Goal: Task Accomplishment & Management: Contribute content

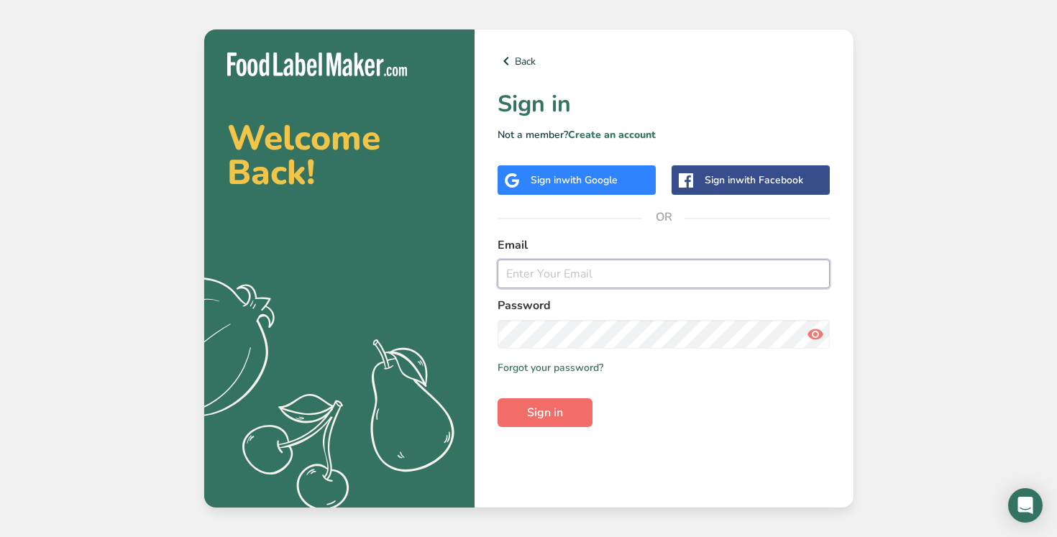
type input "[PERSON_NAME][EMAIL_ADDRESS][DOMAIN_NAME]"
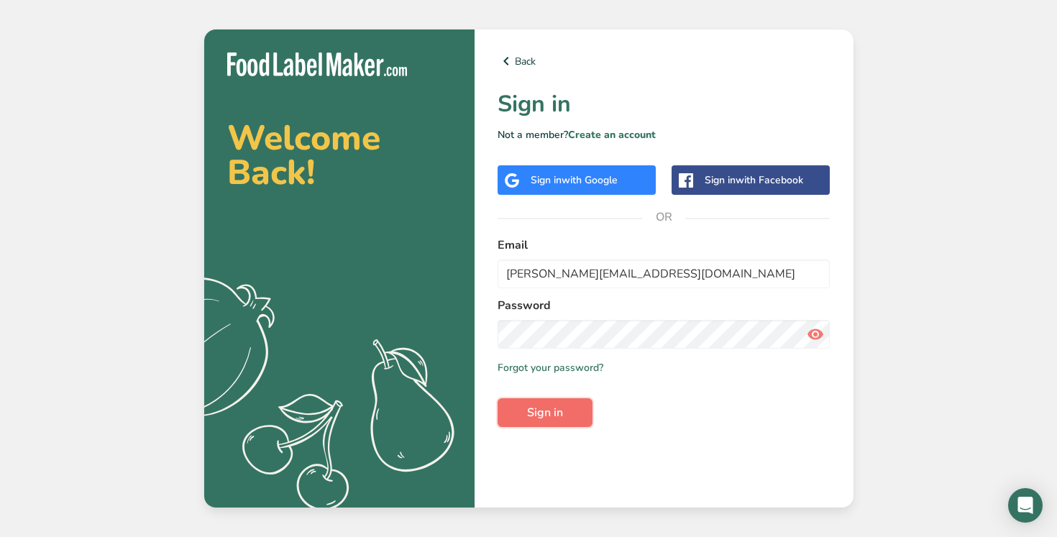
click at [569, 415] on button "Sign in" at bounding box center [544, 412] width 95 height 29
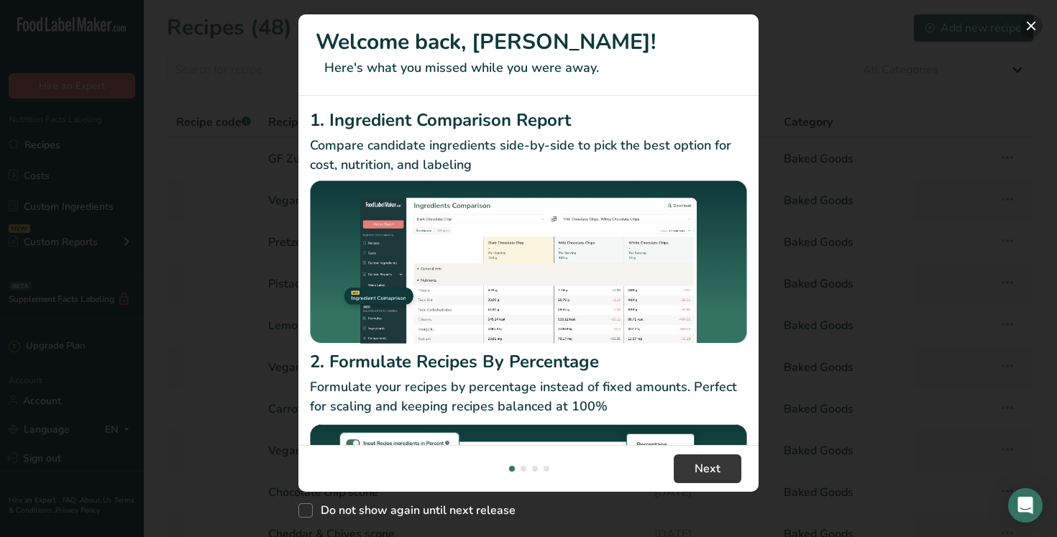
click at [1034, 29] on button "New Features" at bounding box center [1030, 25] width 23 height 23
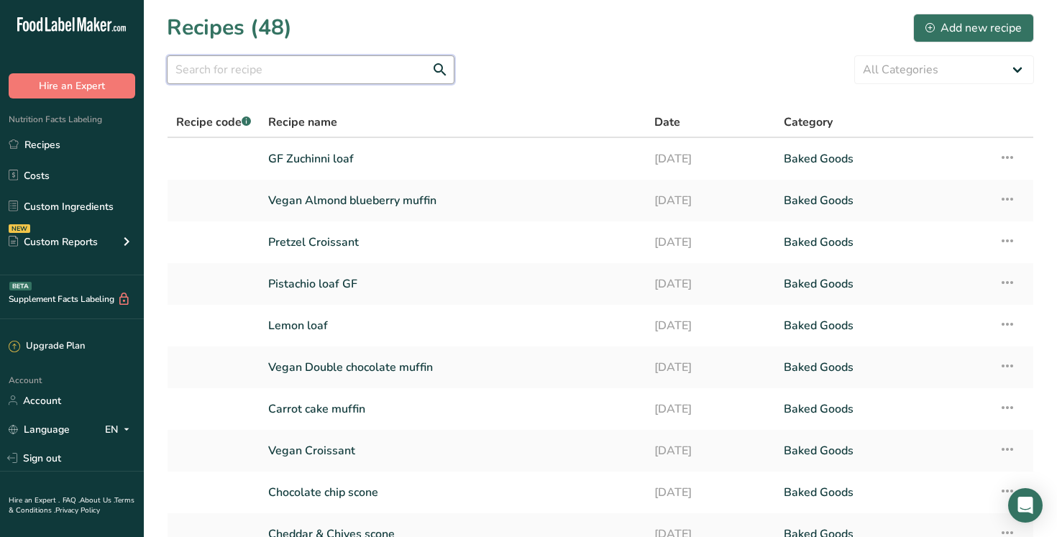
click at [329, 73] on input "text" at bounding box center [311, 69] width 288 height 29
type input "pumpkin"
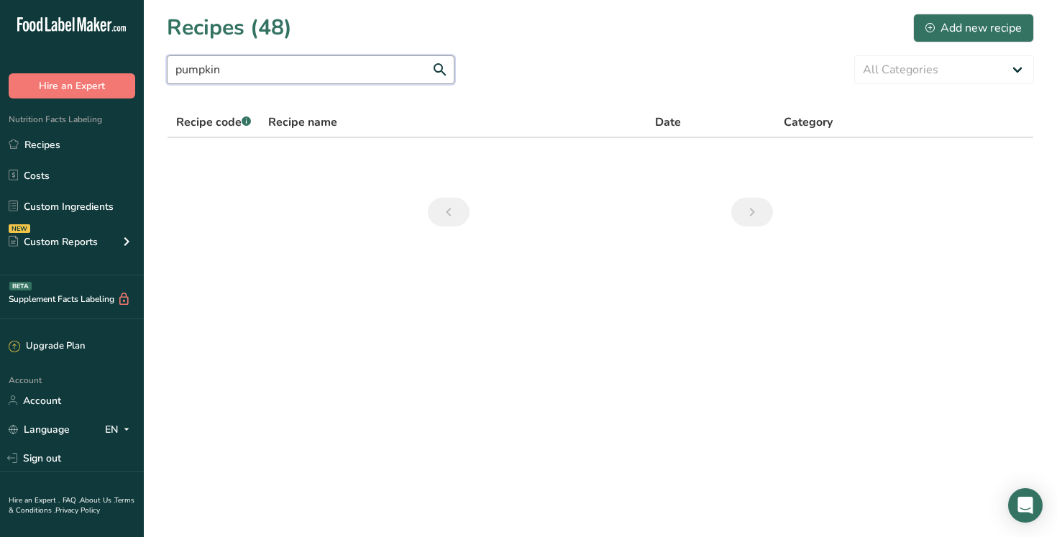
drag, startPoint x: 261, startPoint y: 73, endPoint x: 152, endPoint y: 73, distance: 109.3
click at [152, 73] on section "Recipes (48) Add new recipe pumpkin All Categories Baked Goods [GEOGRAPHIC_DATA…" at bounding box center [600, 124] width 913 height 249
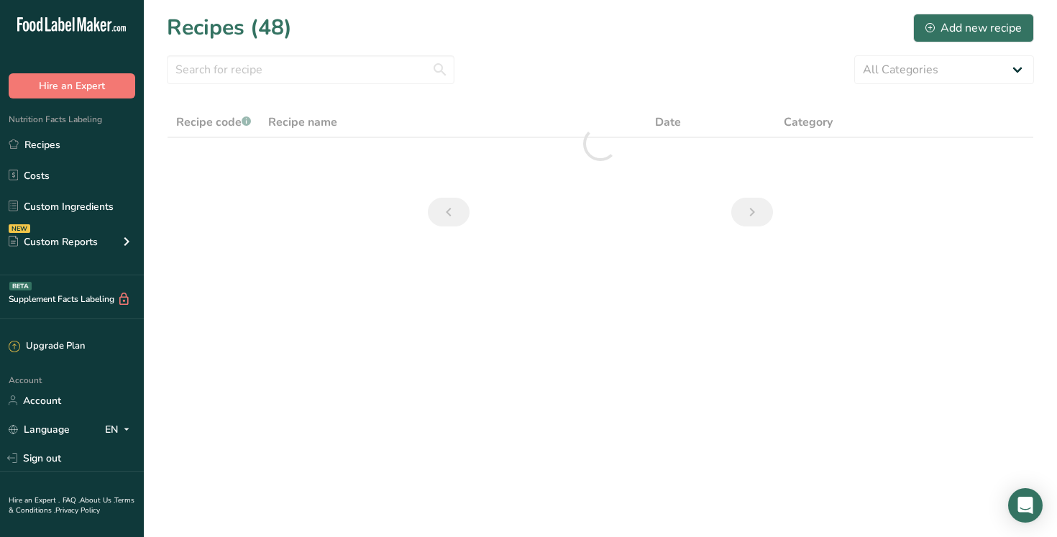
click at [562, 52] on section "Recipes (48) Add new recipe All Categories Baked Goods [GEOGRAPHIC_DATA] Confec…" at bounding box center [600, 124] width 913 height 249
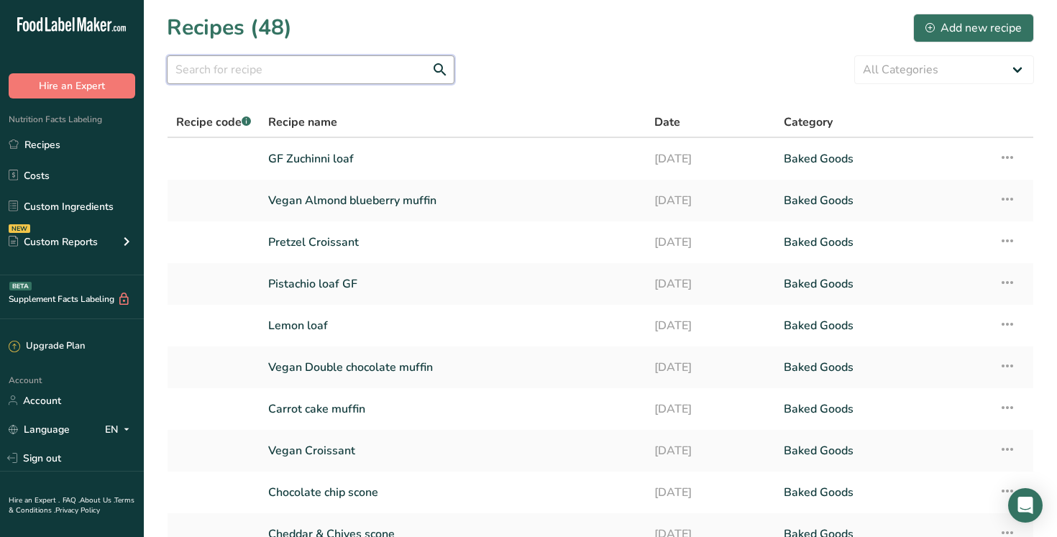
click at [277, 81] on input "text" at bounding box center [311, 69] width 288 height 29
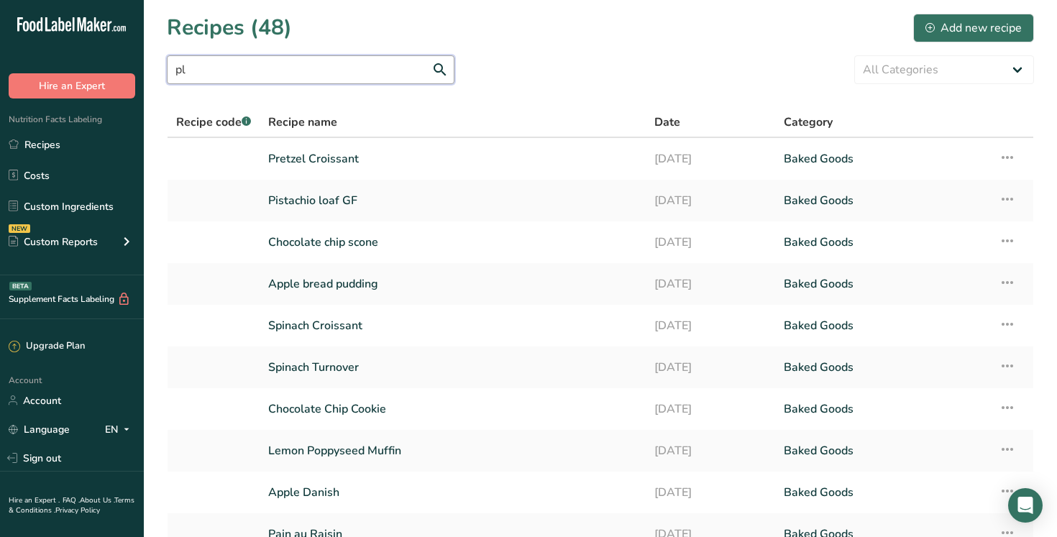
type input "p"
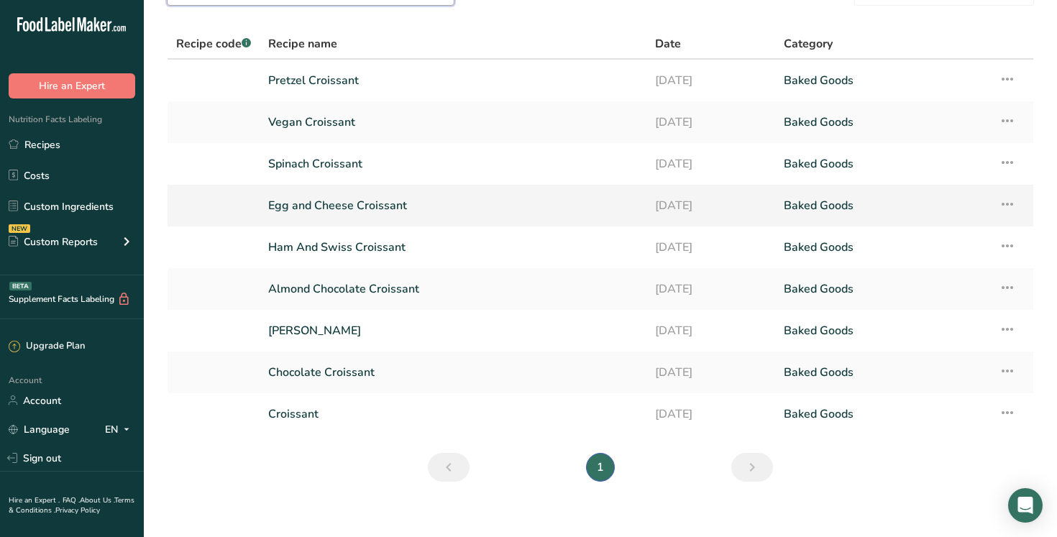
scroll to position [77, 0]
type input "croissant"
click at [324, 421] on link "Croissant" at bounding box center [452, 415] width 369 height 30
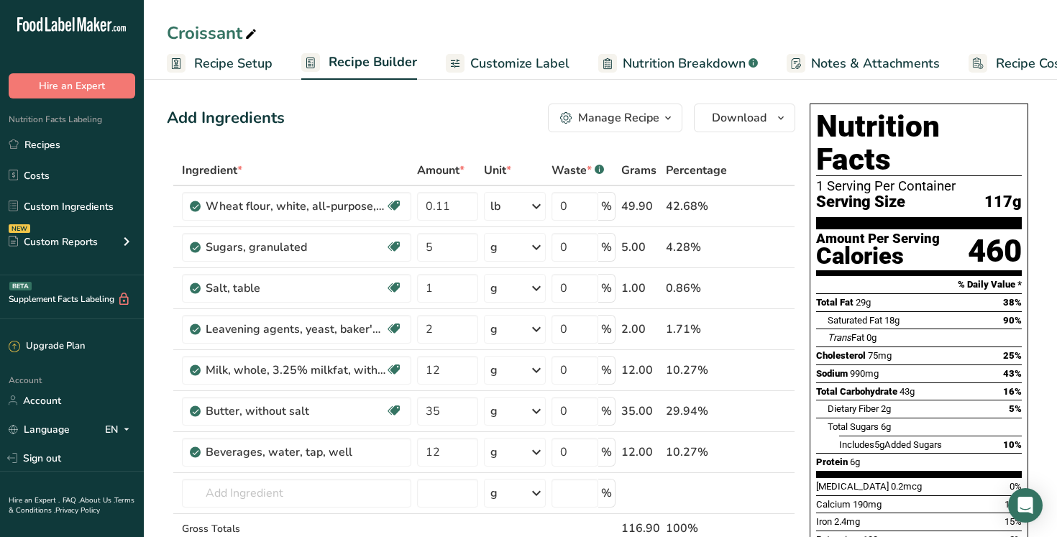
click at [878, 62] on span "Notes & Attachments" at bounding box center [875, 63] width 129 height 19
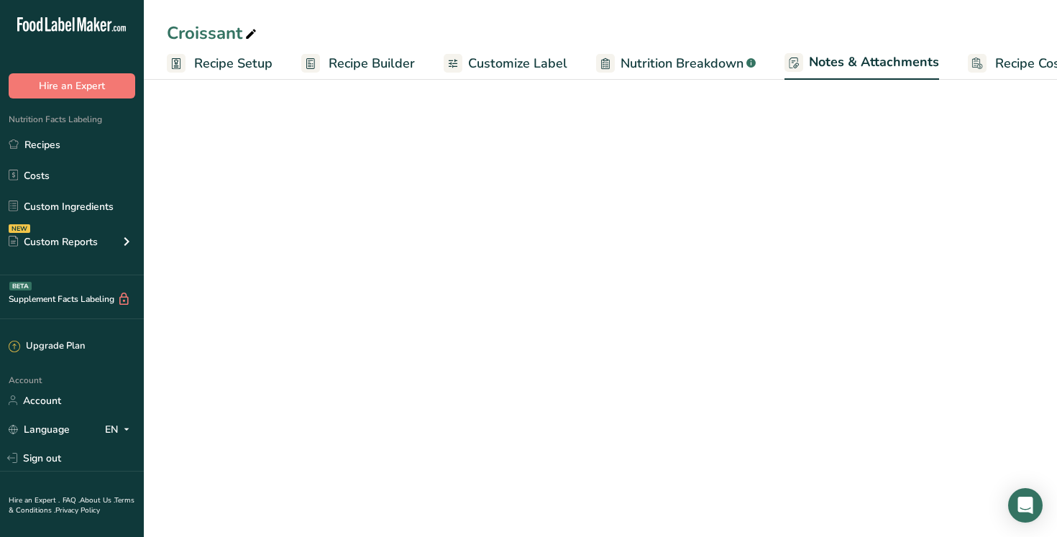
scroll to position [0, 50]
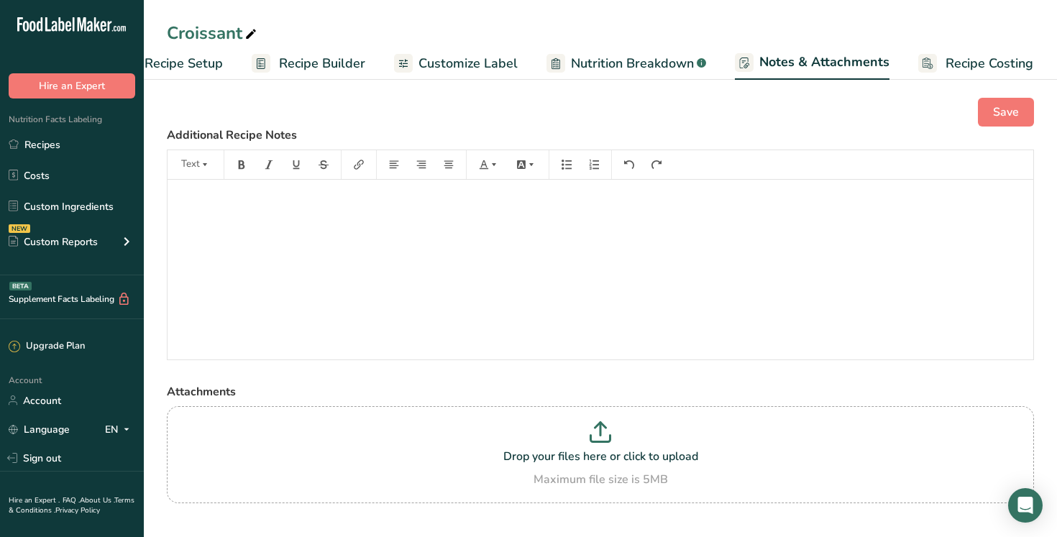
click at [508, 65] on span "Customize Label" at bounding box center [467, 63] width 99 height 19
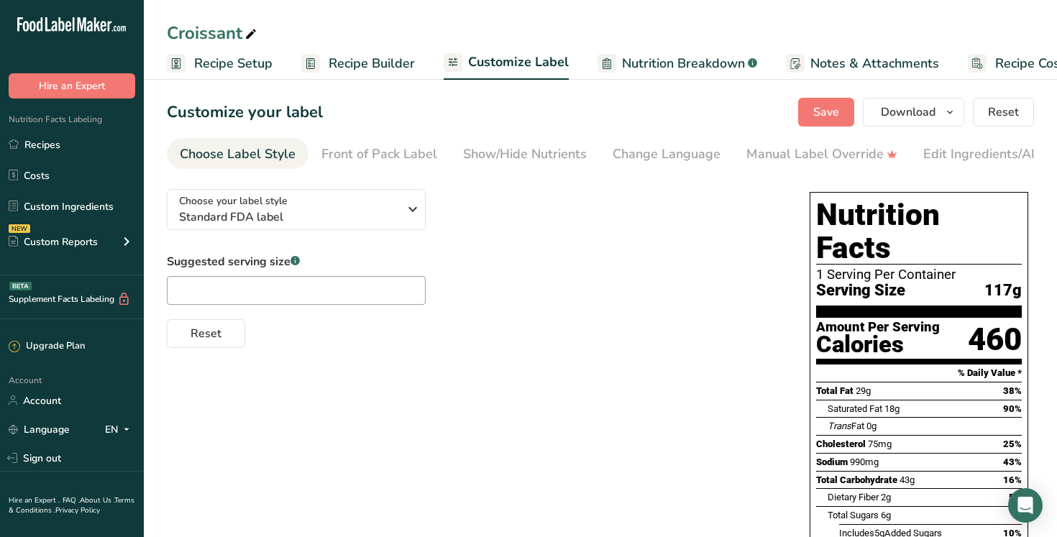
click at [856, 68] on span "Notes & Attachments" at bounding box center [874, 63] width 129 height 19
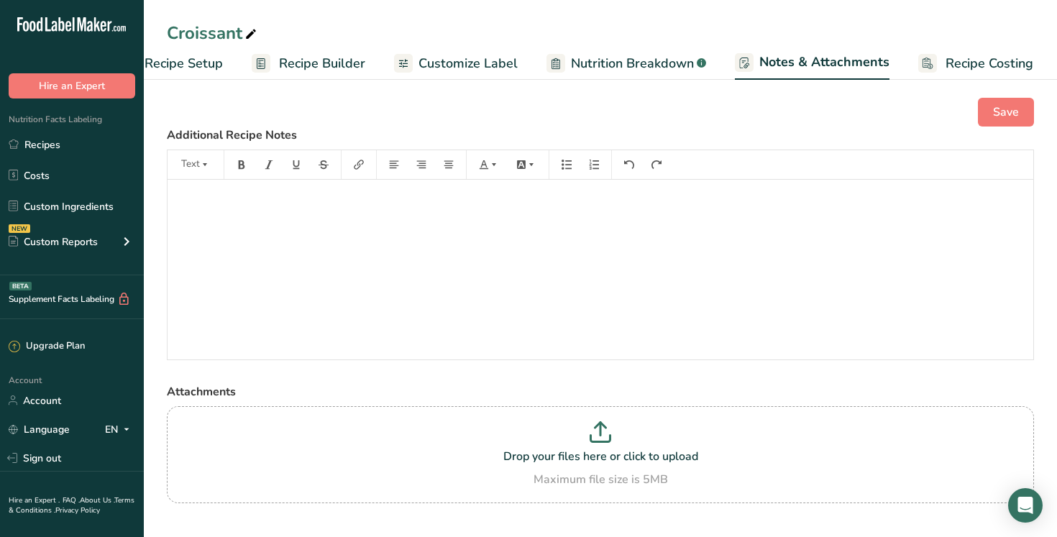
click at [641, 62] on span "Nutrition Breakdown" at bounding box center [632, 63] width 123 height 19
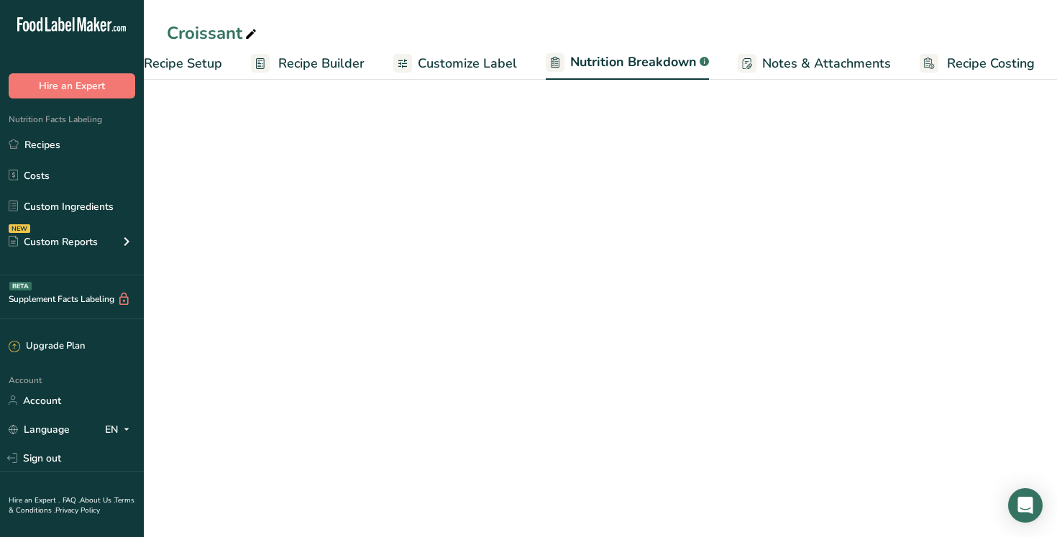
select select "Calories"
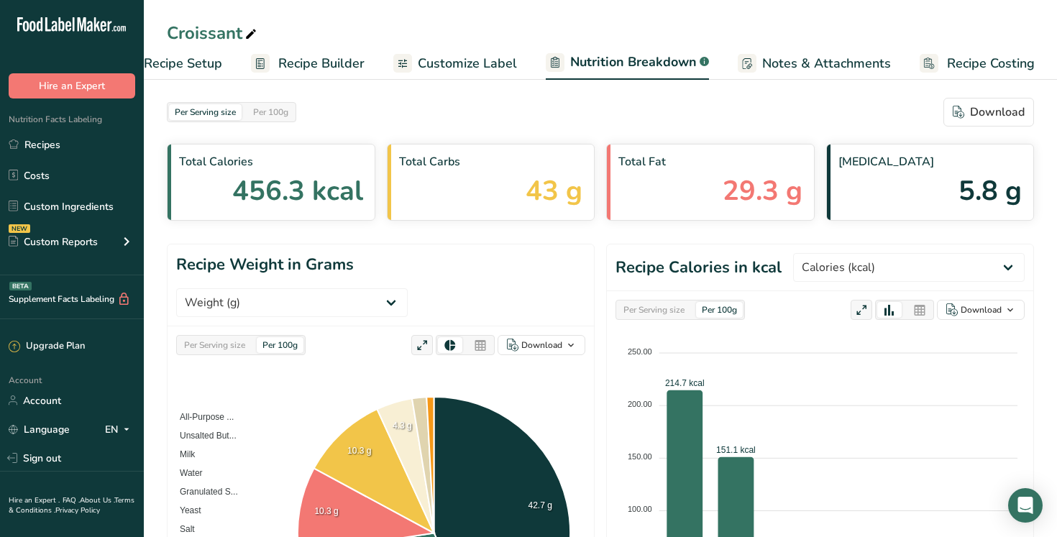
scroll to position [0, 0]
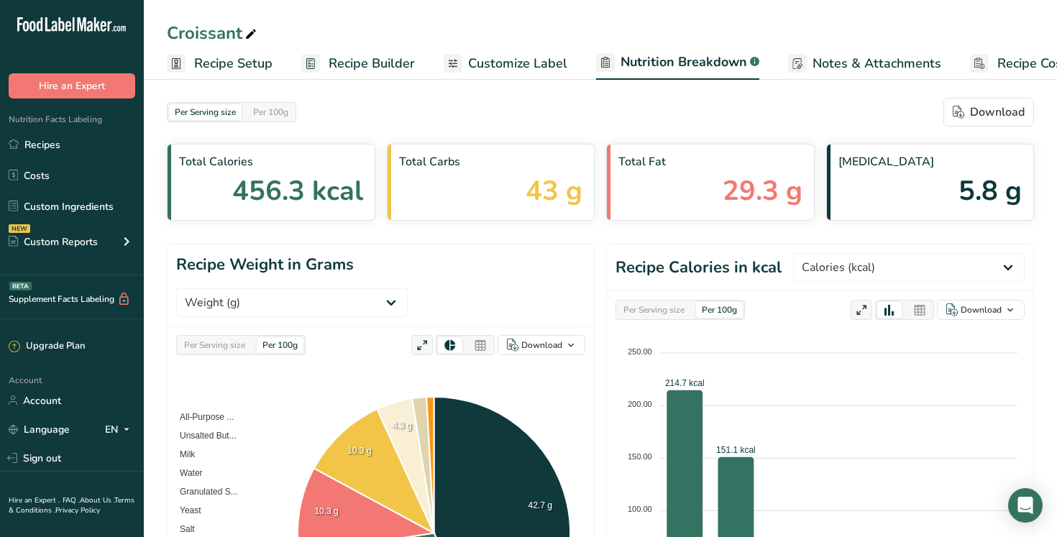
click at [245, 58] on span "Recipe Setup" at bounding box center [233, 63] width 78 height 19
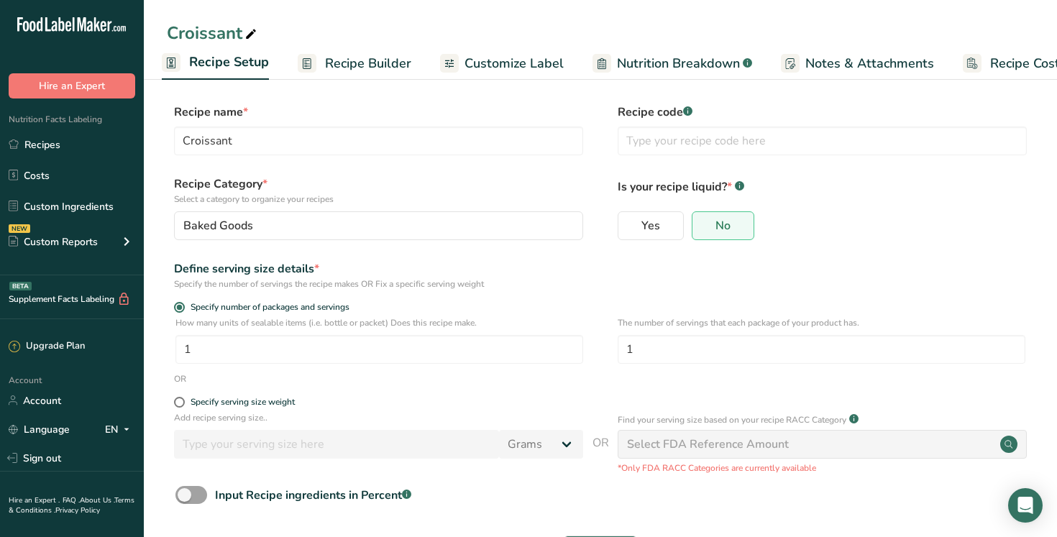
click at [316, 62] on link "Recipe Builder" at bounding box center [355, 63] width 114 height 32
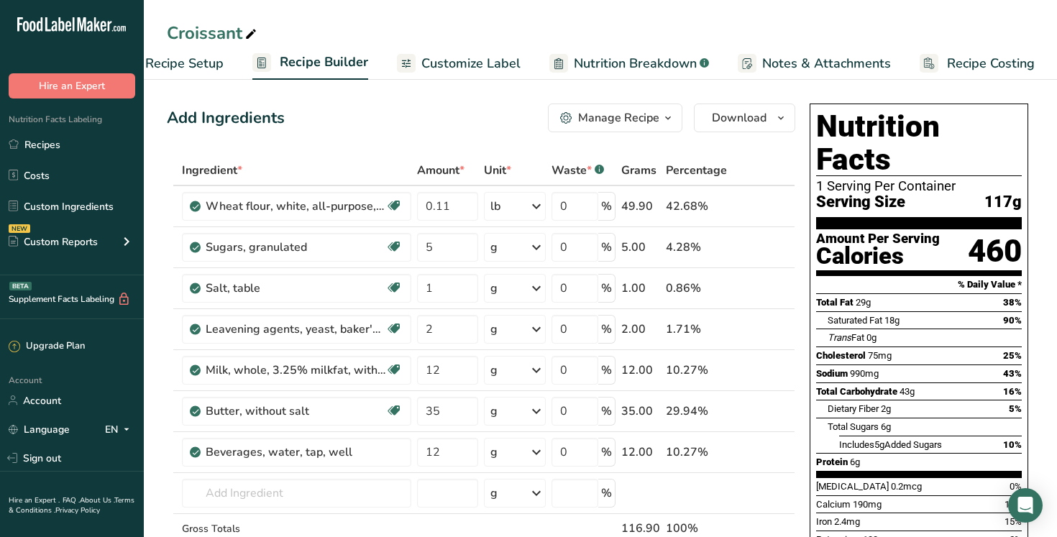
click at [802, 61] on span "Notes & Attachments" at bounding box center [826, 63] width 129 height 19
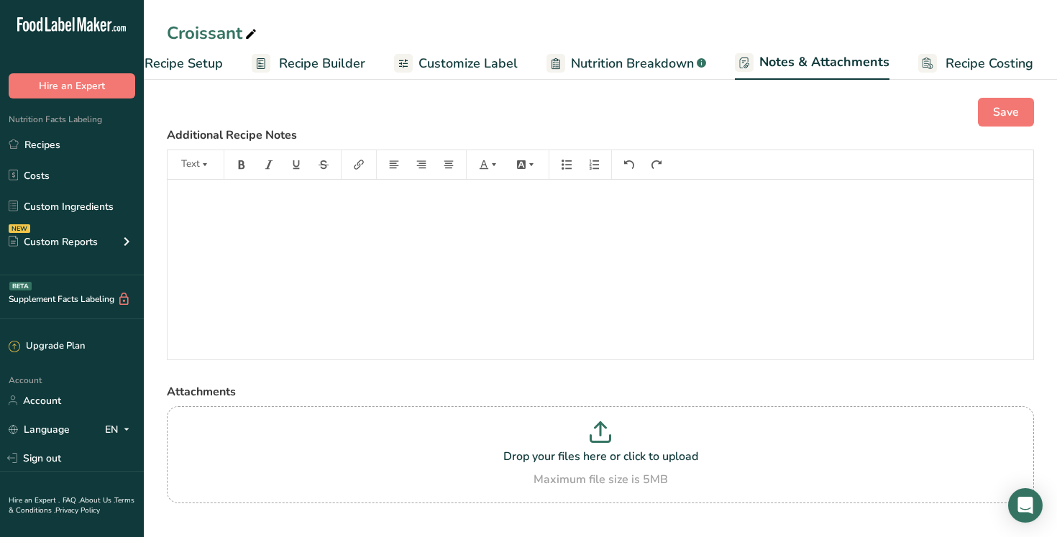
click at [478, 60] on span "Customize Label" at bounding box center [467, 63] width 99 height 19
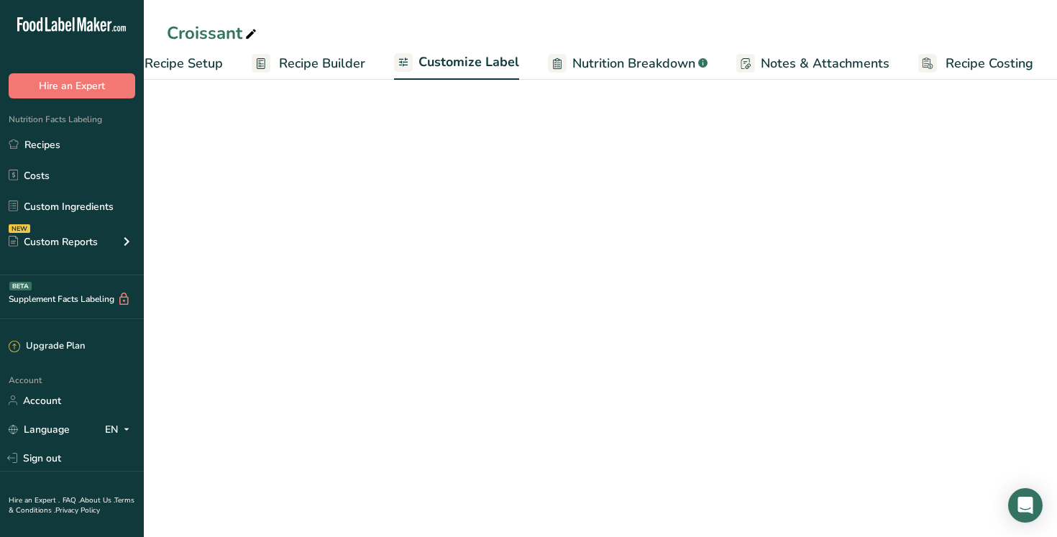
scroll to position [0, 49]
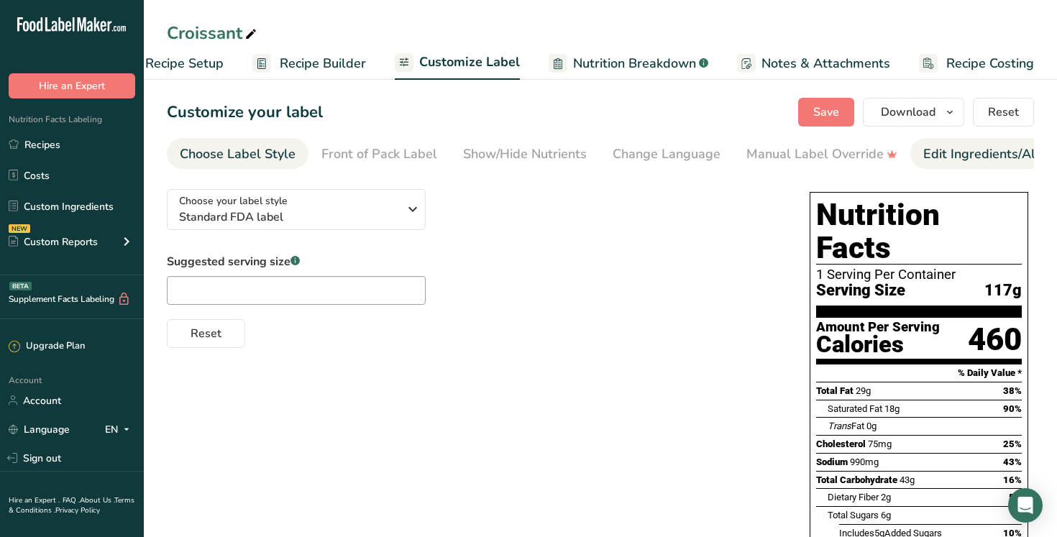
click at [946, 155] on div "Edit Ingredients/Allergens List" at bounding box center [1014, 153] width 183 height 19
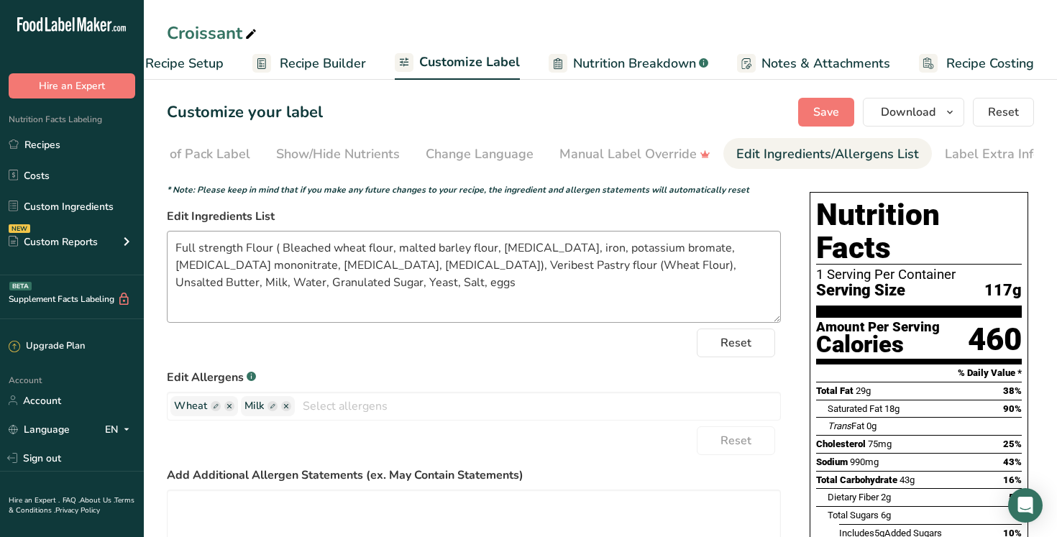
scroll to position [0, 195]
click at [272, 250] on textarea "Full strength Flour ( Bleached wheat flour, malted barley flour, niacin, iron, …" at bounding box center [474, 277] width 614 height 92
drag, startPoint x: 346, startPoint y: 269, endPoint x: 170, endPoint y: 247, distance: 177.5
click at [170, 247] on textarea "Full strength Flour ( Bleached wheat flour, malted barley flour, niacin, iron, …" at bounding box center [474, 277] width 614 height 92
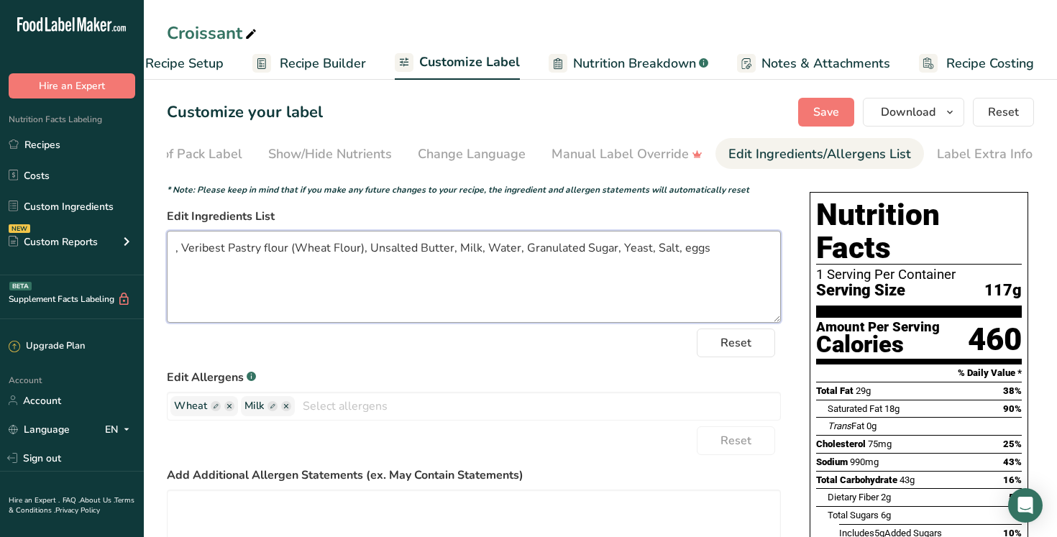
paste textarea "King Midas Special ( Wheat flour, [MEDICAL_DATA], reduced iron, [MEDICAL_DATA] …"
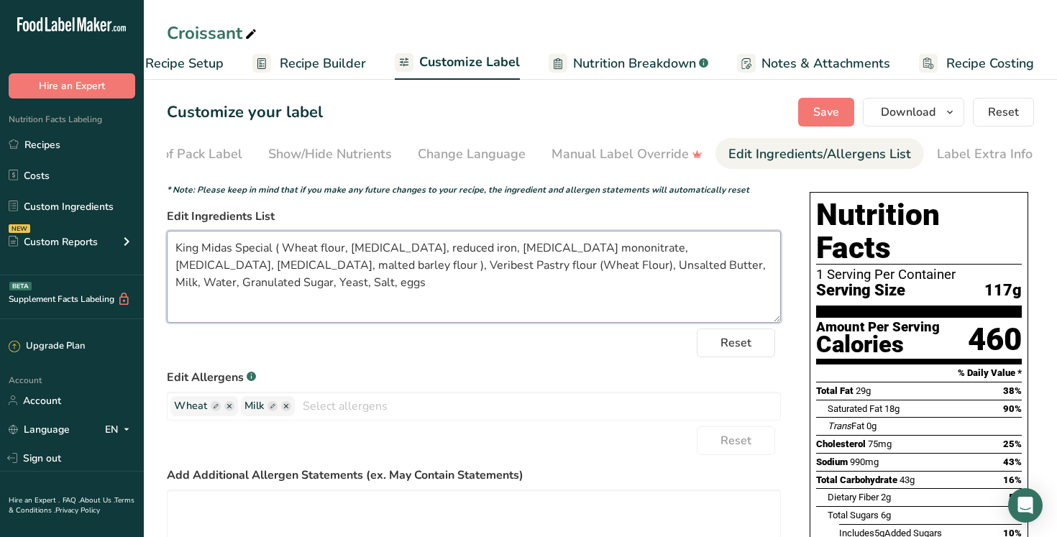
click at [768, 273] on textarea "King Midas Special ( Wheat flour, niacin, reduced iron, thiamine mononitrate, r…" at bounding box center [474, 277] width 614 height 92
type textarea "King Midas Special ( Wheat flour, niacin, reduced iron, thiamine mononitrate, r…"
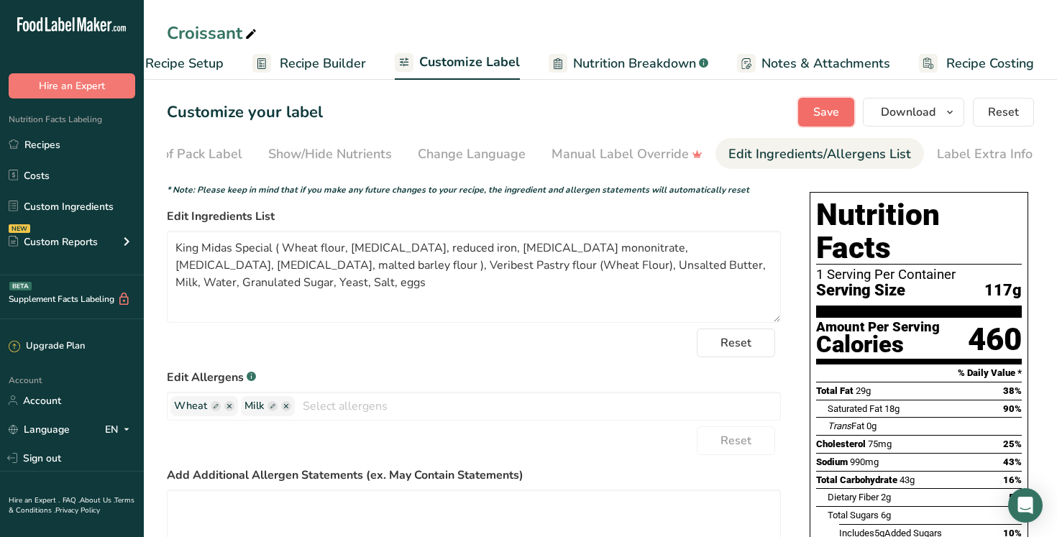
click at [828, 116] on span "Save" at bounding box center [826, 112] width 26 height 17
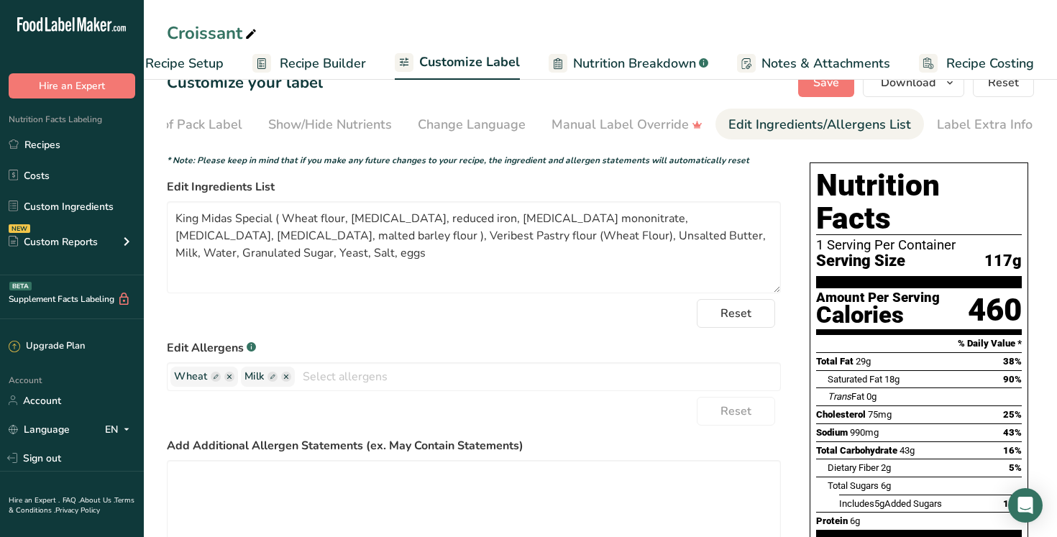
scroll to position [0, 0]
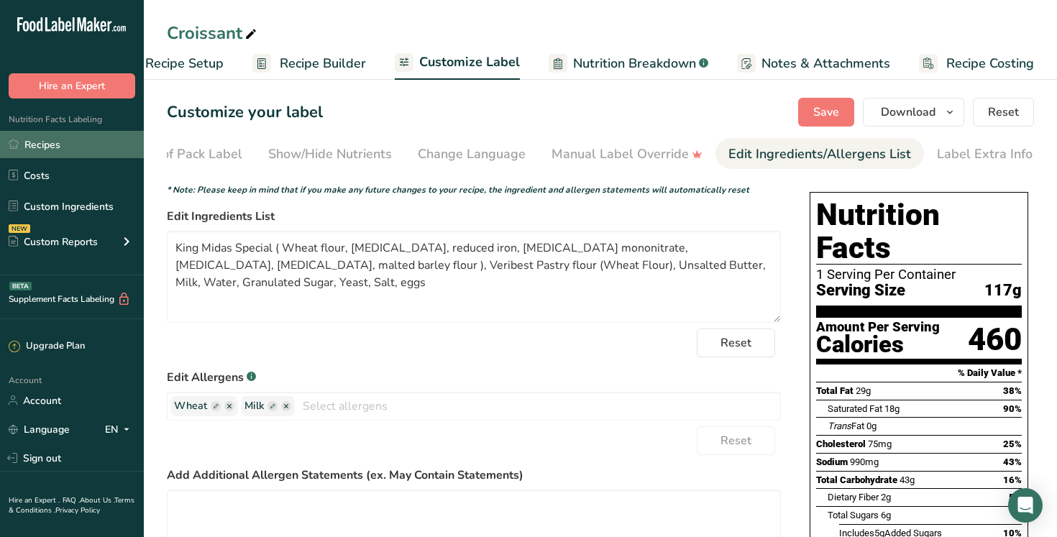
click at [73, 144] on link "Recipes" at bounding box center [72, 144] width 144 height 27
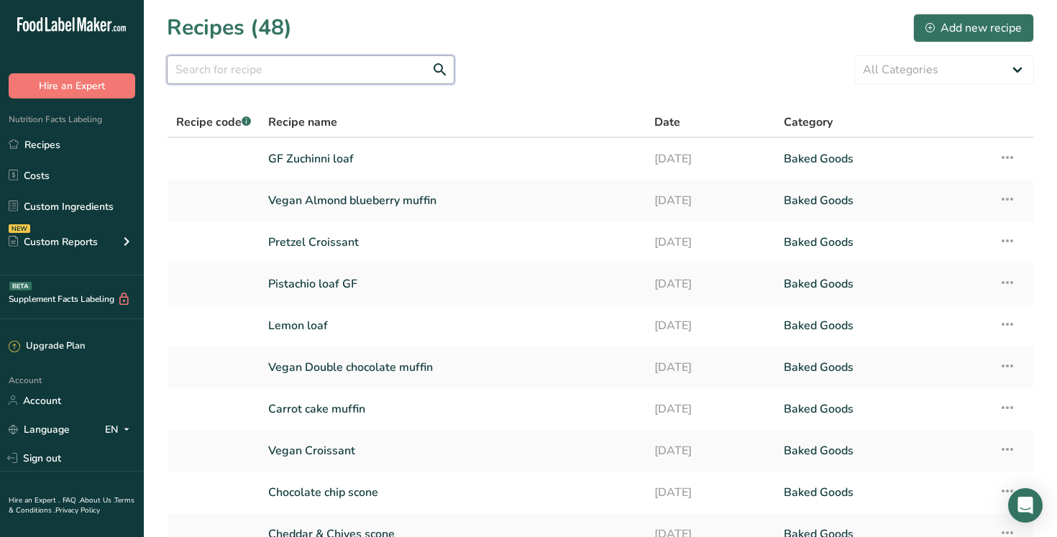
click at [295, 69] on input "text" at bounding box center [311, 69] width 288 height 29
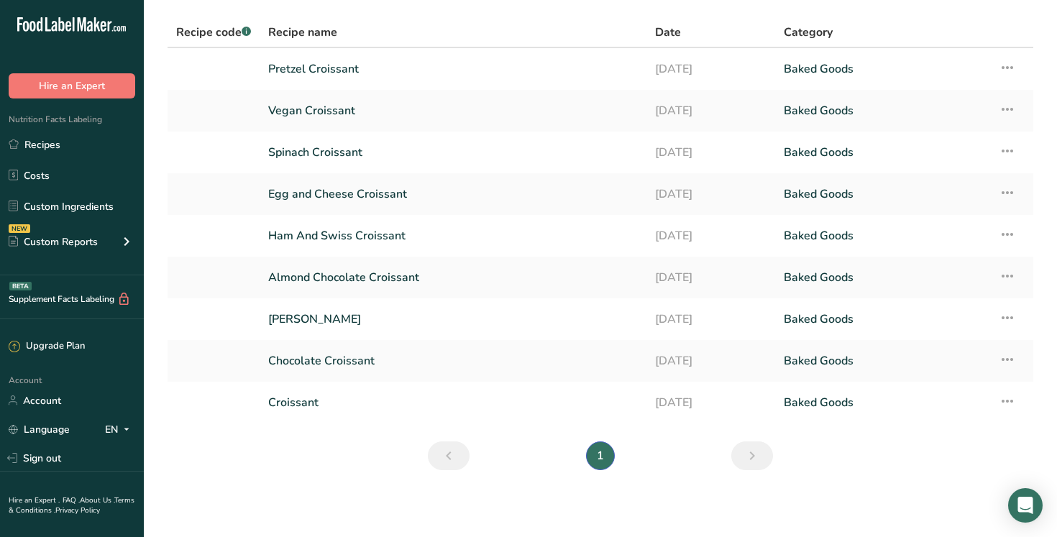
scroll to position [92, 0]
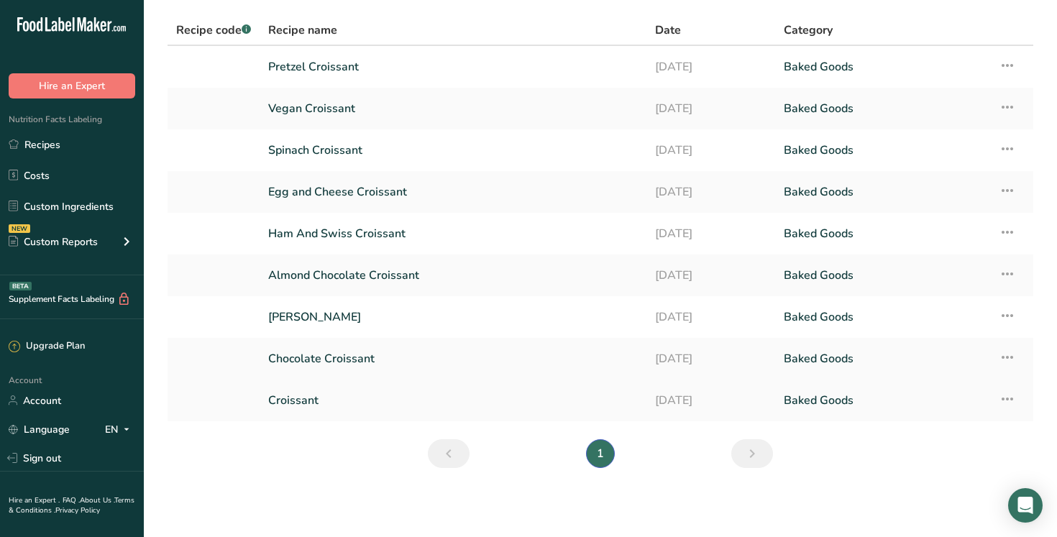
type input "croissant"
click at [301, 405] on link "Croissant" at bounding box center [452, 400] width 369 height 30
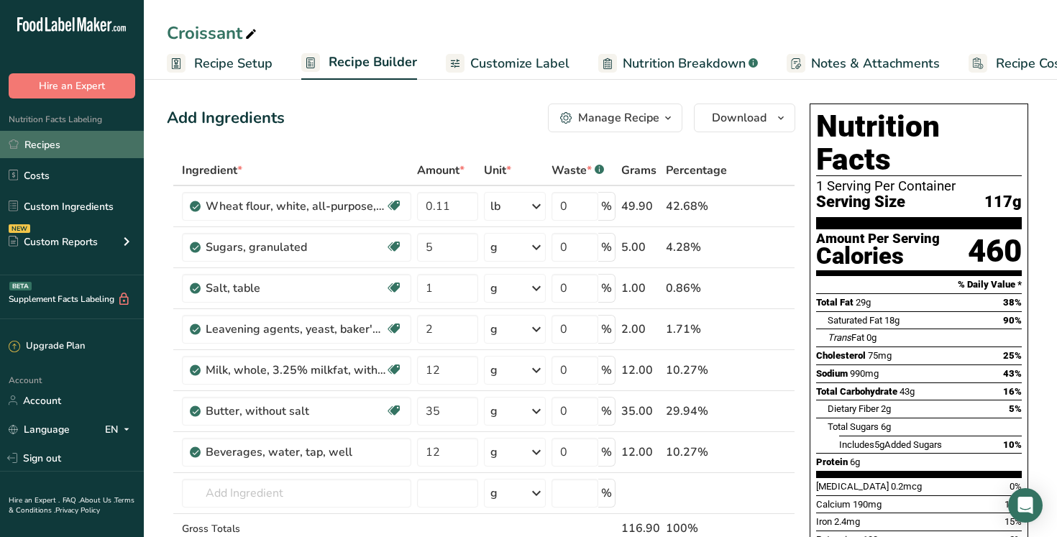
click at [72, 144] on link "Recipes" at bounding box center [72, 144] width 144 height 27
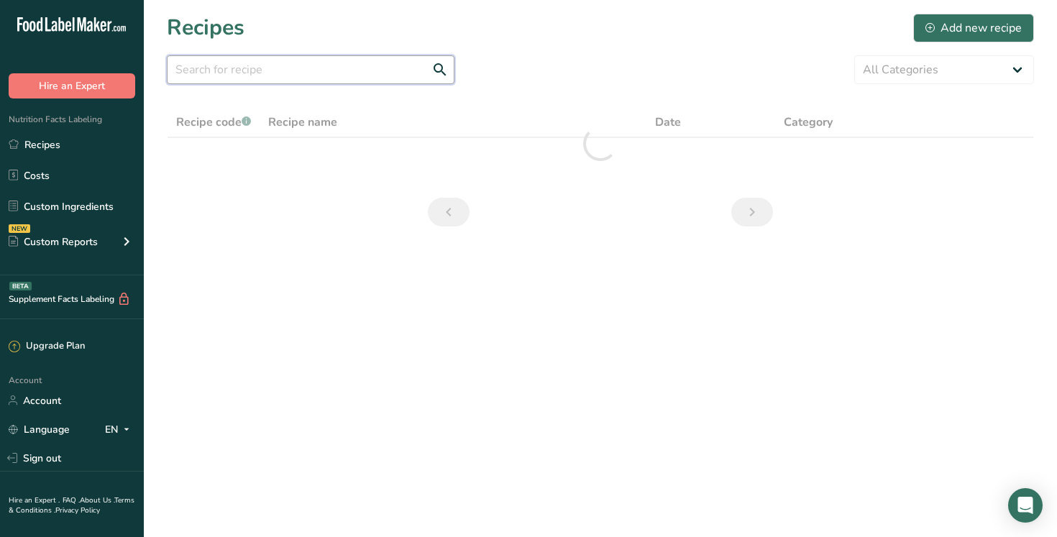
click at [292, 67] on input "text" at bounding box center [311, 69] width 288 height 29
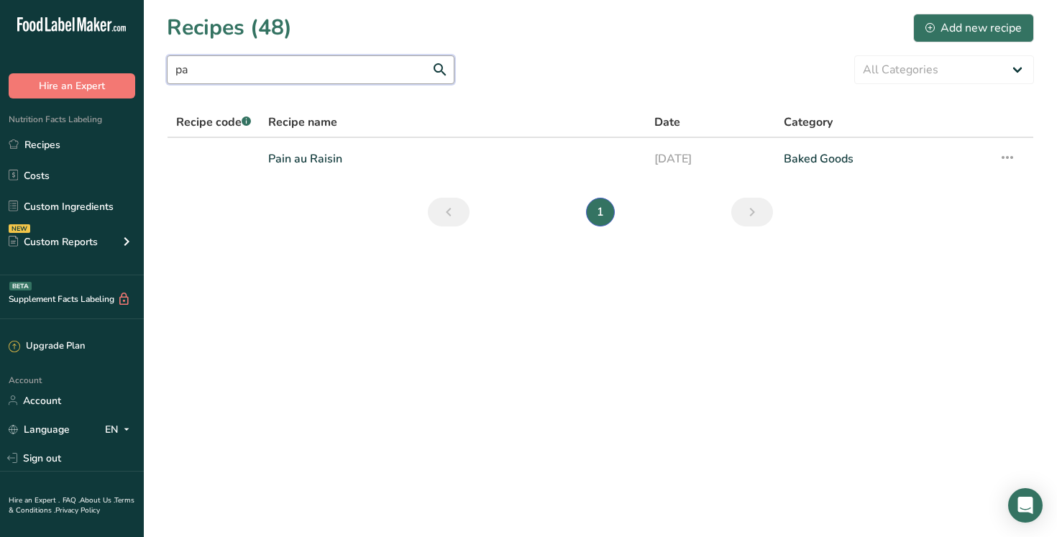
type input "p"
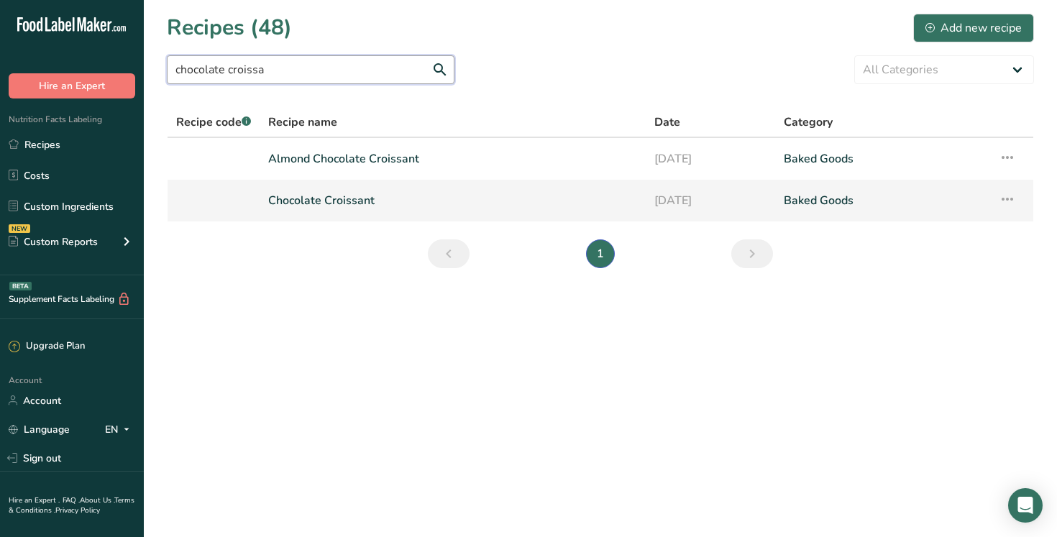
type input "chocolate croissa"
click at [375, 203] on link "Chocolate Croissant" at bounding box center [452, 200] width 369 height 30
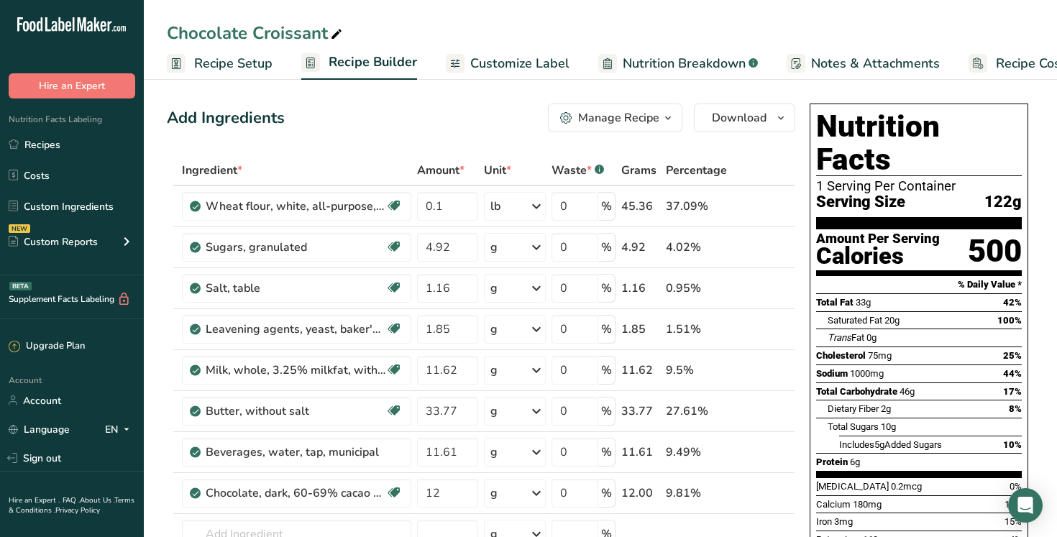
click at [827, 66] on span "Notes & Attachments" at bounding box center [875, 63] width 129 height 19
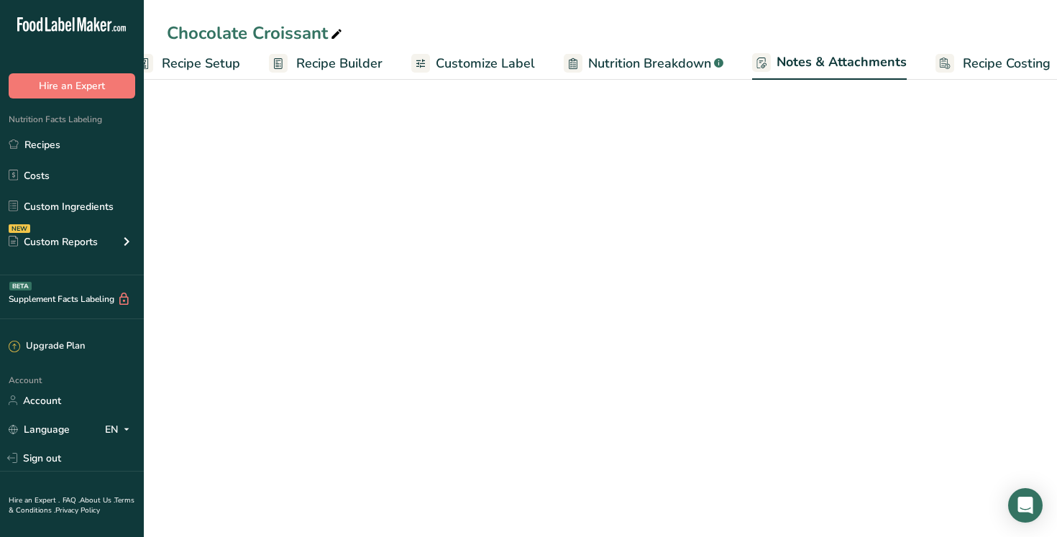
scroll to position [0, 50]
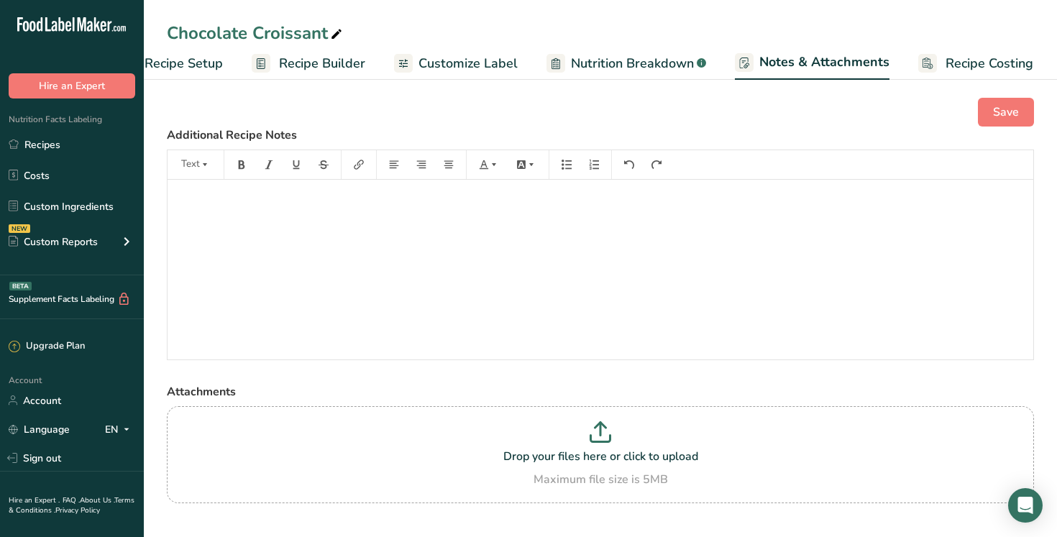
click at [490, 68] on span "Customize Label" at bounding box center [467, 63] width 99 height 19
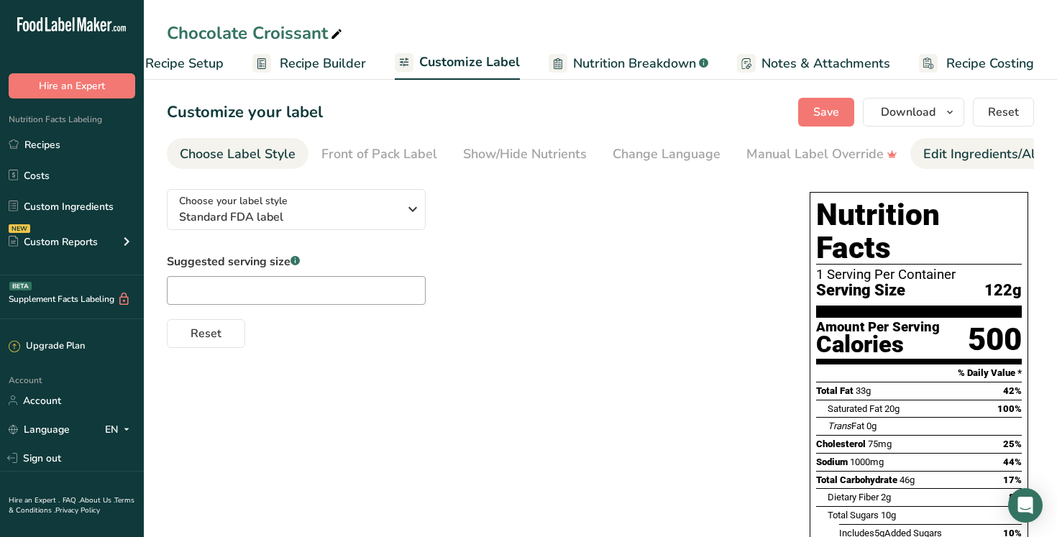
click at [950, 152] on div "Edit Ingredients/Allergens List" at bounding box center [1014, 153] width 183 height 19
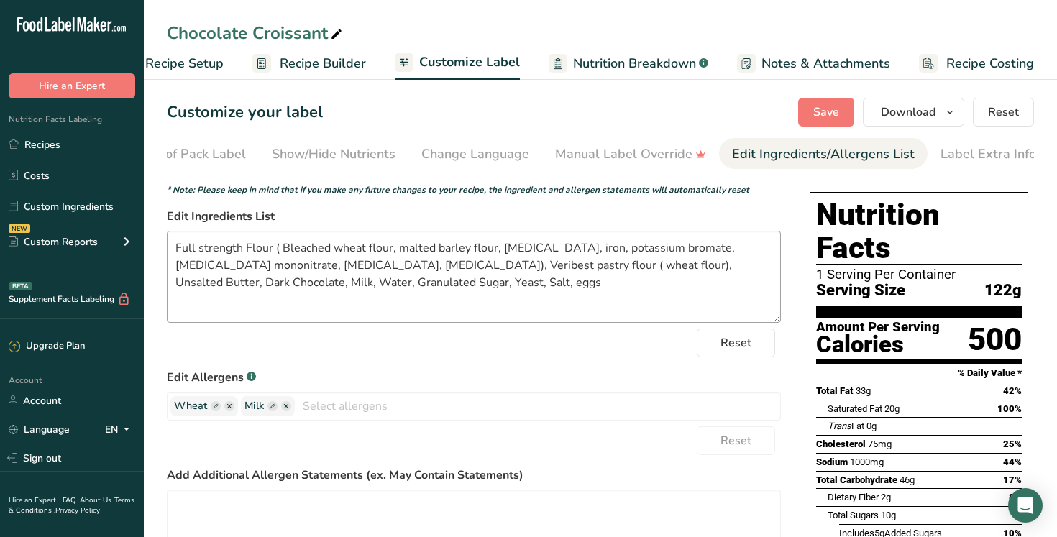
scroll to position [0, 195]
drag, startPoint x: 346, startPoint y: 269, endPoint x: 163, endPoint y: 251, distance: 183.5
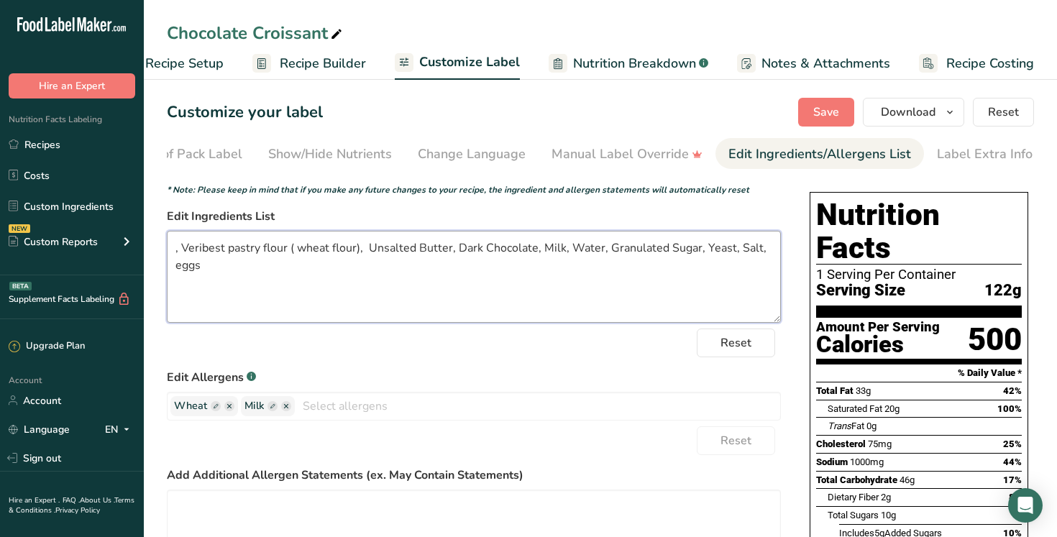
paste textarea "King Midas Special ( Wheat flour, [MEDICAL_DATA], reduced iron, [MEDICAL_DATA] …"
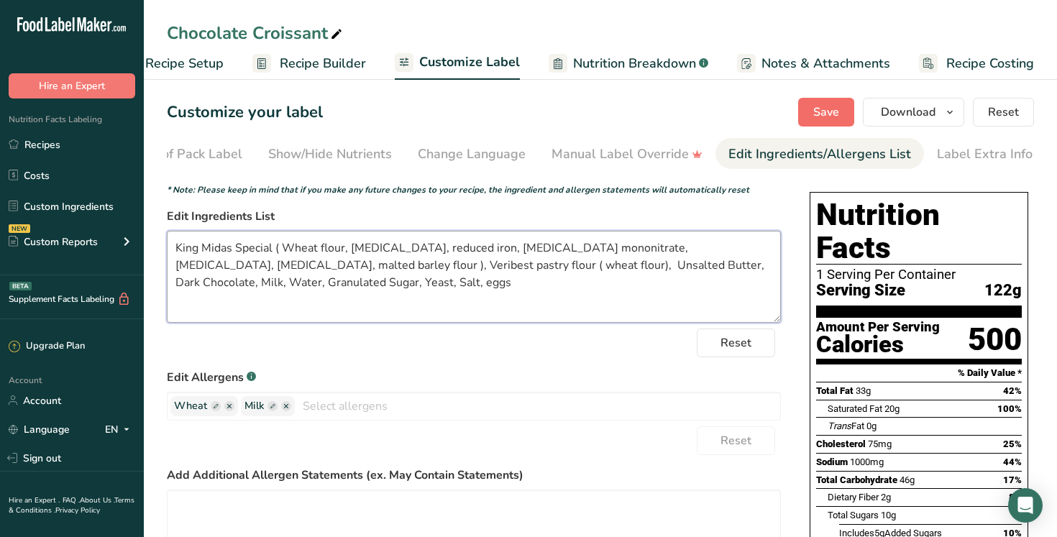
type textarea "King Midas Special ( Wheat flour, niacin, reduced iron, thiamine mononitrate, r…"
click at [814, 115] on button "Save" at bounding box center [826, 112] width 56 height 29
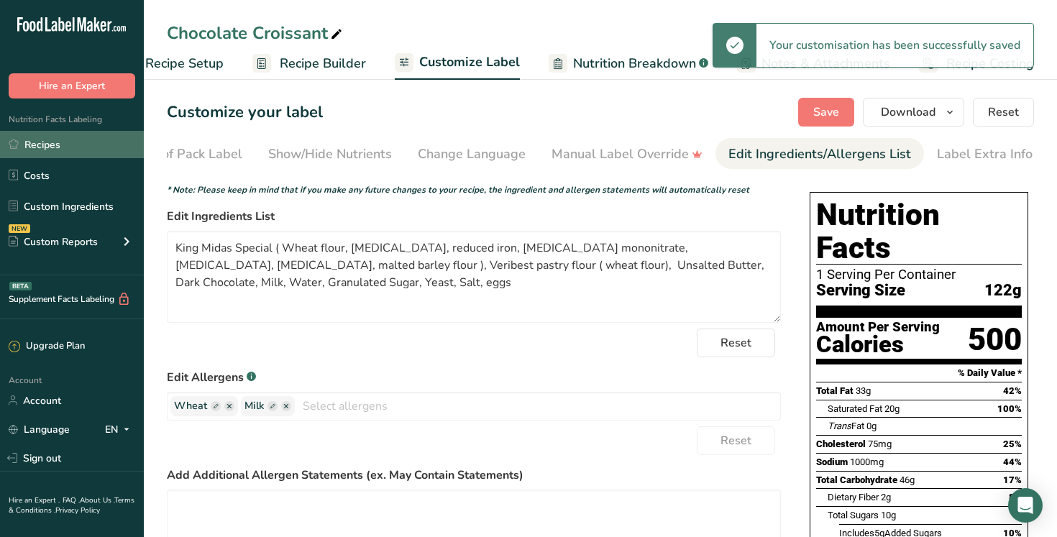
click at [85, 148] on link "Recipes" at bounding box center [72, 144] width 144 height 27
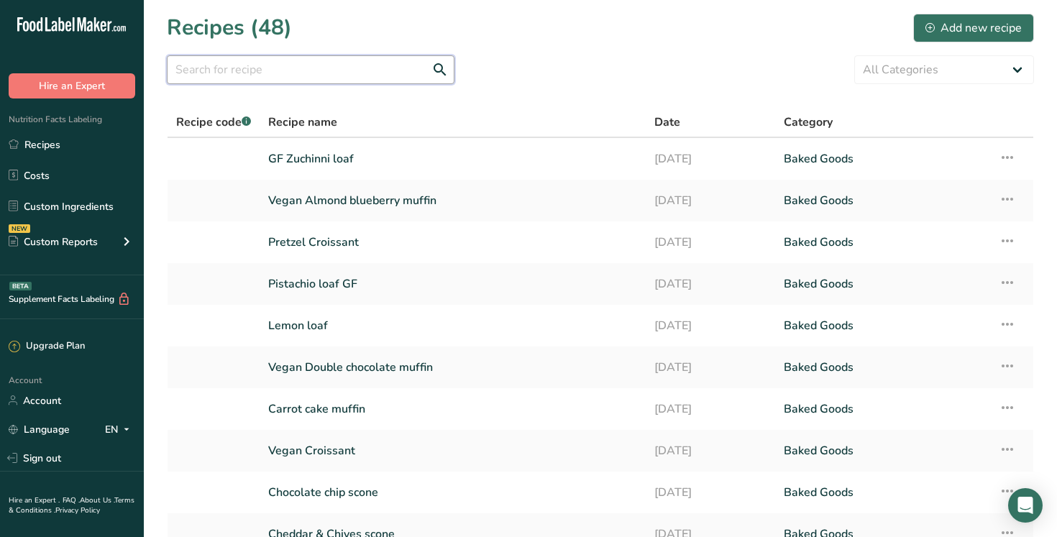
click at [352, 80] on input "text" at bounding box center [311, 69] width 288 height 29
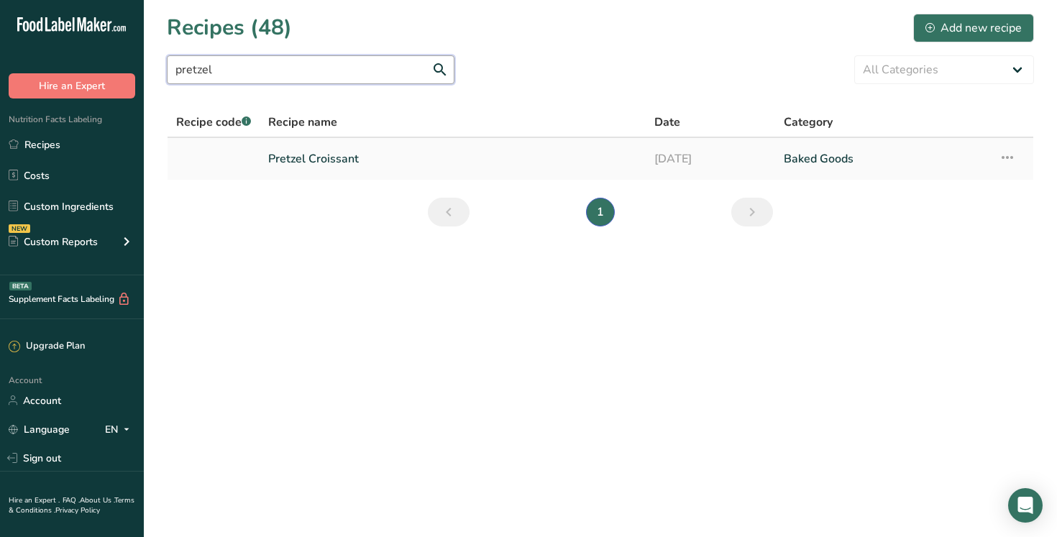
type input "pretzel"
click at [345, 157] on link "Pretzel Croissant" at bounding box center [452, 159] width 369 height 30
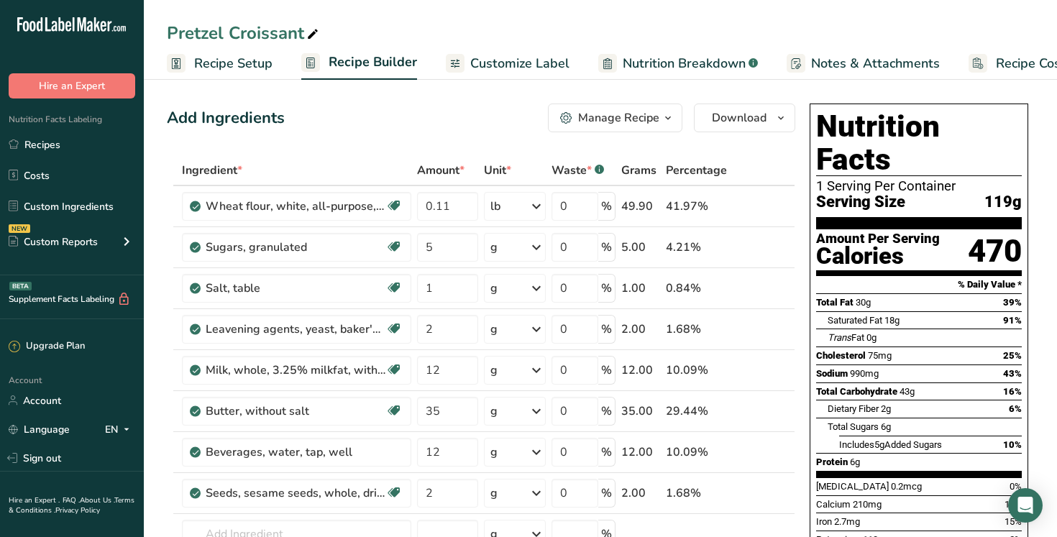
click at [488, 68] on span "Customize Label" at bounding box center [519, 63] width 99 height 19
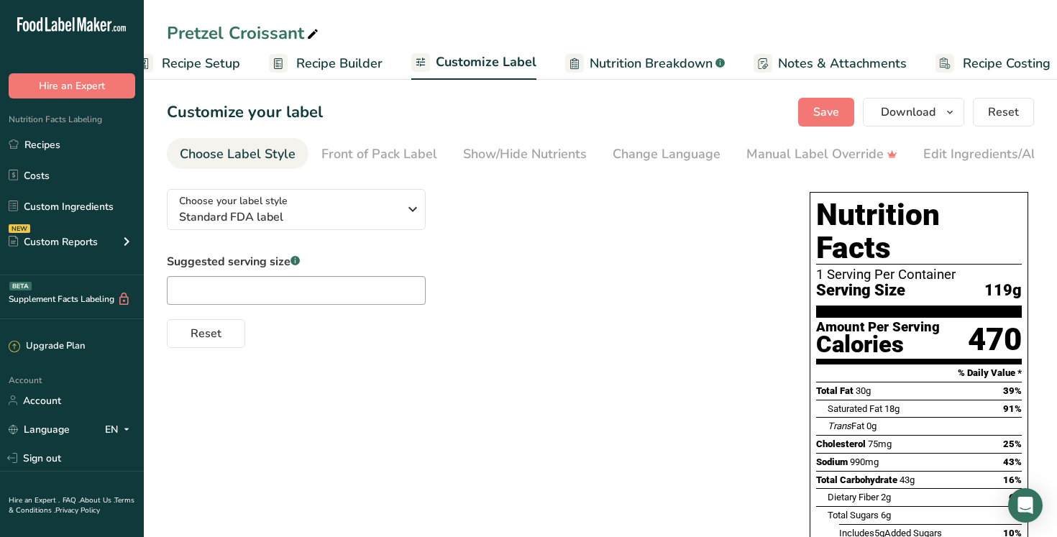
scroll to position [0, 49]
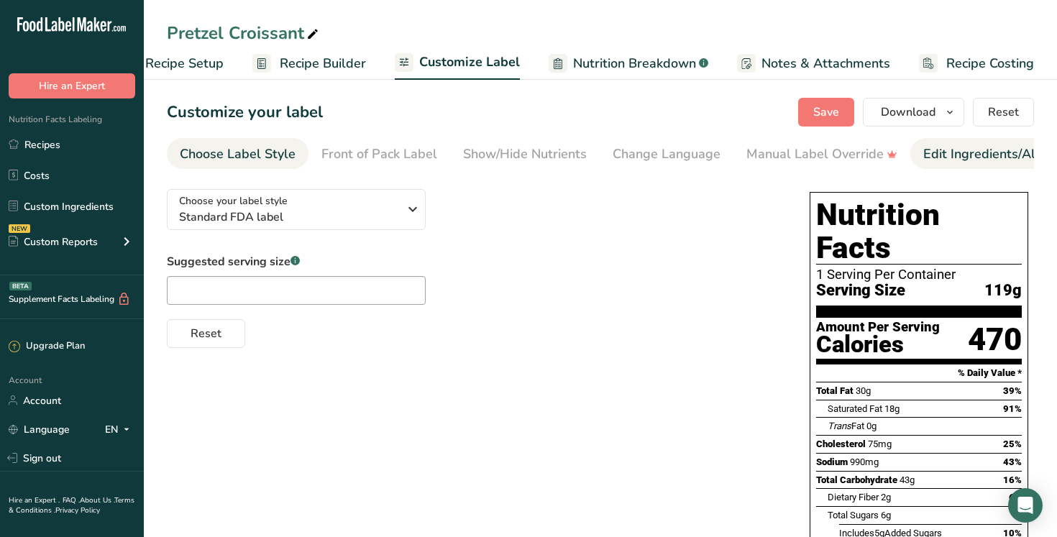
click at [940, 155] on div "Edit Ingredients/Allergens List" at bounding box center [1014, 153] width 183 height 19
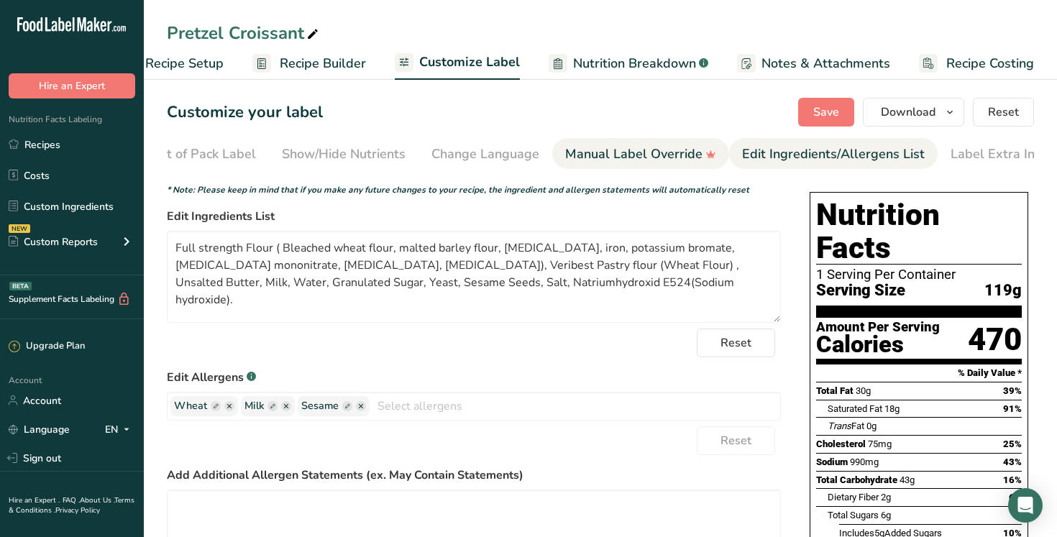
scroll to position [0, 195]
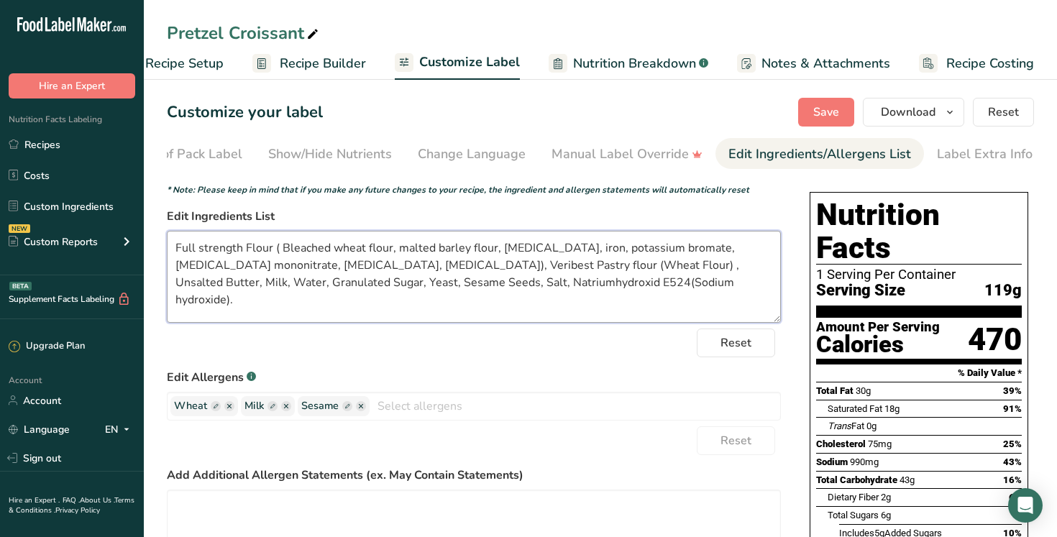
drag, startPoint x: 346, startPoint y: 266, endPoint x: 160, endPoint y: 242, distance: 188.4
click at [160, 242] on section "Customize your label Save Download Choose what to show on your downloaded label…" at bounding box center [600, 455] width 913 height 760
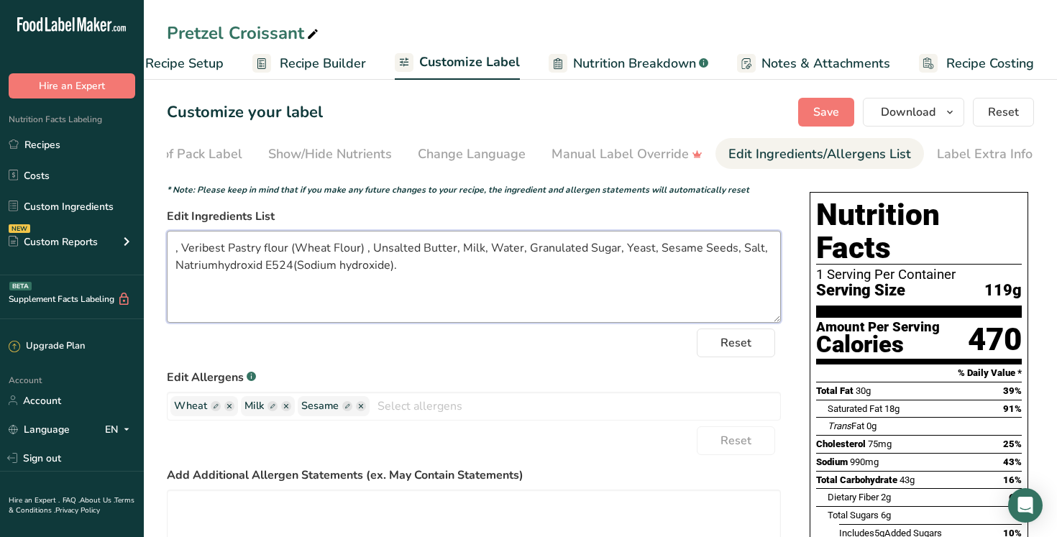
paste textarea "King Midas Special ( Wheat flour, [MEDICAL_DATA], reduced iron, [MEDICAL_DATA] …"
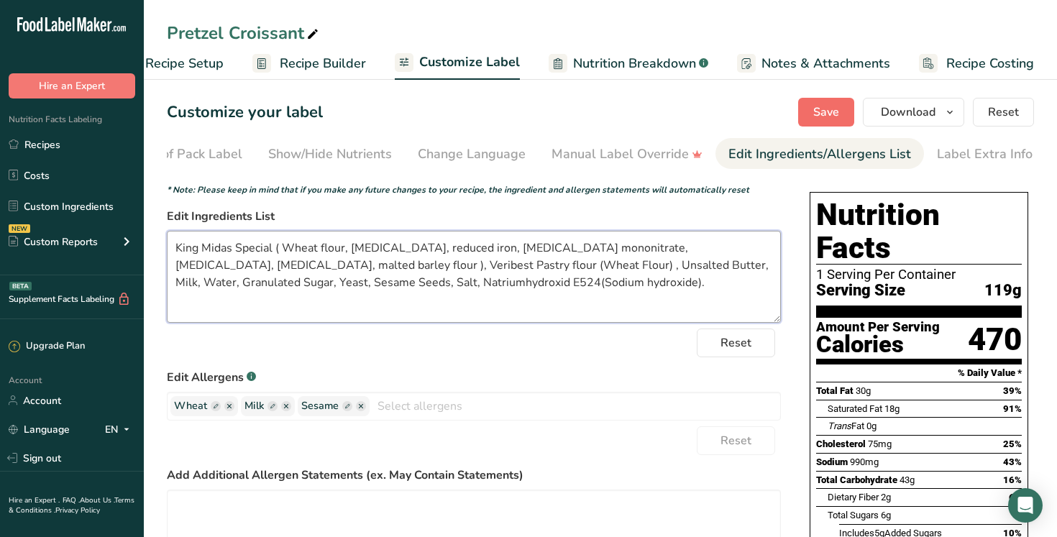
type textarea "King Midas Special ( Wheat flour, niacin, reduced iron, thiamine mononitrate, r…"
click at [837, 113] on span "Save" at bounding box center [826, 112] width 26 height 17
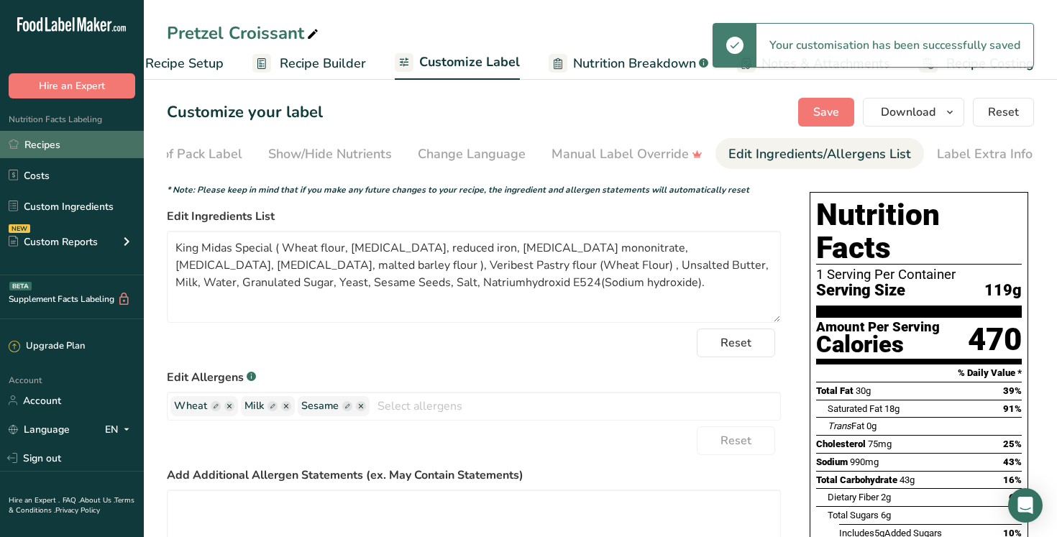
click at [82, 147] on link "Recipes" at bounding box center [72, 144] width 144 height 27
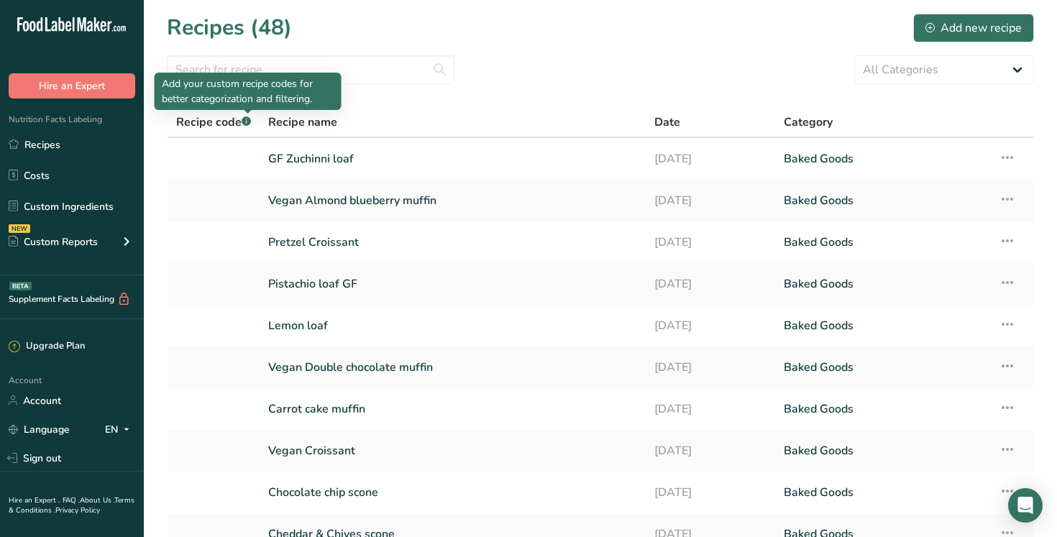
click at [260, 75] on div "Add your custom recipe codes for better categorization and filtering." at bounding box center [248, 91] width 187 height 37
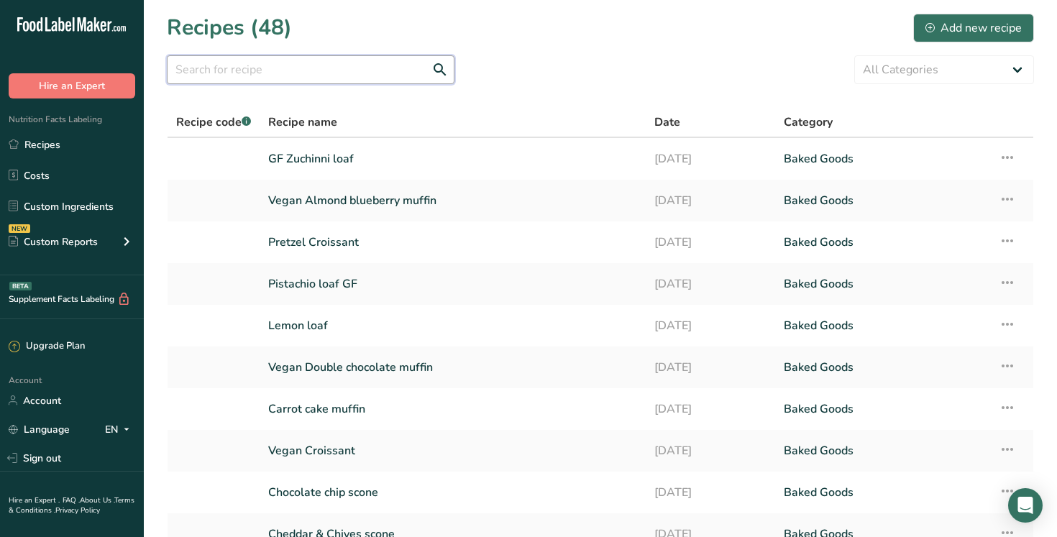
click at [273, 68] on input "text" at bounding box center [311, 69] width 288 height 29
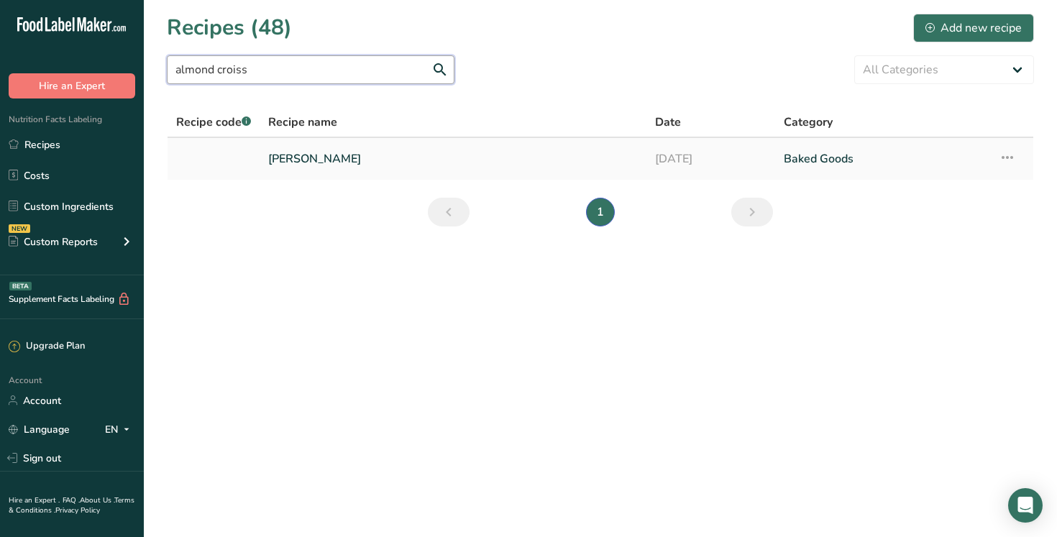
type input "almond croiss"
click at [348, 157] on link "[PERSON_NAME]" at bounding box center [452, 159] width 369 height 30
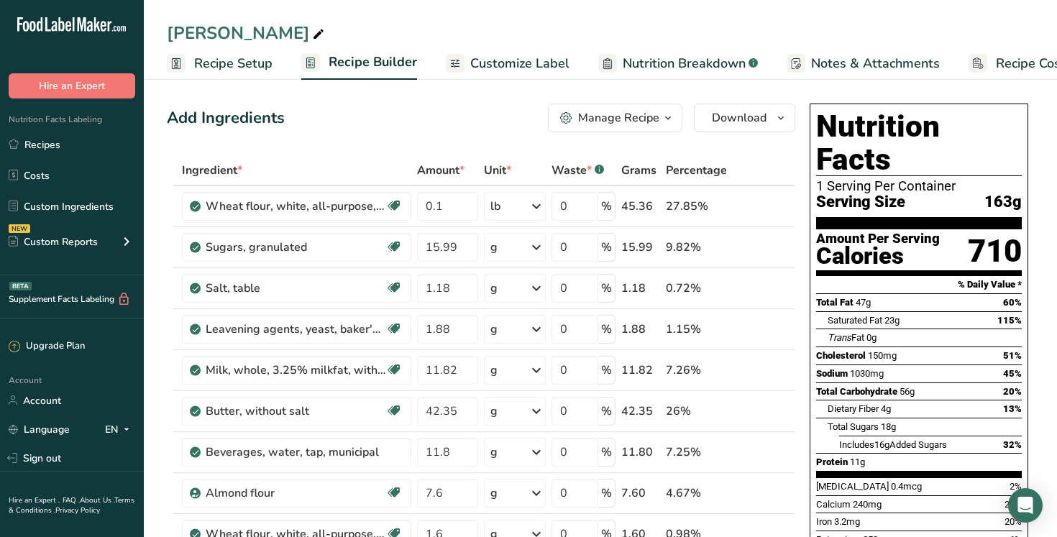
click at [520, 66] on span "Customize Label" at bounding box center [519, 63] width 99 height 19
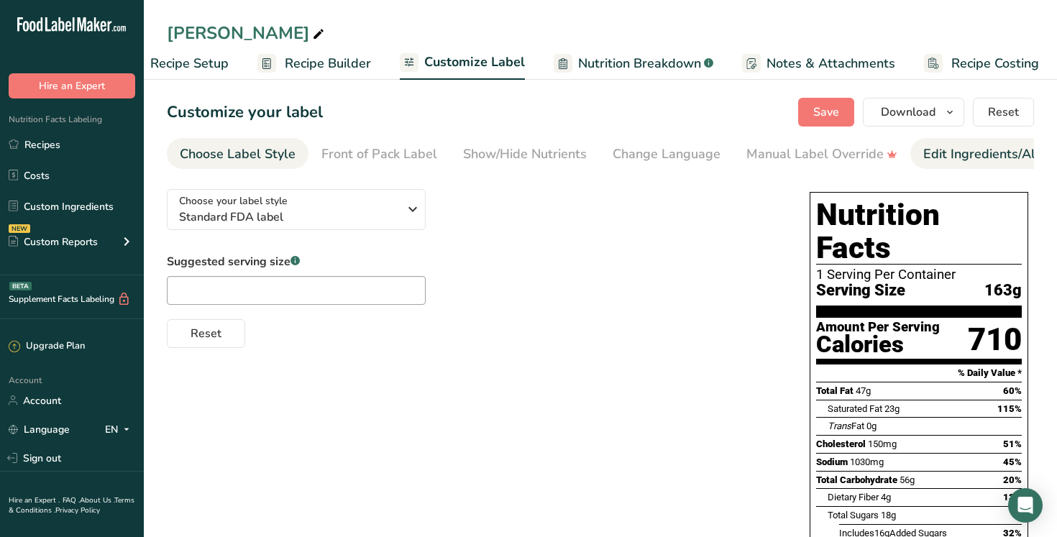
scroll to position [0, 49]
click at [952, 152] on div "Edit Ingredients/Allergens List" at bounding box center [1014, 153] width 183 height 19
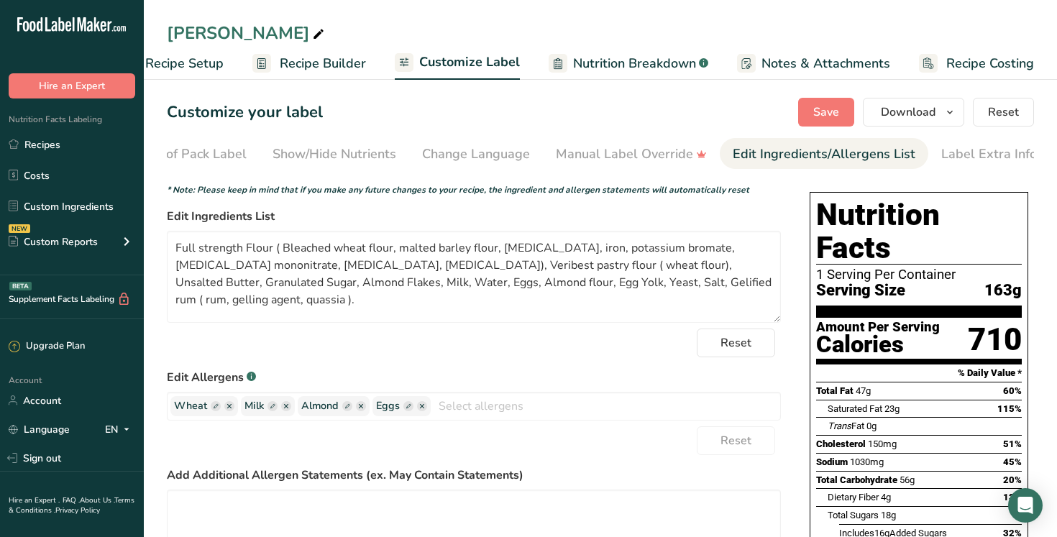
scroll to position [0, 195]
drag, startPoint x: 346, startPoint y: 271, endPoint x: 165, endPoint y: 244, distance: 183.1
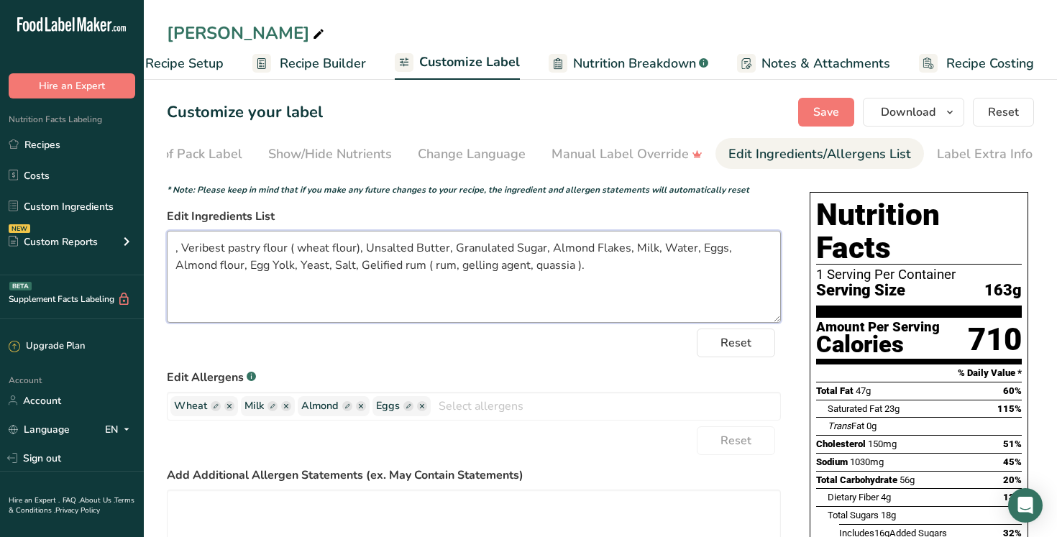
paste textarea "King Midas Special ( Wheat flour, [MEDICAL_DATA], reduced iron, [MEDICAL_DATA] …"
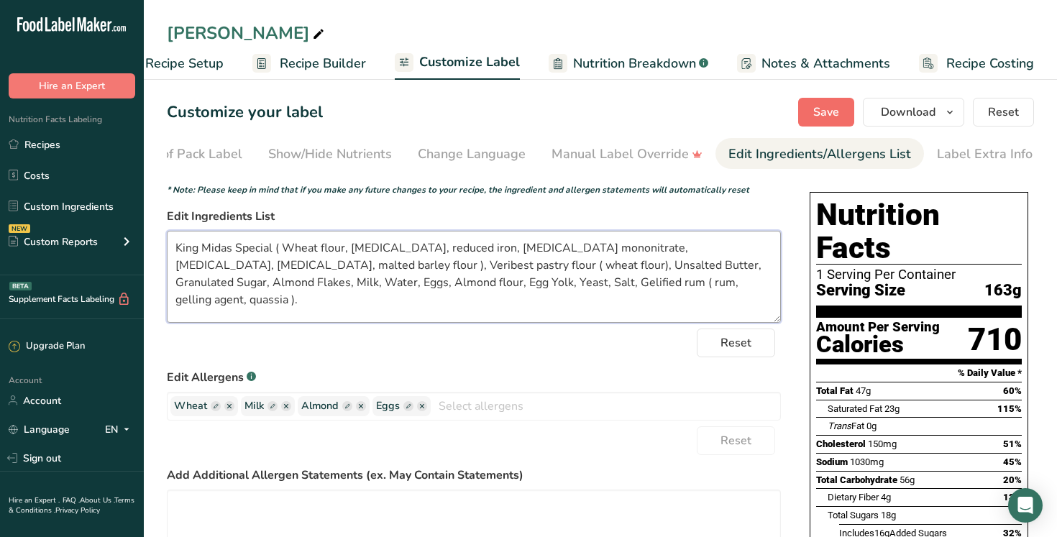
type textarea "King Midas Special ( Wheat flour, niacin, reduced iron, thiamine mononitrate, r…"
click at [817, 116] on span "Save" at bounding box center [826, 112] width 26 height 17
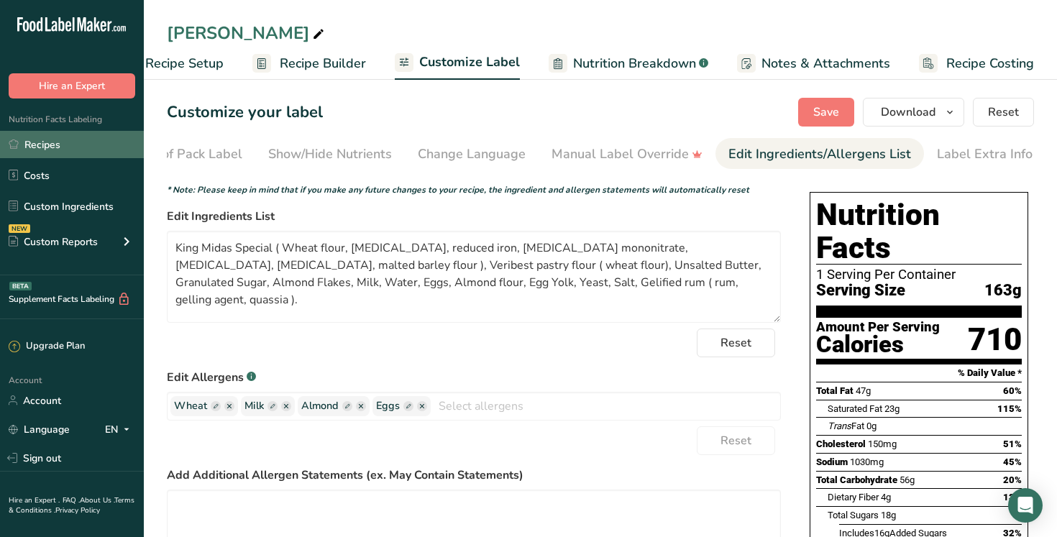
click at [89, 142] on link "Recipes" at bounding box center [72, 144] width 144 height 27
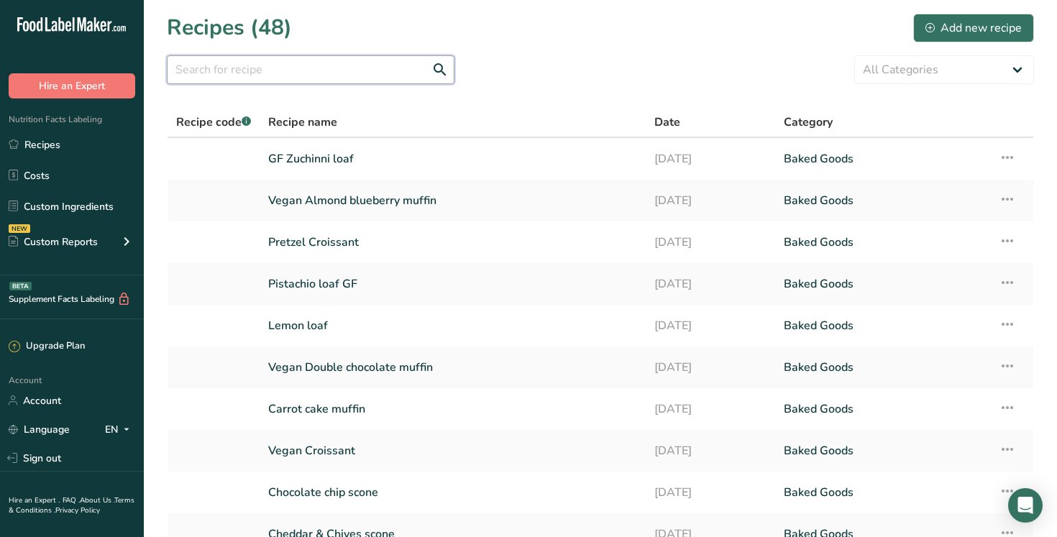
click at [307, 72] on input "text" at bounding box center [311, 69] width 288 height 29
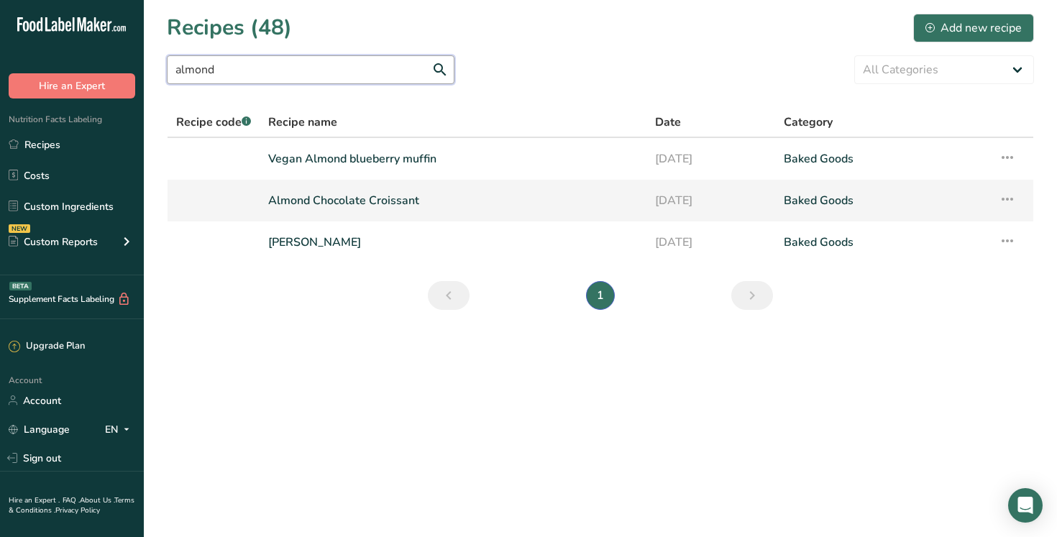
type input "almond"
click at [341, 198] on link "Almond Chocolate Croissant" at bounding box center [452, 200] width 369 height 30
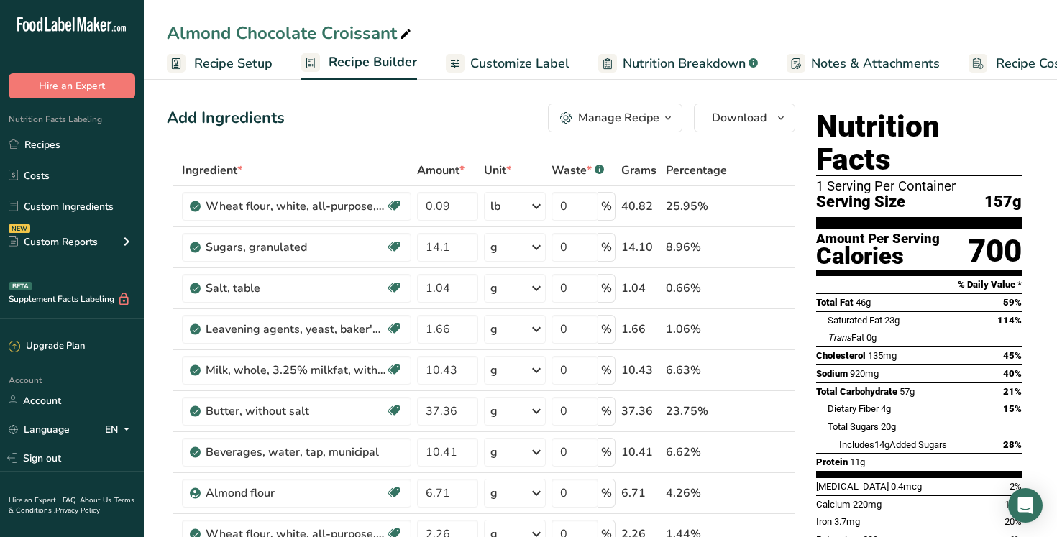
click at [540, 68] on span "Customize Label" at bounding box center [519, 63] width 99 height 19
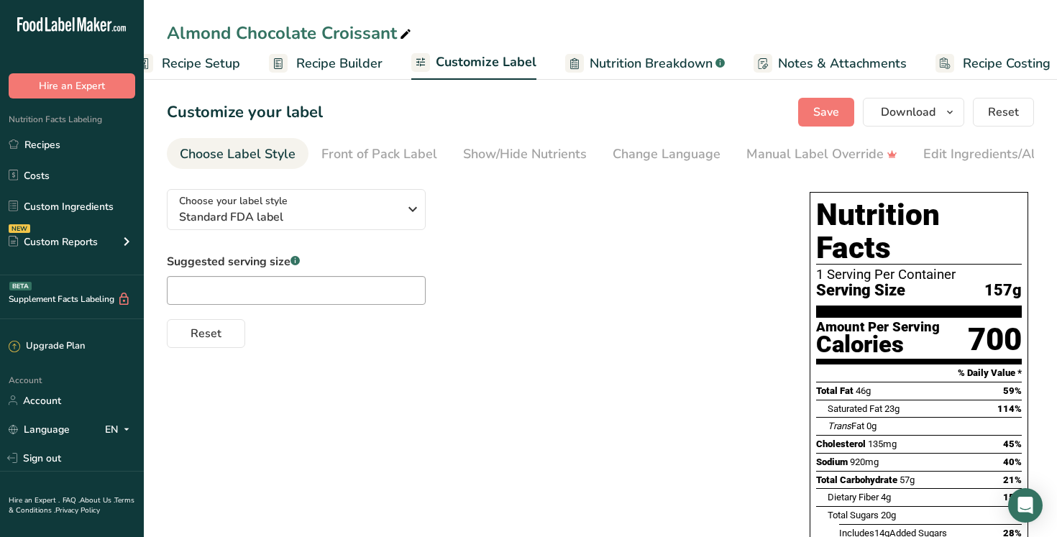
scroll to position [0, 49]
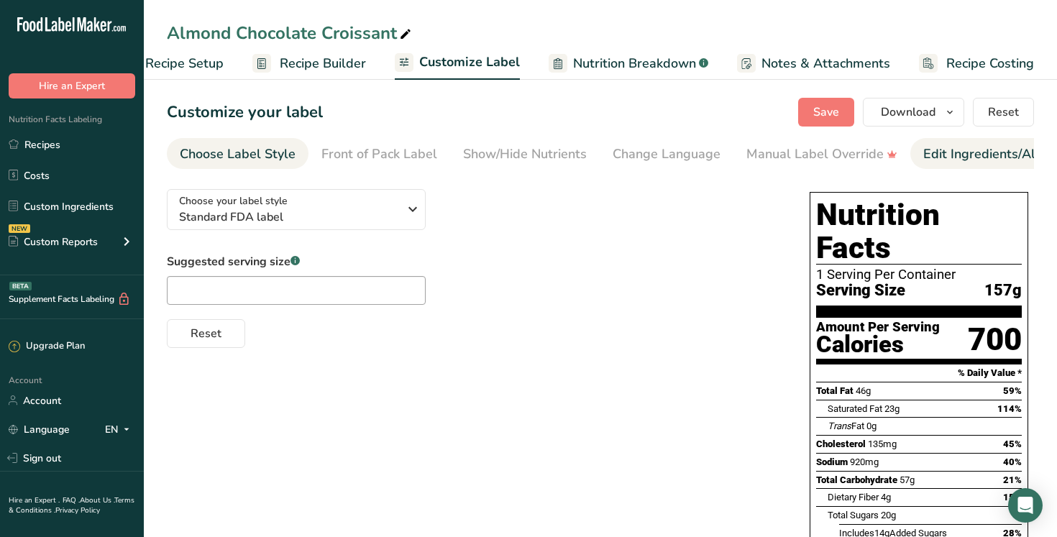
click at [965, 152] on div "Edit Ingredients/Allergens List" at bounding box center [1014, 153] width 183 height 19
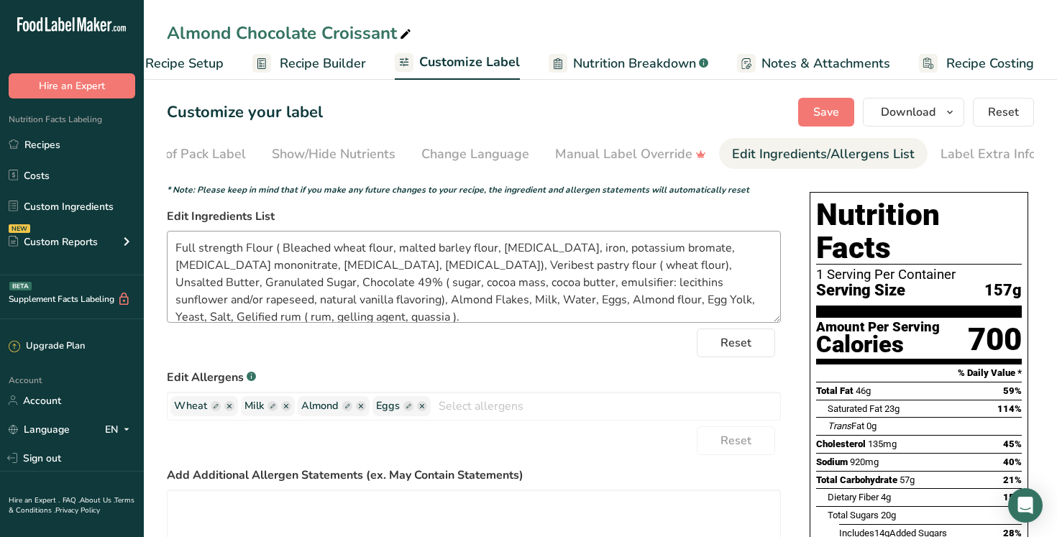
scroll to position [0, 195]
drag, startPoint x: 347, startPoint y: 270, endPoint x: 161, endPoint y: 240, distance: 188.5
click at [161, 240] on section "Customize your label Save Download Choose what to show on your downloaded label…" at bounding box center [600, 476] width 913 height 802
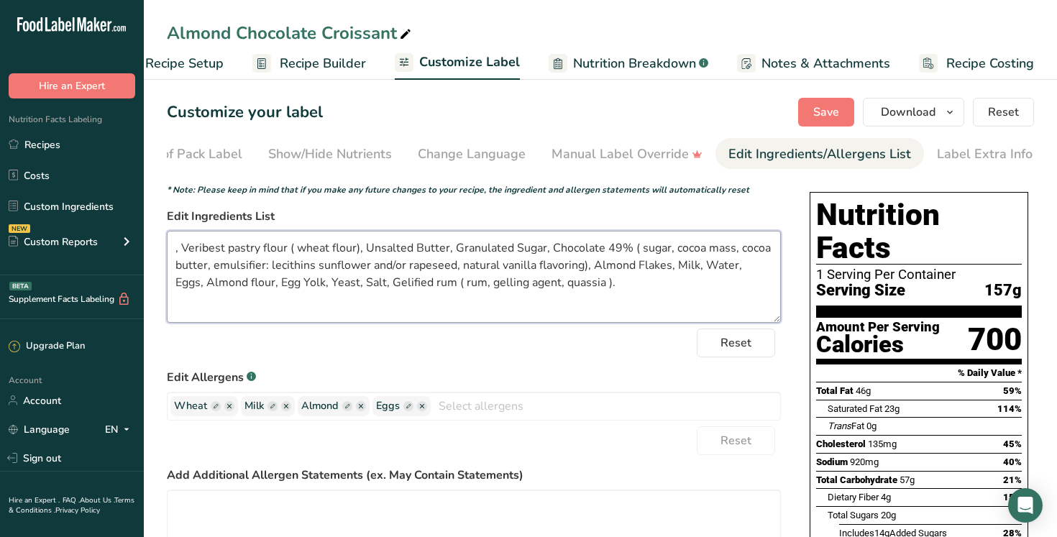
paste textarea "King Midas Special ( Wheat flour, [MEDICAL_DATA], reduced iron, [MEDICAL_DATA] …"
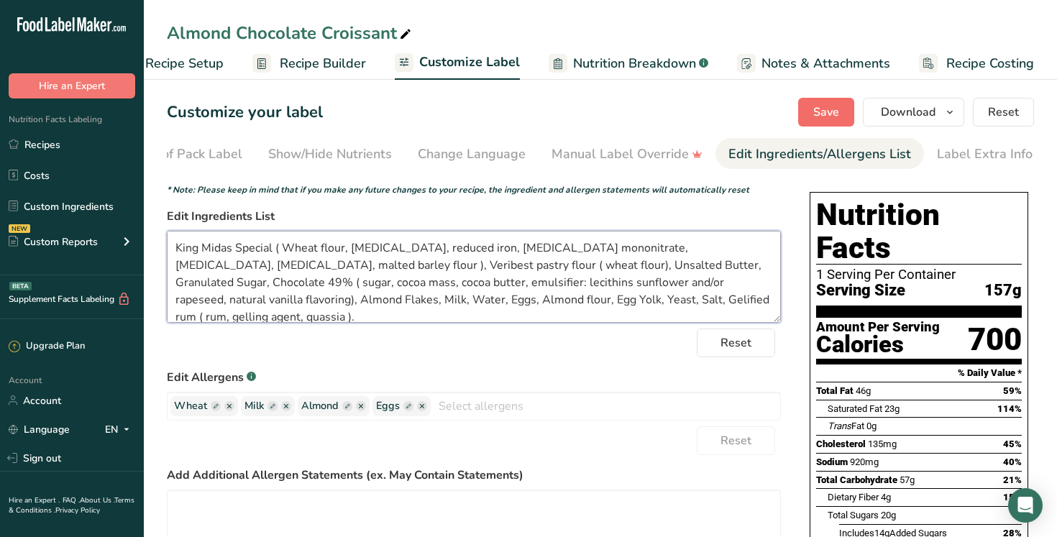
type textarea "King Midas Special ( Wheat flour, niacin, reduced iron, thiamine mononitrate, r…"
click at [832, 112] on span "Save" at bounding box center [826, 112] width 26 height 17
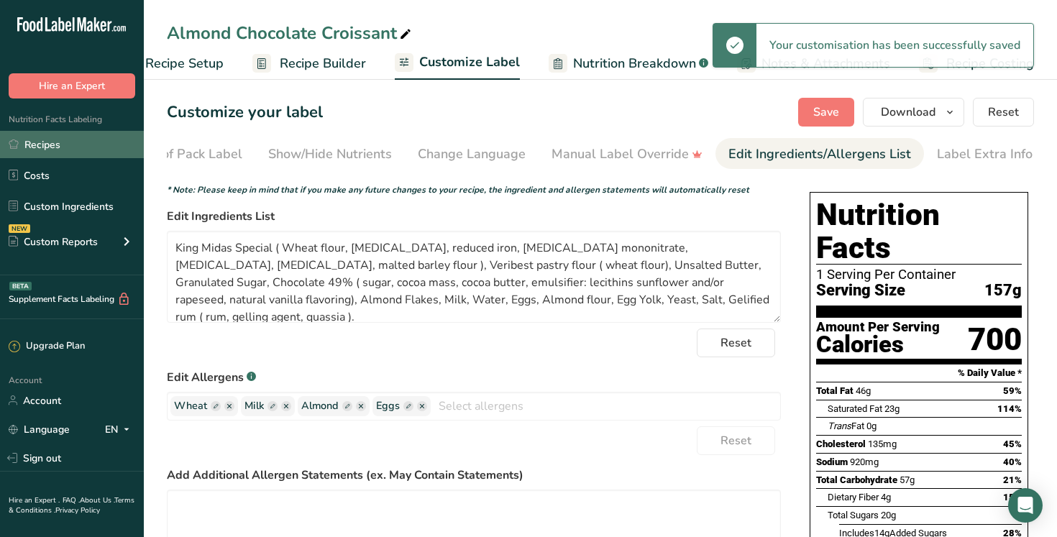
click at [97, 147] on link "Recipes" at bounding box center [72, 144] width 144 height 27
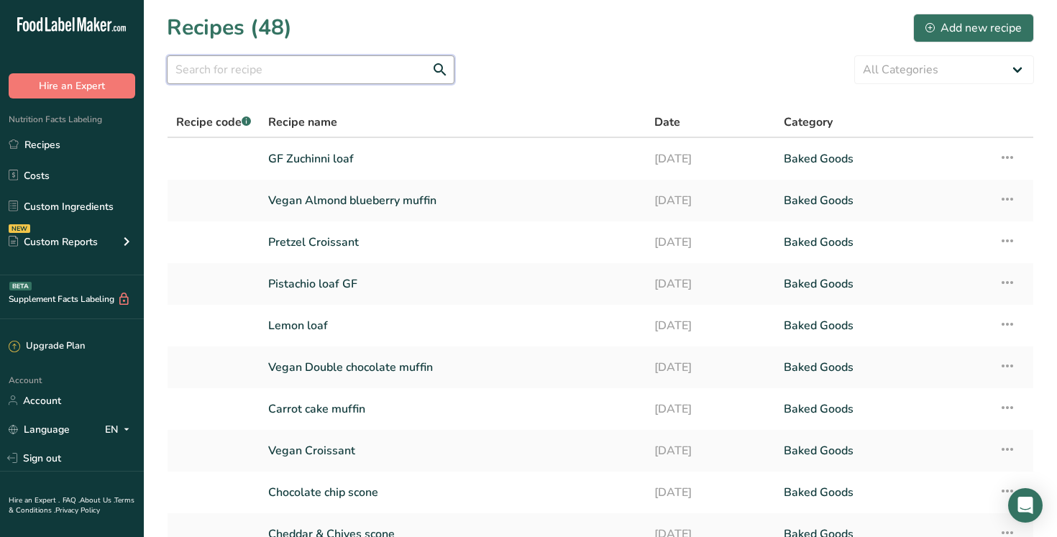
click at [225, 70] on input "text" at bounding box center [311, 69] width 288 height 29
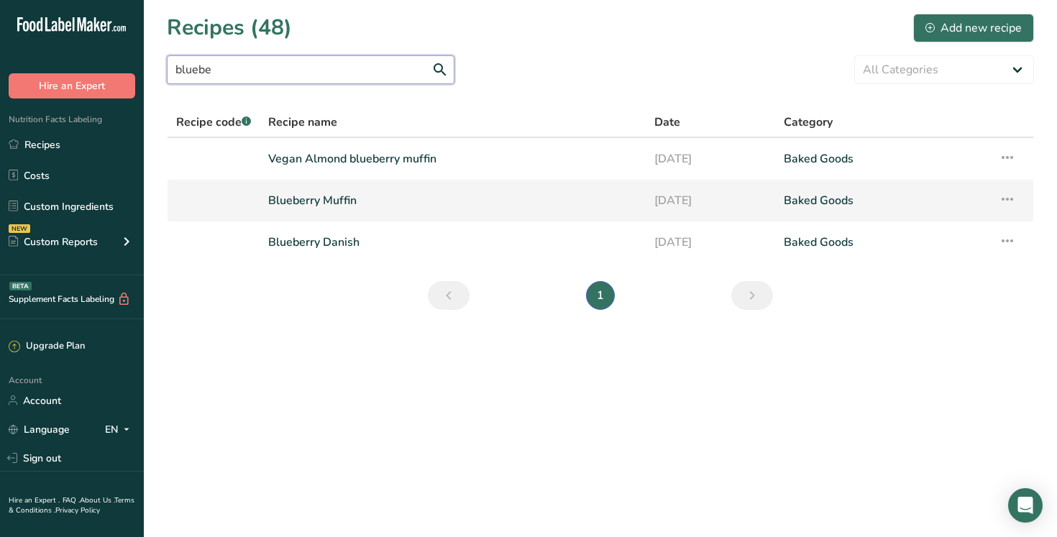
type input "bluebe"
click at [341, 197] on link "Blueberry Muffin" at bounding box center [452, 200] width 369 height 30
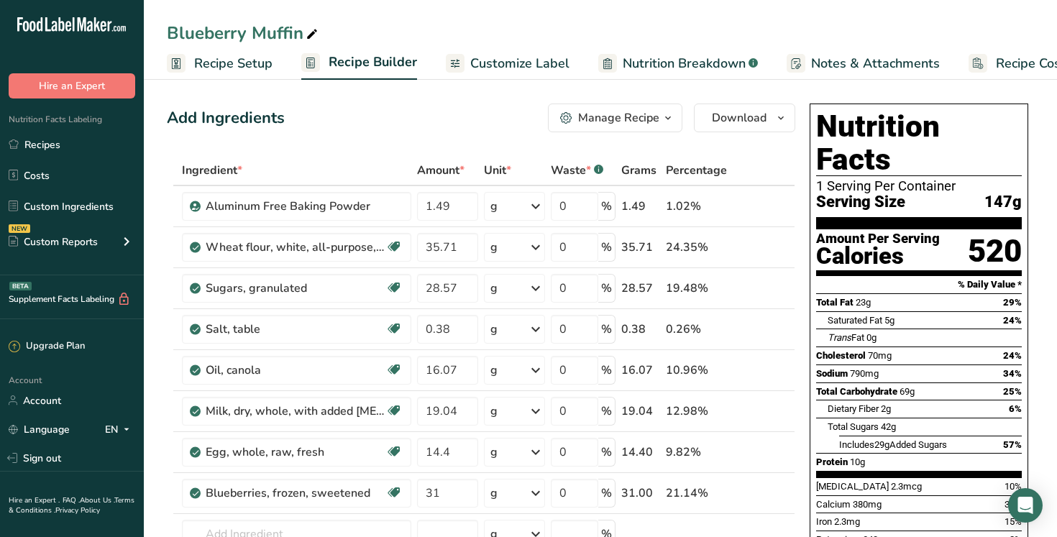
click at [499, 64] on span "Customize Label" at bounding box center [519, 63] width 99 height 19
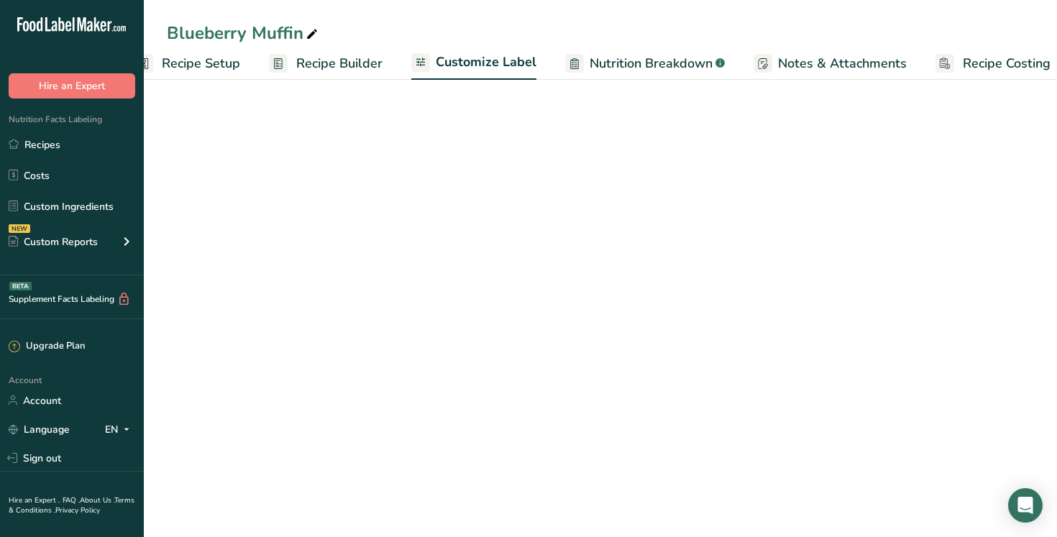
scroll to position [0, 49]
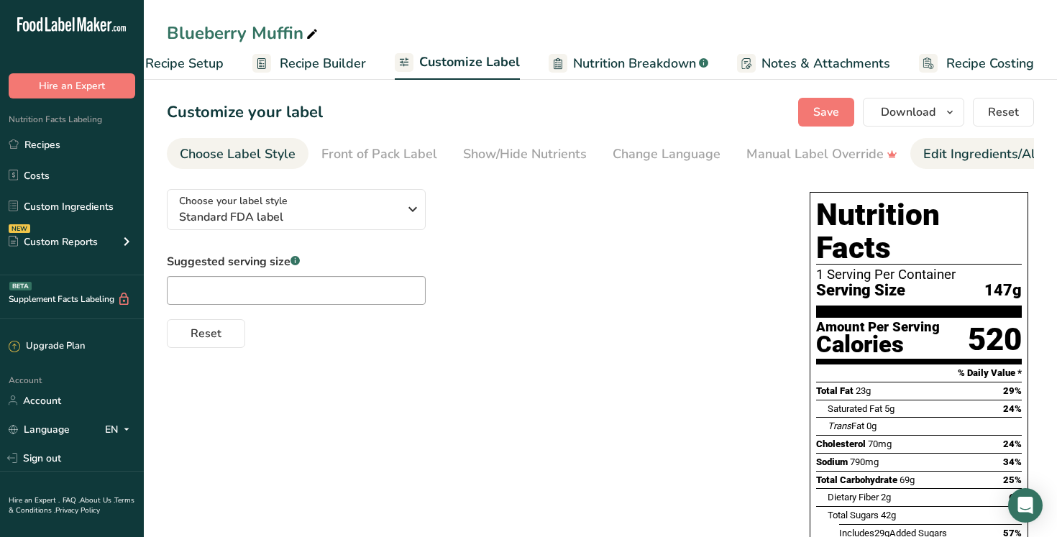
click at [972, 155] on div "Edit Ingredients/Allergens List" at bounding box center [1014, 153] width 183 height 19
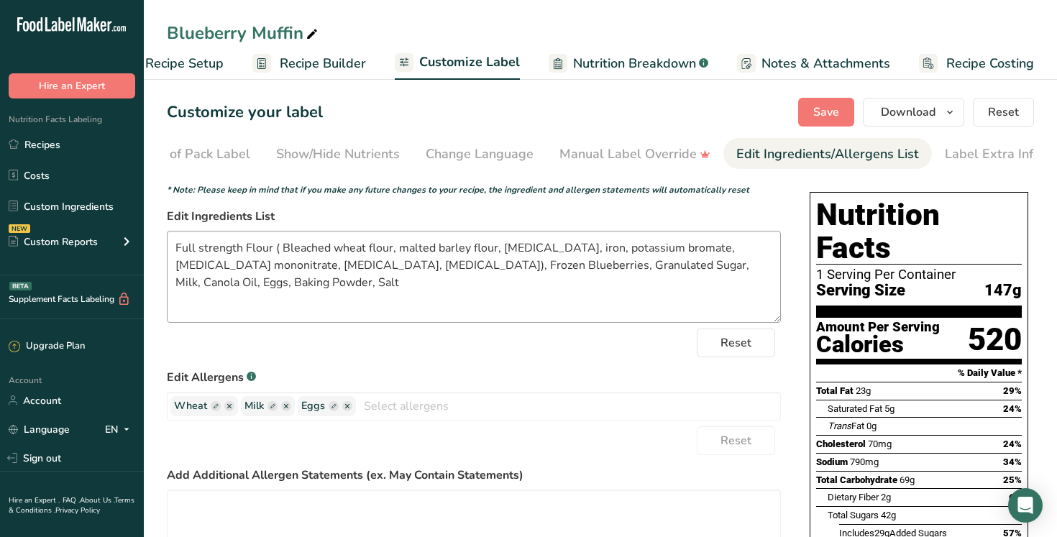
scroll to position [0, 195]
drag, startPoint x: 346, startPoint y: 270, endPoint x: 147, endPoint y: 253, distance: 199.8
click at [147, 253] on section "Customize your label Save Download Choose what to show on your downloaded label…" at bounding box center [600, 448] width 913 height 746
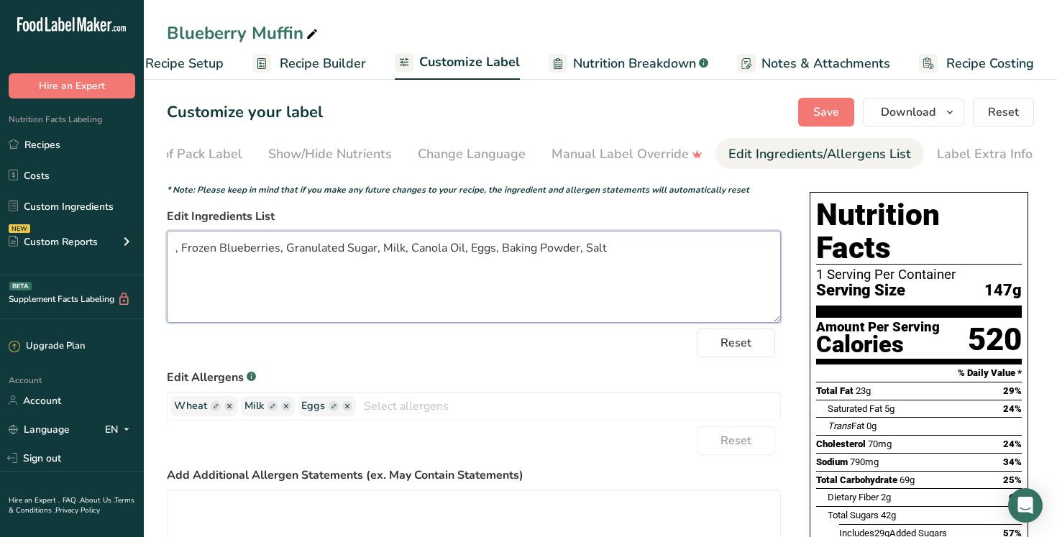
paste textarea "King Midas Special ( Wheat flour, [MEDICAL_DATA], reduced iron, [MEDICAL_DATA] …"
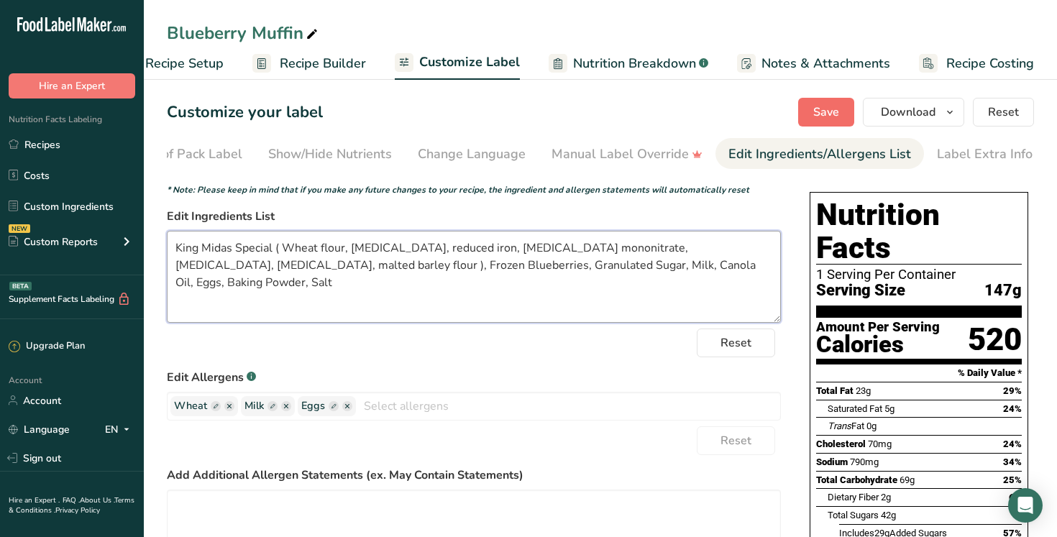
type textarea "King Midas Special ( Wheat flour, niacin, reduced iron, thiamine mononitrate, r…"
click at [820, 114] on span "Save" at bounding box center [826, 112] width 26 height 17
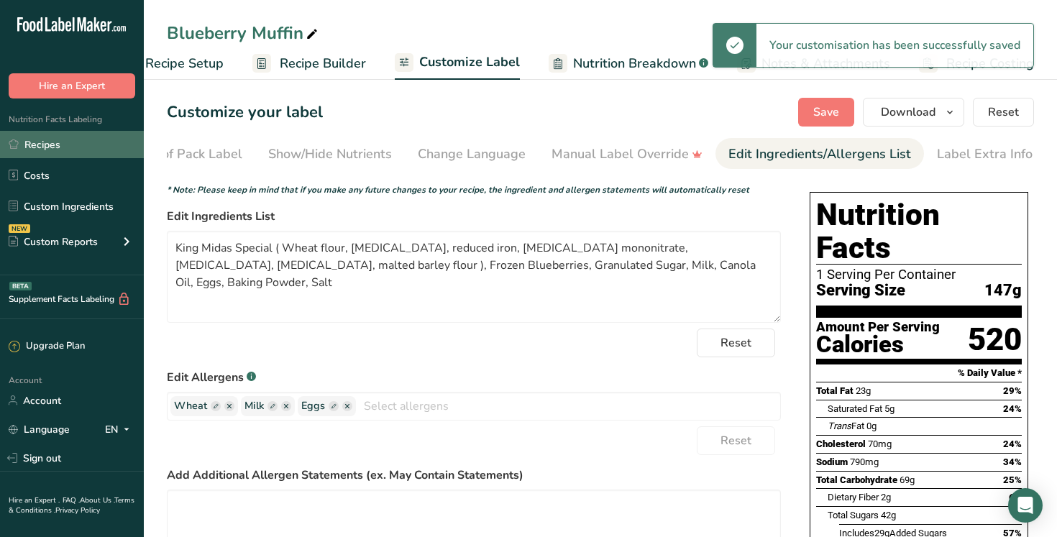
click at [88, 141] on link "Recipes" at bounding box center [72, 144] width 144 height 27
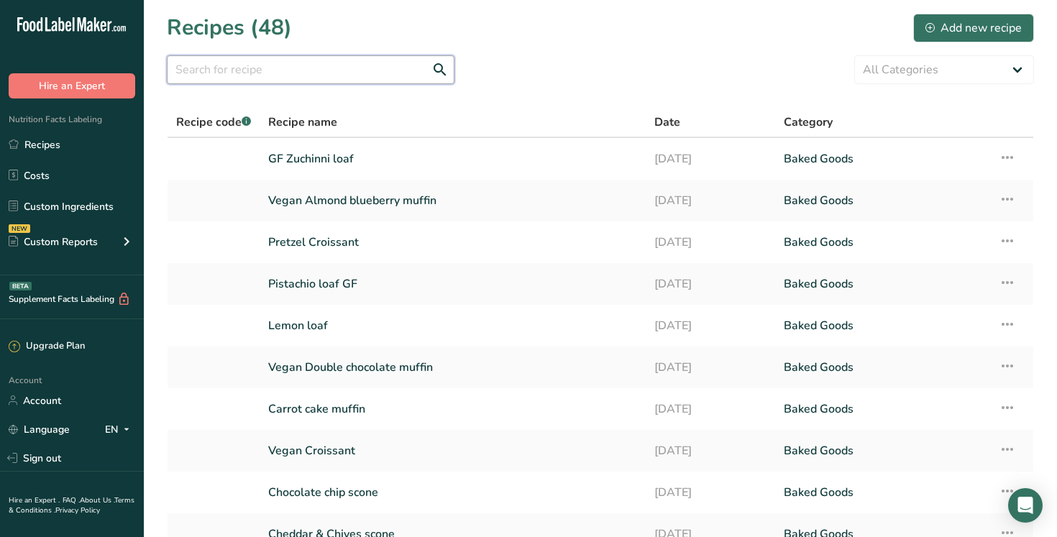
click at [295, 75] on input "text" at bounding box center [311, 69] width 288 height 29
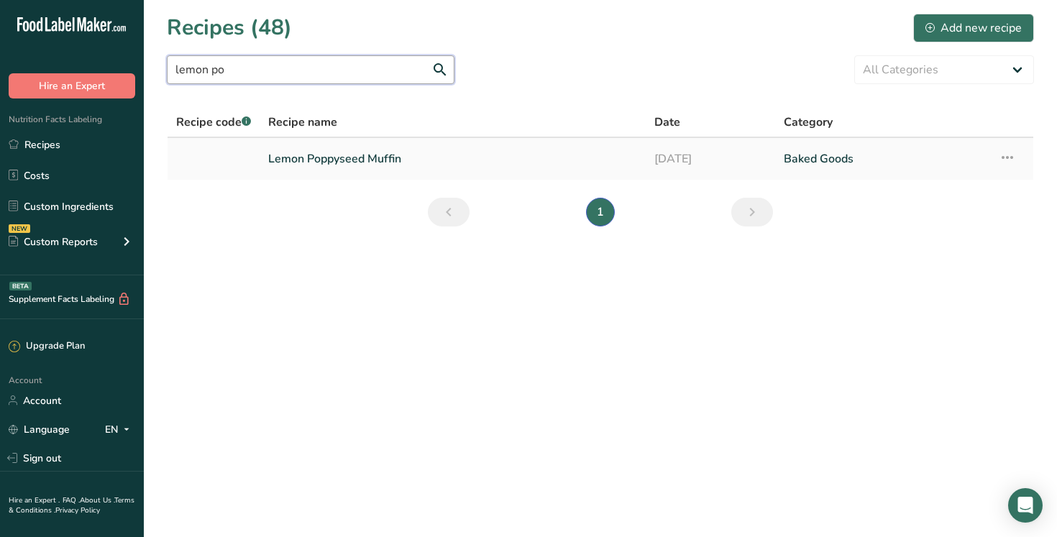
type input "lemon po"
click at [381, 164] on link "Lemon Poppyseed Muffin" at bounding box center [452, 159] width 369 height 30
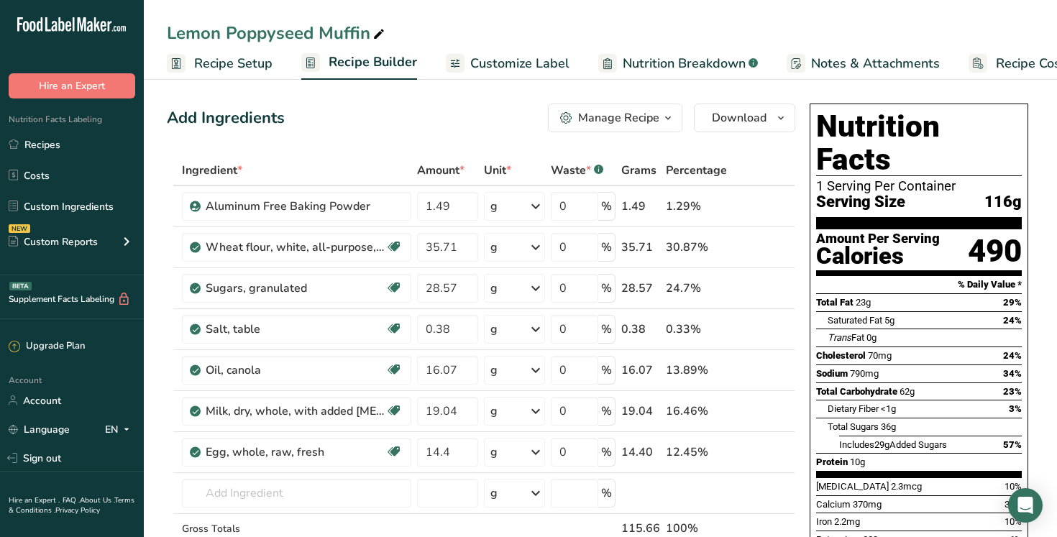
click at [543, 64] on span "Customize Label" at bounding box center [519, 63] width 99 height 19
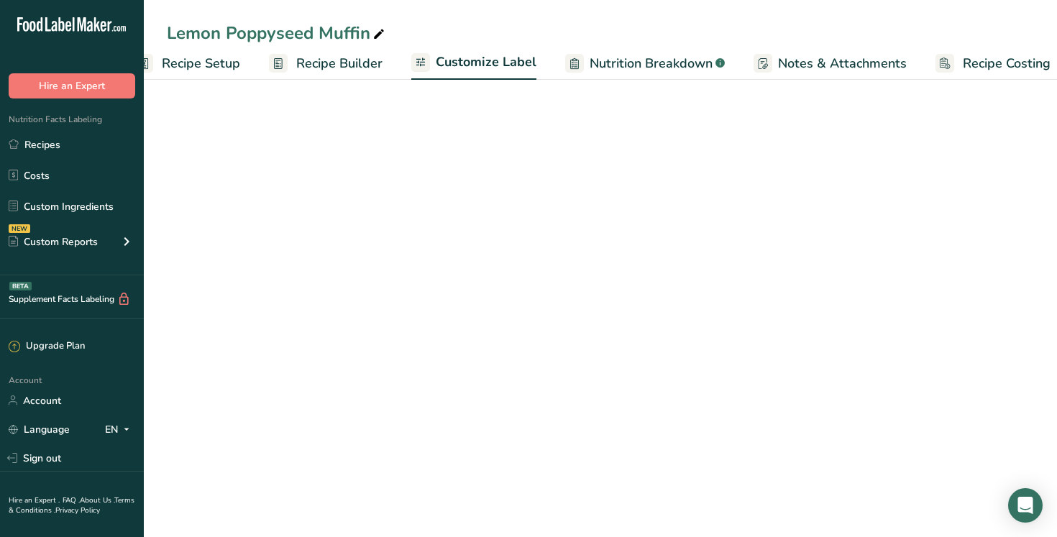
scroll to position [0, 49]
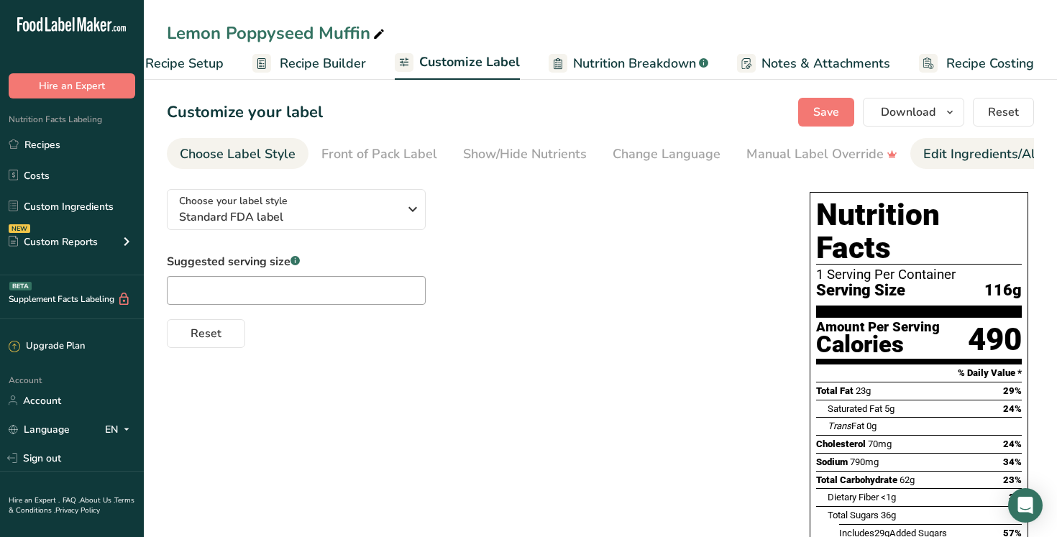
click at [960, 159] on div "Edit Ingredients/Allergens List" at bounding box center [1014, 153] width 183 height 19
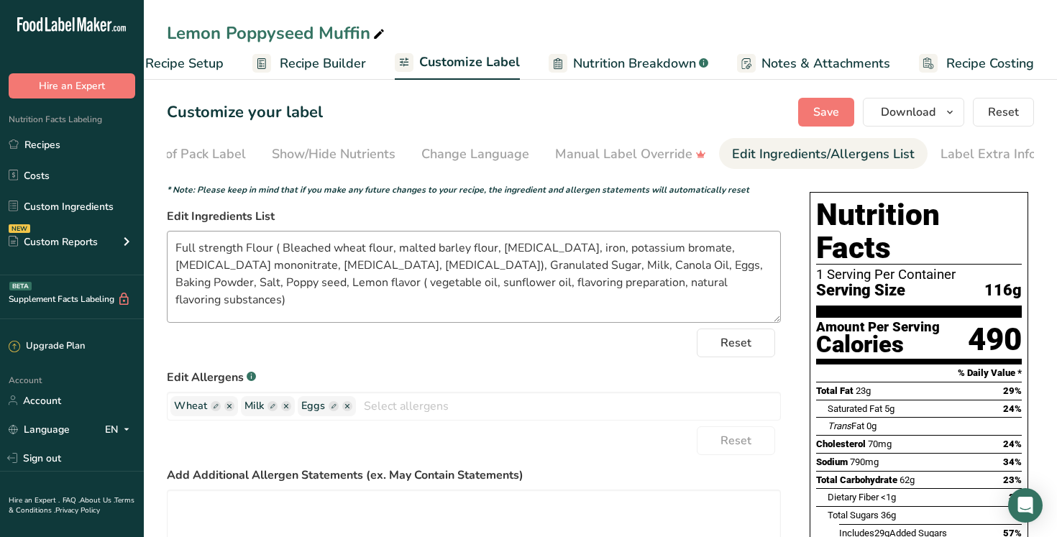
scroll to position [0, 195]
drag, startPoint x: 346, startPoint y: 268, endPoint x: 157, endPoint y: 244, distance: 191.3
click at [156, 244] on section "Customize your label Save Download Choose what to show on your downloaded label…" at bounding box center [600, 462] width 913 height 774
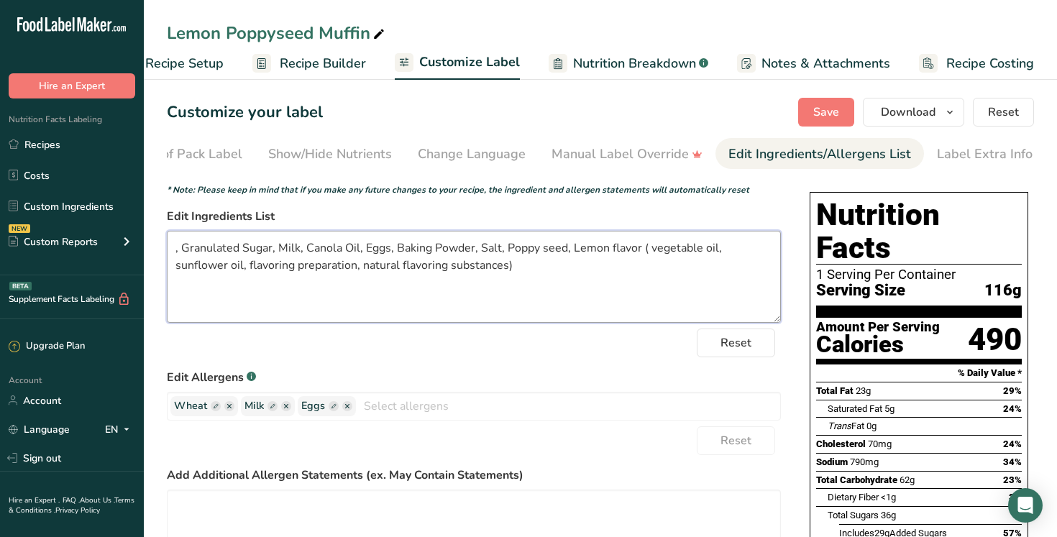
paste textarea "King Midas Special ( Wheat flour, [MEDICAL_DATA], reduced iron, [MEDICAL_DATA] …"
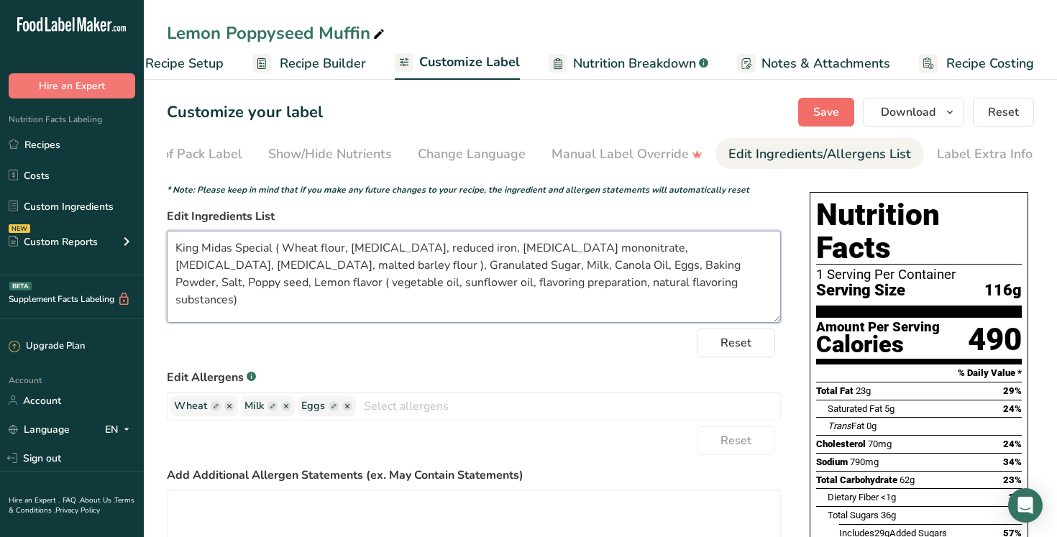
type textarea "King Midas Special ( Wheat flour, niacin, reduced iron, thiamine mononitrate, r…"
click at [823, 115] on span "Save" at bounding box center [826, 112] width 26 height 17
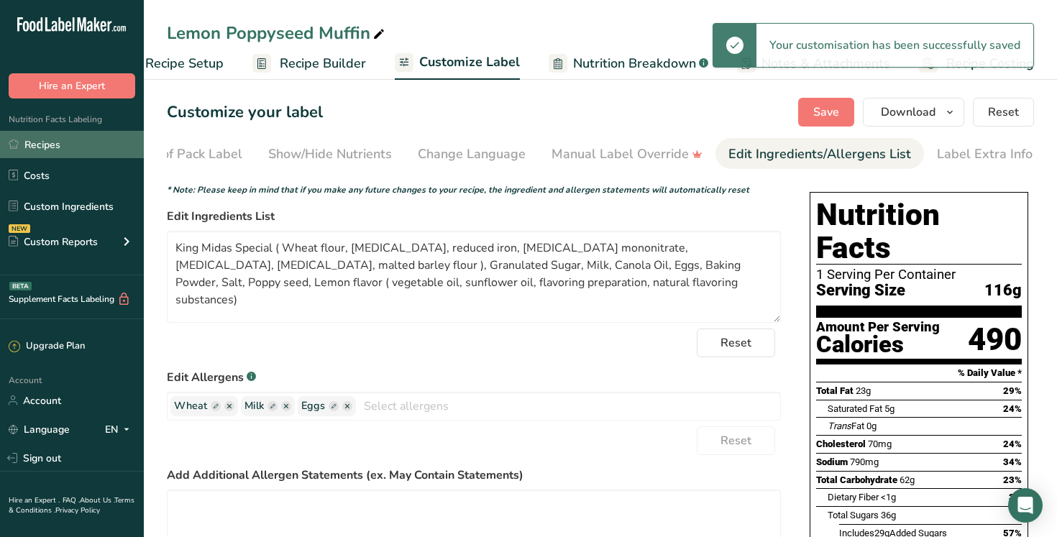
click at [85, 148] on link "Recipes" at bounding box center [72, 144] width 144 height 27
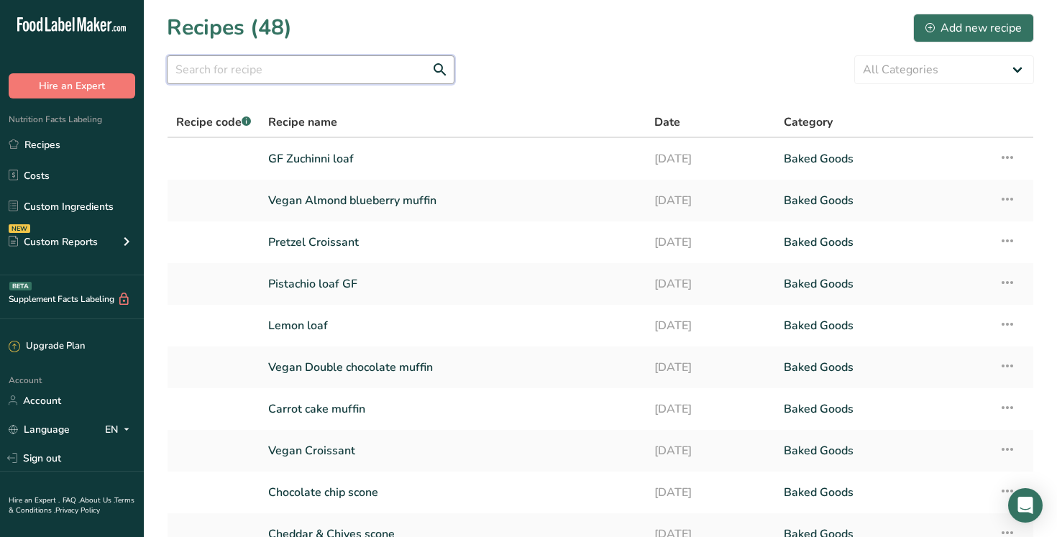
click at [213, 71] on input "text" at bounding box center [311, 69] width 288 height 29
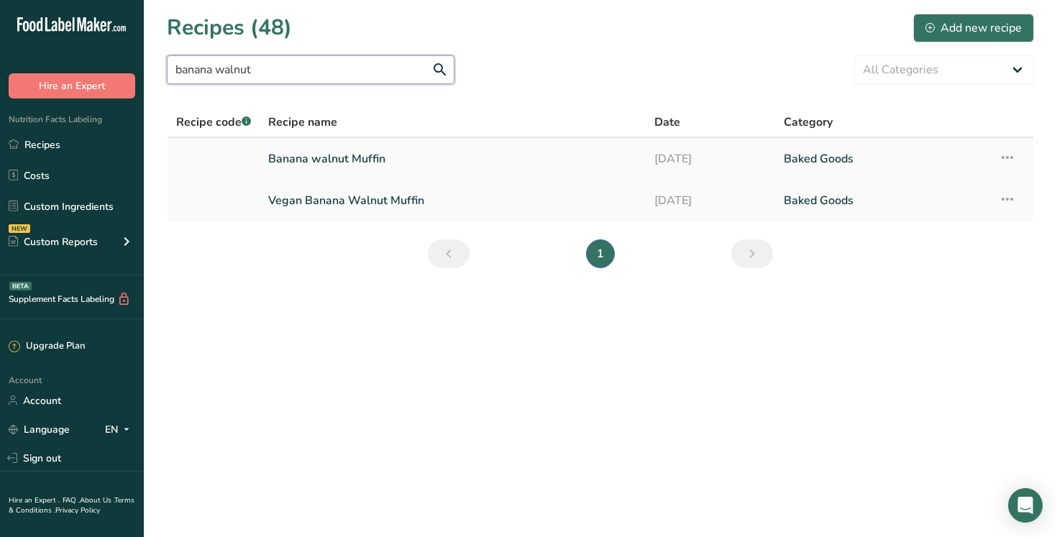
type input "banana walnut"
click at [358, 156] on link "Banana walnut Muffin" at bounding box center [452, 159] width 369 height 30
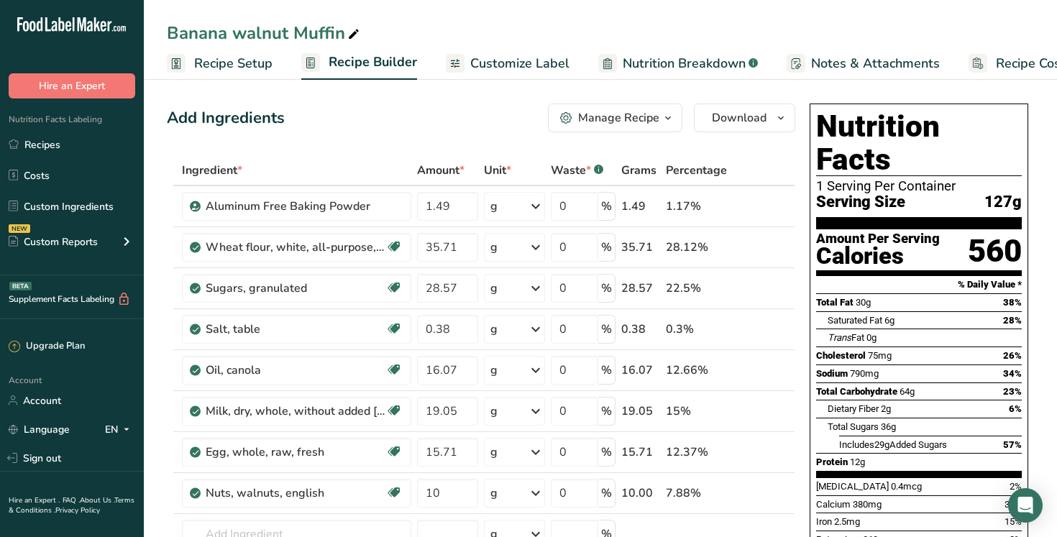
click at [508, 69] on span "Customize Label" at bounding box center [519, 63] width 99 height 19
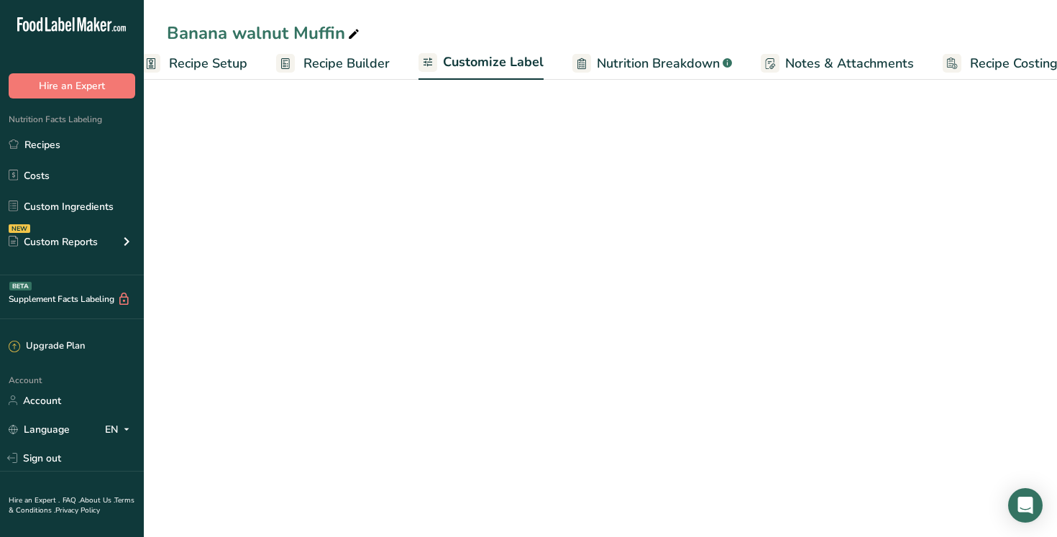
scroll to position [0, 49]
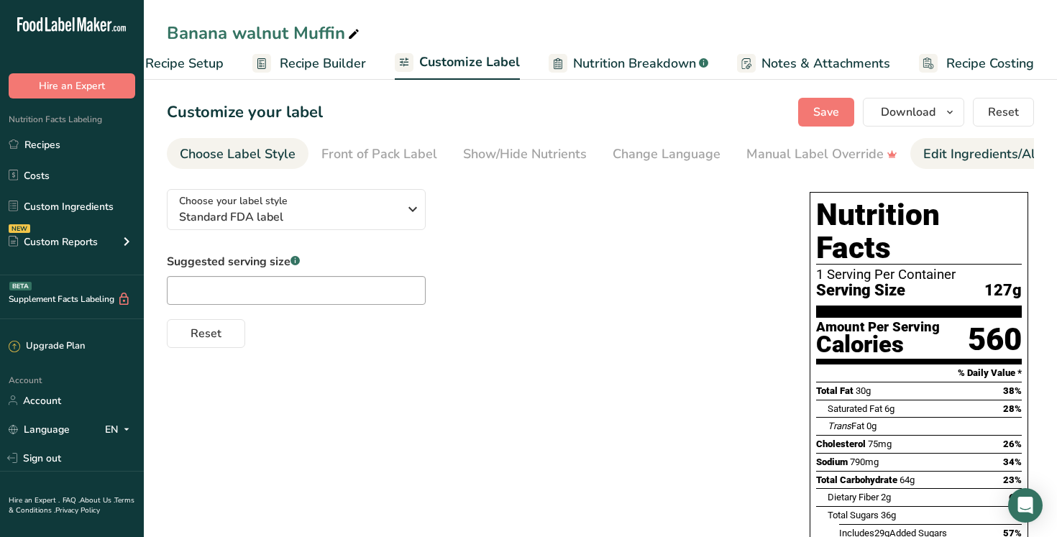
click at [960, 155] on div "Edit Ingredients/Allergens List" at bounding box center [1014, 153] width 183 height 19
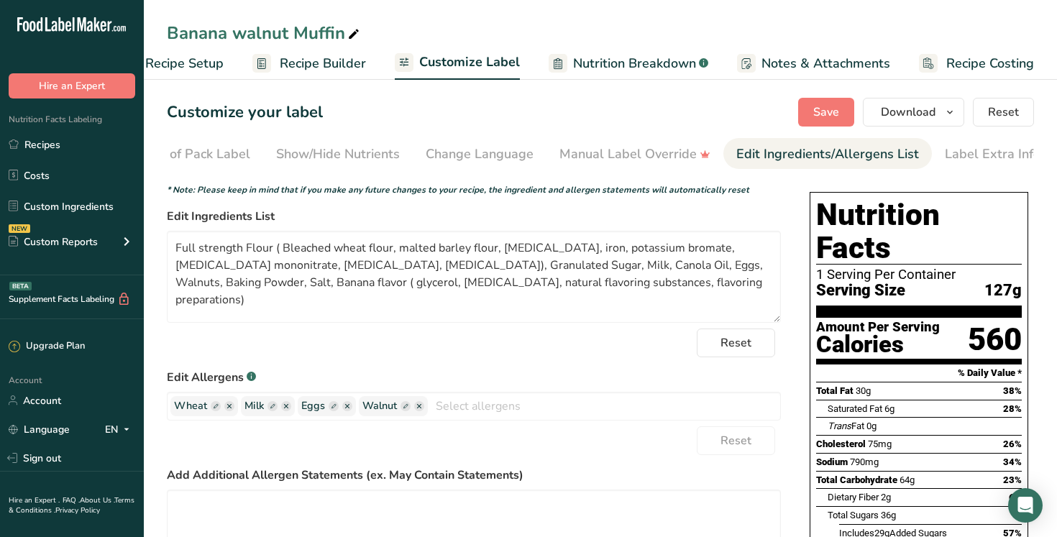
scroll to position [0, 195]
drag, startPoint x: 345, startPoint y: 268, endPoint x: 164, endPoint y: 238, distance: 183.7
click at [164, 238] on section "Customize your label Save Download Choose what to show on your downloaded label…" at bounding box center [600, 462] width 913 height 774
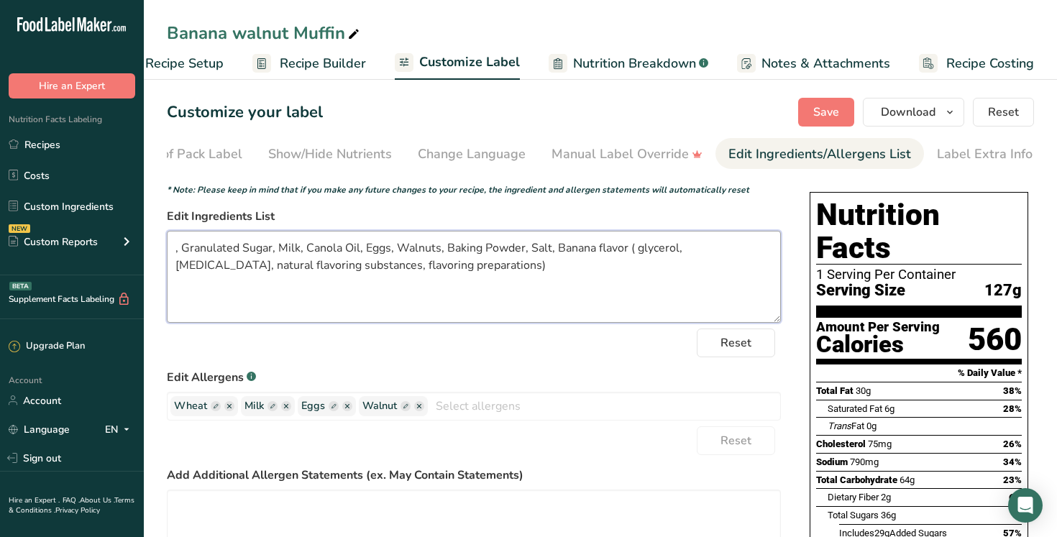
paste textarea "King Midas Special ( Wheat flour, [MEDICAL_DATA], reduced iron, [MEDICAL_DATA] …"
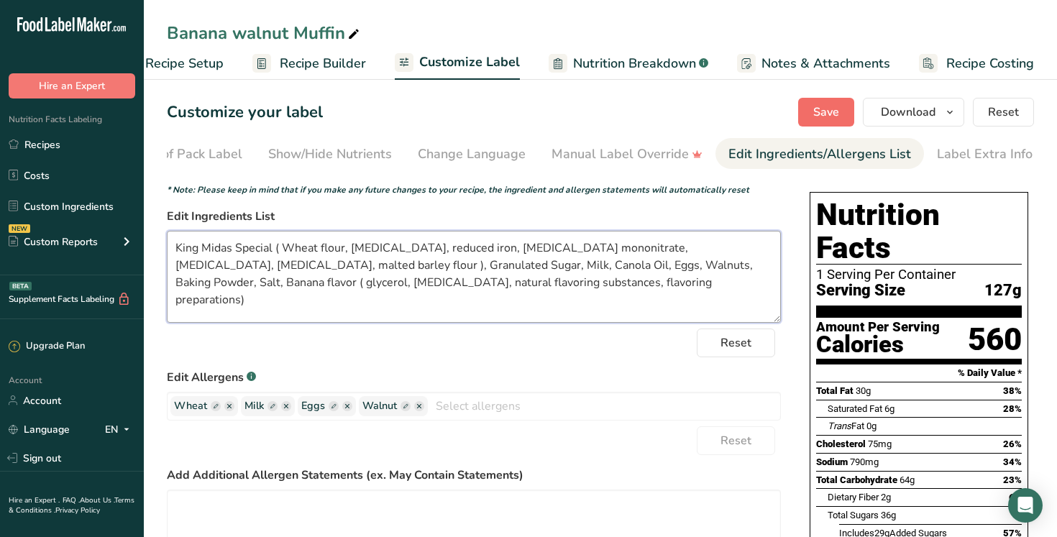
type textarea "King Midas Special ( Wheat flour, niacin, reduced iron, thiamine mononitrate, r…"
click at [818, 110] on span "Save" at bounding box center [826, 112] width 26 height 17
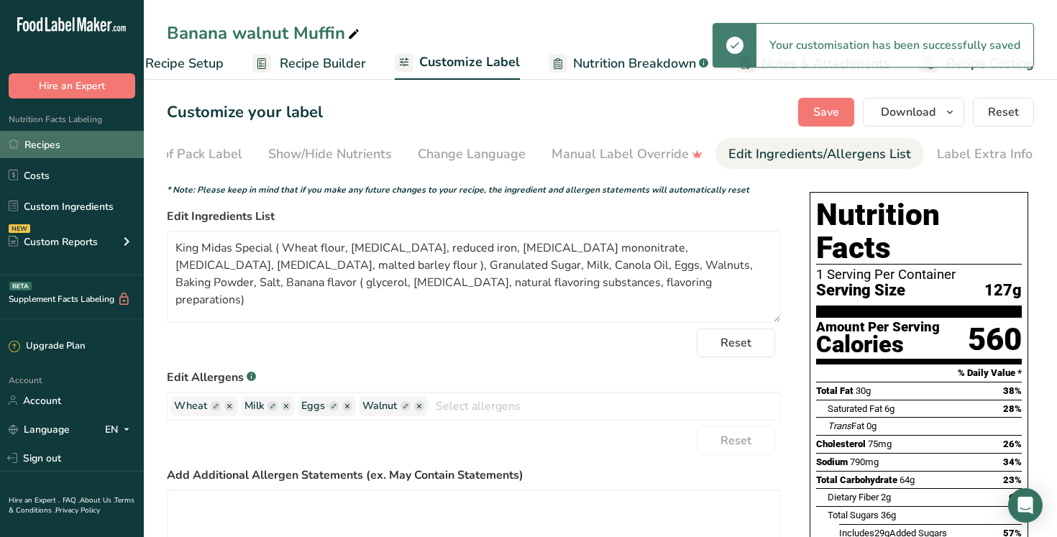
click at [91, 142] on link "Recipes" at bounding box center [72, 144] width 144 height 27
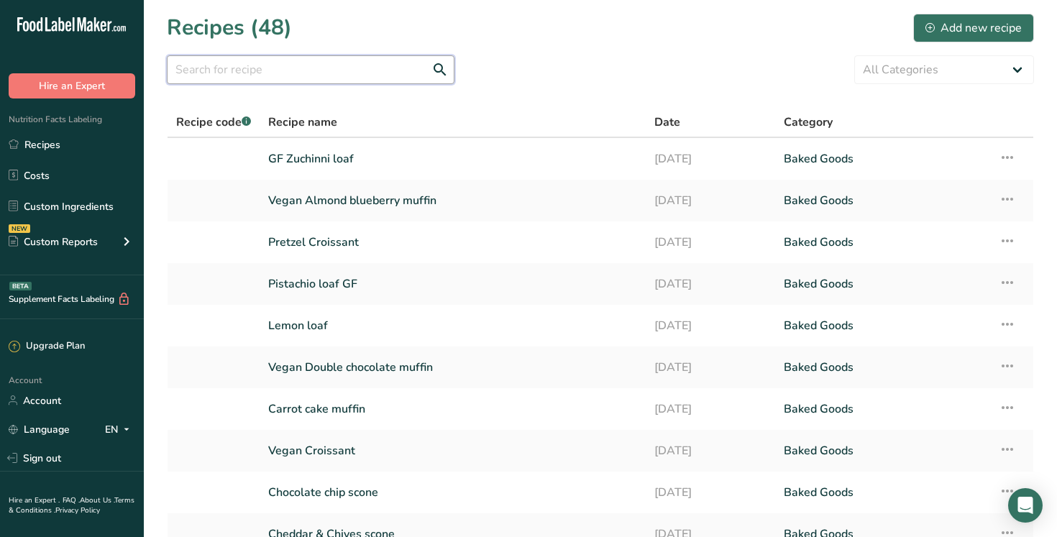
click at [201, 75] on input "text" at bounding box center [311, 69] width 288 height 29
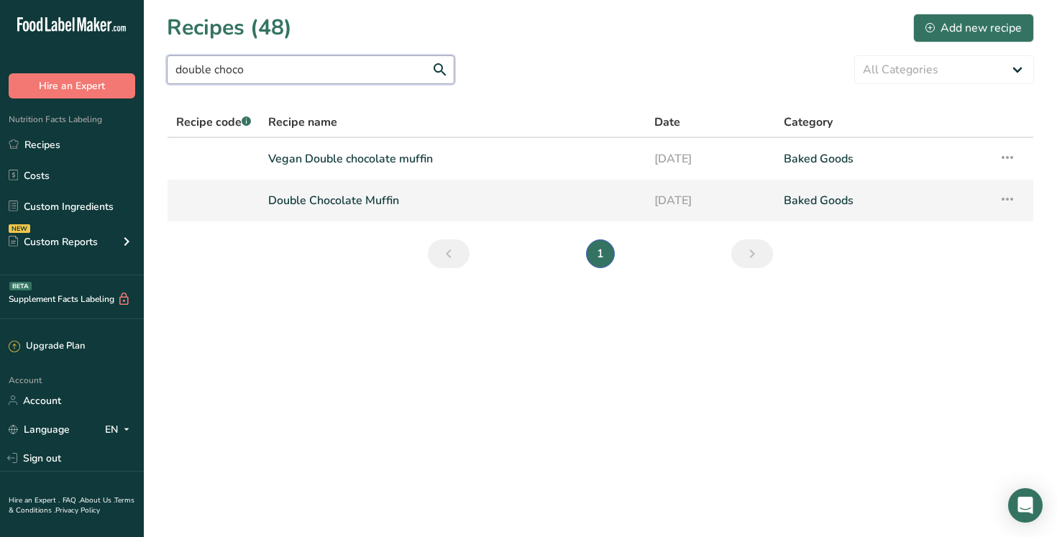
type input "double choco"
click at [339, 201] on link "Double Chocolate Muffin" at bounding box center [452, 200] width 369 height 30
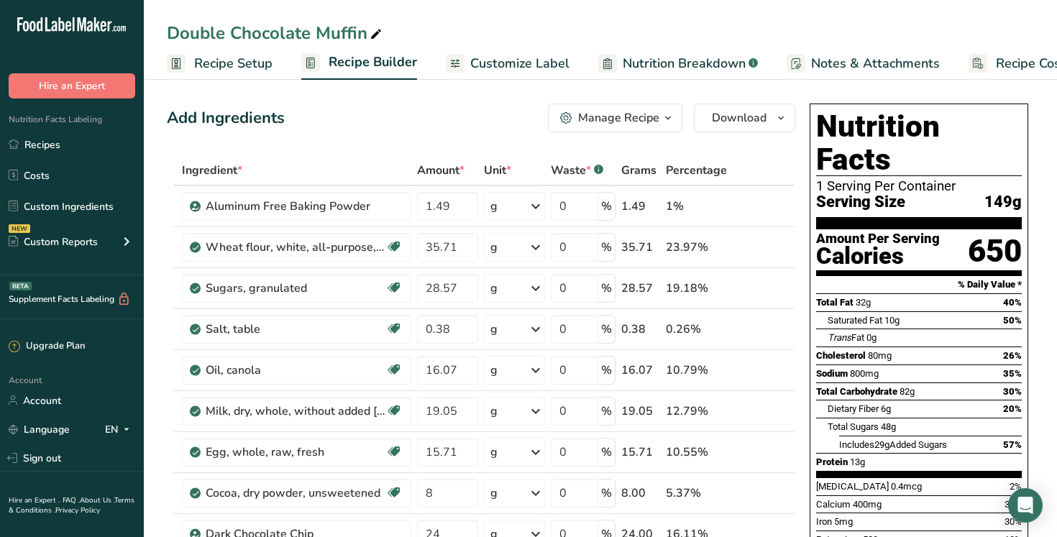
click at [508, 66] on span "Customize Label" at bounding box center [519, 63] width 99 height 19
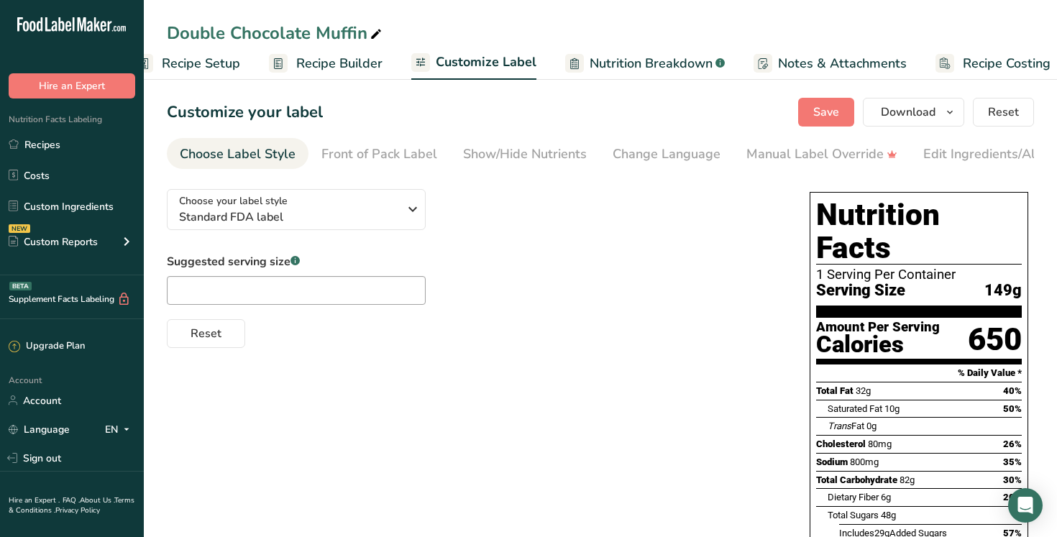
scroll to position [0, 49]
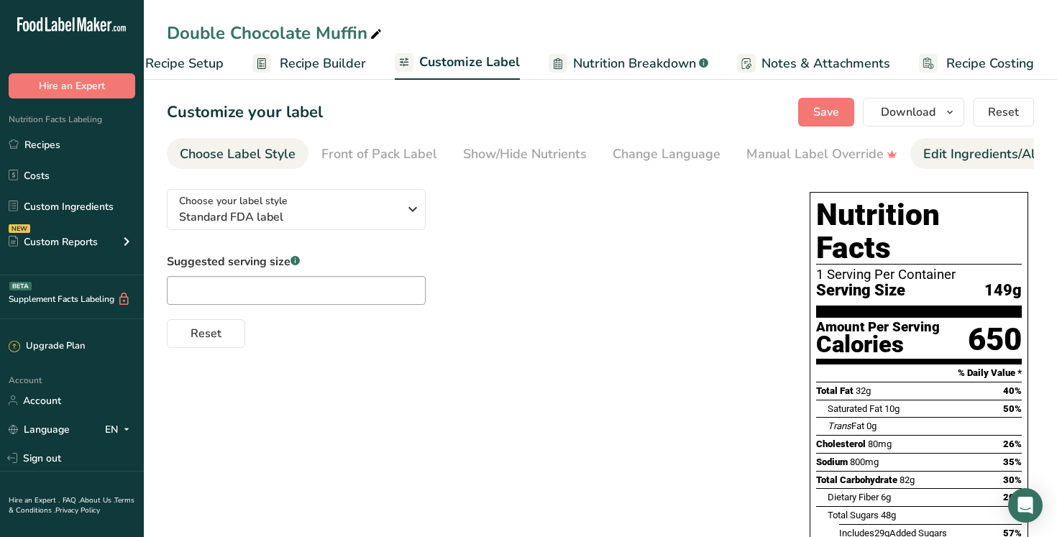
click at [951, 157] on div "Edit Ingredients/Allergens List" at bounding box center [1014, 153] width 183 height 19
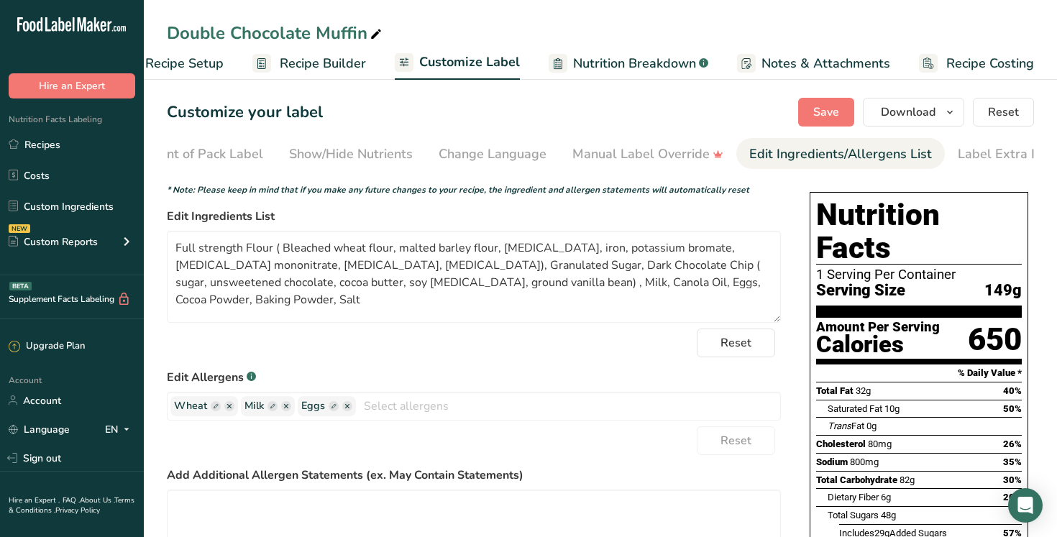
scroll to position [0, 195]
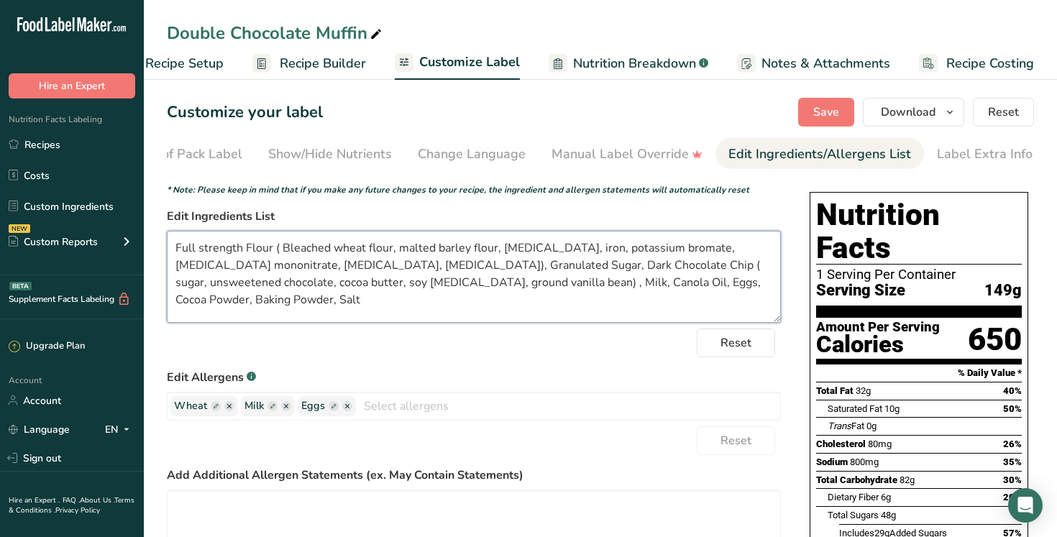
drag, startPoint x: 345, startPoint y: 270, endPoint x: 164, endPoint y: 247, distance: 182.7
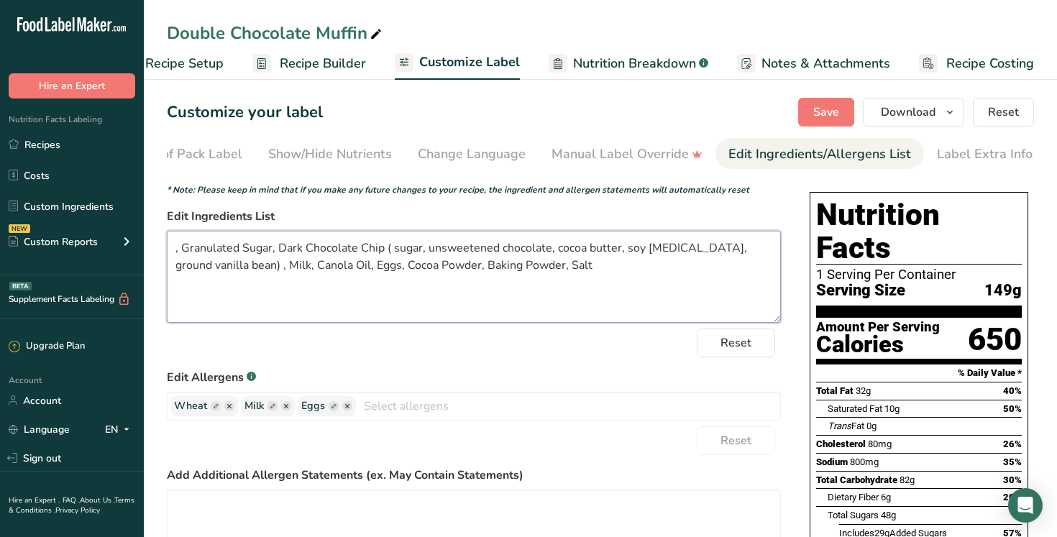
paste textarea "King Midas Special ( Wheat flour, [MEDICAL_DATA], reduced iron, [MEDICAL_DATA] …"
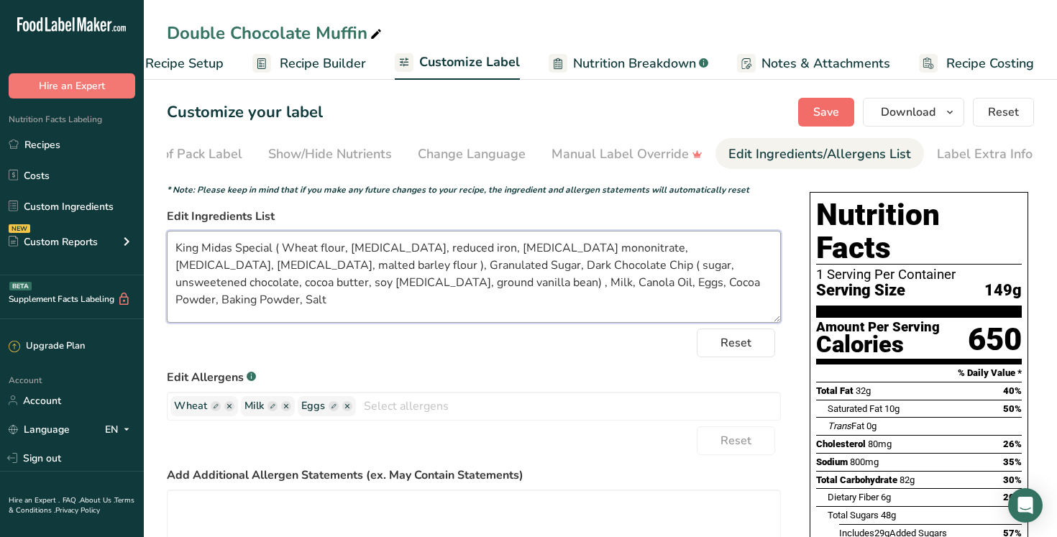
type textarea "King Midas Special ( Wheat flour, niacin, reduced iron, thiamine mononitrate, r…"
click at [820, 109] on span "Save" at bounding box center [826, 112] width 26 height 17
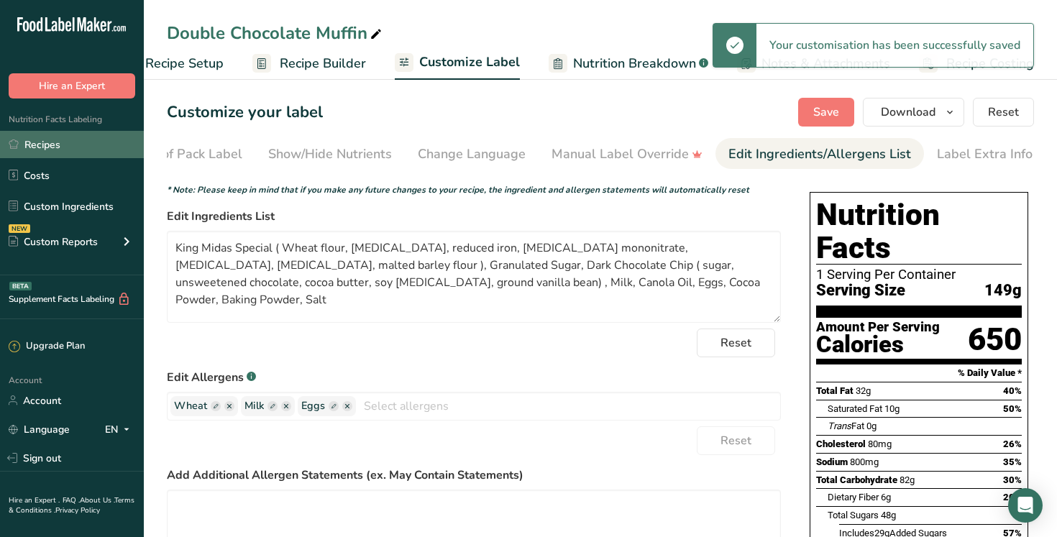
click at [93, 149] on link "Recipes" at bounding box center [72, 144] width 144 height 27
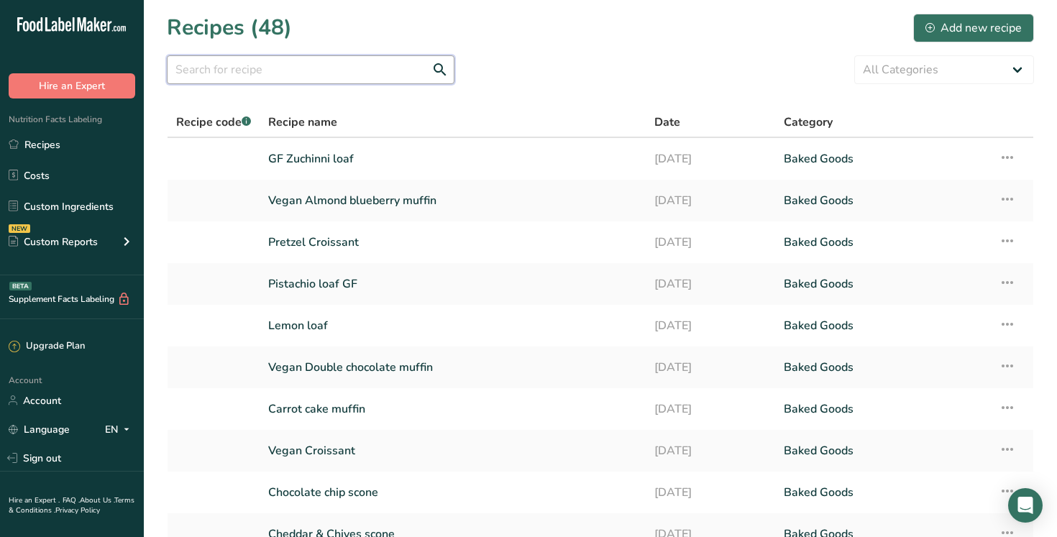
click at [239, 73] on input "text" at bounding box center [311, 69] width 288 height 29
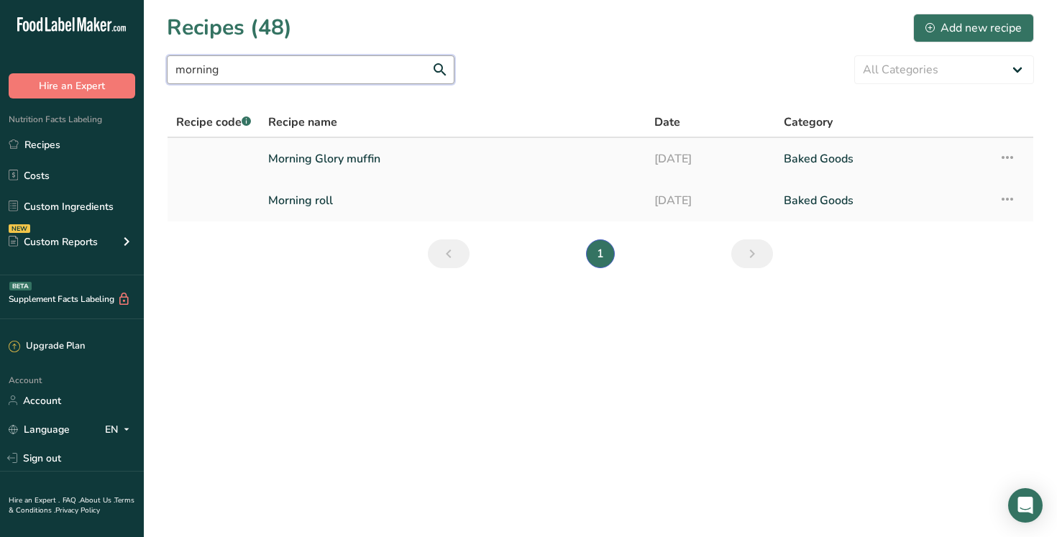
type input "morning"
click at [374, 154] on link "Morning Glory muffin" at bounding box center [452, 159] width 369 height 30
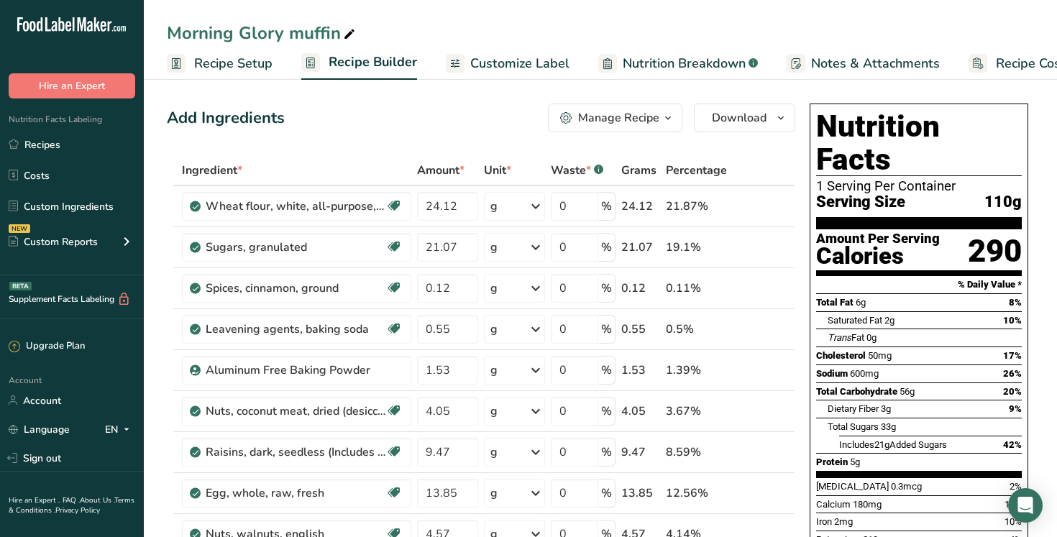
click at [518, 61] on span "Customize Label" at bounding box center [519, 63] width 99 height 19
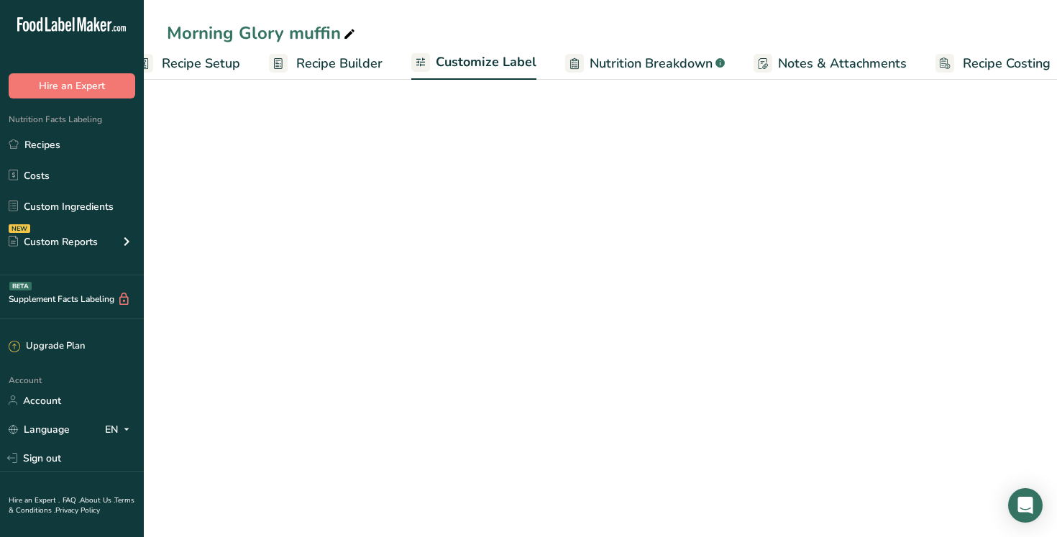
scroll to position [0, 49]
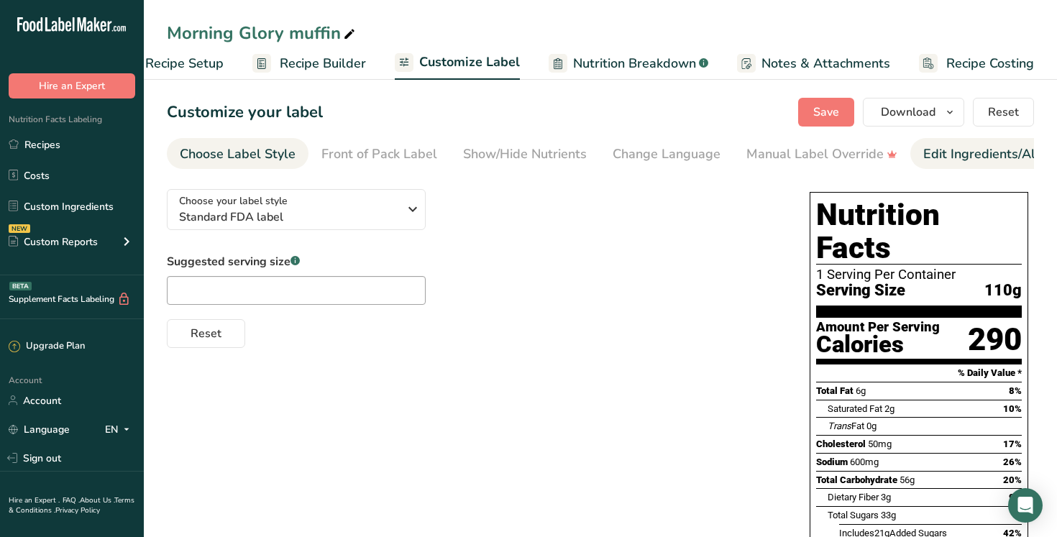
click at [978, 154] on div "Edit Ingredients/Allergens List" at bounding box center [1014, 153] width 183 height 19
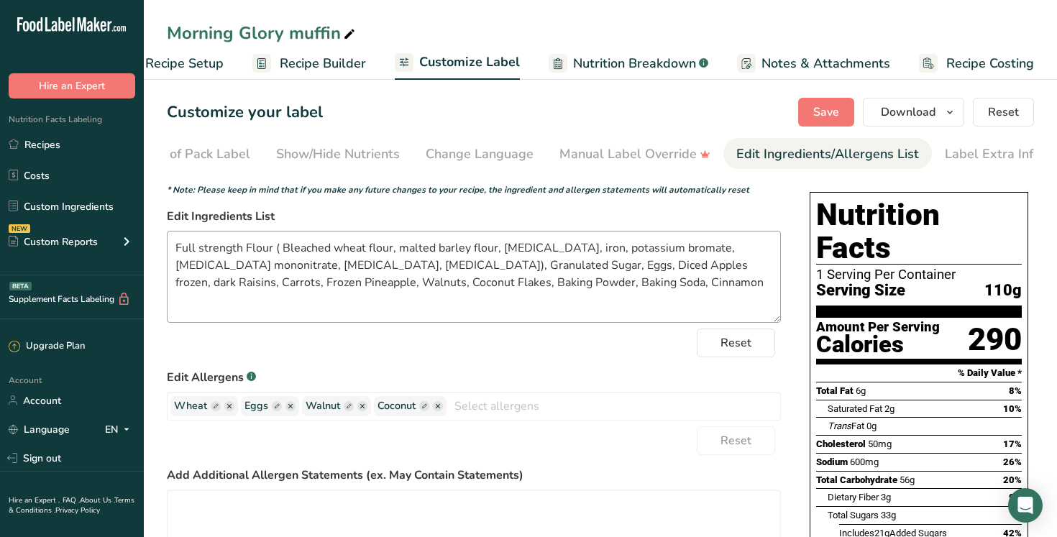
scroll to position [0, 195]
drag, startPoint x: 346, startPoint y: 270, endPoint x: 161, endPoint y: 247, distance: 186.2
click at [161, 247] on section "Customize your label Save Download Choose what to show on your downloaded label…" at bounding box center [600, 455] width 913 height 760
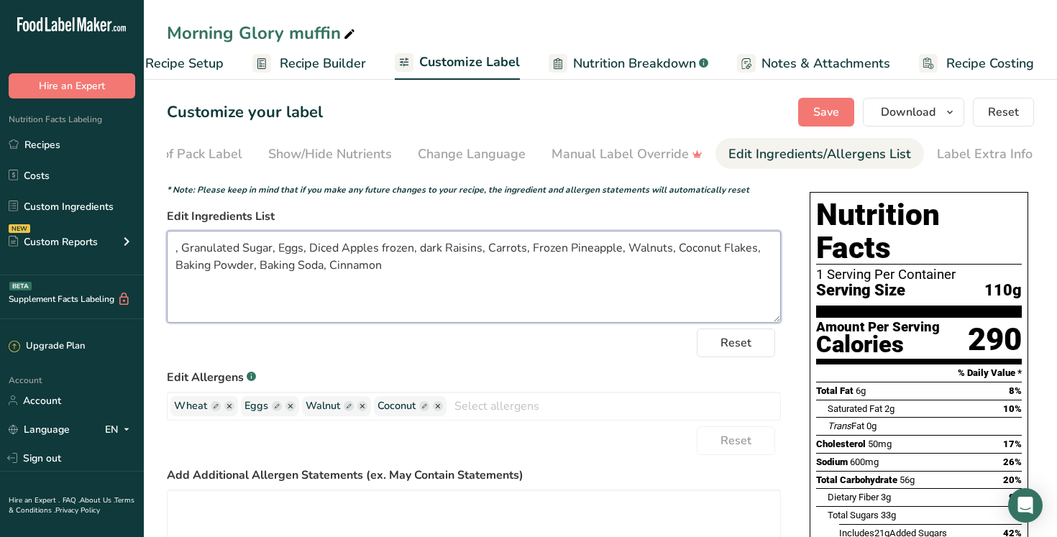
paste textarea "King Midas Special ( Wheat flour, [MEDICAL_DATA], reduced iron, [MEDICAL_DATA] …"
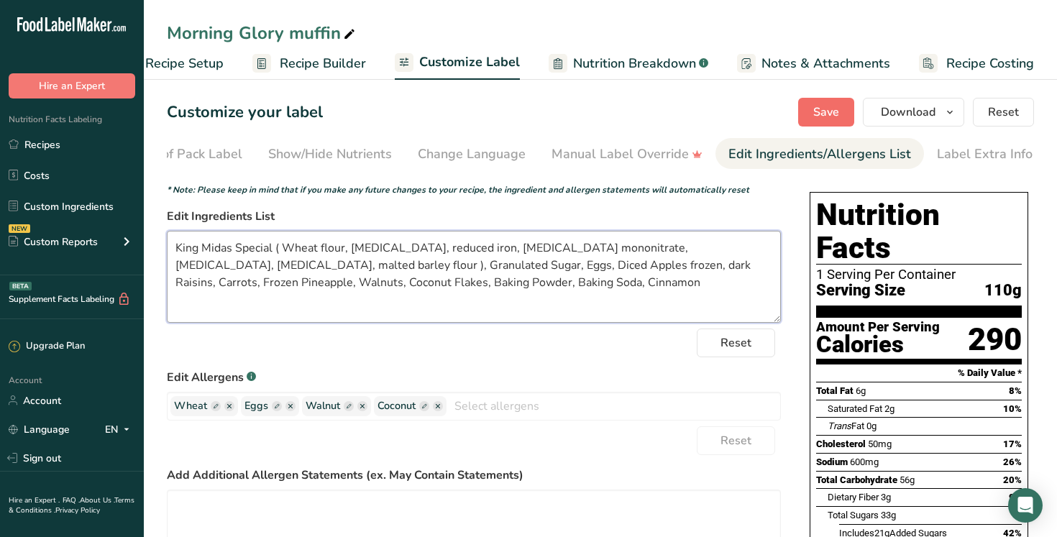
type textarea "King Midas Special ( Wheat flour, niacin, reduced iron, thiamine mononitrate, r…"
click at [830, 113] on span "Save" at bounding box center [826, 112] width 26 height 17
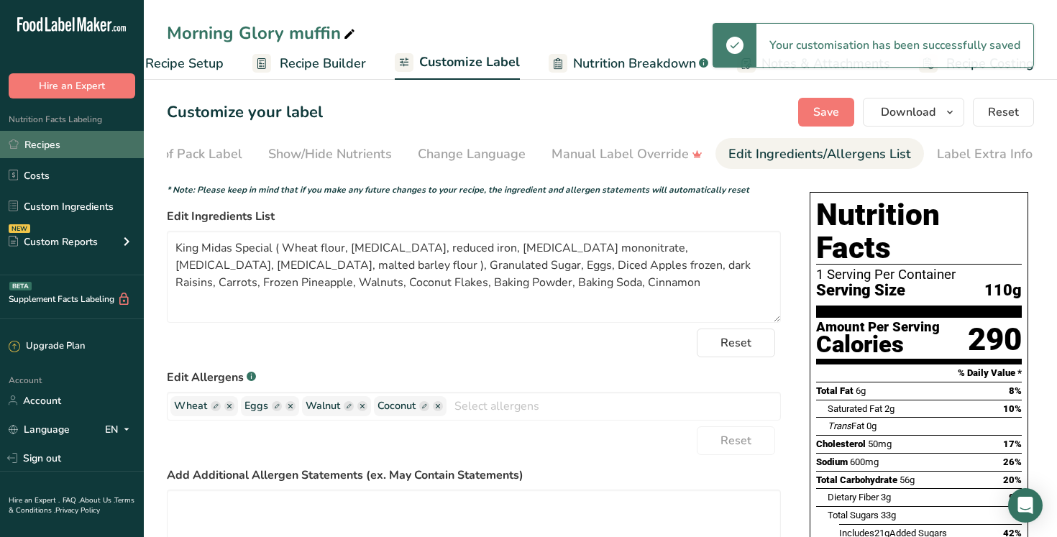
click at [71, 147] on link "Recipes" at bounding box center [72, 144] width 144 height 27
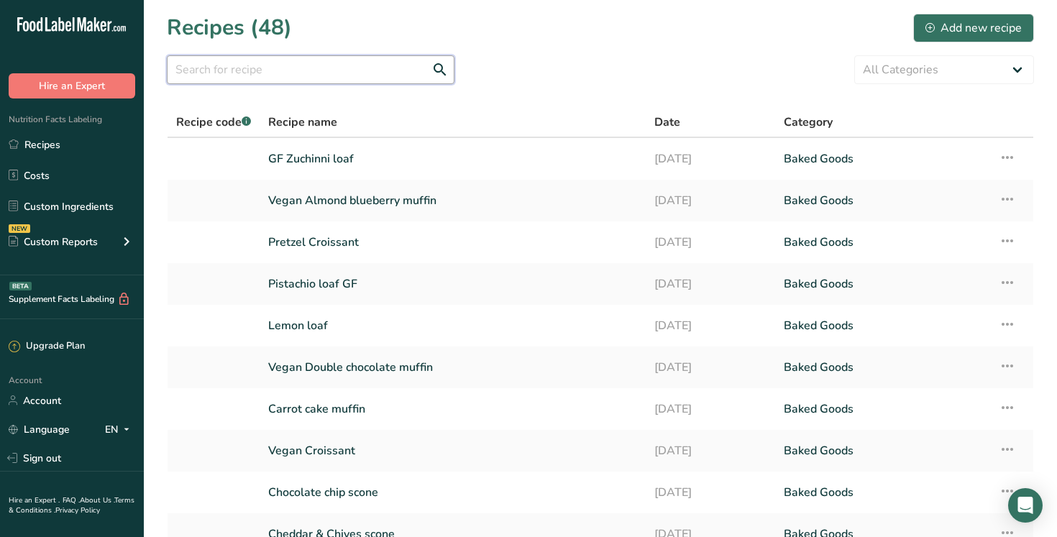
click at [211, 65] on input "text" at bounding box center [311, 69] width 288 height 29
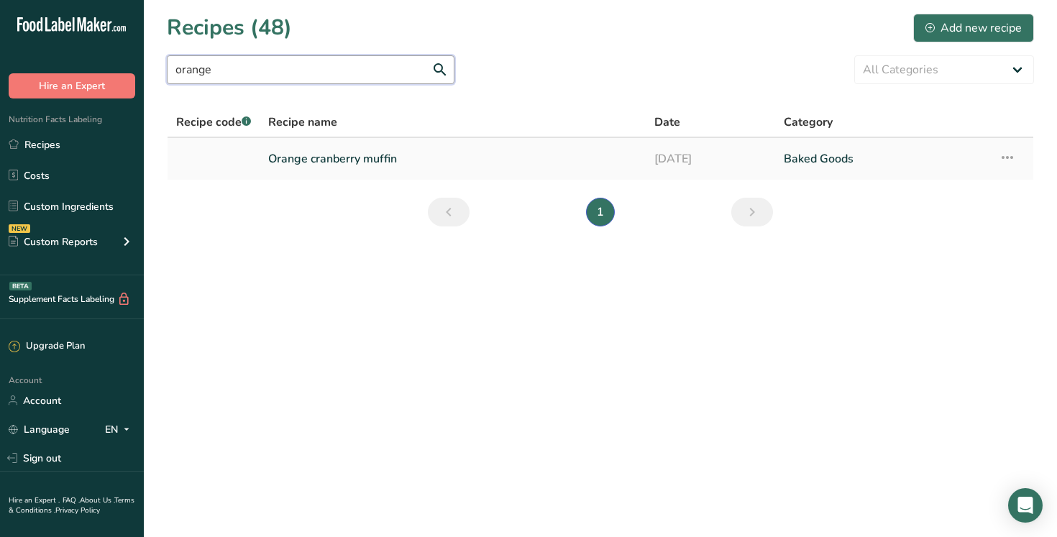
type input "orange"
click at [339, 160] on link "Orange cranberry muffin" at bounding box center [452, 159] width 369 height 30
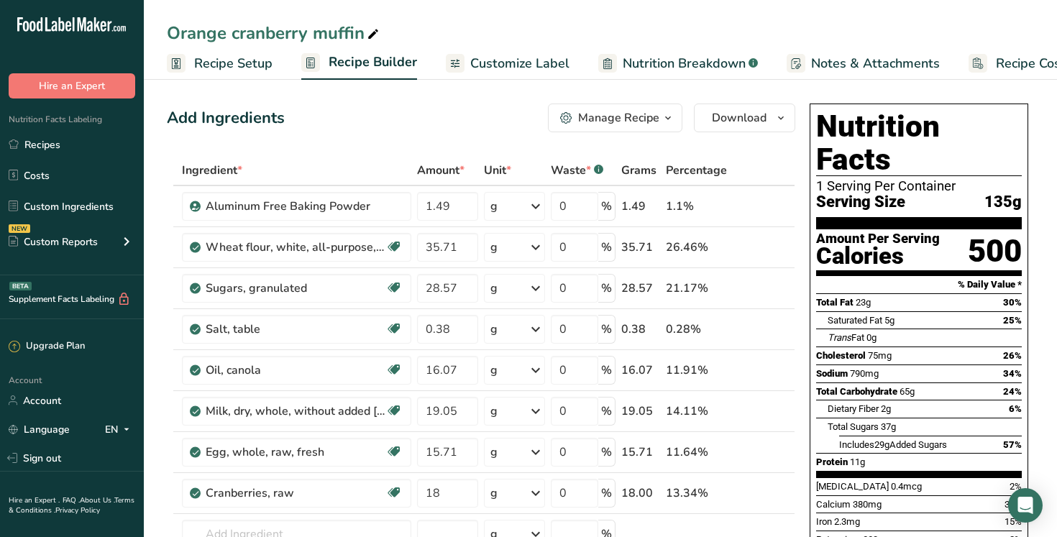
click at [523, 70] on span "Customize Label" at bounding box center [519, 63] width 99 height 19
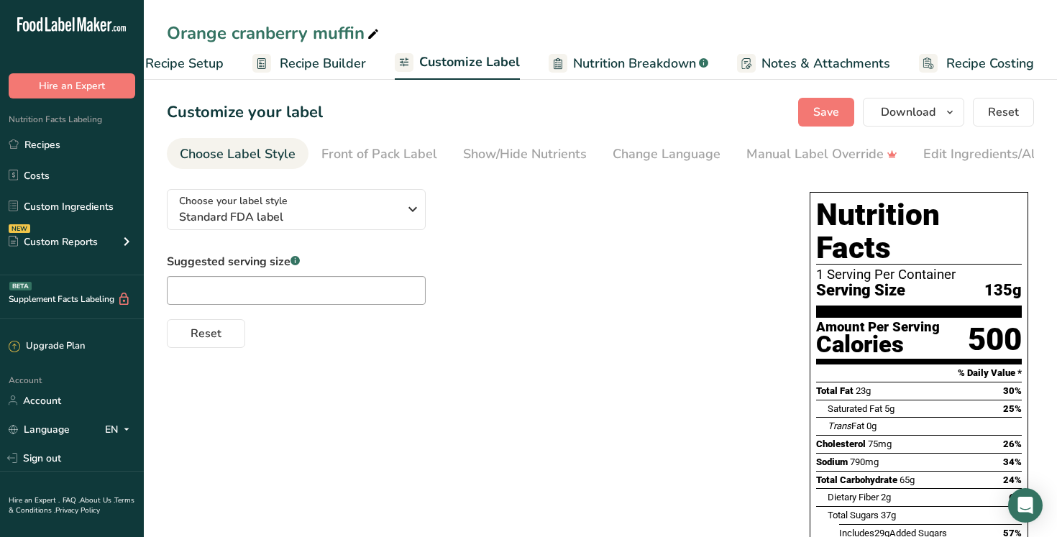
scroll to position [0, 49]
click at [977, 155] on div "Edit Ingredients/Allergens List" at bounding box center [1014, 153] width 183 height 19
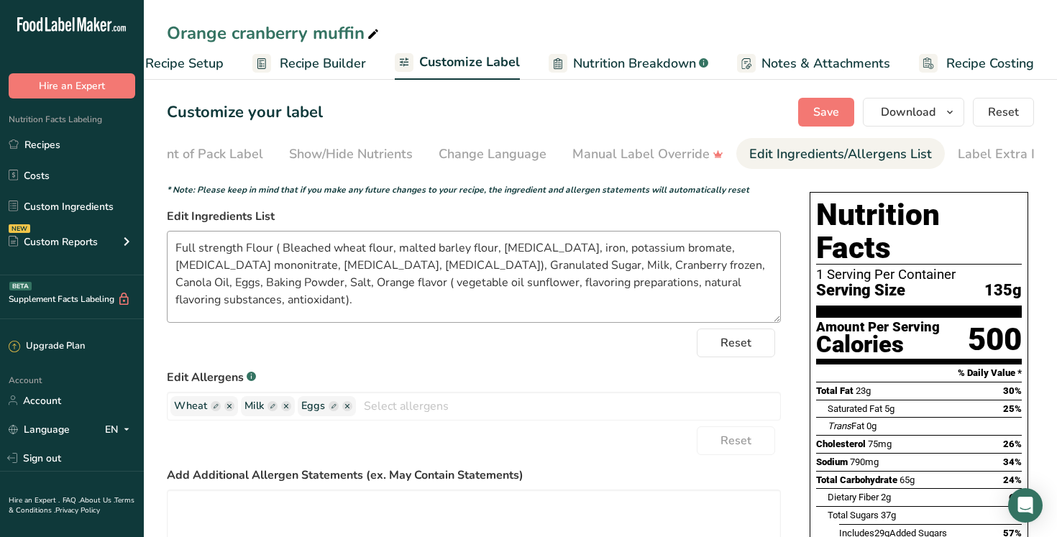
scroll to position [0, 195]
drag, startPoint x: 346, startPoint y: 272, endPoint x: 148, endPoint y: 246, distance: 200.2
click at [148, 246] on section "Customize your label Save Download Choose what to show on your downloaded label…" at bounding box center [600, 462] width 913 height 774
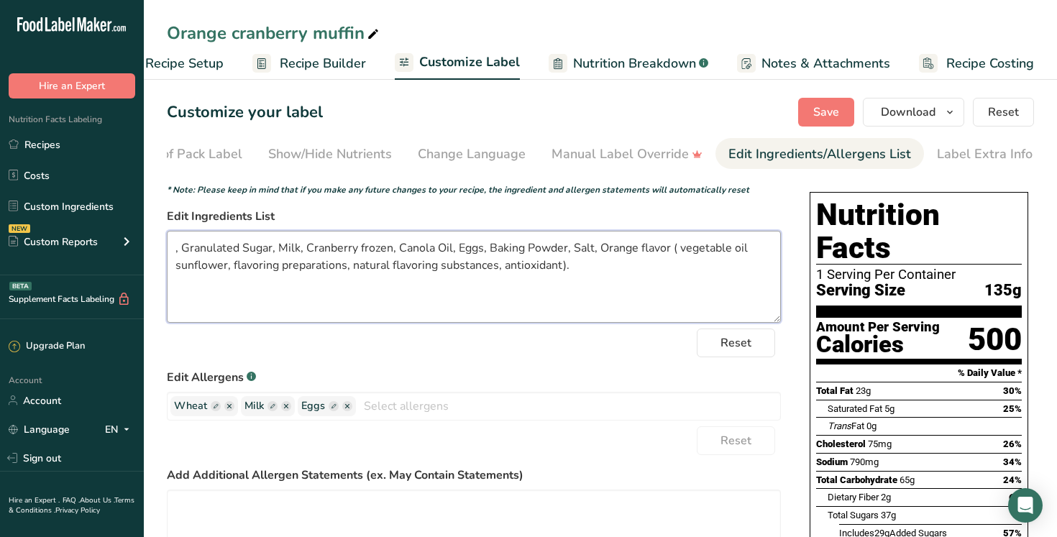
paste textarea "King Midas Special ( Wheat flour, [MEDICAL_DATA], reduced iron, [MEDICAL_DATA] …"
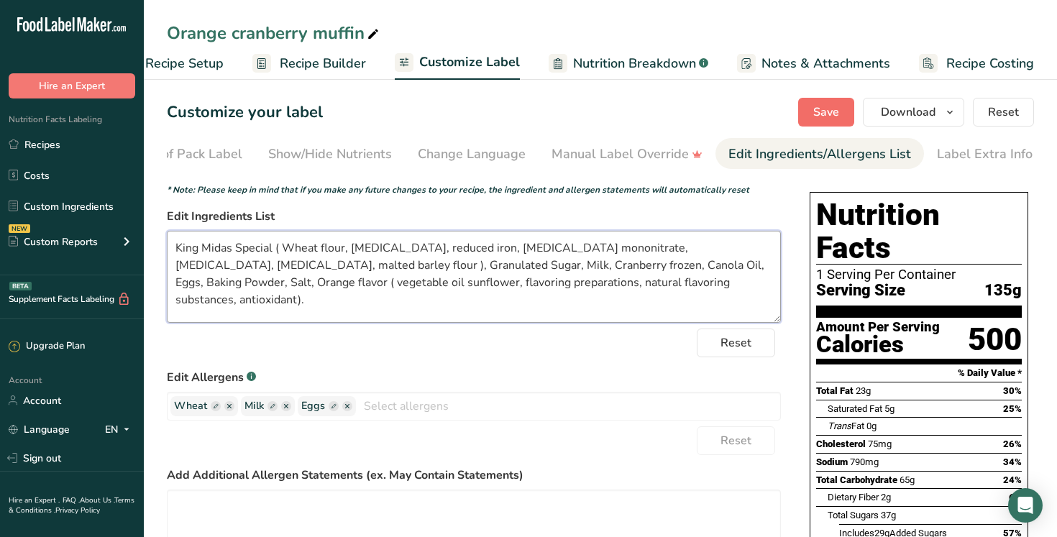
type textarea "King Midas Special ( Wheat flour, niacin, reduced iron, thiamine mononitrate, r…"
click at [837, 106] on span "Save" at bounding box center [826, 112] width 26 height 17
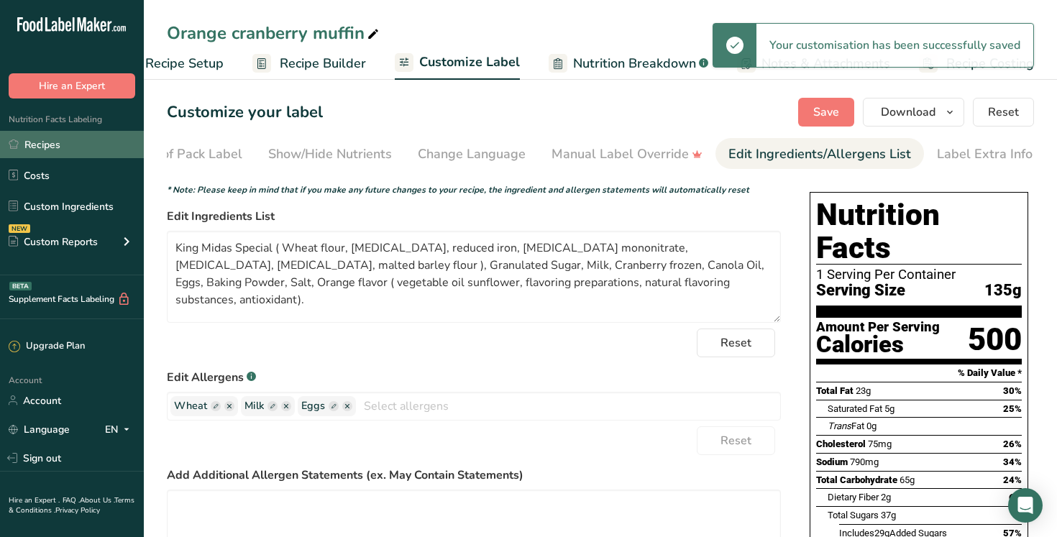
click at [83, 149] on link "Recipes" at bounding box center [72, 144] width 144 height 27
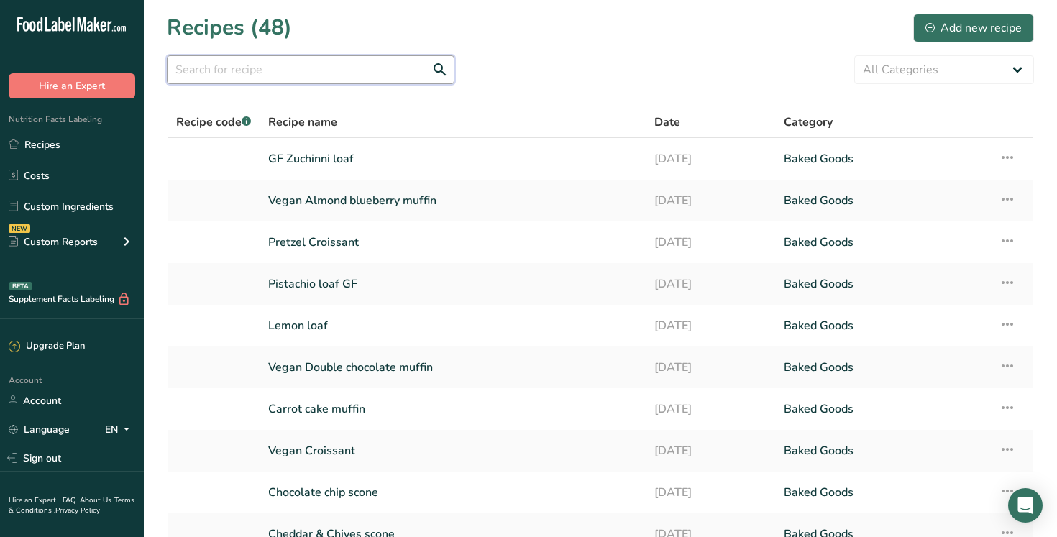
click at [211, 68] on input "text" at bounding box center [311, 69] width 288 height 29
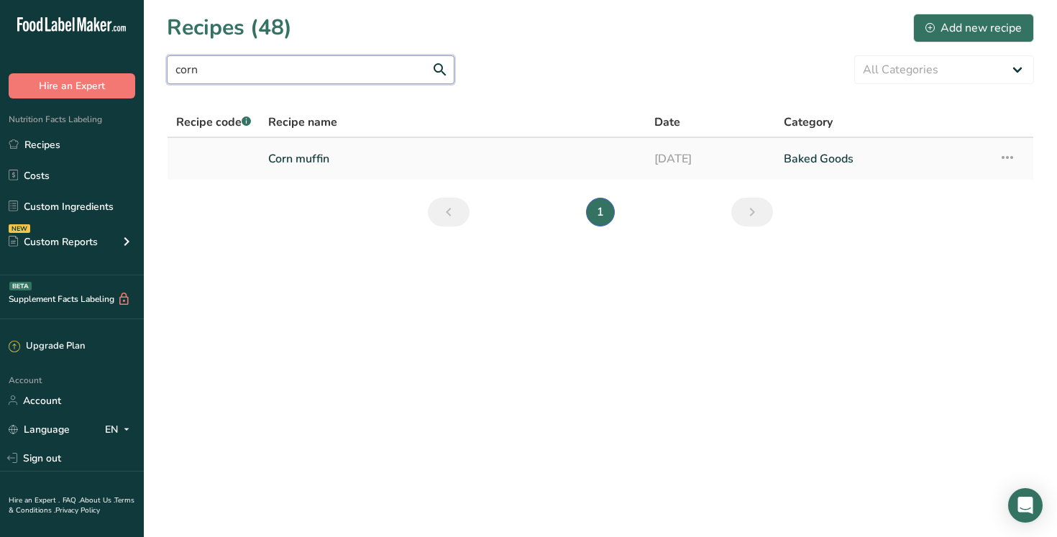
type input "corn"
click at [311, 157] on link "Corn muffin" at bounding box center [452, 159] width 369 height 30
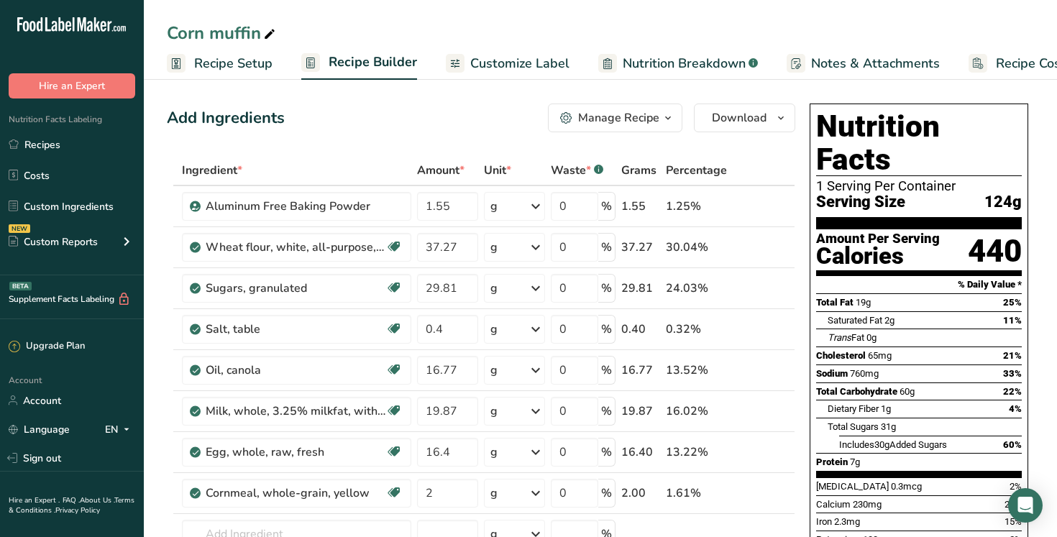
click at [495, 59] on span "Customize Label" at bounding box center [519, 63] width 99 height 19
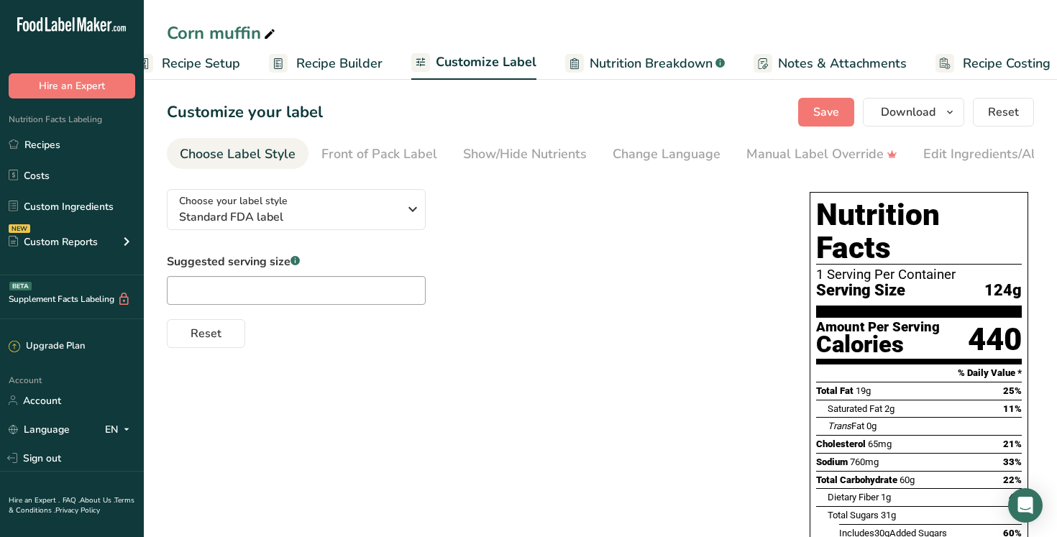
scroll to position [0, 49]
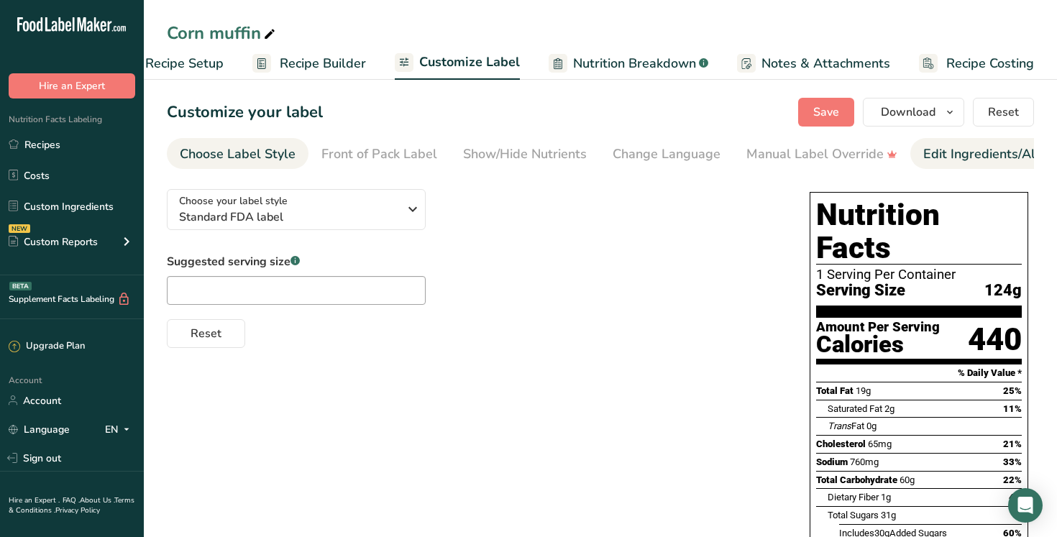
click at [954, 152] on div "Edit Ingredients/Allergens List" at bounding box center [1014, 153] width 183 height 19
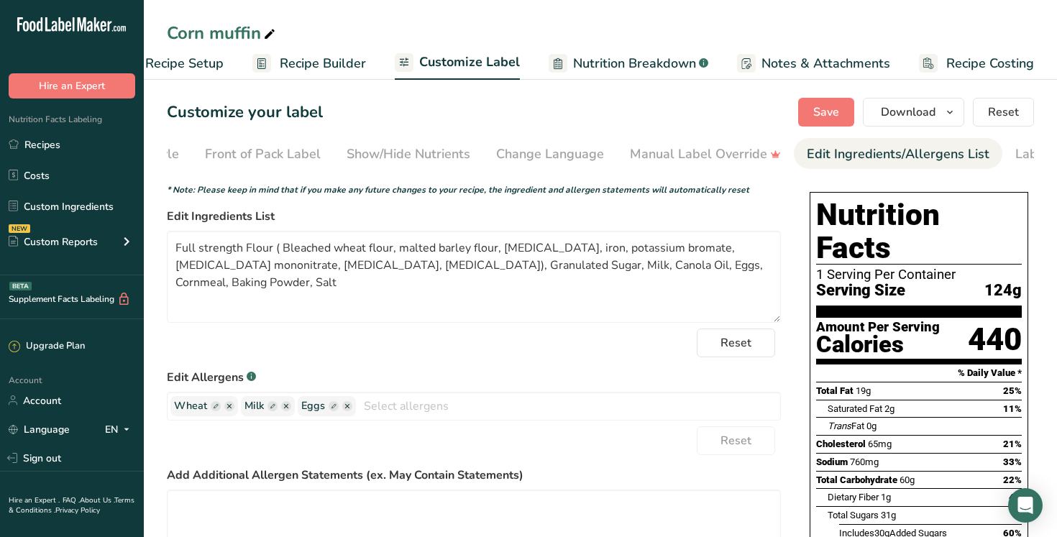
scroll to position [0, 195]
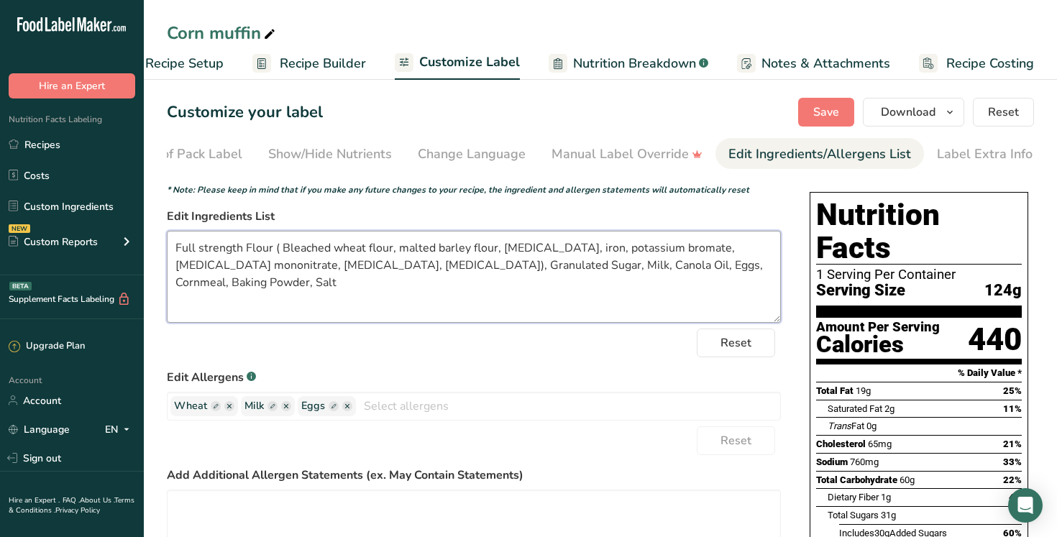
drag, startPoint x: 346, startPoint y: 267, endPoint x: 164, endPoint y: 247, distance: 183.7
click at [164, 247] on section "Customize your label Save Download Choose what to show on your downloaded label…" at bounding box center [600, 448] width 913 height 746
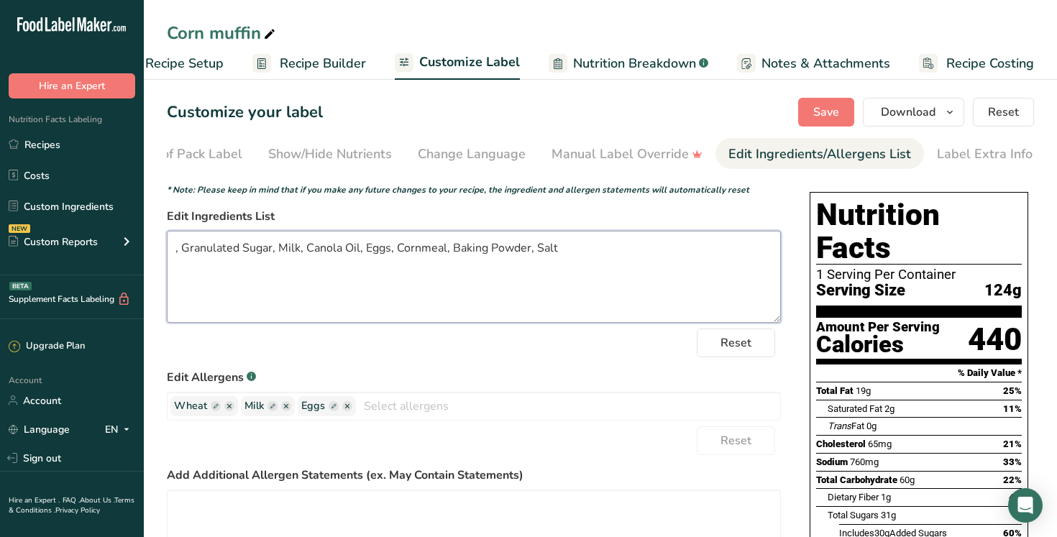
paste textarea "King Midas Special ( Wheat flour, [MEDICAL_DATA], reduced iron, [MEDICAL_DATA] …"
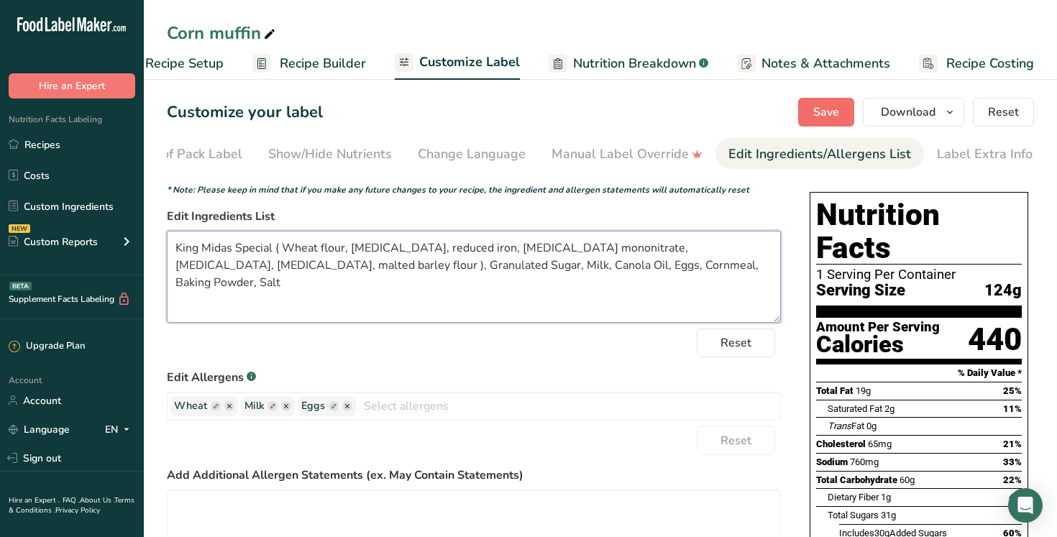
type textarea "King Midas Special ( Wheat flour, niacin, reduced iron, thiamine mononitrate, r…"
click at [826, 120] on span "Save" at bounding box center [826, 112] width 26 height 17
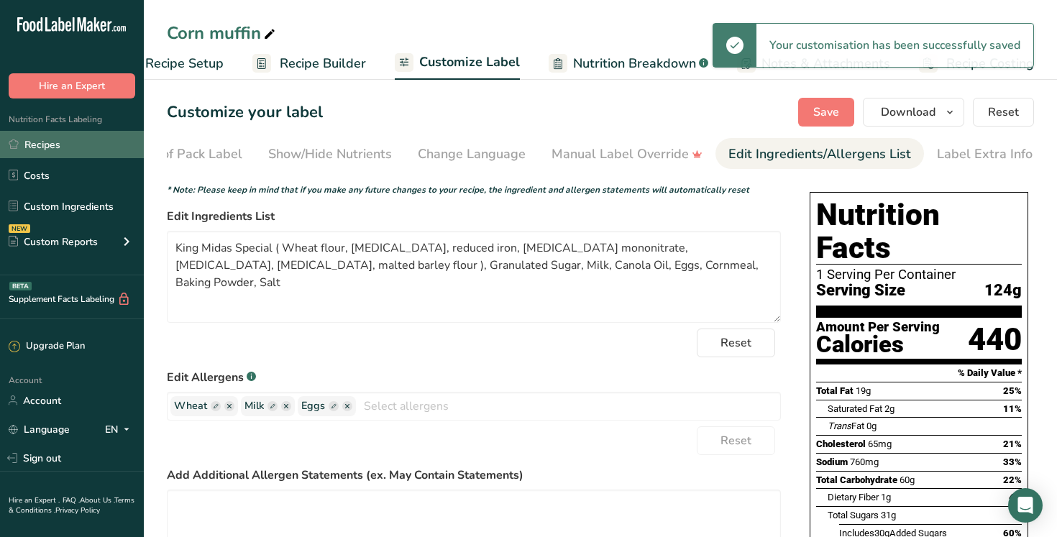
click at [95, 150] on link "Recipes" at bounding box center [72, 144] width 144 height 27
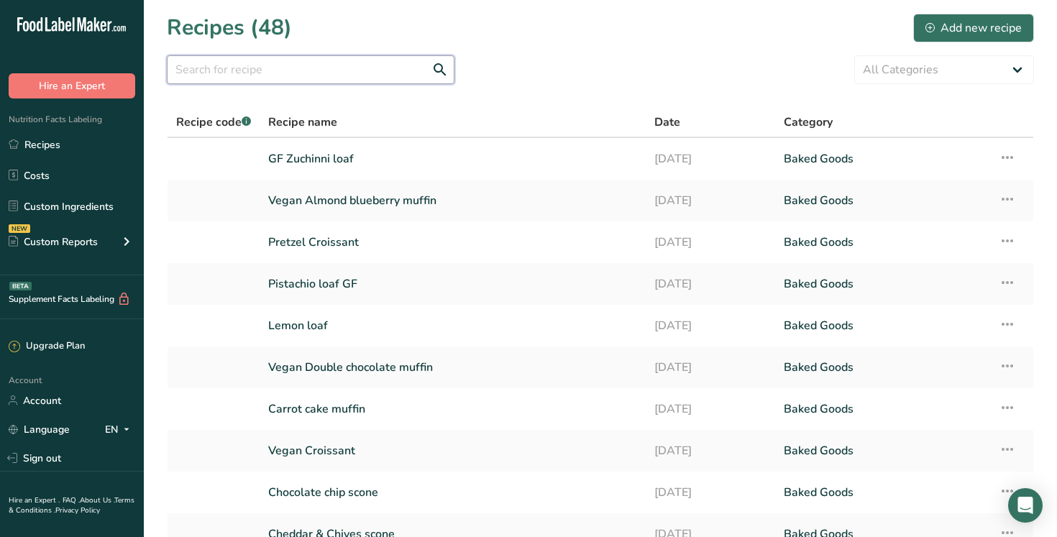
click at [197, 77] on input "text" at bounding box center [311, 69] width 288 height 29
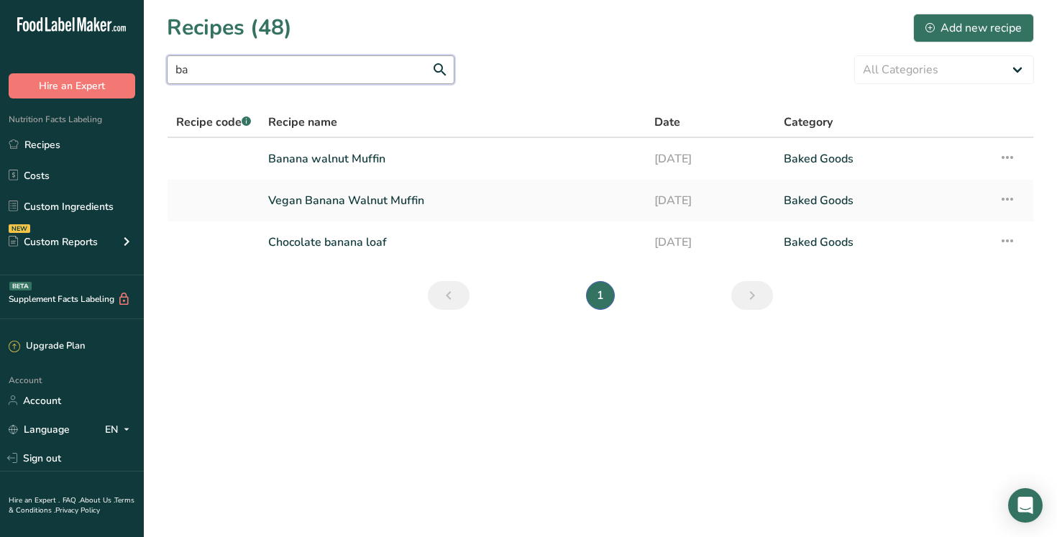
type input "b"
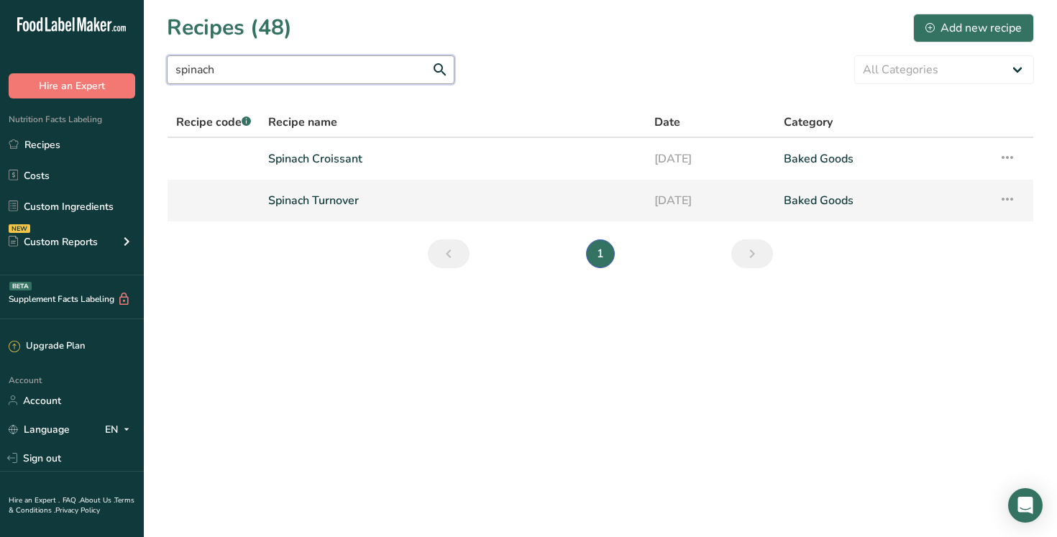
type input "spinach"
click at [321, 202] on link "Spinach Turnover" at bounding box center [452, 200] width 369 height 30
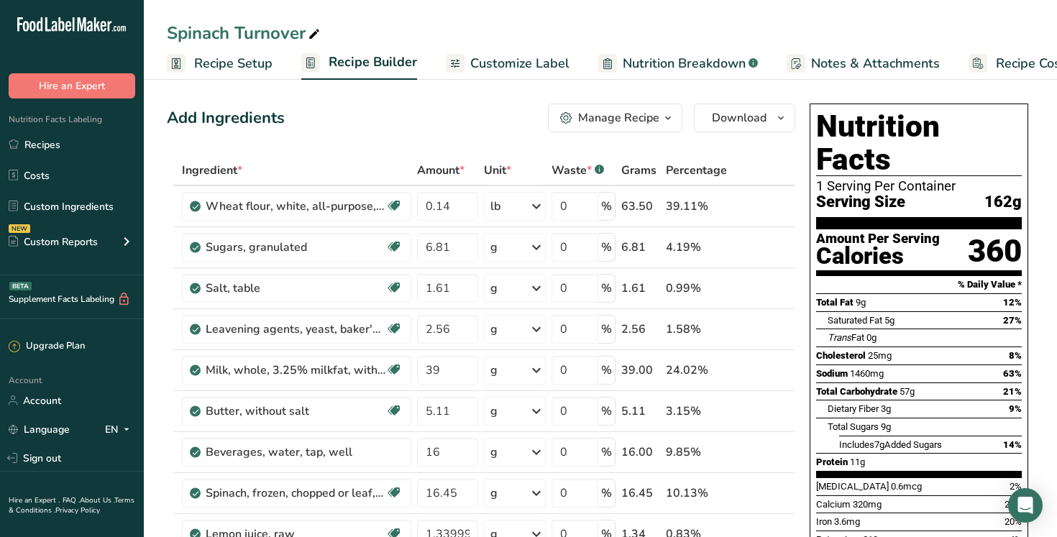
click at [515, 68] on span "Customize Label" at bounding box center [519, 63] width 99 height 19
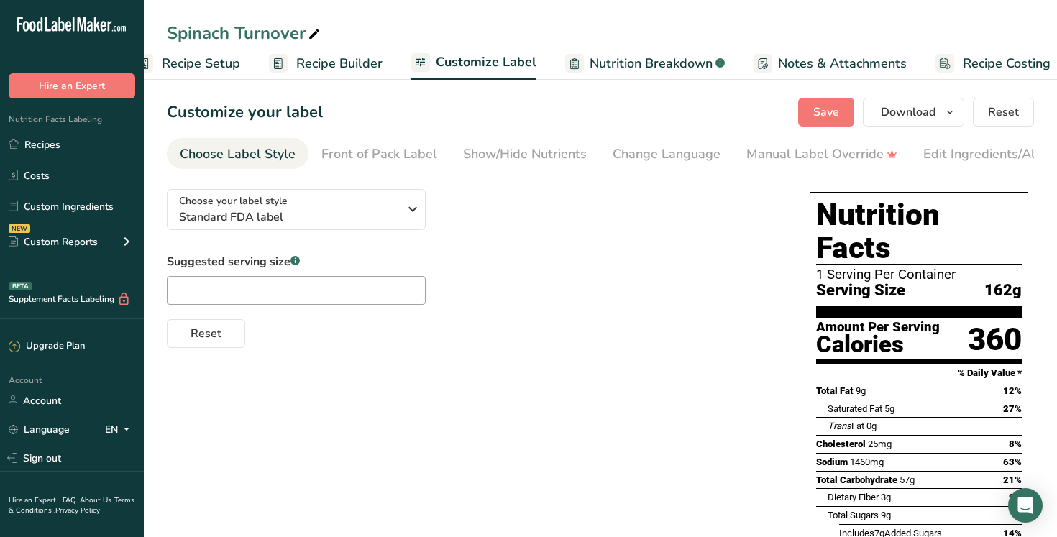
scroll to position [0, 49]
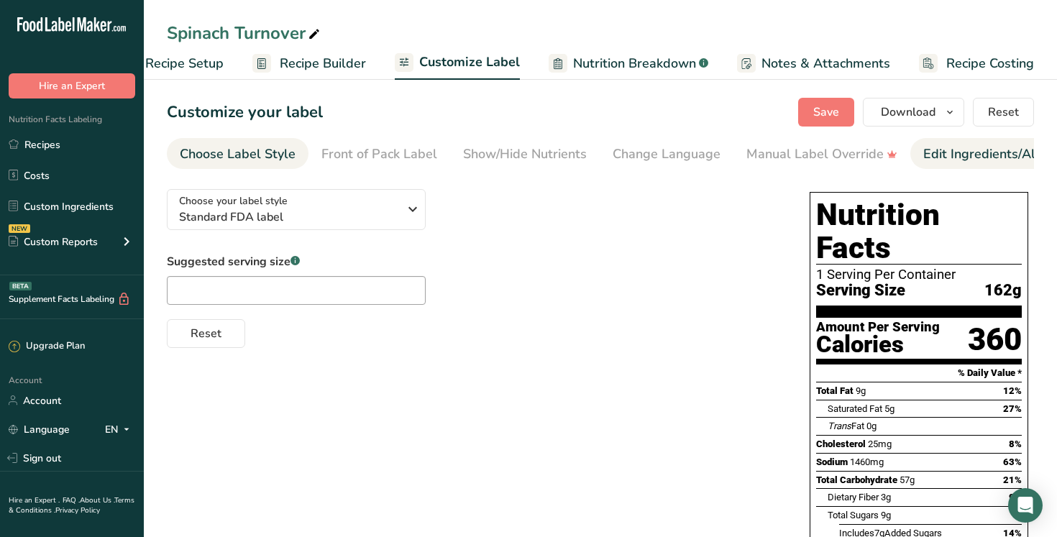
click at [954, 162] on div "Edit Ingredients/Allergens List" at bounding box center [1014, 153] width 183 height 19
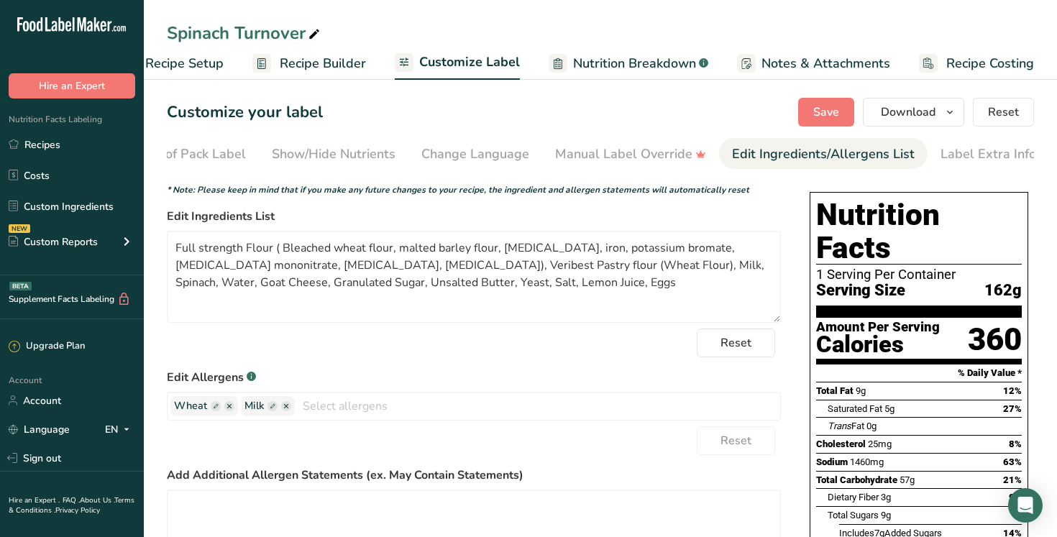
scroll to position [0, 195]
drag, startPoint x: 346, startPoint y: 269, endPoint x: 165, endPoint y: 239, distance: 184.4
click at [165, 239] on section "Customize your label Save Download Choose what to show on your downloaded label…" at bounding box center [600, 455] width 913 height 760
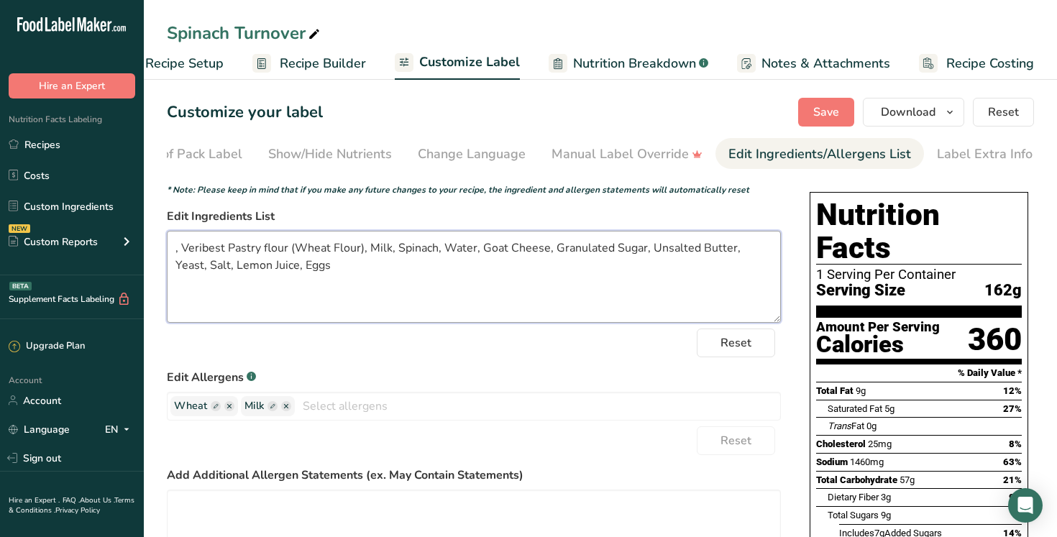
paste textarea "King Midas Special ( Wheat flour, [MEDICAL_DATA], reduced iron, [MEDICAL_DATA] …"
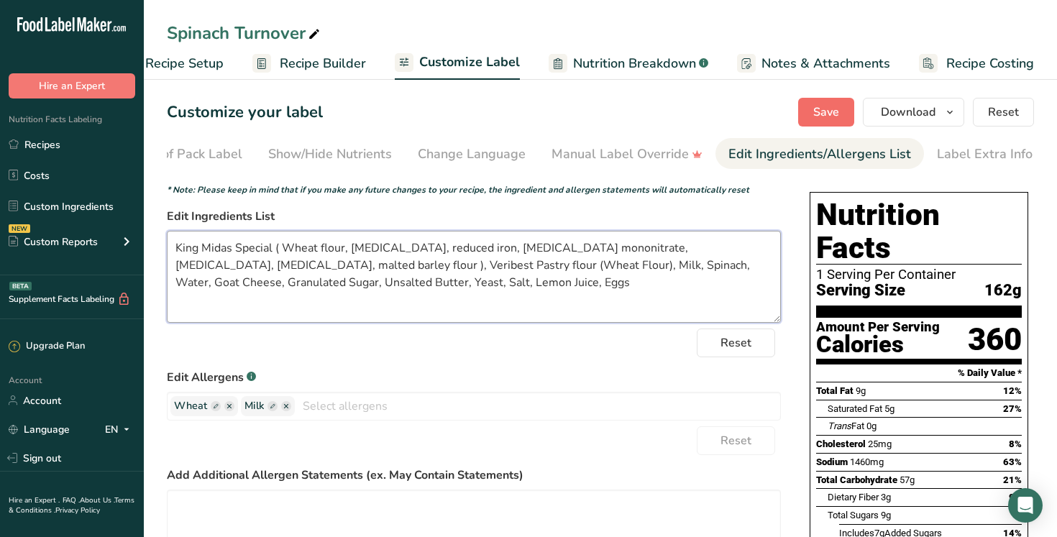
type textarea "King Midas Special ( Wheat flour, niacin, reduced iron, thiamine mononitrate, r…"
click at [831, 116] on span "Save" at bounding box center [826, 112] width 26 height 17
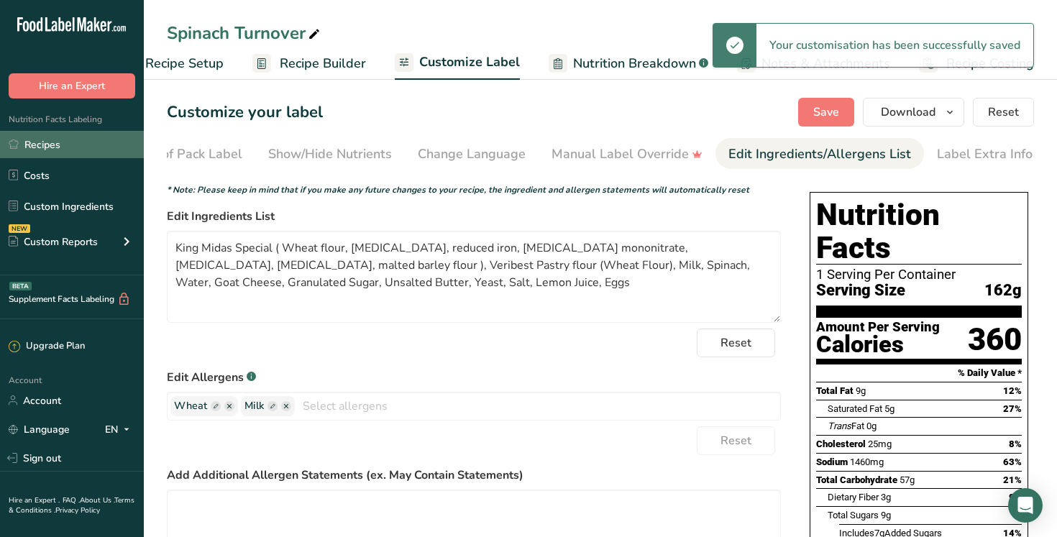
click at [80, 151] on link "Recipes" at bounding box center [72, 144] width 144 height 27
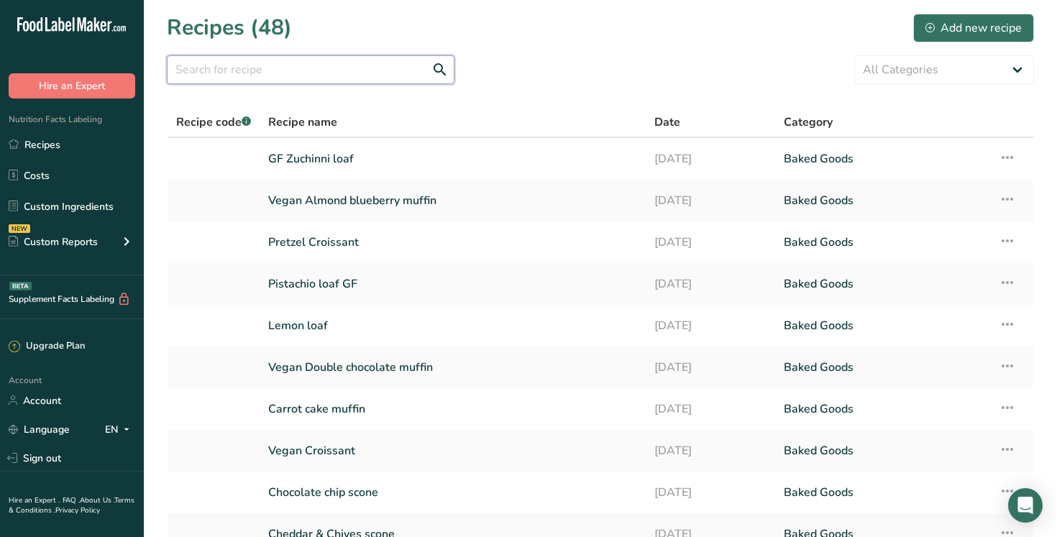
click at [354, 78] on input "text" at bounding box center [311, 69] width 288 height 29
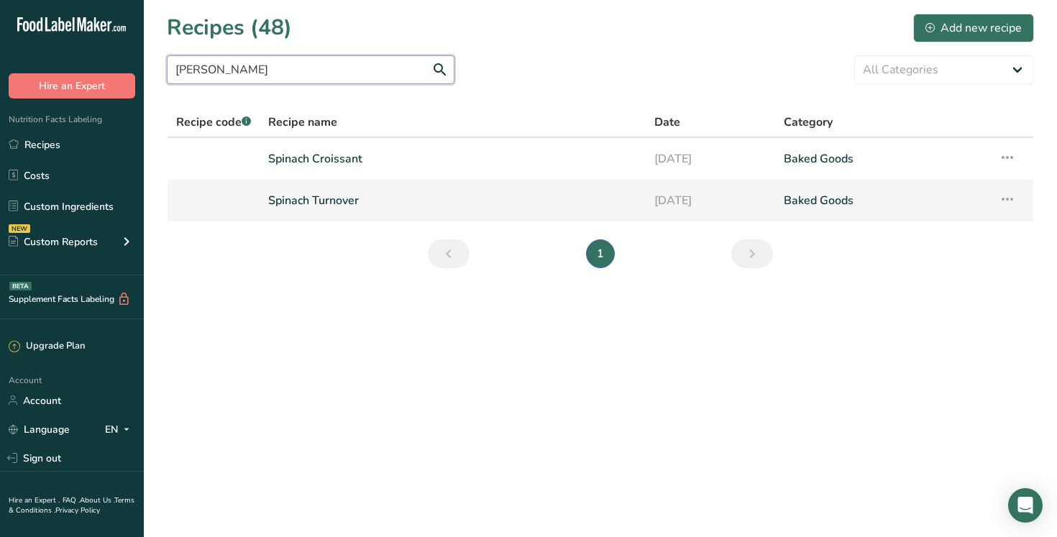
type input "spina"
click at [354, 194] on link "Spinach Turnover" at bounding box center [452, 200] width 369 height 30
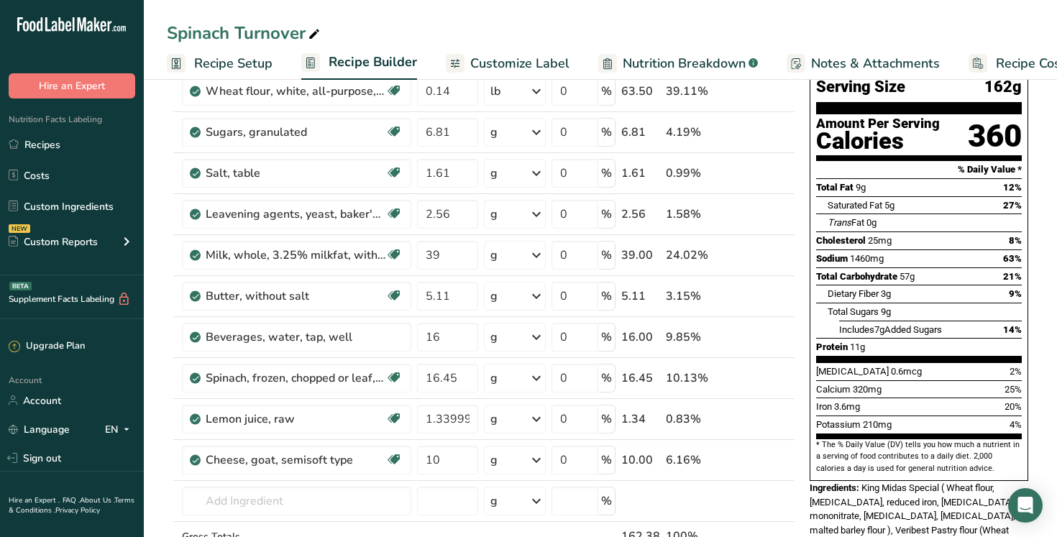
scroll to position [149, 0]
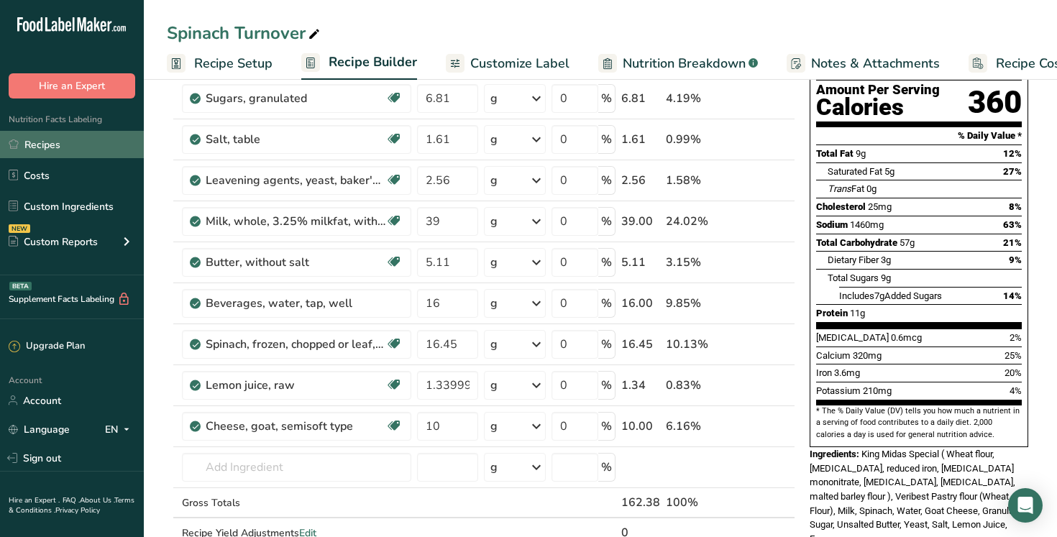
click at [52, 144] on link "Recipes" at bounding box center [72, 144] width 144 height 27
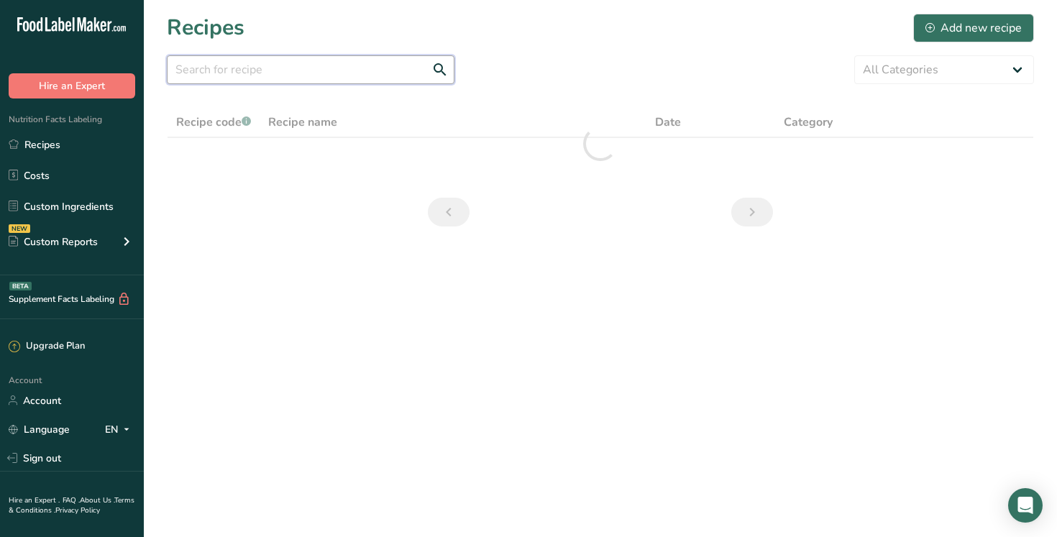
click at [310, 75] on input "text" at bounding box center [311, 69] width 288 height 29
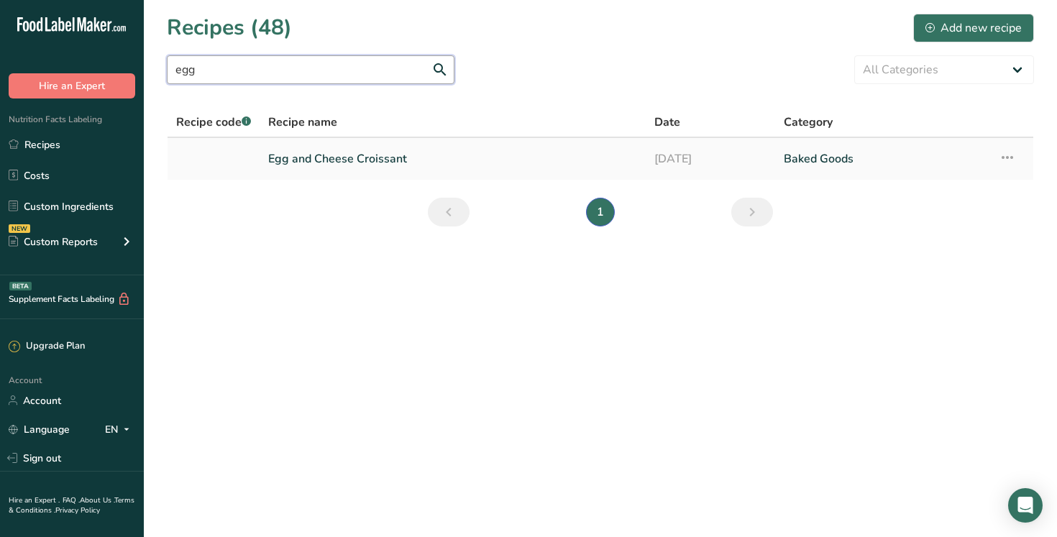
type input "egg"
click at [374, 158] on link "Egg and Cheese Croissant" at bounding box center [452, 159] width 369 height 30
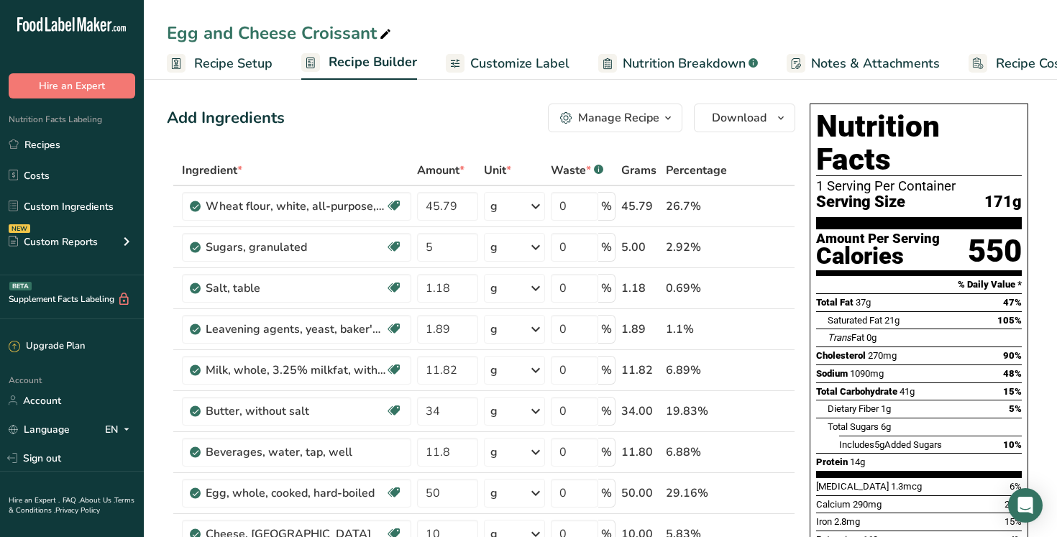
click at [536, 63] on span "Customize Label" at bounding box center [519, 63] width 99 height 19
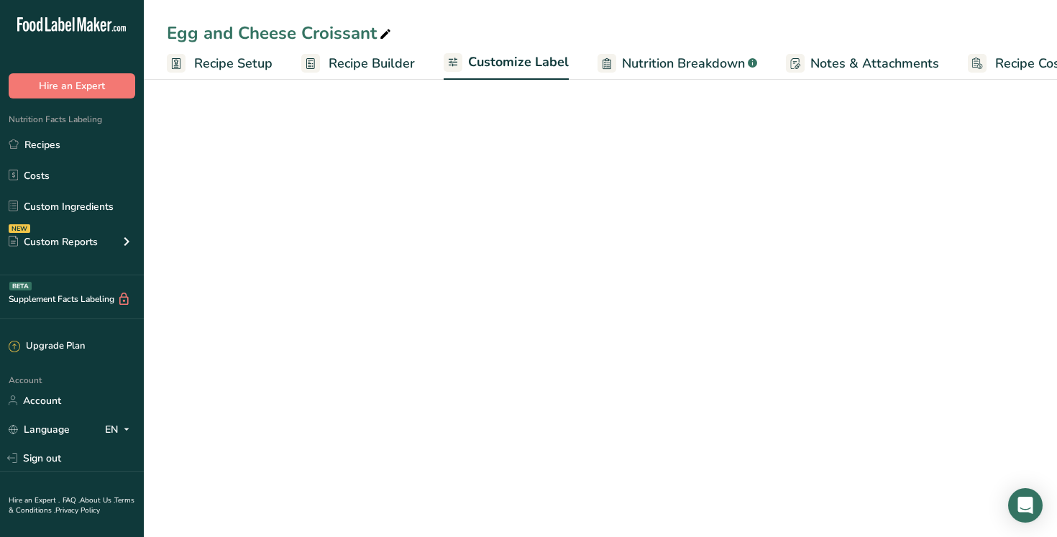
scroll to position [0, 49]
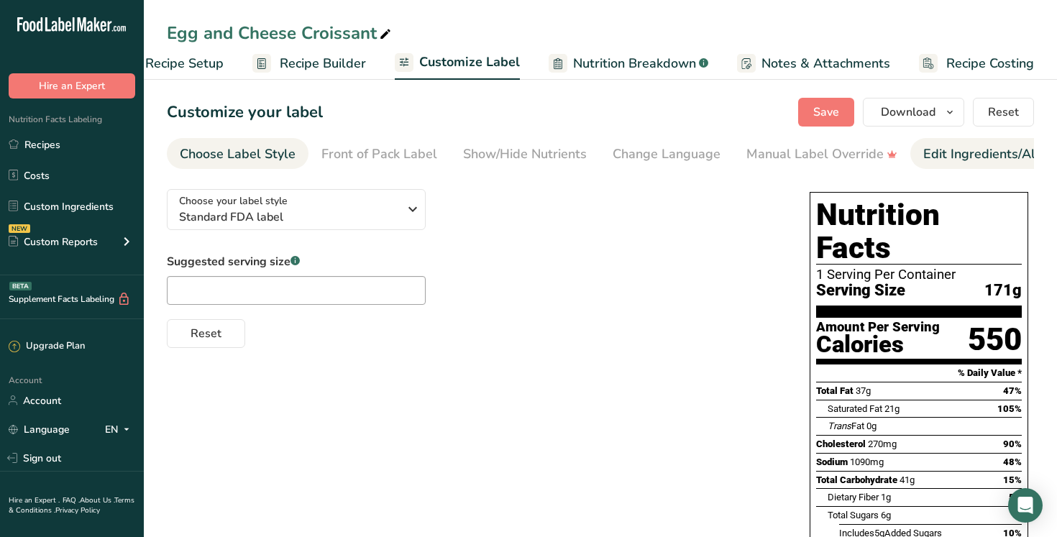
click at [954, 160] on div "Edit Ingredients/Allergens List" at bounding box center [1014, 153] width 183 height 19
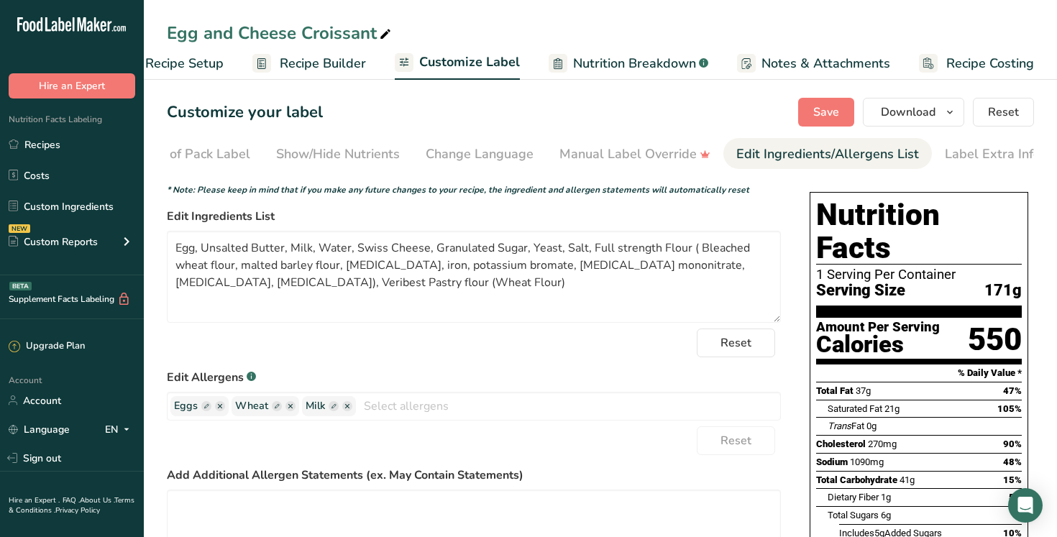
scroll to position [0, 195]
drag, startPoint x: 722, startPoint y: 271, endPoint x: 585, endPoint y: 249, distance: 138.3
click at [585, 249] on textarea "Egg, Unsalted Butter, Milk, Water, Swiss Cheese, Granulated Sugar, Yeast, Salt,…" at bounding box center [474, 277] width 614 height 92
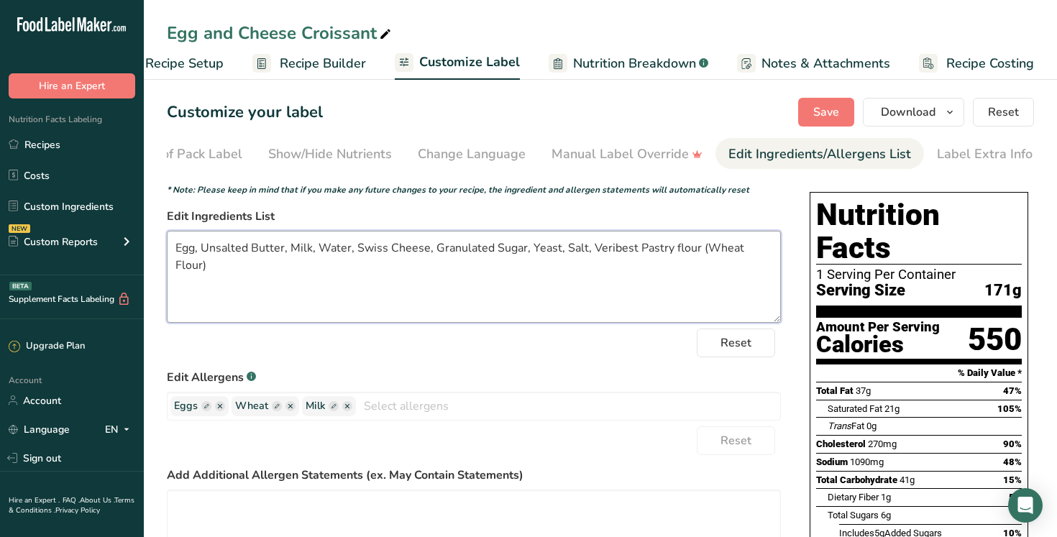
click at [174, 248] on textarea "Egg, Unsalted Butter, Milk, Water, Swiss Cheese, Granulated Sugar, Yeast, Salt,…" at bounding box center [474, 277] width 614 height 92
click at [178, 253] on textarea "Egg, Unsalted Butter, Milk, Water, Swiss Cheese, Granulated Sugar, Yeast, Salt,…" at bounding box center [474, 277] width 614 height 92
paste textarea "King Midas Special ( Wheat flour, [MEDICAL_DATA], reduced iron, [MEDICAL_DATA] …"
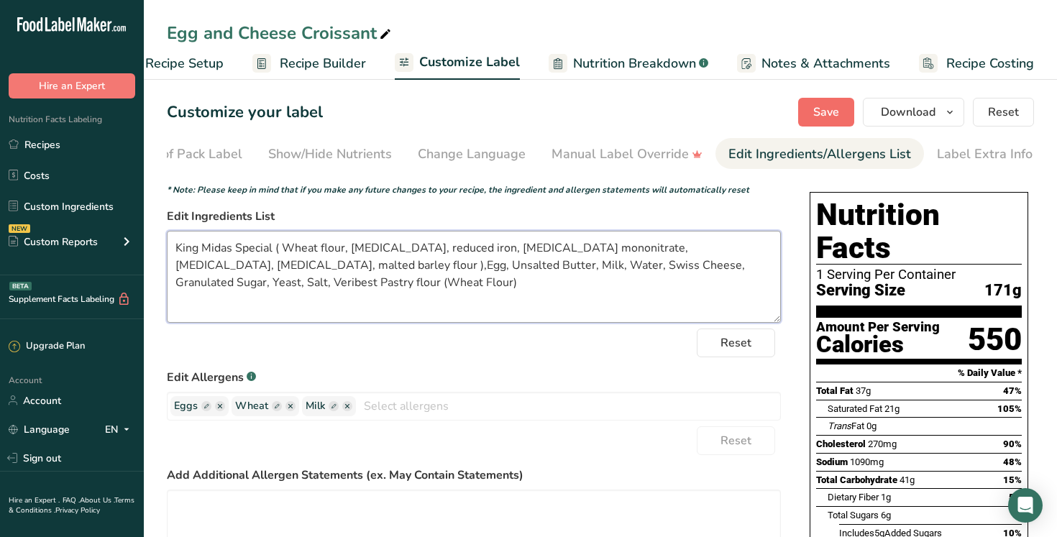
type textarea "King Midas Special ( Wheat flour, niacin, reduced iron, thiamine mononitrate, r…"
click at [817, 114] on span "Save" at bounding box center [826, 112] width 26 height 17
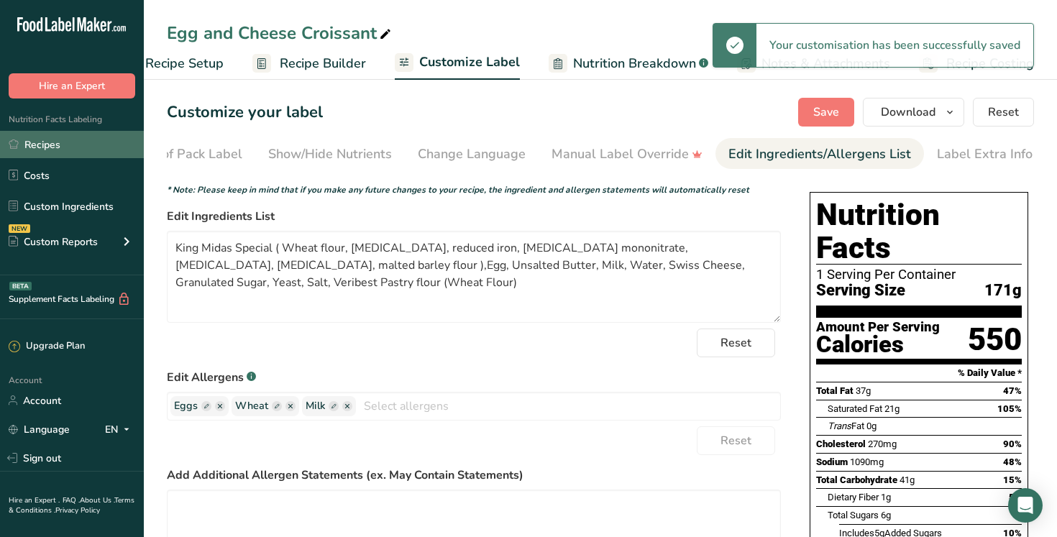
click at [91, 153] on link "Recipes" at bounding box center [72, 144] width 144 height 27
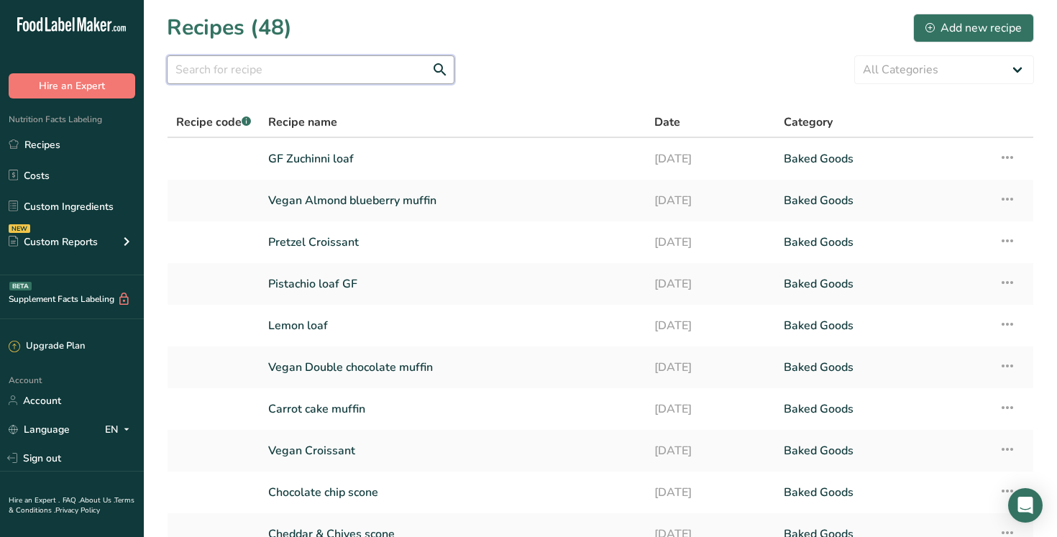
click at [189, 72] on input "text" at bounding box center [311, 69] width 288 height 29
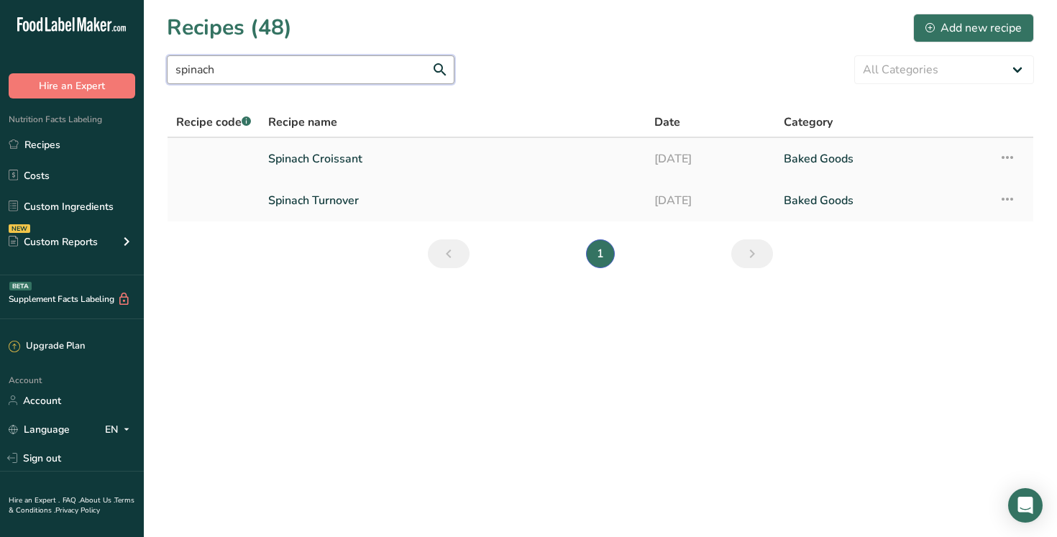
type input "spinach"
click at [329, 162] on link "Spinach Croissant" at bounding box center [452, 159] width 369 height 30
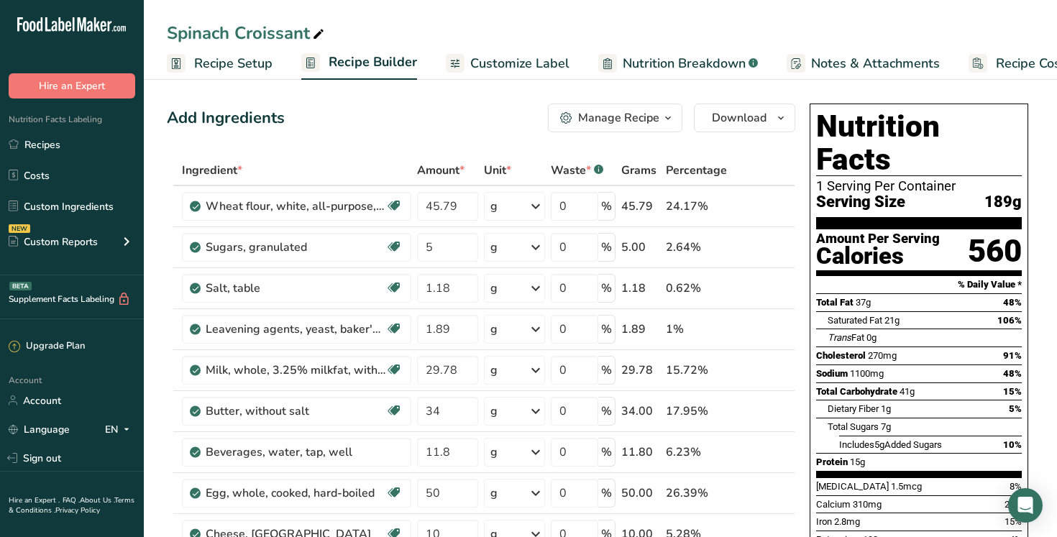
click at [507, 66] on span "Customize Label" at bounding box center [519, 63] width 99 height 19
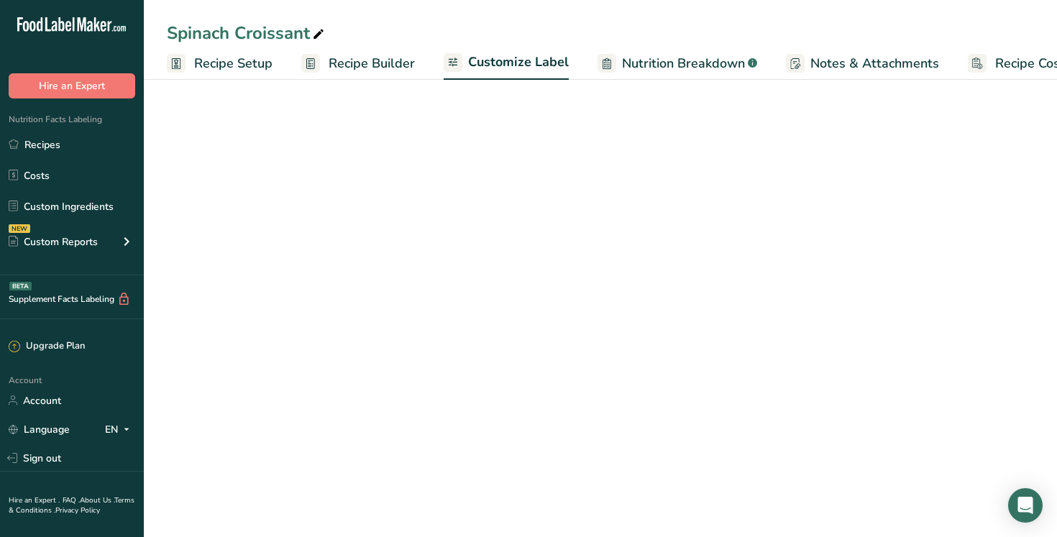
scroll to position [0, 49]
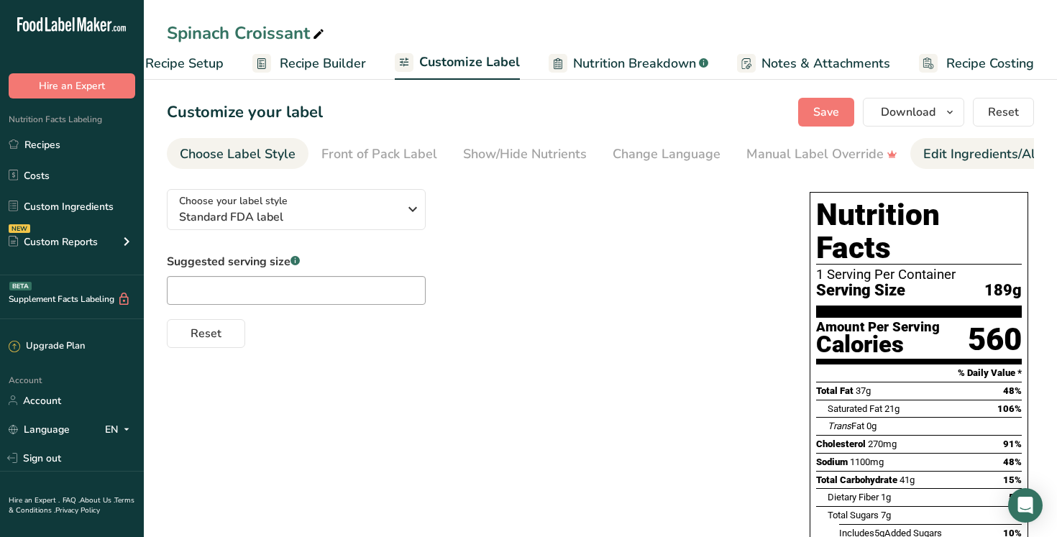
click at [975, 156] on div "Edit Ingredients/Allergens List" at bounding box center [1014, 153] width 183 height 19
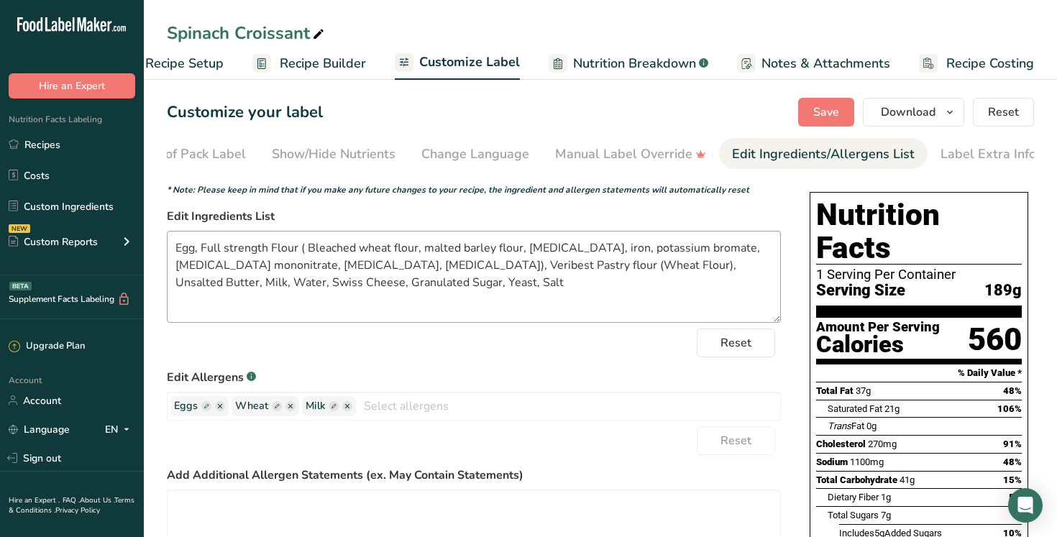
scroll to position [0, 195]
drag, startPoint x: 346, startPoint y: 270, endPoint x: 201, endPoint y: 249, distance: 147.3
click at [201, 249] on textarea "Egg, Full strength Flour ( Bleached wheat flour, malted barley flour, niacin, i…" at bounding box center [474, 277] width 614 height 92
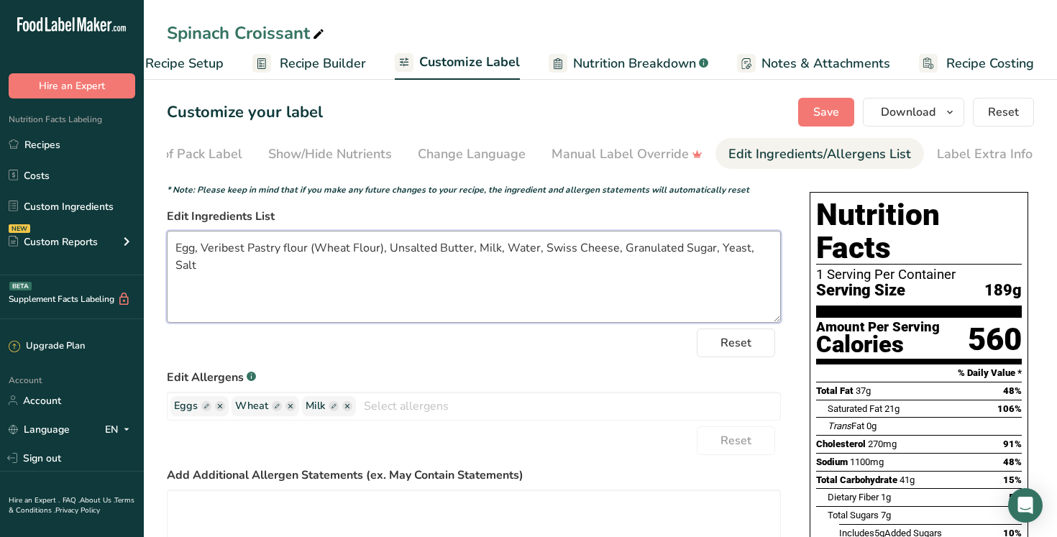
click at [176, 251] on textarea "Egg, Veribest Pastry flour (Wheat Flour), Unsalted Butter, Milk, Water, Swiss C…" at bounding box center [474, 277] width 614 height 92
paste textarea "King Midas Special ( Wheat flour, [MEDICAL_DATA], reduced iron, [MEDICAL_DATA] …"
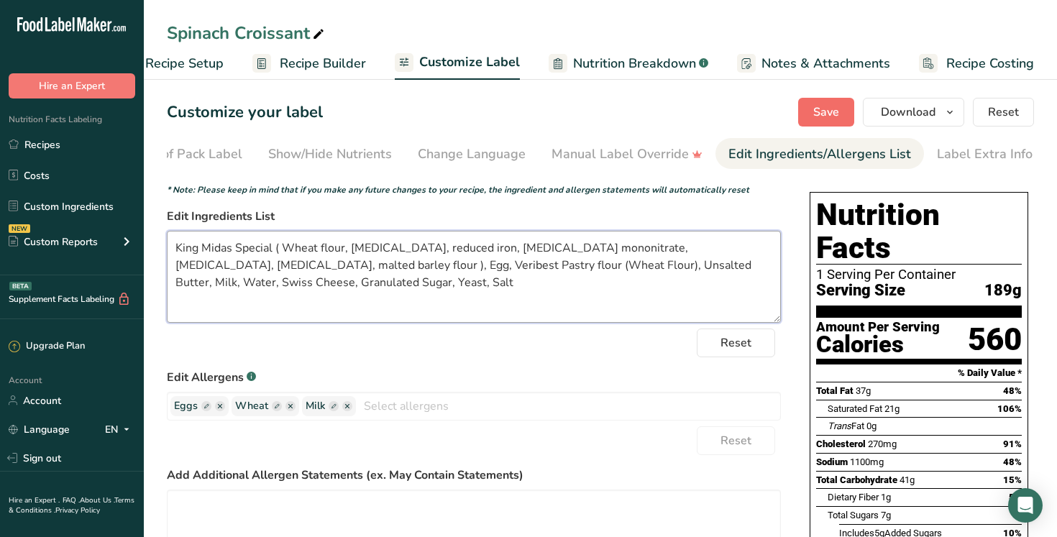
type textarea "King Midas Special ( Wheat flour, niacin, reduced iron, thiamine mononitrate, r…"
click at [832, 117] on span "Save" at bounding box center [826, 112] width 26 height 17
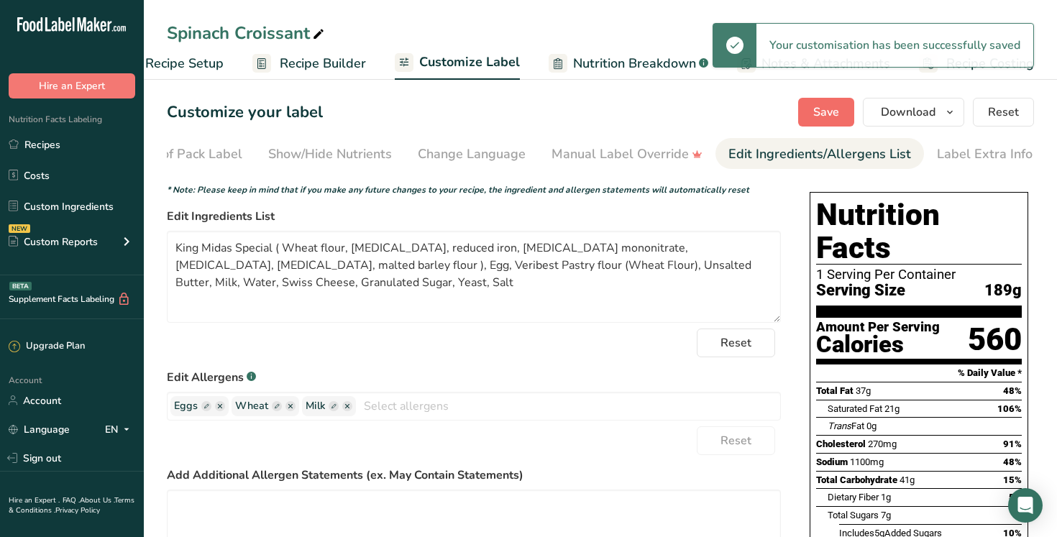
click at [76, 145] on link "Recipes" at bounding box center [72, 144] width 144 height 27
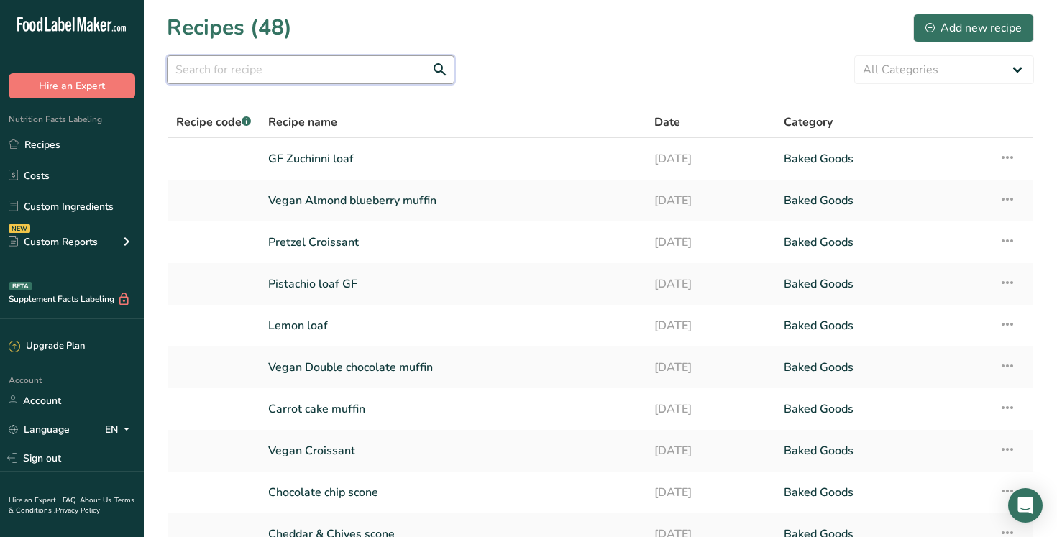
drag, startPoint x: 832, startPoint y: 117, endPoint x: 238, endPoint y: 63, distance: 596.9
click at [238, 63] on input "text" at bounding box center [311, 69] width 288 height 29
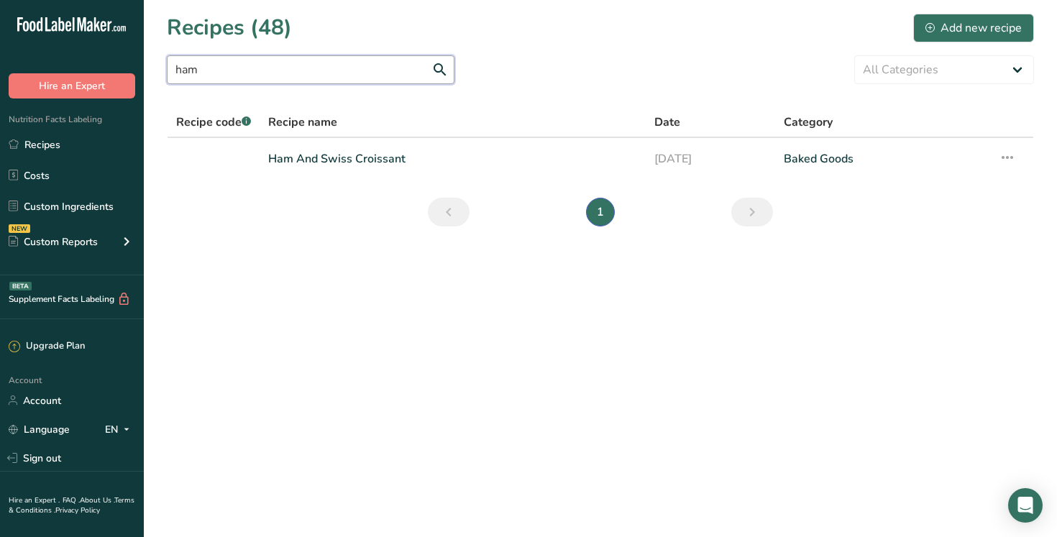
type input "ham"
drag, startPoint x: 238, startPoint y: 63, endPoint x: 372, endPoint y: 161, distance: 166.2
click at [372, 161] on link "Ham And Swiss Croissant" at bounding box center [452, 159] width 369 height 30
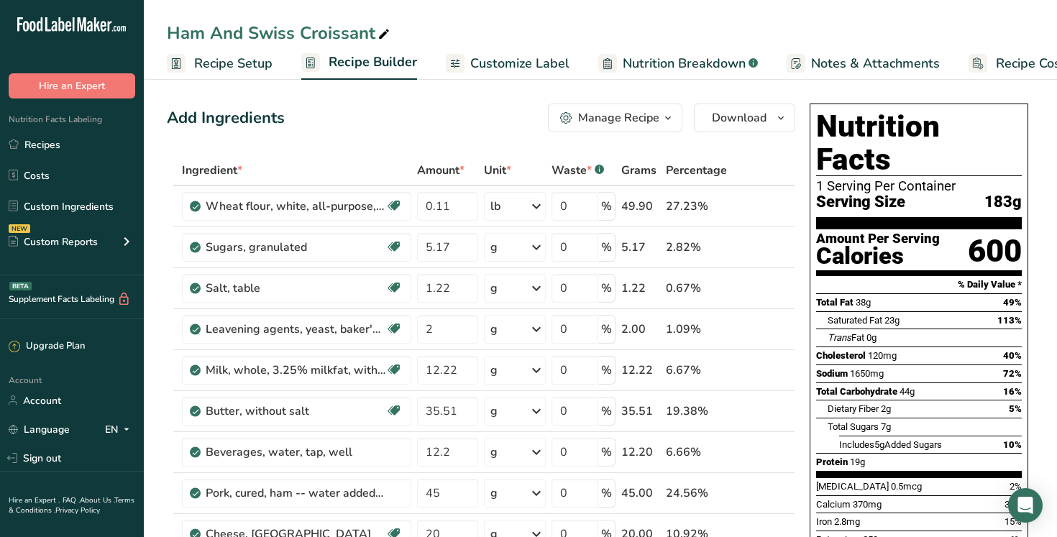
click at [508, 64] on span "Customize Label" at bounding box center [519, 63] width 99 height 19
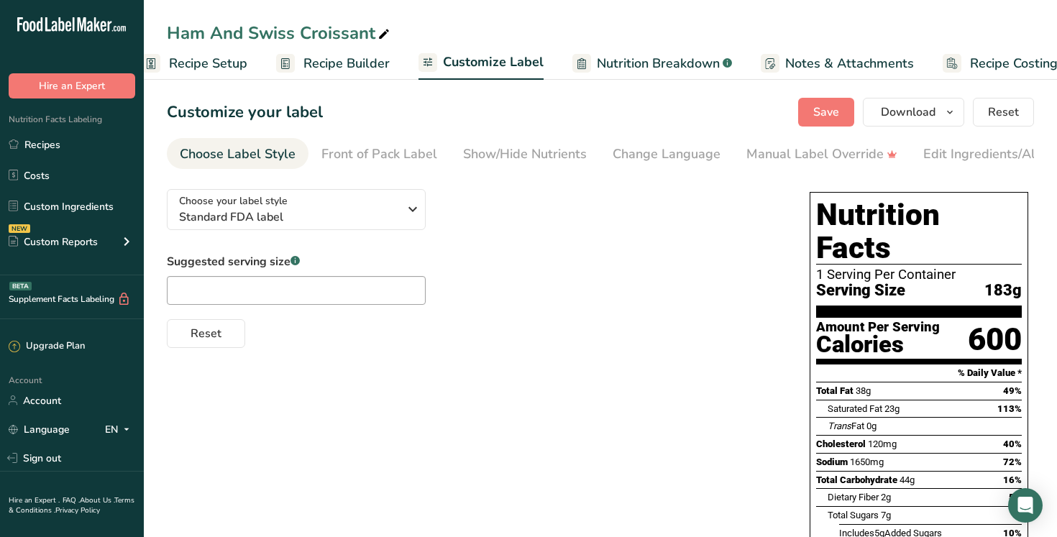
scroll to position [0, 49]
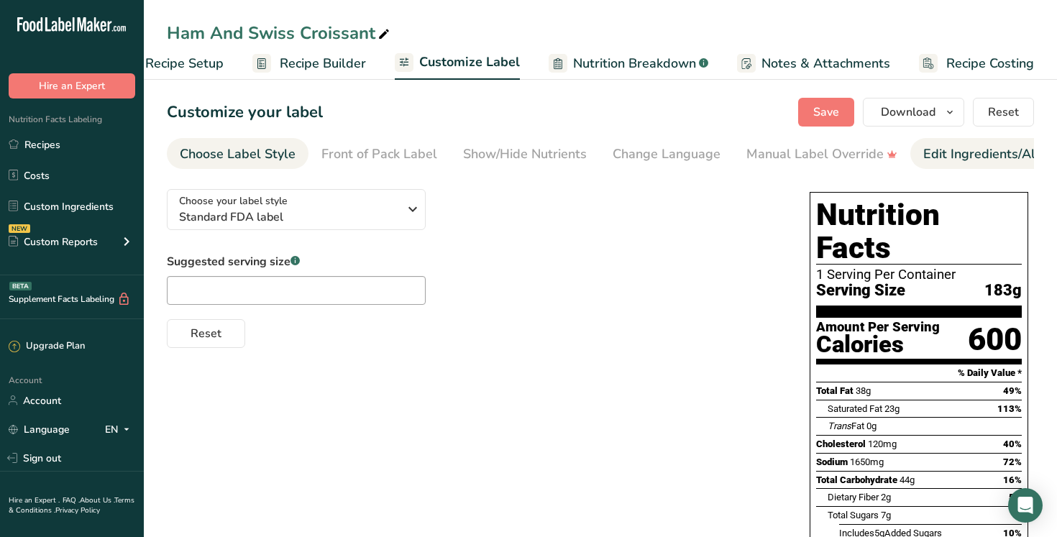
drag, startPoint x: 372, startPoint y: 161, endPoint x: 983, endPoint y: 154, distance: 610.4
click at [983, 154] on div "Edit Ingredients/Allergens List" at bounding box center [1014, 153] width 183 height 19
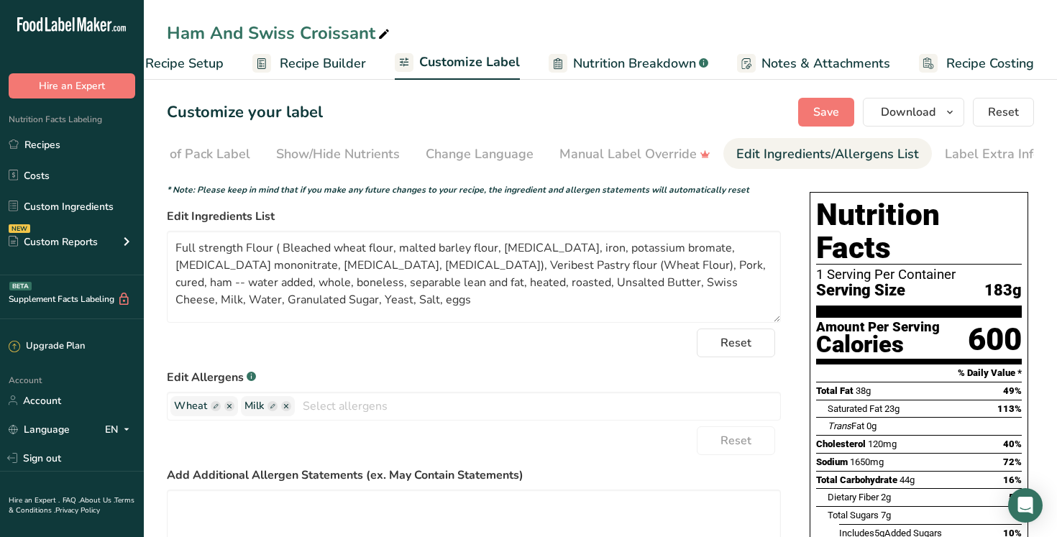
scroll to position [0, 195]
click at [346, 270] on textarea "Full strength Flour ( Bleached wheat flour, malted barley flour, niacin, iron, …" at bounding box center [474, 277] width 614 height 92
drag, startPoint x: 983, startPoint y: 154, endPoint x: 162, endPoint y: 247, distance: 825.5
click at [162, 247] on section "Customize your label Save Download Choose what to show on your downloaded label…" at bounding box center [600, 462] width 913 height 774
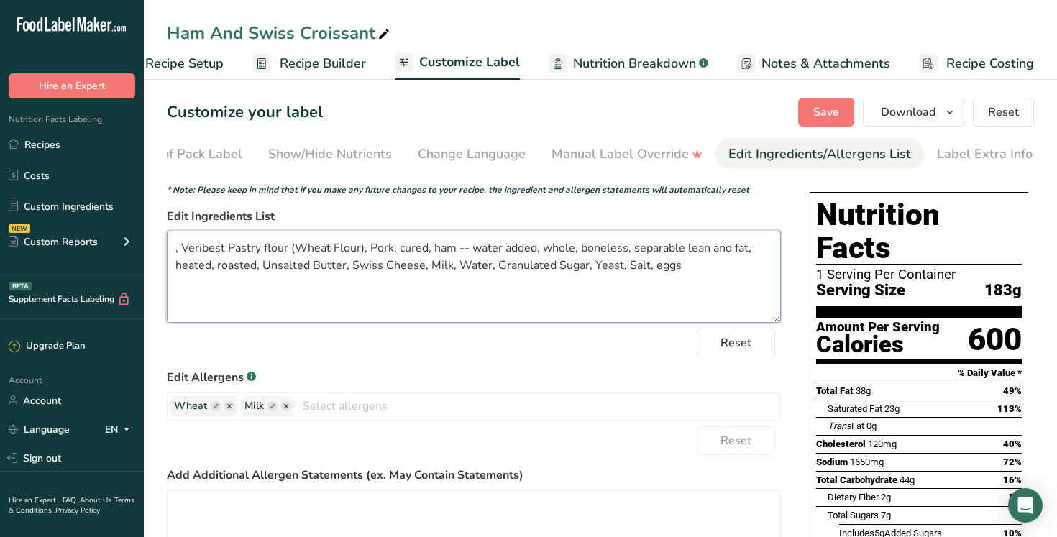
paste textarea "King Midas Special ( Wheat flour, [MEDICAL_DATA], reduced iron, [MEDICAL_DATA] …"
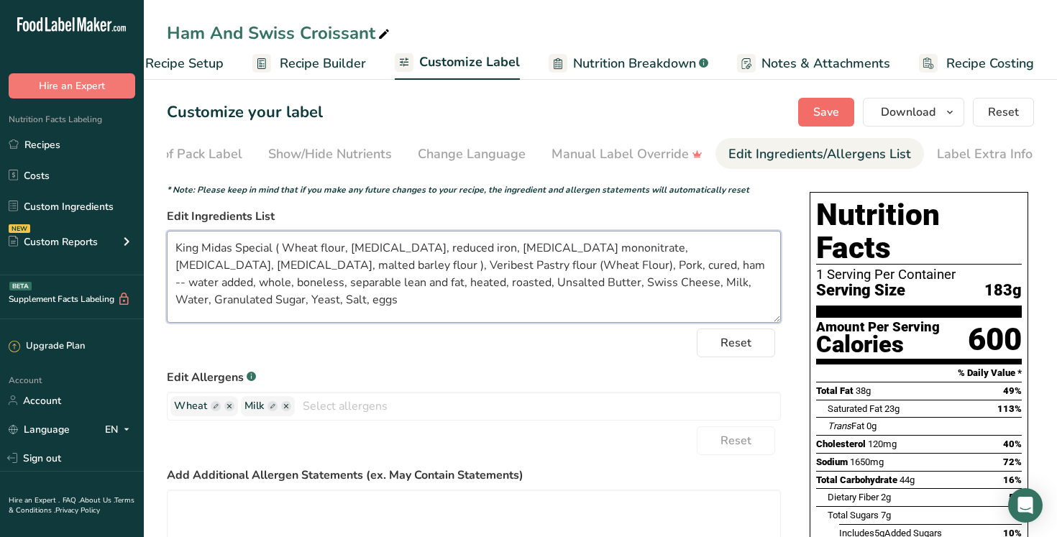
type textarea "King Midas Special ( Wheat flour, niacin, reduced iron, thiamine mononitrate, r…"
click at [820, 111] on span "Save" at bounding box center [826, 112] width 26 height 17
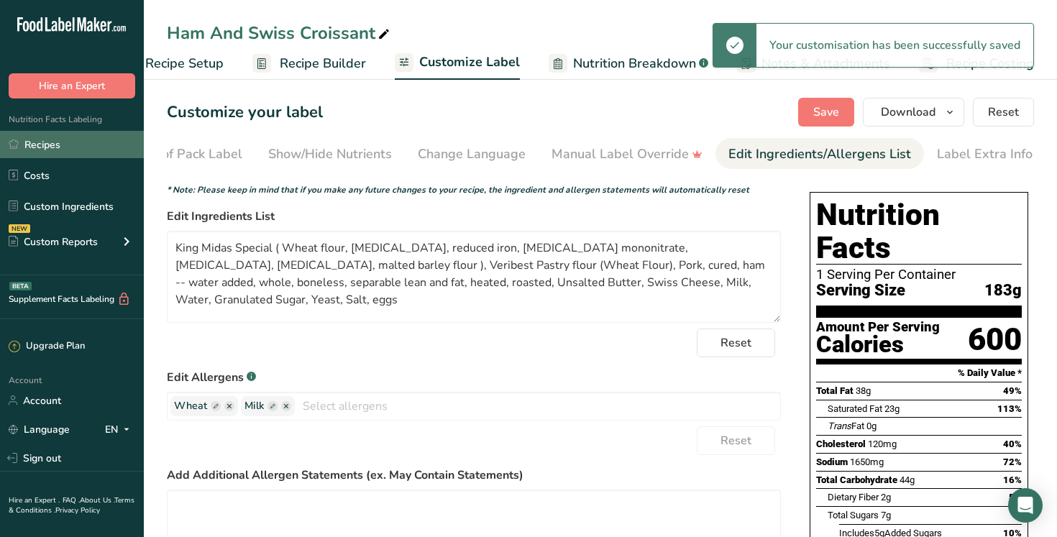
click at [94, 148] on link "Recipes" at bounding box center [72, 144] width 144 height 27
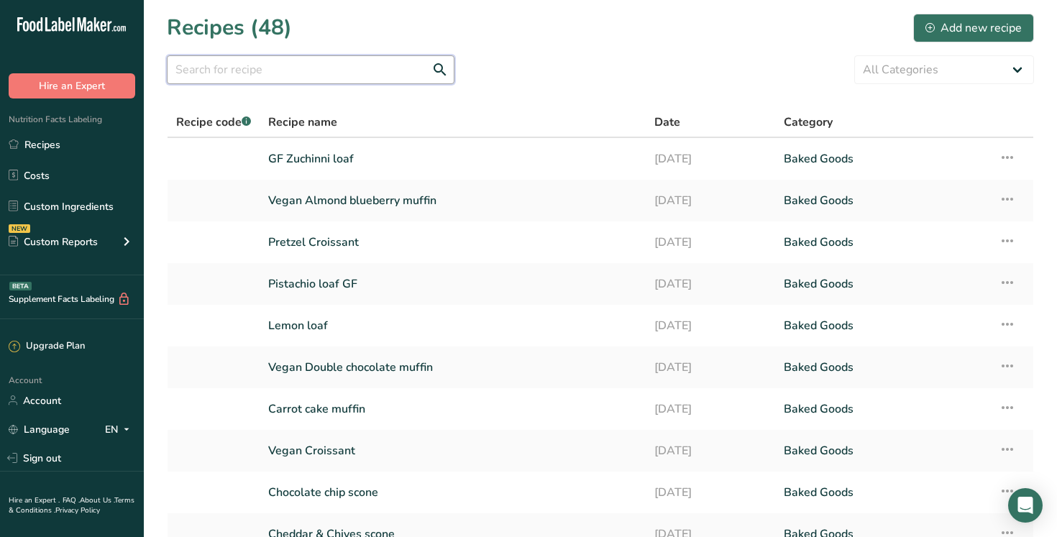
click at [224, 77] on input "text" at bounding box center [311, 69] width 288 height 29
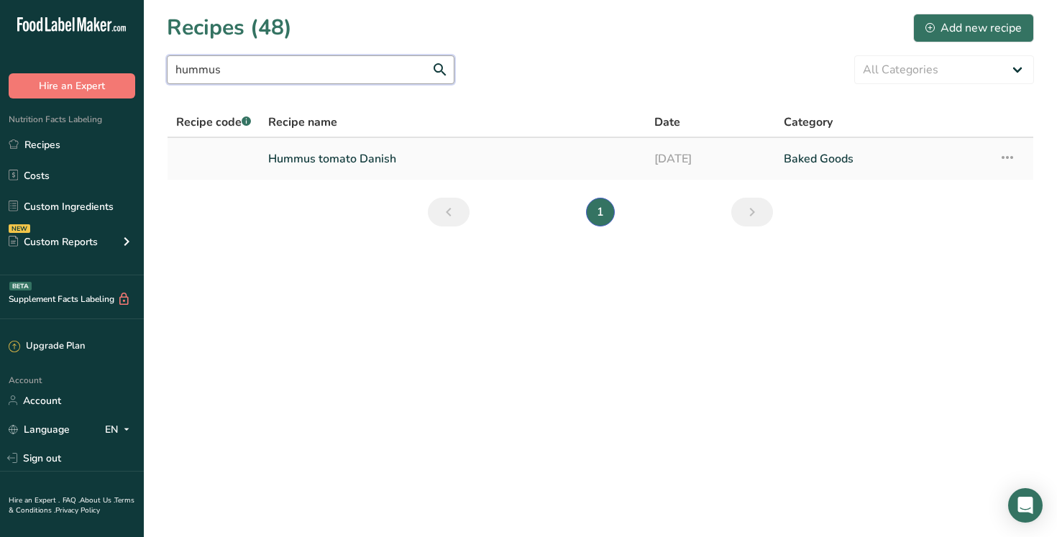
type input "hummus"
click at [366, 160] on link "Hummus tomato Danish" at bounding box center [452, 159] width 369 height 30
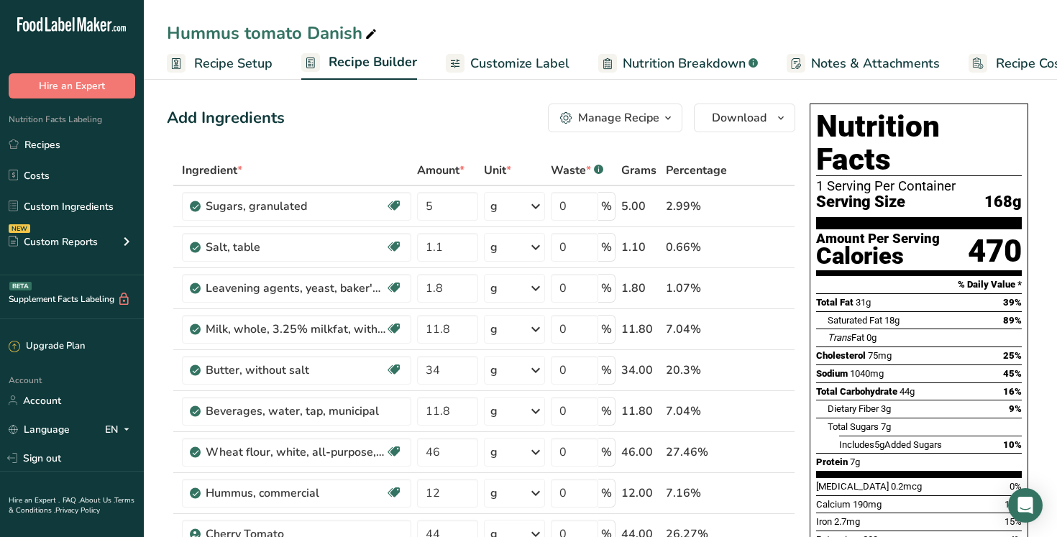
click at [529, 69] on span "Customize Label" at bounding box center [519, 63] width 99 height 19
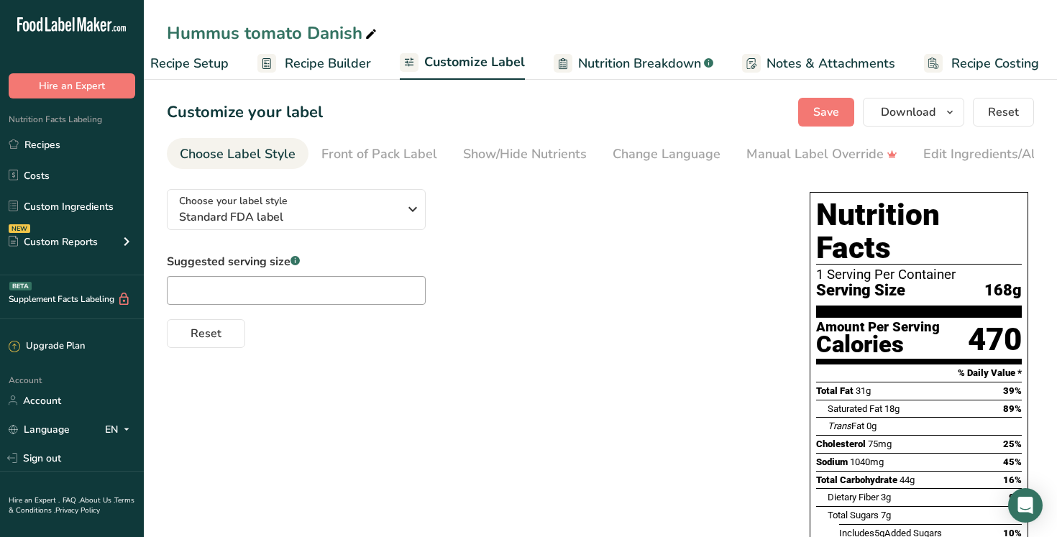
scroll to position [0, 49]
click at [986, 150] on div "Edit Ingredients/Allergens List" at bounding box center [1014, 153] width 183 height 19
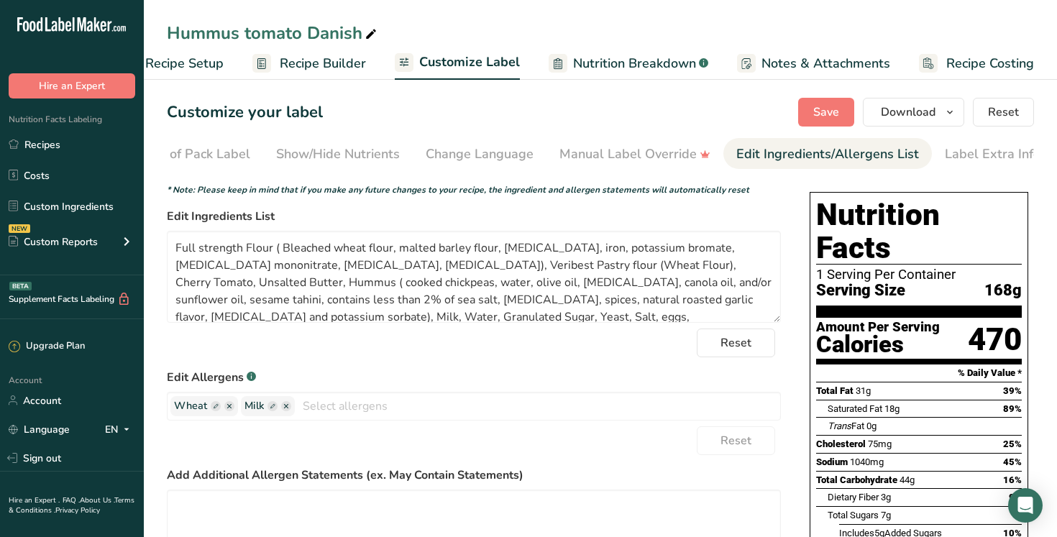
scroll to position [0, 195]
drag, startPoint x: 347, startPoint y: 270, endPoint x: 158, endPoint y: 244, distance: 190.8
click at [158, 244] on section "Customize your label Save Download Choose what to show on your downloaded label…" at bounding box center [600, 483] width 913 height 817
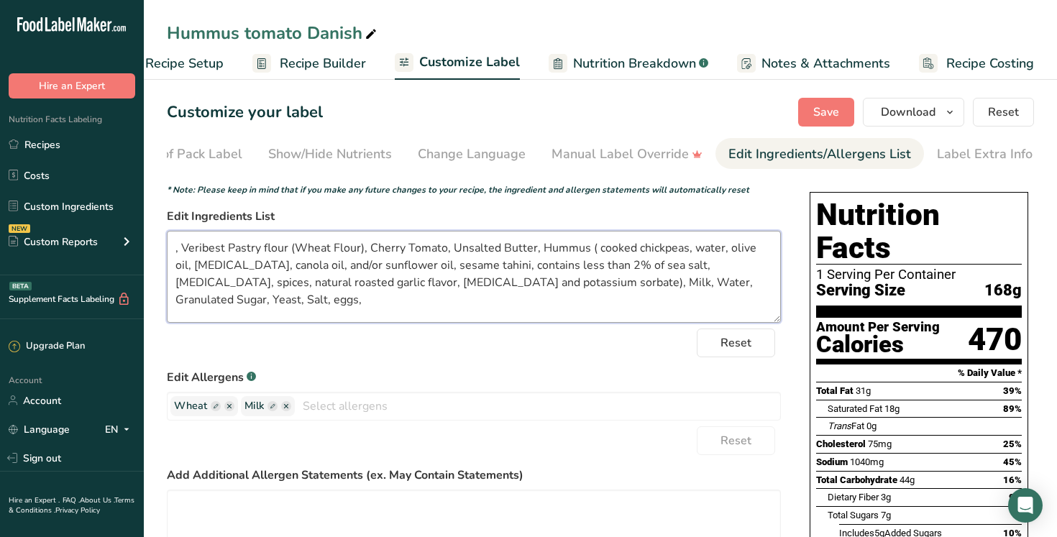
paste textarea "King Midas Special ( Wheat flour, [MEDICAL_DATA], reduced iron, [MEDICAL_DATA] …"
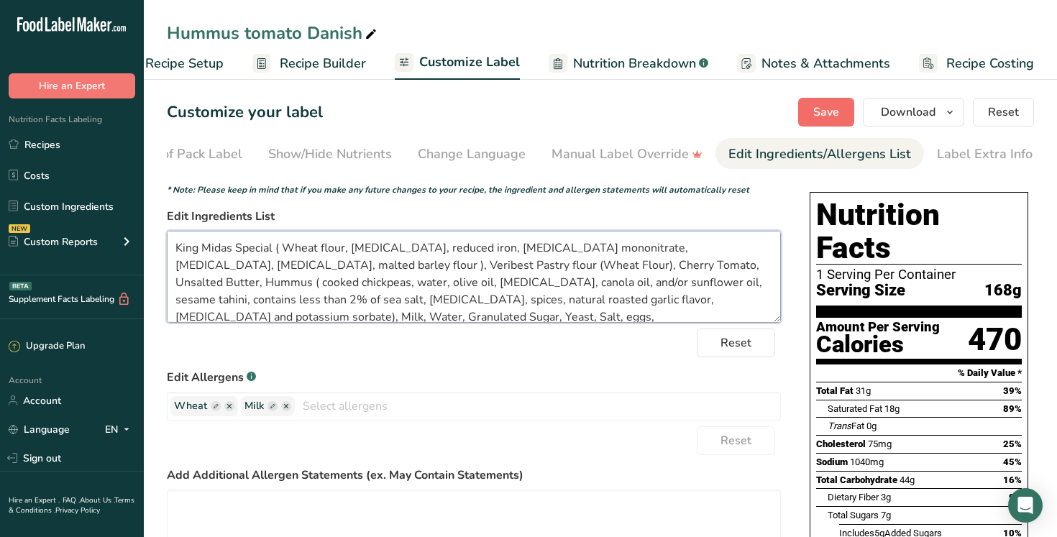
type textarea "King Midas Special ( Wheat flour, niacin, reduced iron, thiamine mononitrate, r…"
click at [820, 114] on span "Save" at bounding box center [826, 112] width 26 height 17
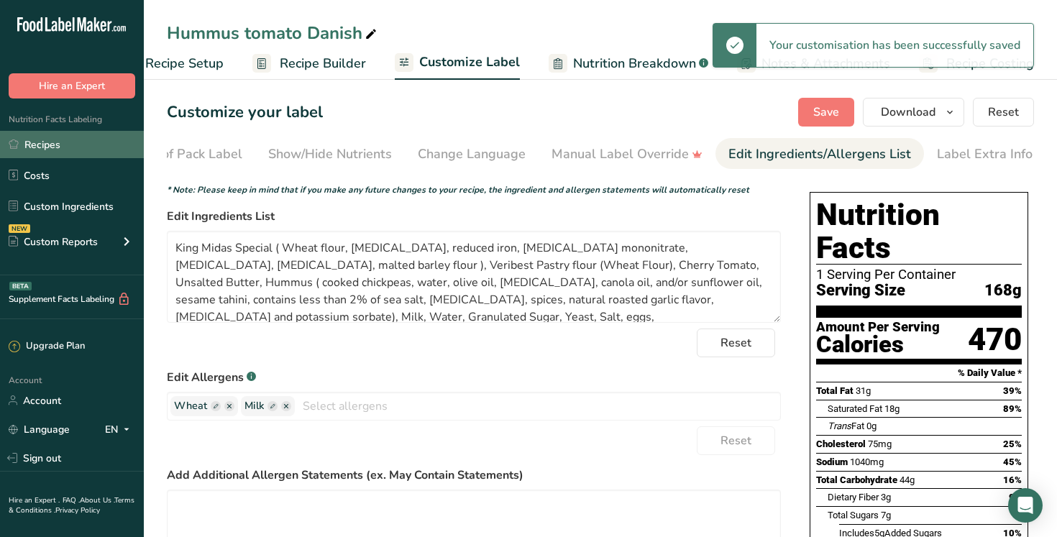
click at [65, 150] on link "Recipes" at bounding box center [72, 144] width 144 height 27
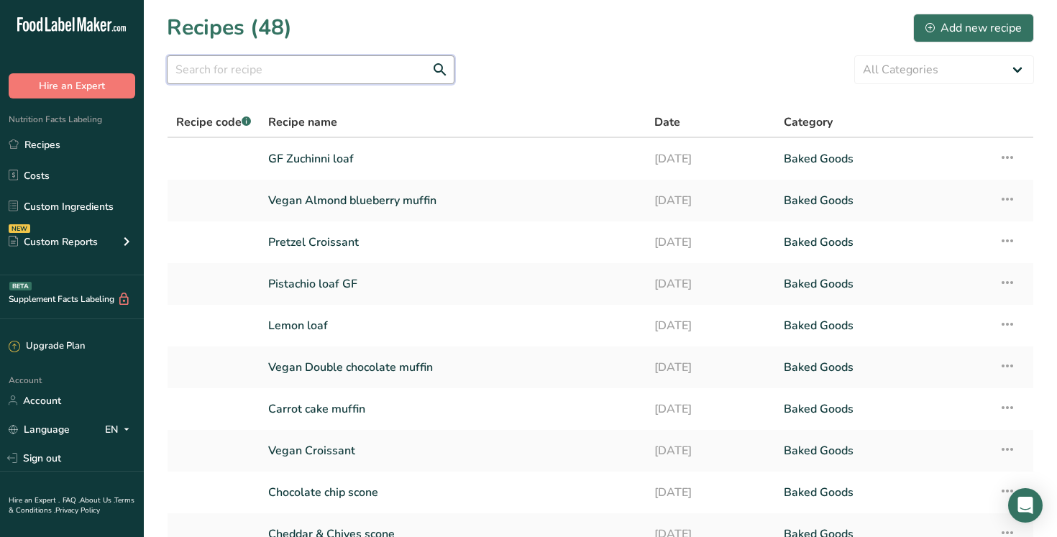
click at [206, 68] on input "text" at bounding box center [311, 69] width 288 height 29
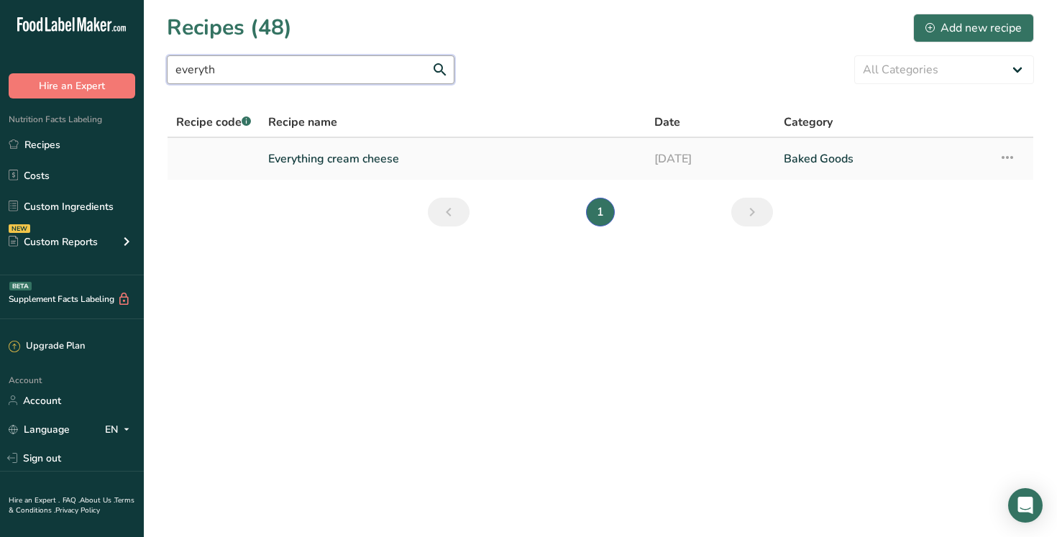
type input "everyth"
click at [321, 162] on link "Everything cream cheese" at bounding box center [452, 159] width 369 height 30
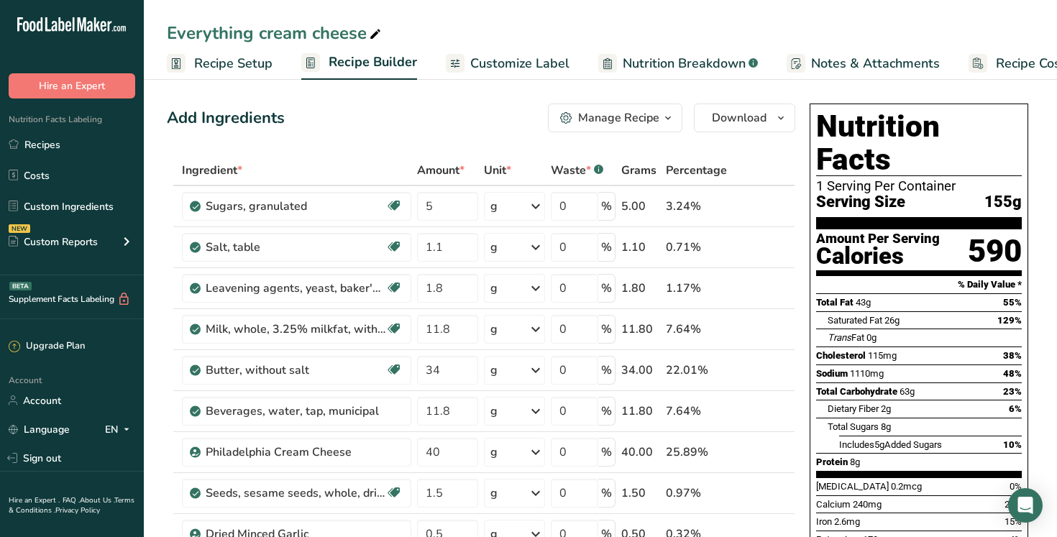
click at [496, 67] on span "Customize Label" at bounding box center [519, 63] width 99 height 19
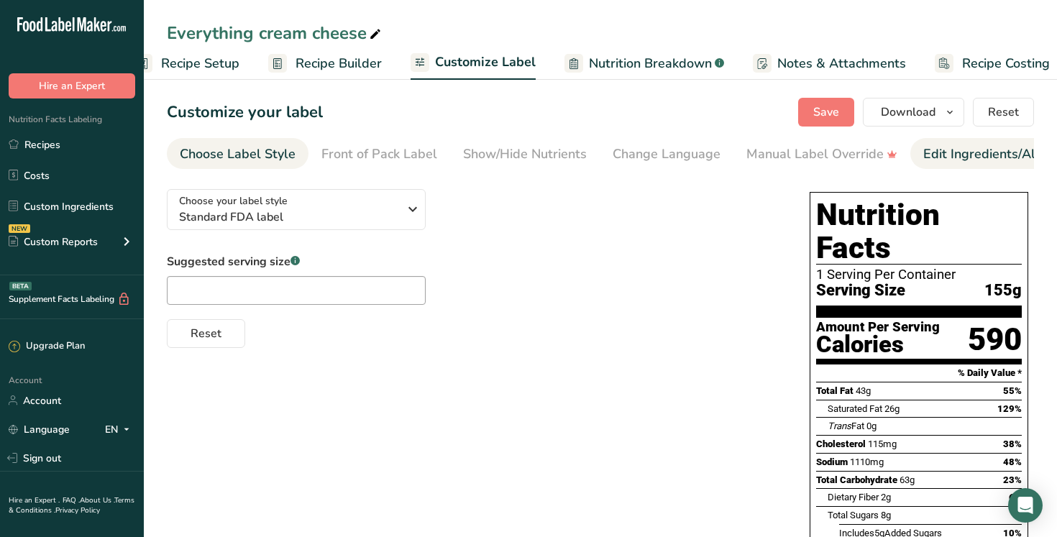
scroll to position [0, 49]
click at [1008, 155] on div "Edit Ingredients/Allergens List" at bounding box center [1014, 153] width 183 height 19
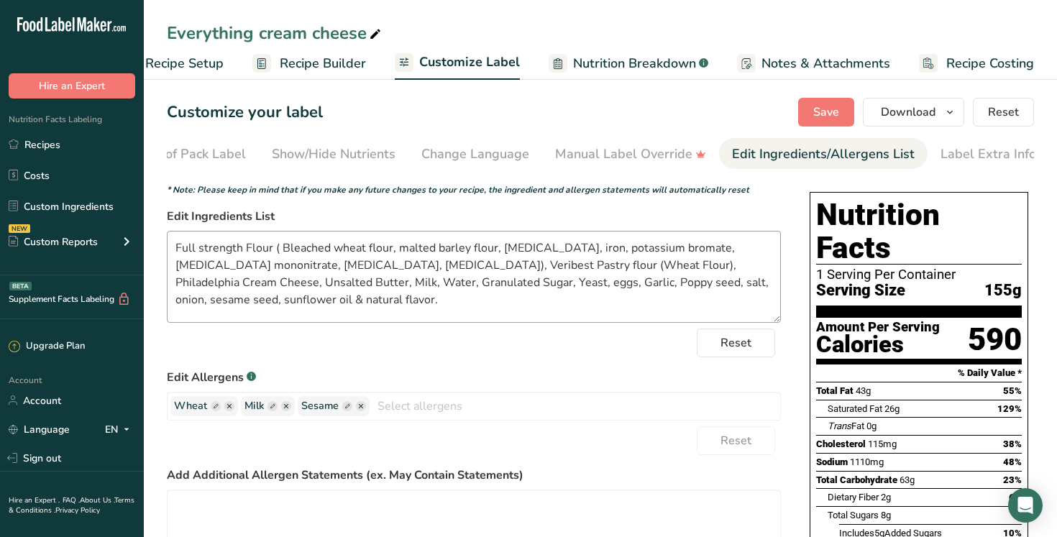
scroll to position [0, 195]
drag, startPoint x: 347, startPoint y: 267, endPoint x: 155, endPoint y: 246, distance: 193.1
click at [155, 246] on section "Customize your label Save Download Choose what to show on your downloaded label…" at bounding box center [600, 462] width 913 height 774
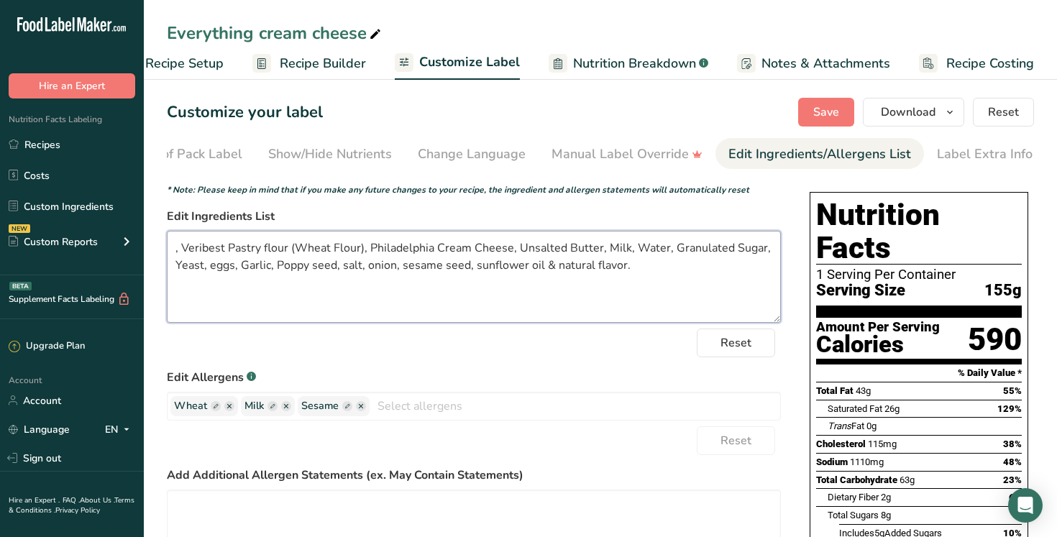
paste textarea "King Midas Special ( Wheat flour, [MEDICAL_DATA], reduced iron, [MEDICAL_DATA] …"
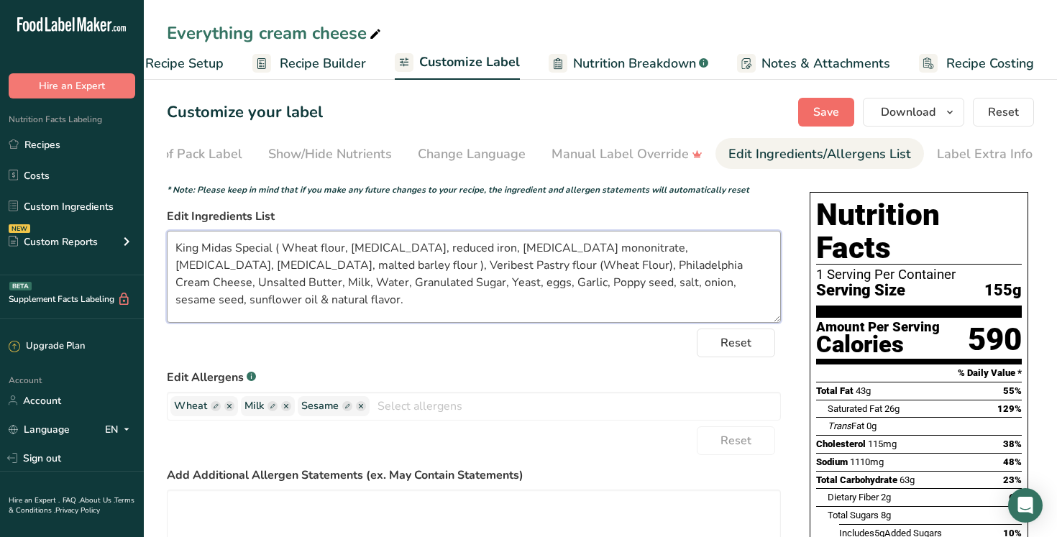
type textarea "King Midas Special ( Wheat flour, niacin, reduced iron, thiamine mononitrate, r…"
click at [827, 110] on span "Save" at bounding box center [826, 112] width 26 height 17
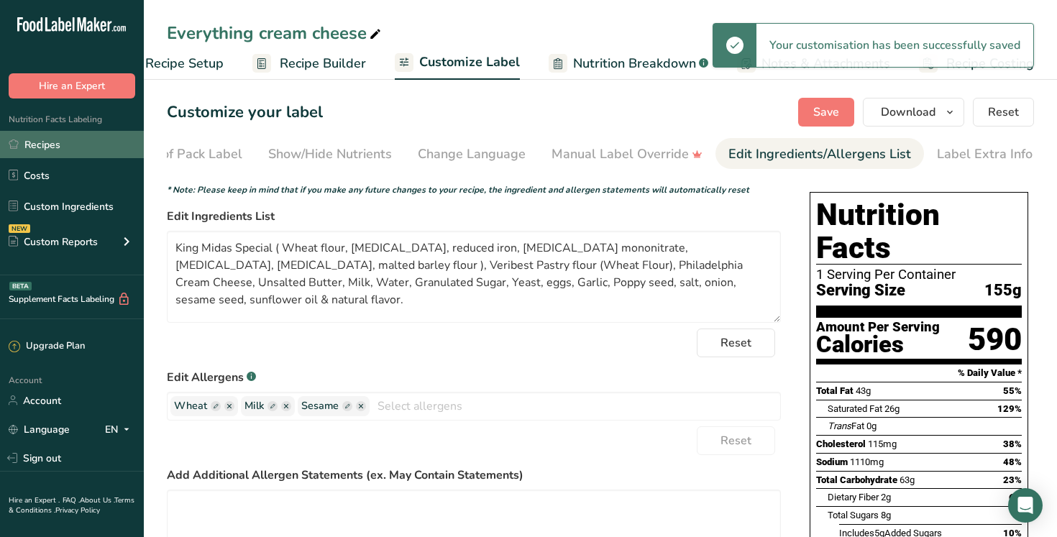
click at [69, 144] on link "Recipes" at bounding box center [72, 144] width 144 height 27
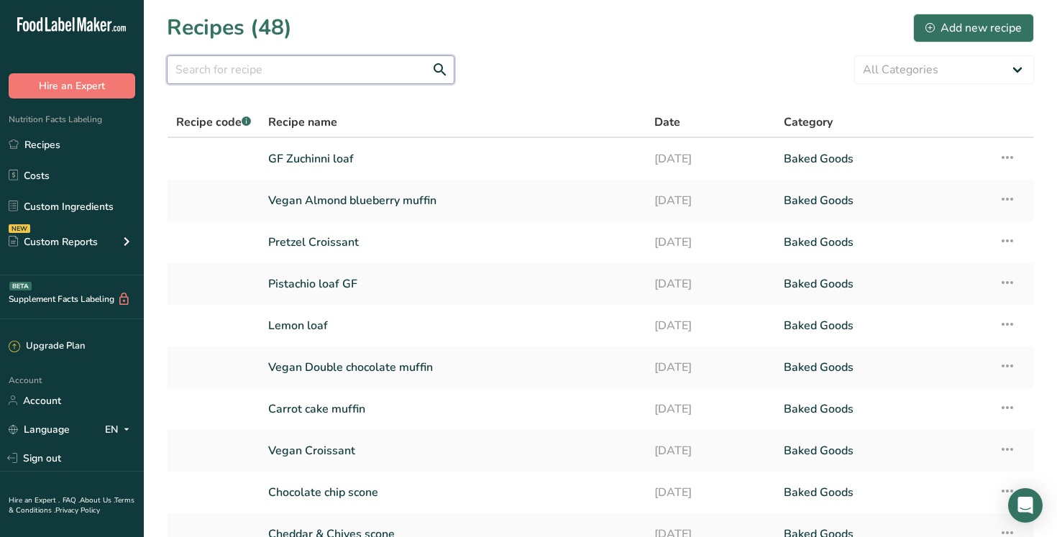
click at [226, 72] on input "text" at bounding box center [311, 69] width 288 height 29
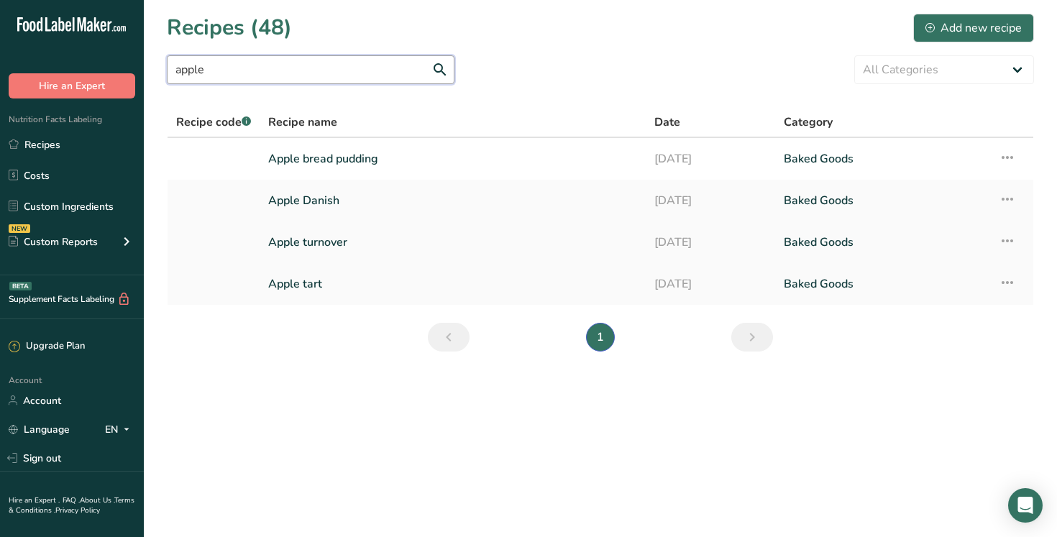
type input "apple"
click at [339, 249] on link "Apple turnover" at bounding box center [452, 242] width 369 height 30
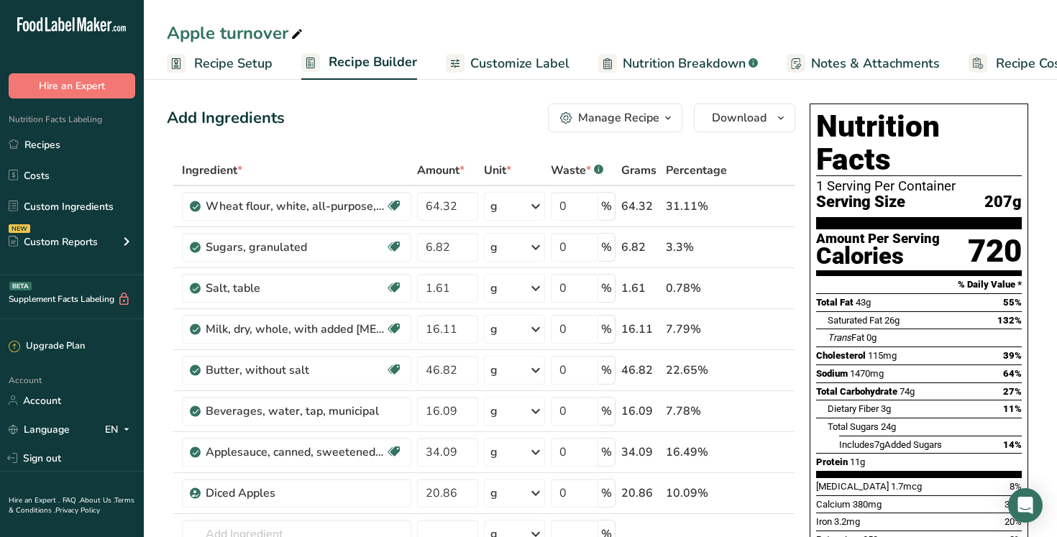
click at [520, 65] on span "Customize Label" at bounding box center [519, 63] width 99 height 19
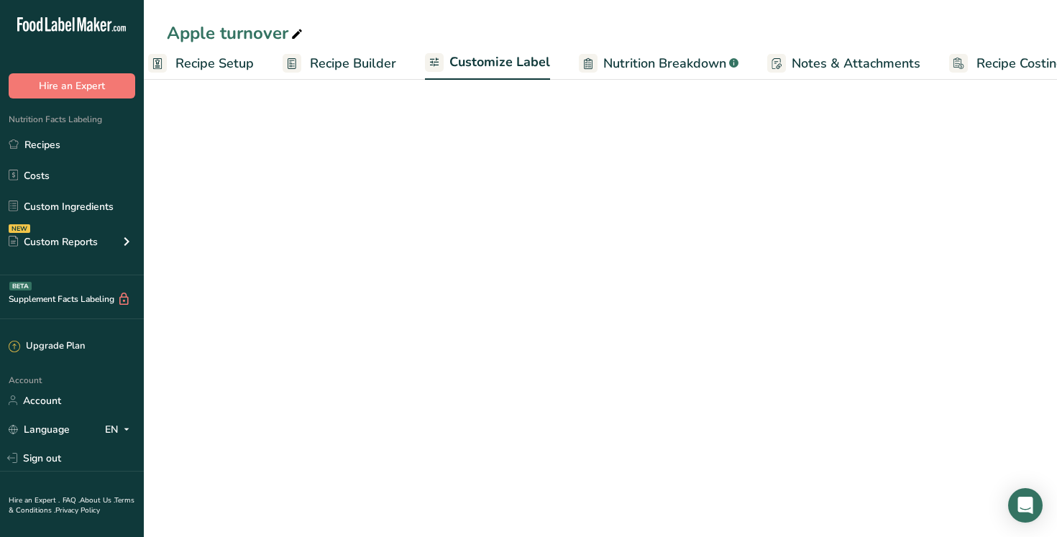
scroll to position [0, 49]
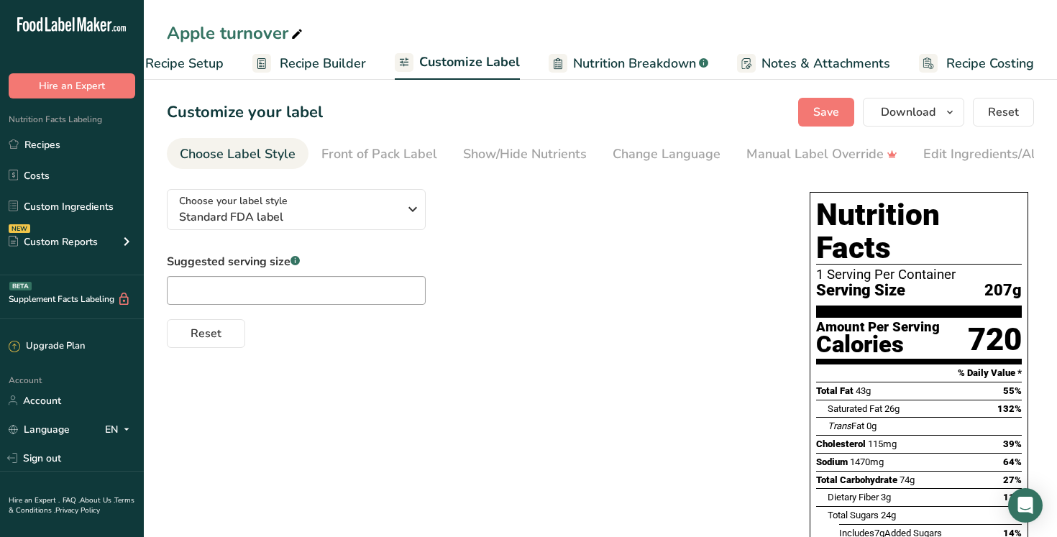
click at [980, 163] on div "Edit Ingredients/Allergens List" at bounding box center [1014, 153] width 183 height 19
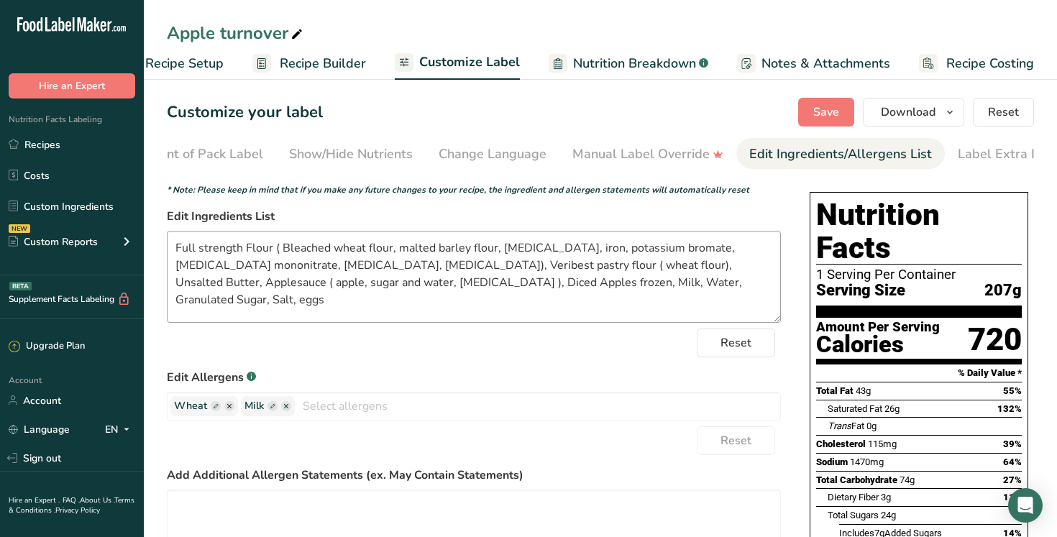
scroll to position [0, 195]
drag, startPoint x: 346, startPoint y: 267, endPoint x: 144, endPoint y: 242, distance: 204.4
click at [144, 242] on section "Customize your label Save Download Choose what to show on your downloaded label…" at bounding box center [600, 462] width 913 height 774
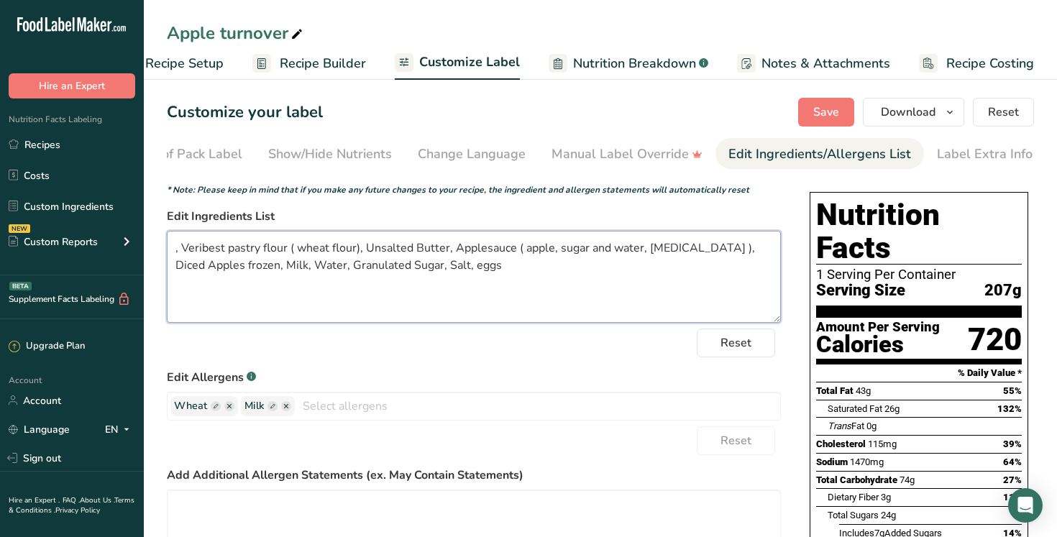
paste textarea "King Midas Special ( Wheat flour, [MEDICAL_DATA], reduced iron, [MEDICAL_DATA] …"
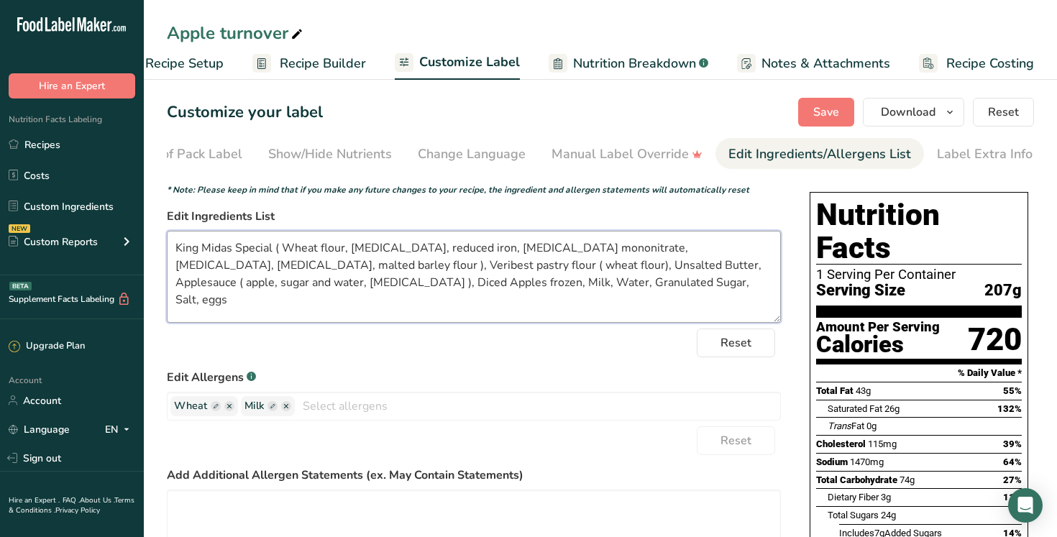
type textarea "King Midas Special ( Wheat flour, niacin, reduced iron, thiamine mononitrate, r…"
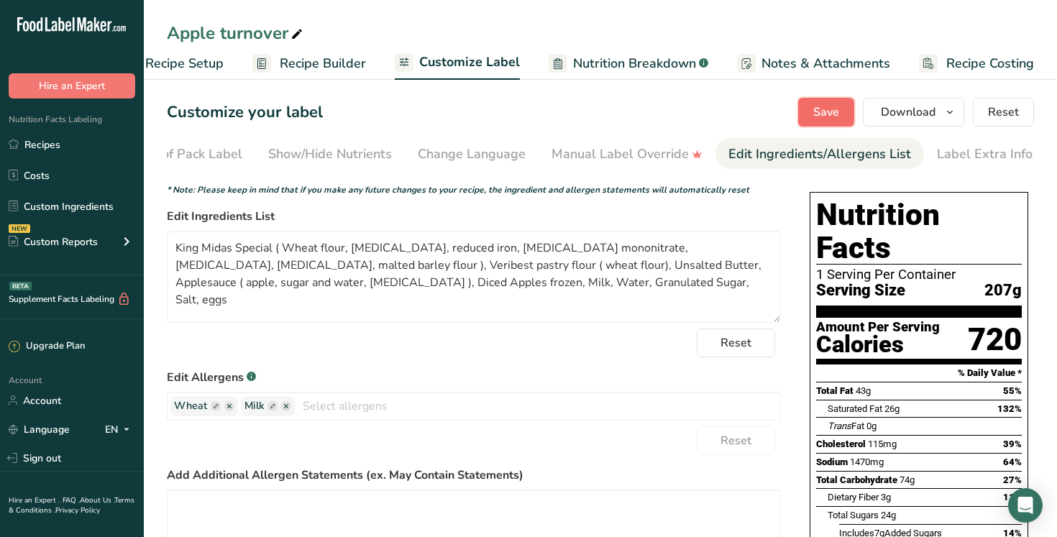
click at [830, 116] on span "Save" at bounding box center [826, 112] width 26 height 17
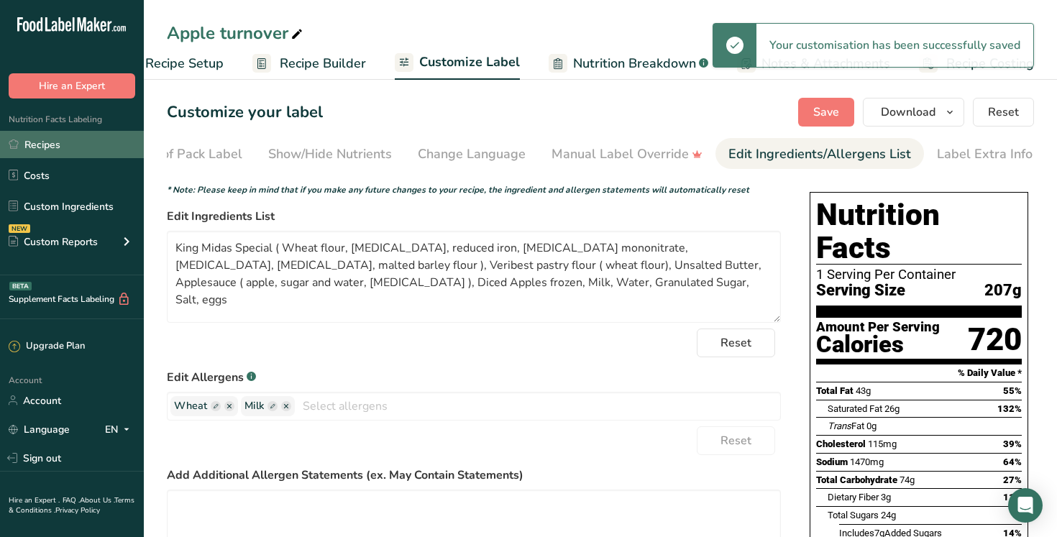
click at [61, 144] on link "Recipes" at bounding box center [72, 144] width 144 height 27
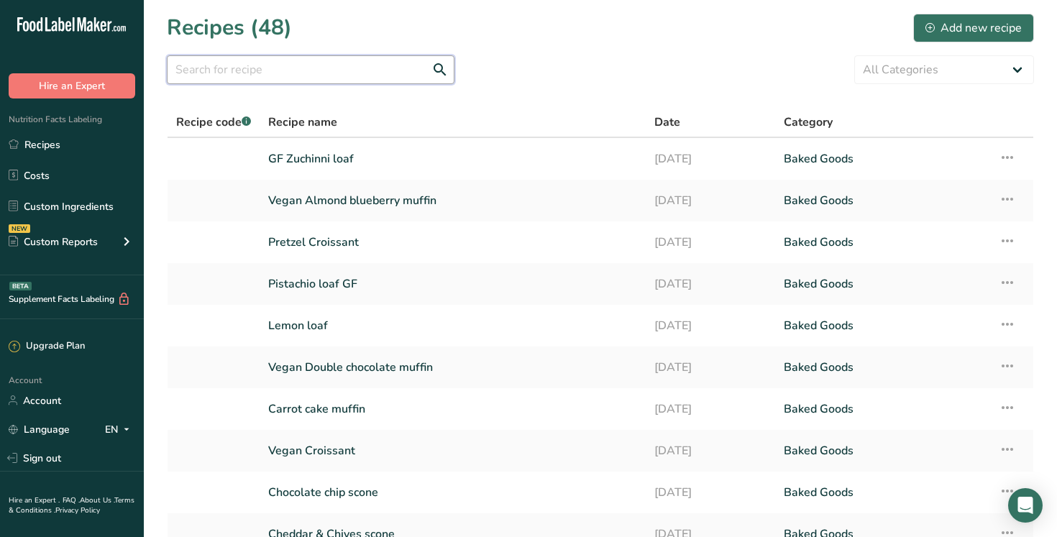
click at [233, 75] on input "text" at bounding box center [311, 69] width 288 height 29
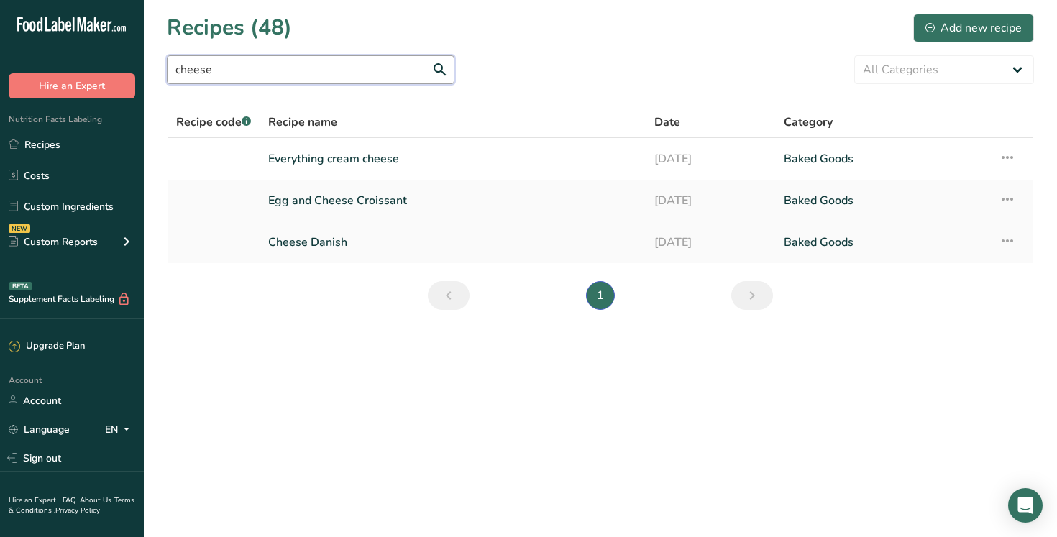
type input "cheese"
click at [321, 240] on link "Cheese Danish" at bounding box center [452, 242] width 369 height 30
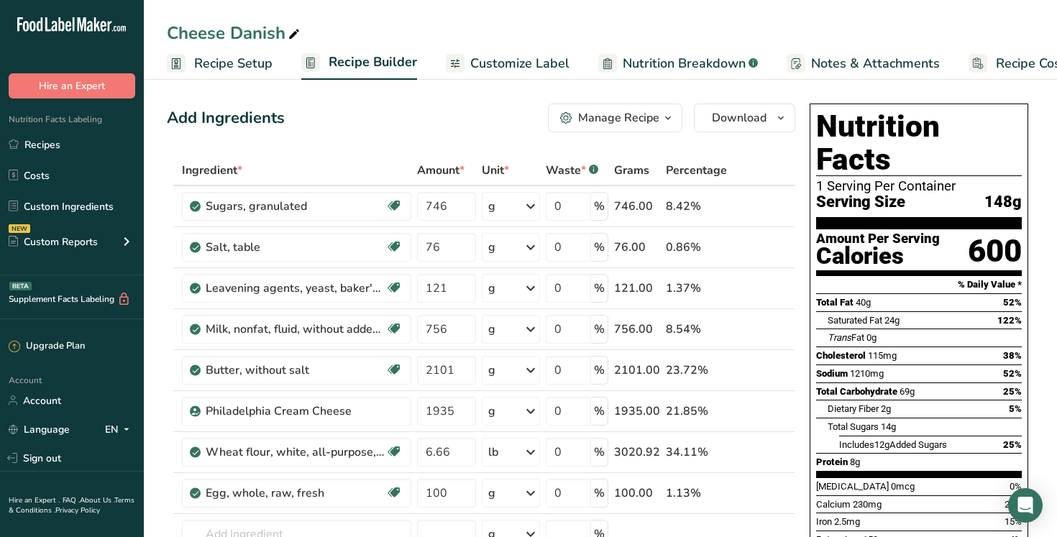
click at [517, 60] on span "Customize Label" at bounding box center [519, 63] width 99 height 19
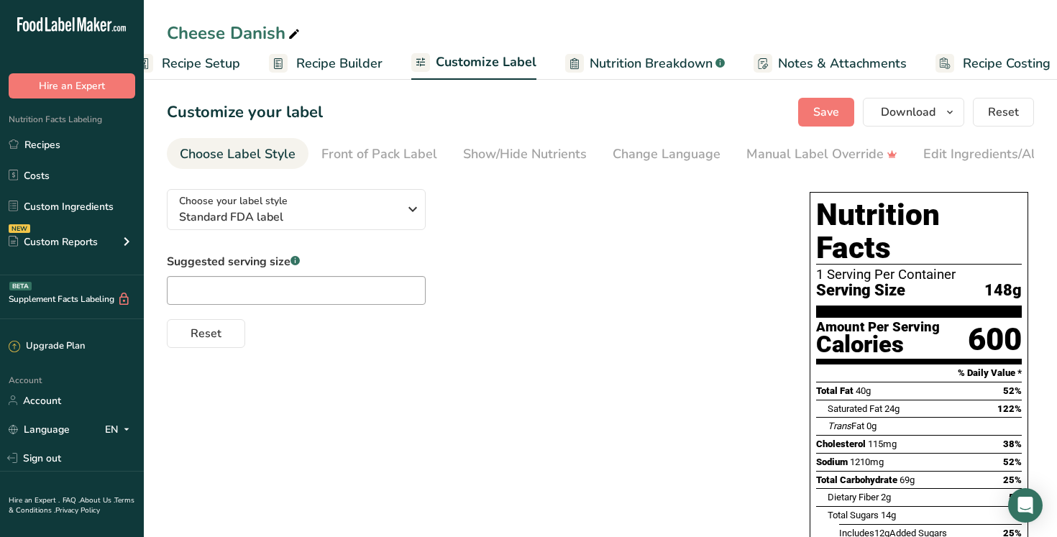
scroll to position [0, 49]
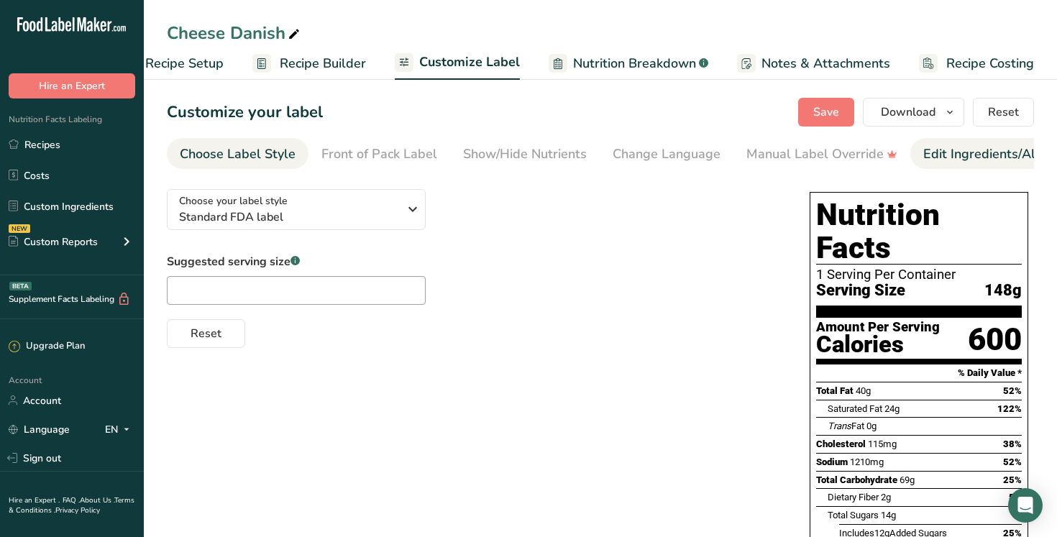
click at [976, 152] on div "Edit Ingredients/Allergens List" at bounding box center [1014, 153] width 183 height 19
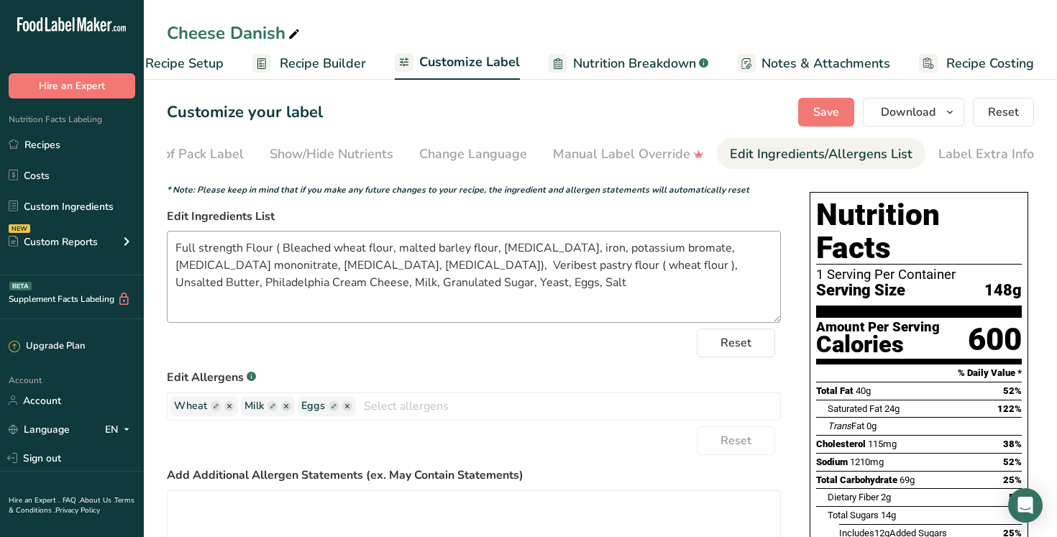
scroll to position [0, 195]
drag, startPoint x: 347, startPoint y: 270, endPoint x: 161, endPoint y: 235, distance: 189.5
click at [161, 234] on section "Customize your label Save Download Choose what to show on your downloaded label…" at bounding box center [600, 455] width 913 height 760
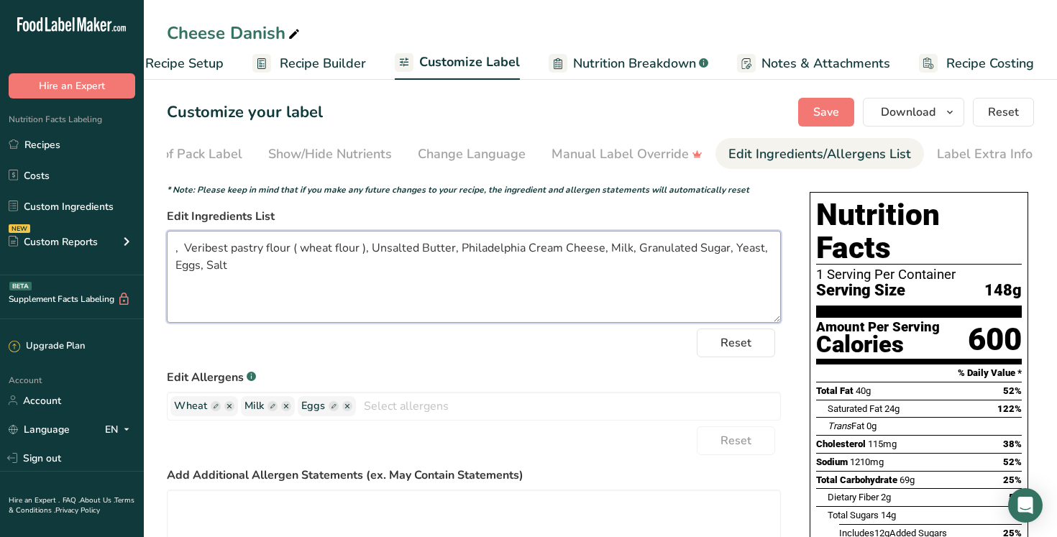
paste textarea "King Midas Special ( Wheat flour, [MEDICAL_DATA], reduced iron, [MEDICAL_DATA] …"
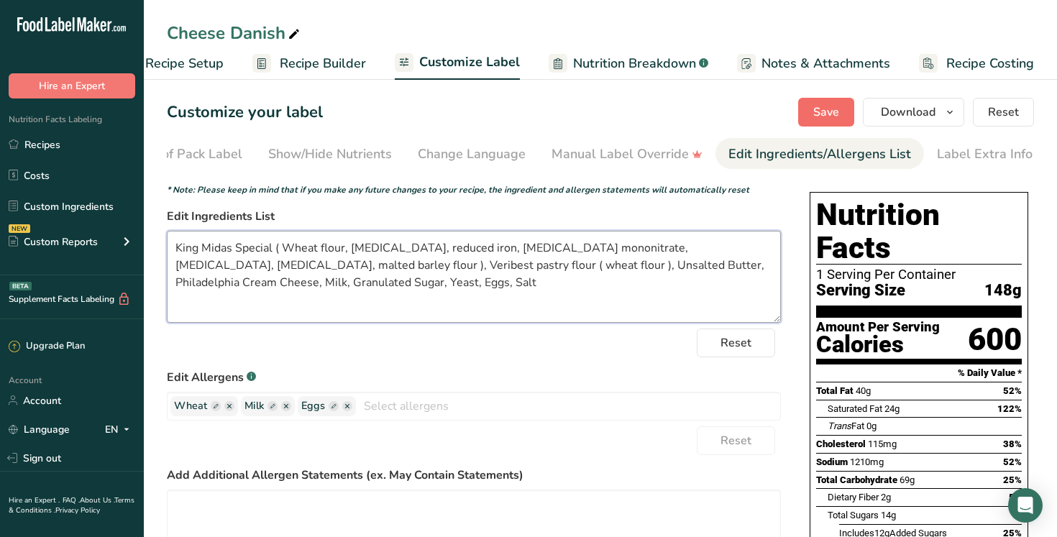
type textarea "King Midas Special ( Wheat flour, niacin, reduced iron, thiamine mononitrate, r…"
click at [827, 104] on span "Save" at bounding box center [826, 112] width 26 height 17
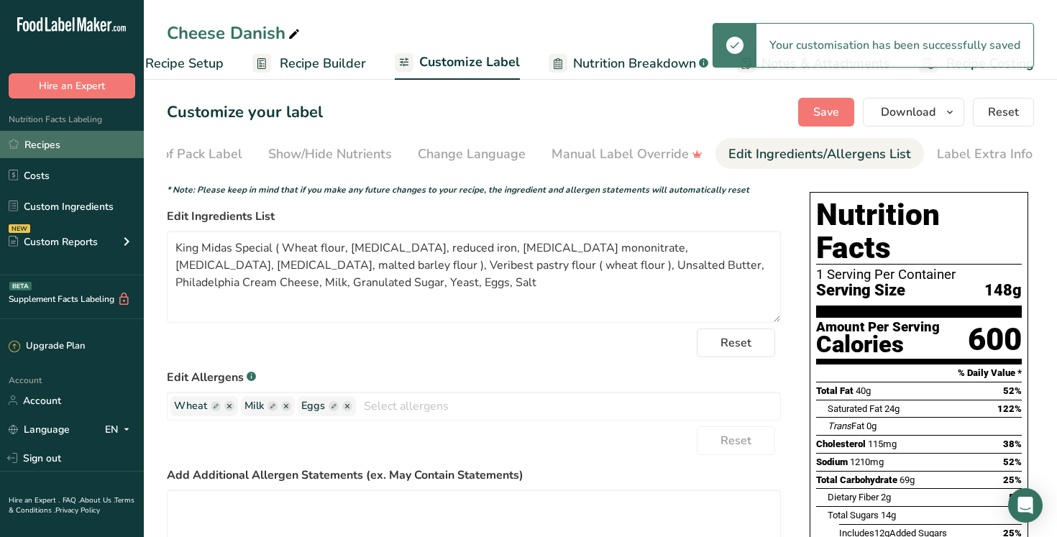
click at [81, 146] on link "Recipes" at bounding box center [72, 144] width 144 height 27
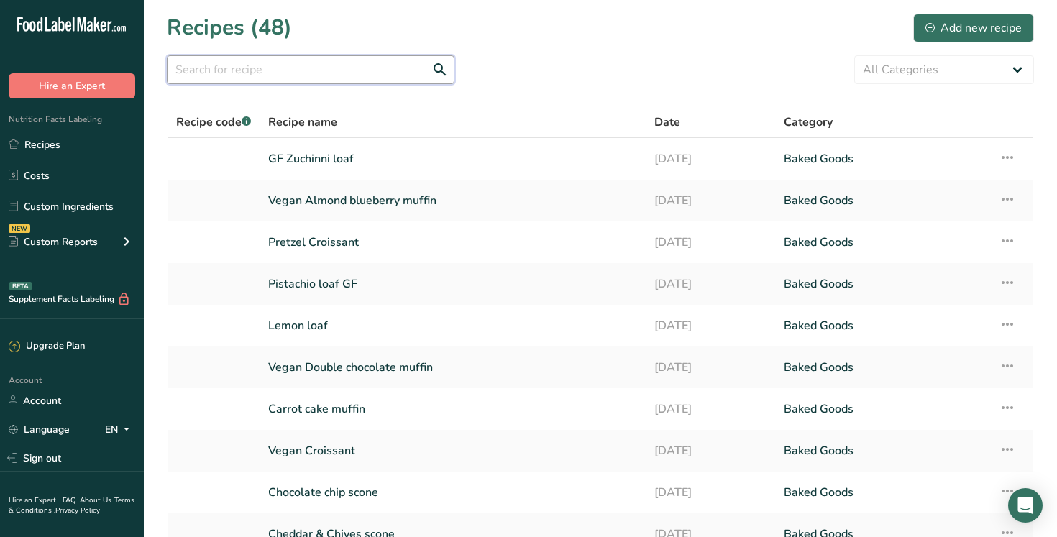
click at [233, 74] on input "text" at bounding box center [311, 69] width 288 height 29
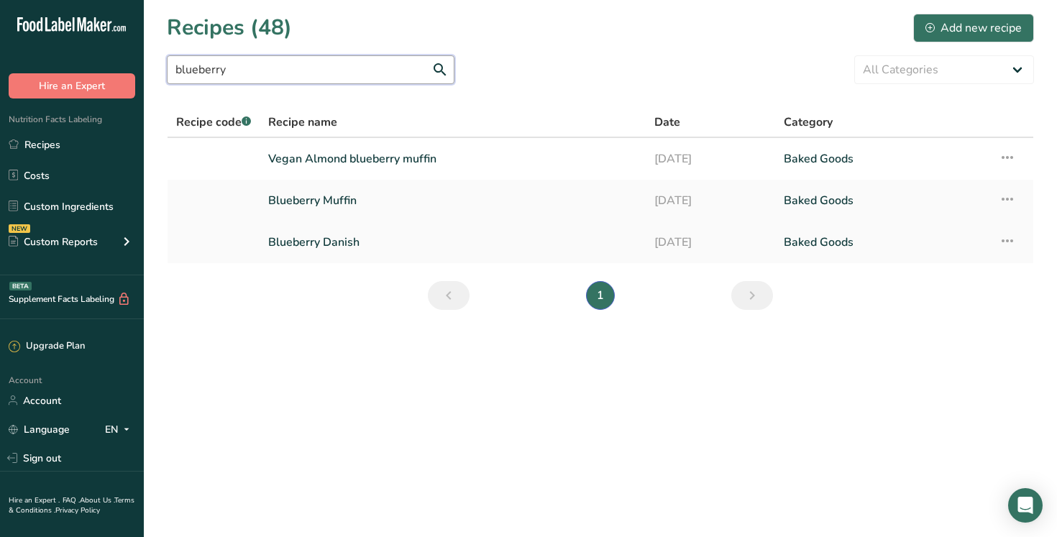
type input "blueberry"
click at [336, 242] on link "Blueberry Danish" at bounding box center [452, 242] width 369 height 30
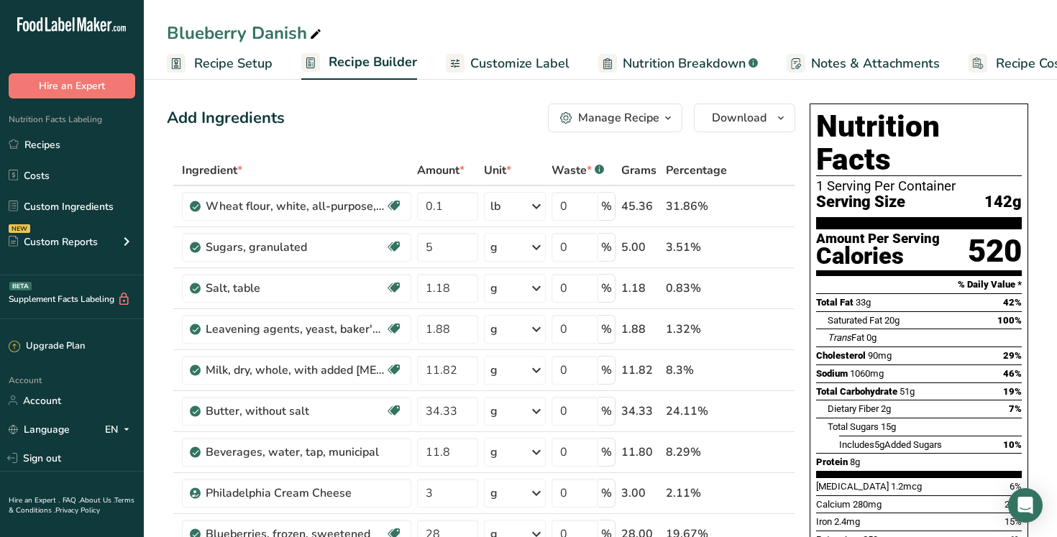
click at [514, 63] on span "Customize Label" at bounding box center [519, 63] width 99 height 19
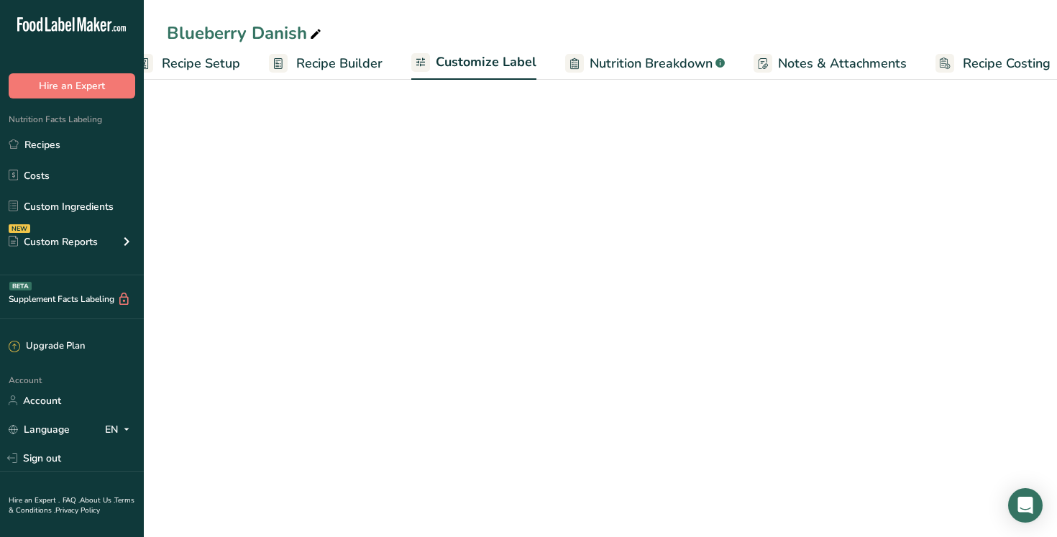
scroll to position [0, 49]
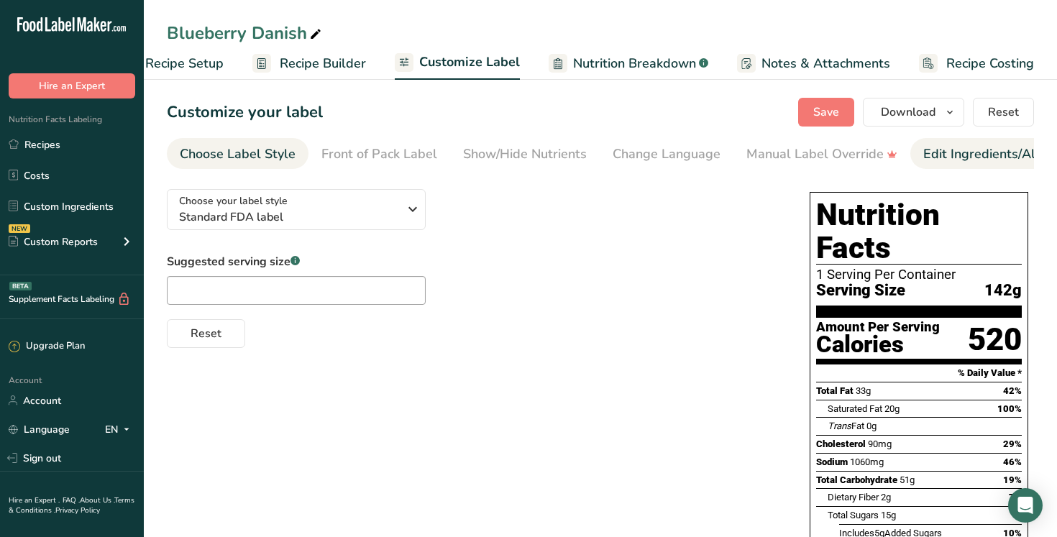
click at [988, 152] on div "Edit Ingredients/Allergens List" at bounding box center [1014, 153] width 183 height 19
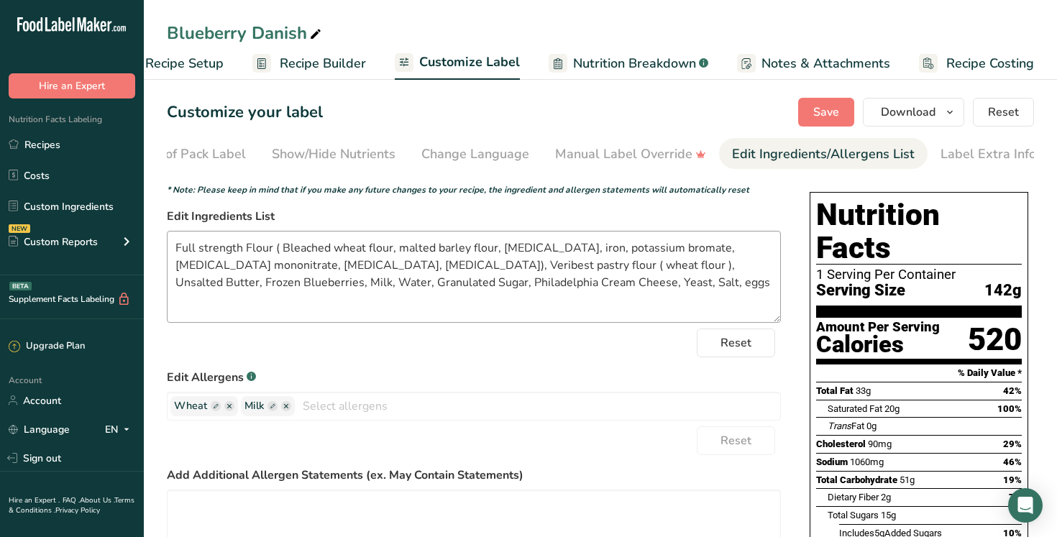
scroll to position [0, 195]
drag, startPoint x: 346, startPoint y: 270, endPoint x: 161, endPoint y: 244, distance: 187.3
click at [161, 244] on section "Customize your label Save Download Choose what to show on your downloaded label…" at bounding box center [600, 455] width 913 height 760
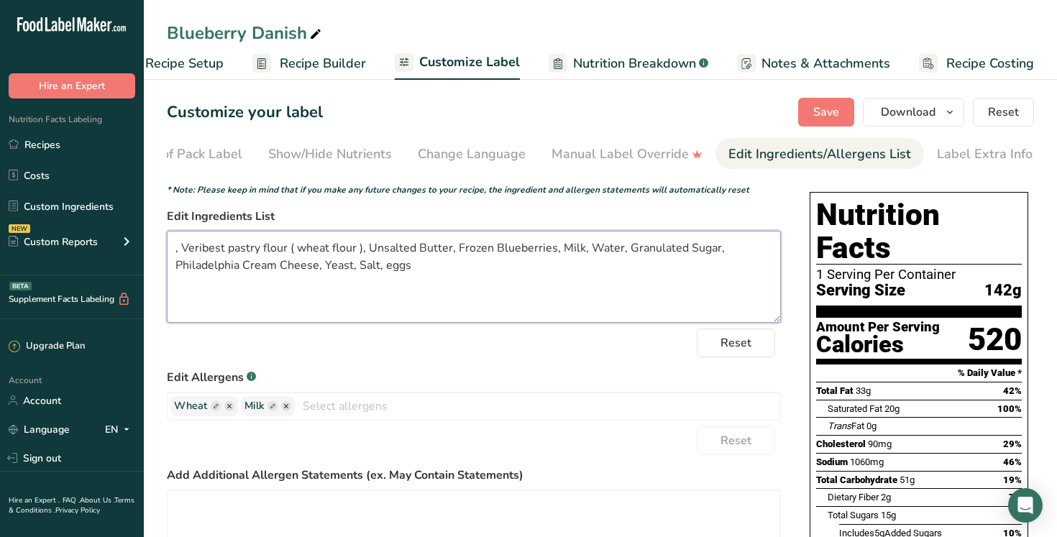
paste textarea "King Midas Special ( Wheat flour, [MEDICAL_DATA], reduced iron, [MEDICAL_DATA] …"
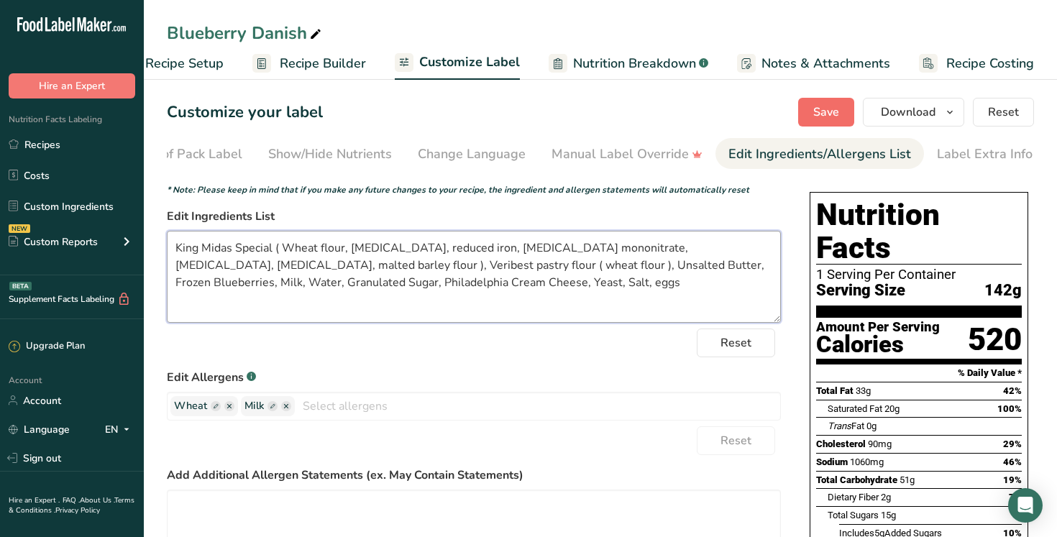
type textarea "King Midas Special ( Wheat flour, niacin, reduced iron, thiamine mononitrate, r…"
click at [841, 114] on button "Save" at bounding box center [826, 112] width 56 height 29
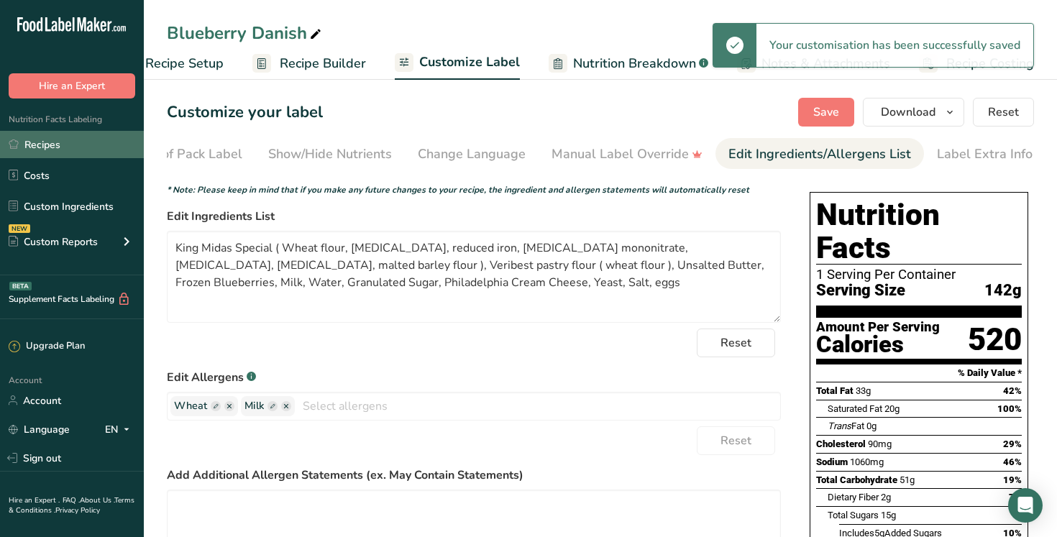
click at [88, 147] on link "Recipes" at bounding box center [72, 144] width 144 height 27
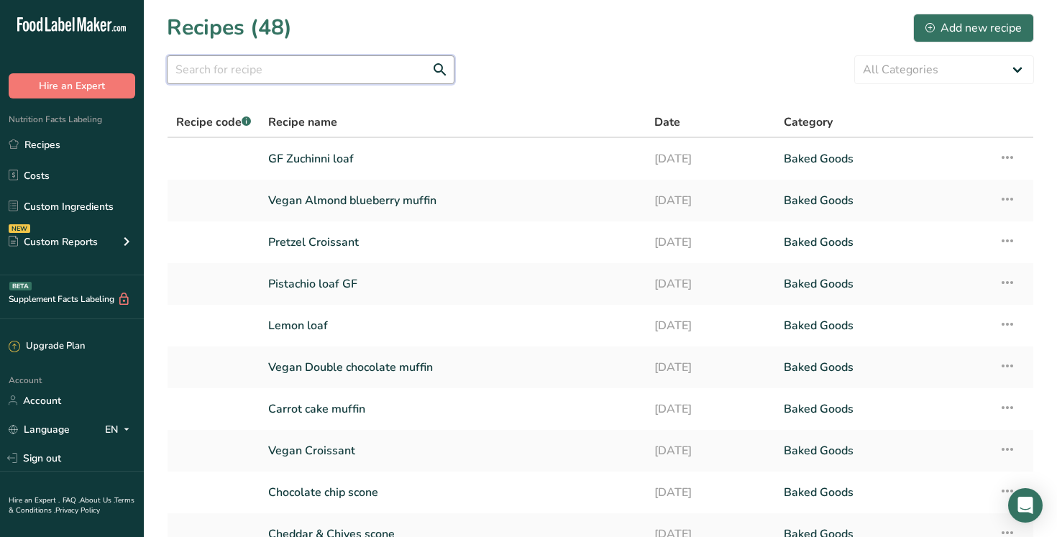
click at [238, 70] on input "text" at bounding box center [311, 69] width 288 height 29
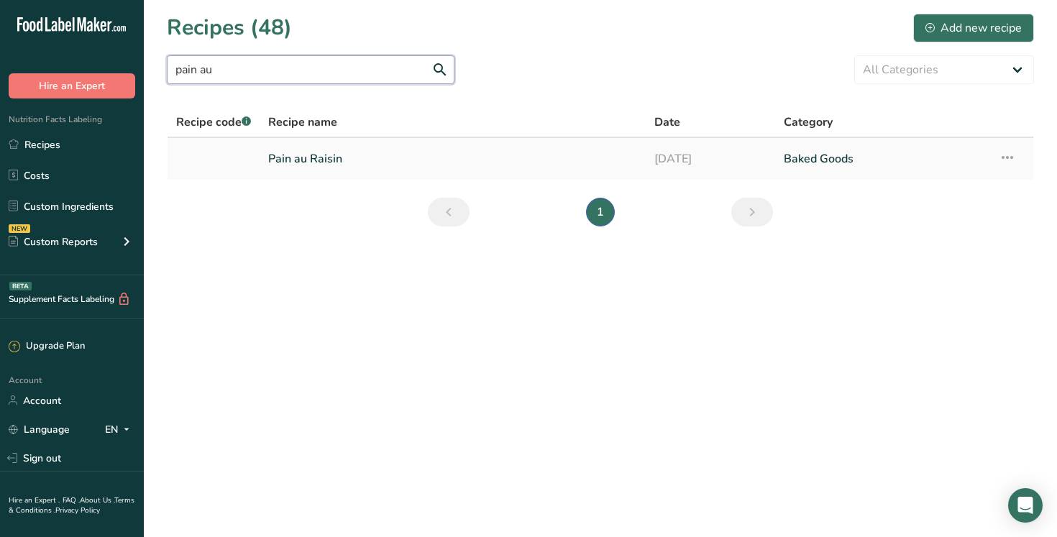
type input "pain au"
click at [343, 157] on link "Pain au Raisin" at bounding box center [452, 159] width 369 height 30
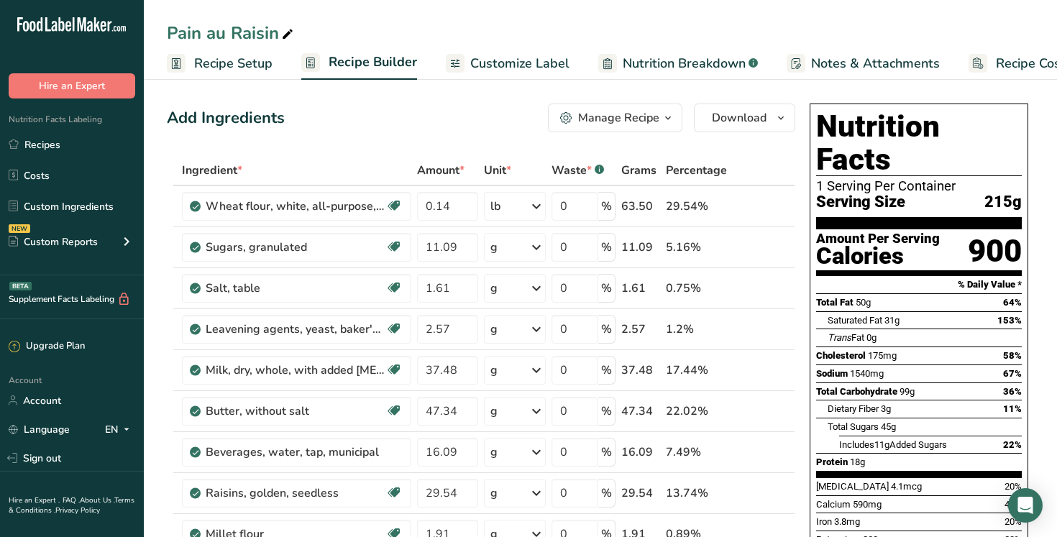
click at [522, 63] on span "Customize Label" at bounding box center [519, 63] width 99 height 19
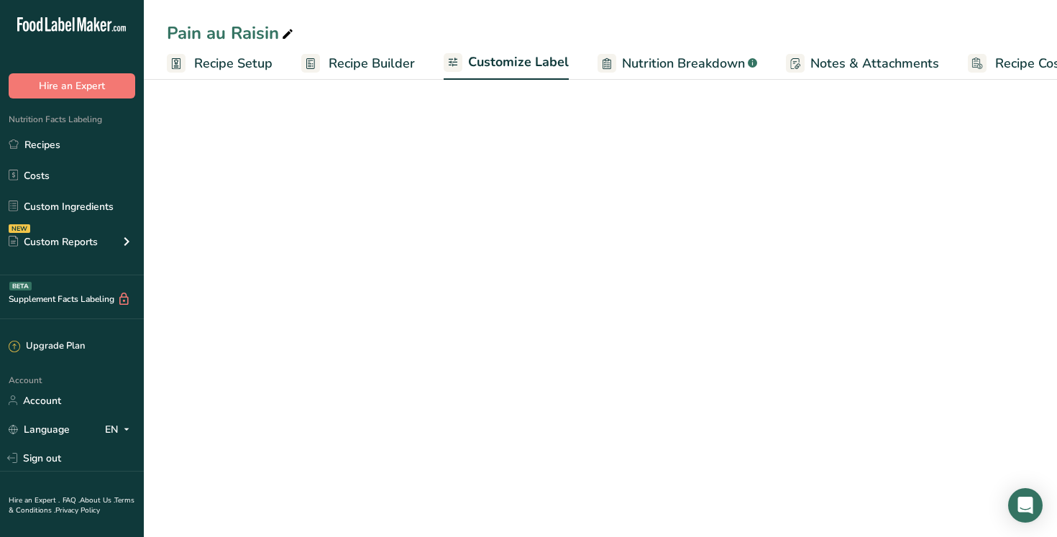
scroll to position [0, 49]
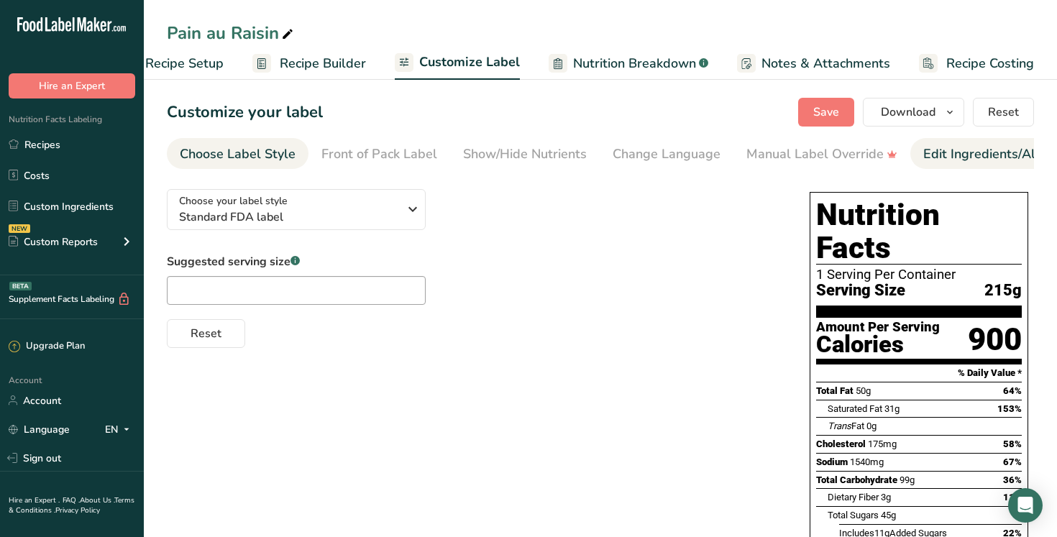
click at [1002, 156] on div "Edit Ingredients/Allergens List" at bounding box center [1014, 153] width 183 height 19
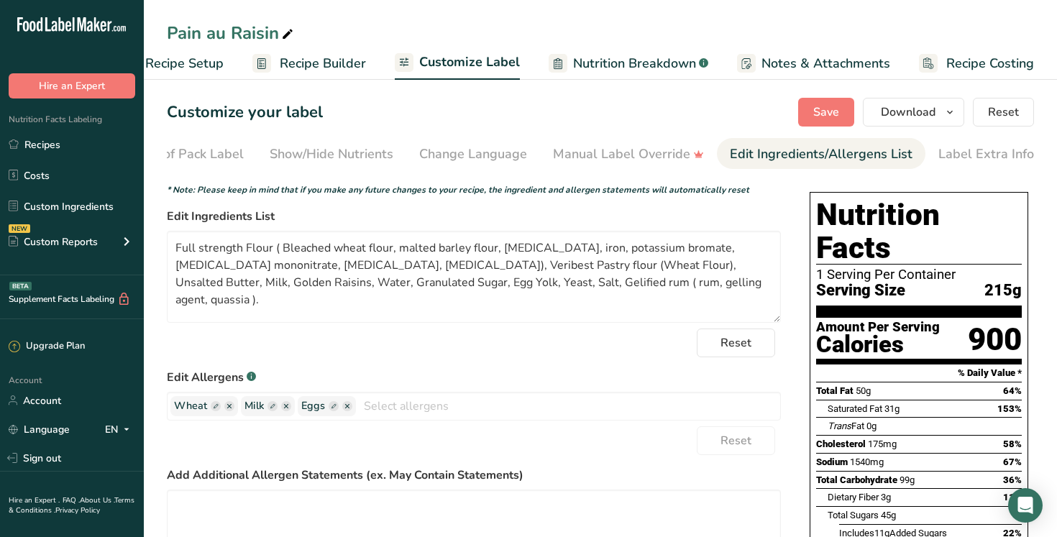
scroll to position [0, 195]
drag, startPoint x: 346, startPoint y: 270, endPoint x: 156, endPoint y: 244, distance: 192.3
click at [156, 244] on section "Customize your label Save Download Choose what to show on your downloaded label…" at bounding box center [600, 462] width 913 height 774
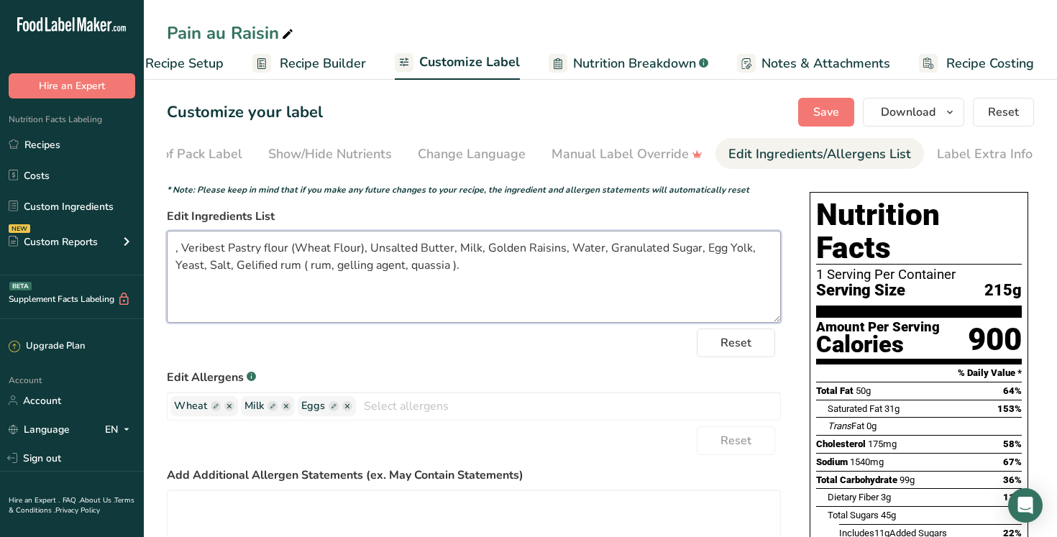
paste textarea "King Midas Special ( Wheat flour, [MEDICAL_DATA], reduced iron, [MEDICAL_DATA] …"
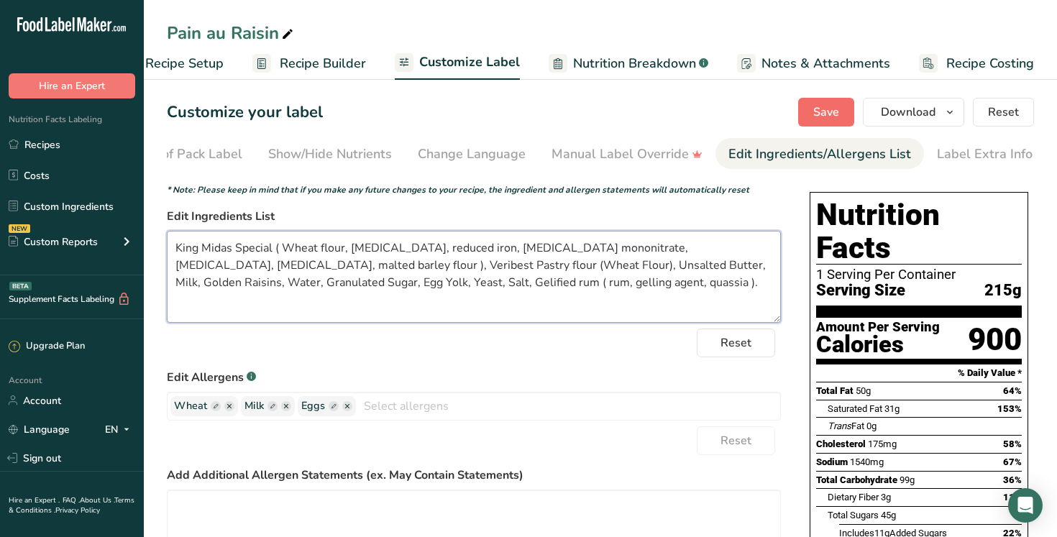
type textarea "King Midas Special ( Wheat flour, niacin, reduced iron, thiamine mononitrate, r…"
click at [809, 118] on button "Save" at bounding box center [826, 112] width 56 height 29
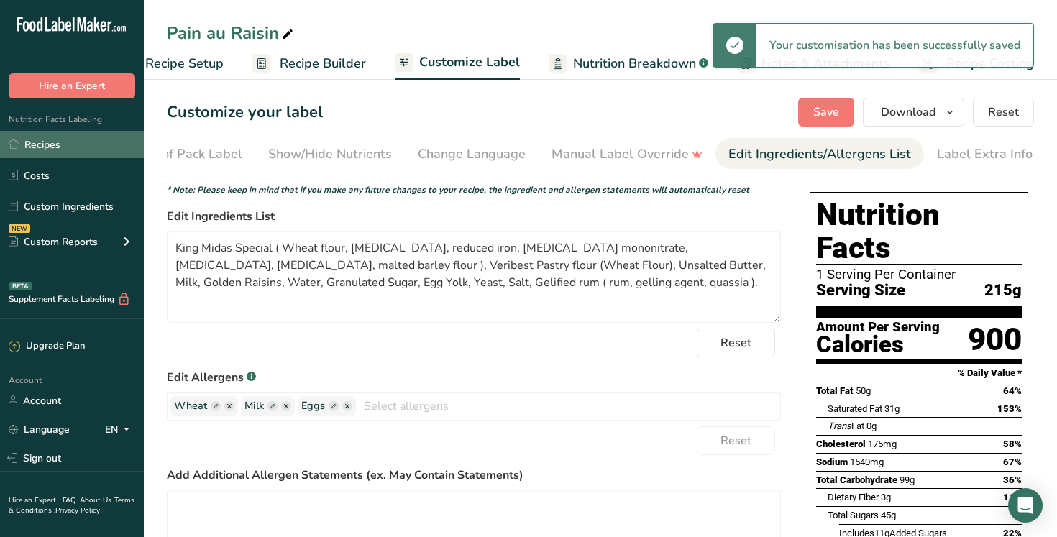
click at [85, 147] on link "Recipes" at bounding box center [72, 144] width 144 height 27
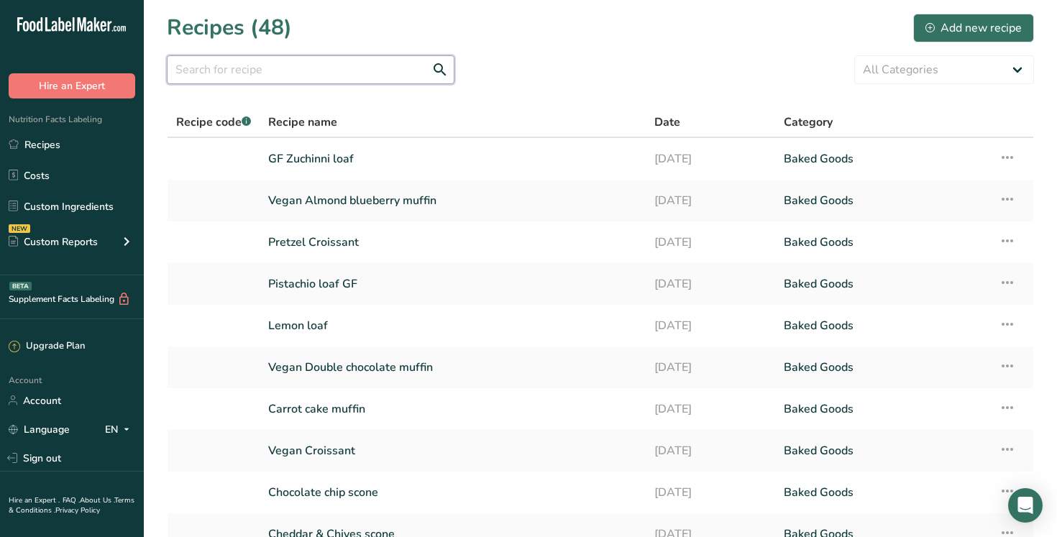
click at [362, 73] on input "text" at bounding box center [311, 69] width 288 height 29
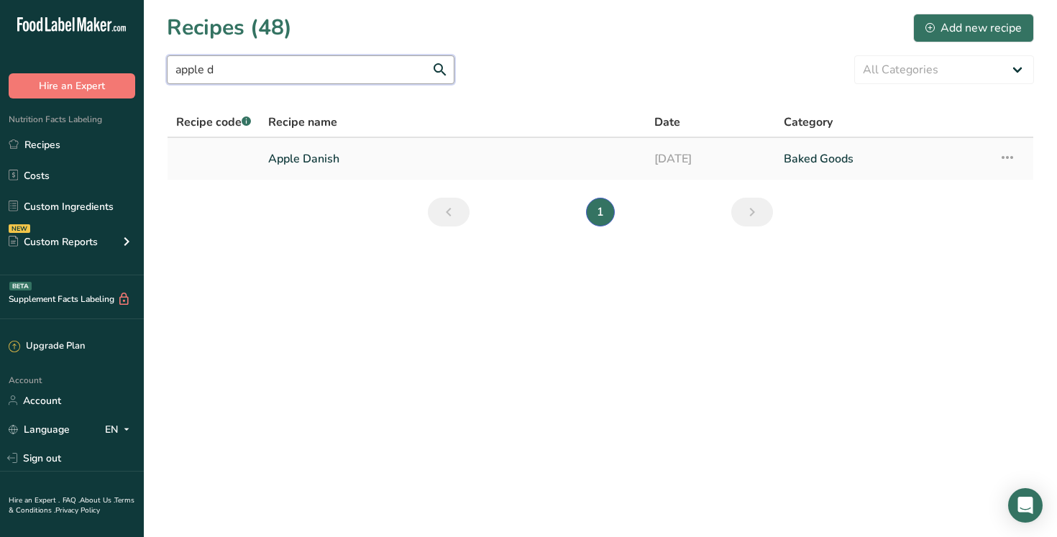
type input "apple d"
click at [328, 162] on link "Apple Danish" at bounding box center [452, 159] width 369 height 30
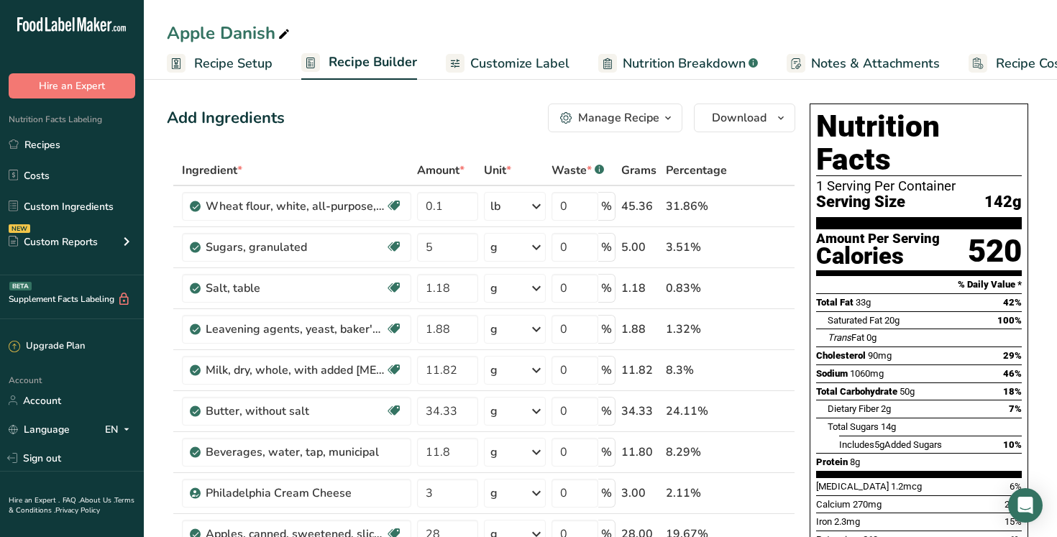
click at [532, 67] on span "Customize Label" at bounding box center [519, 63] width 99 height 19
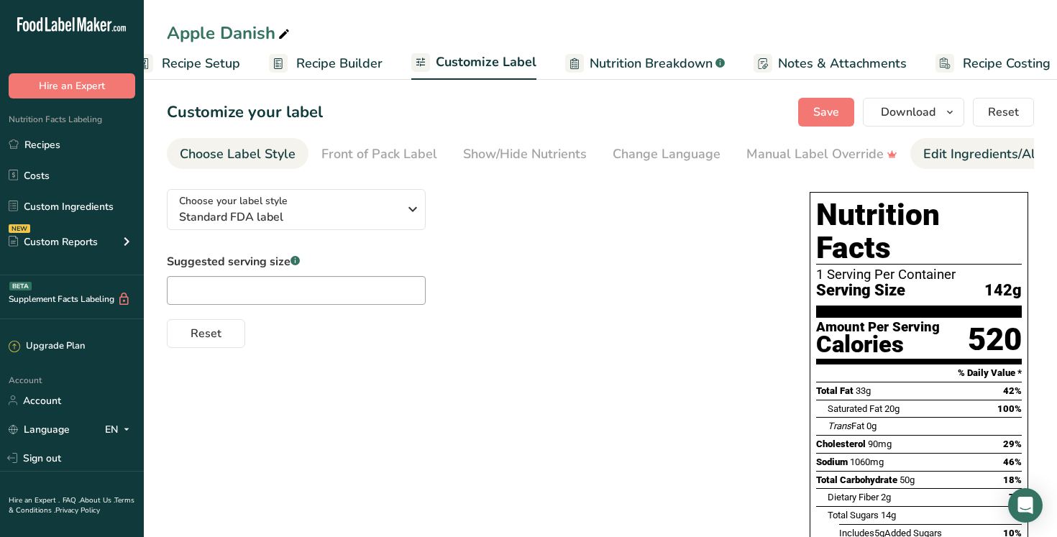
scroll to position [0, 49]
click at [988, 155] on div "Edit Ingredients/Allergens List" at bounding box center [1014, 153] width 183 height 19
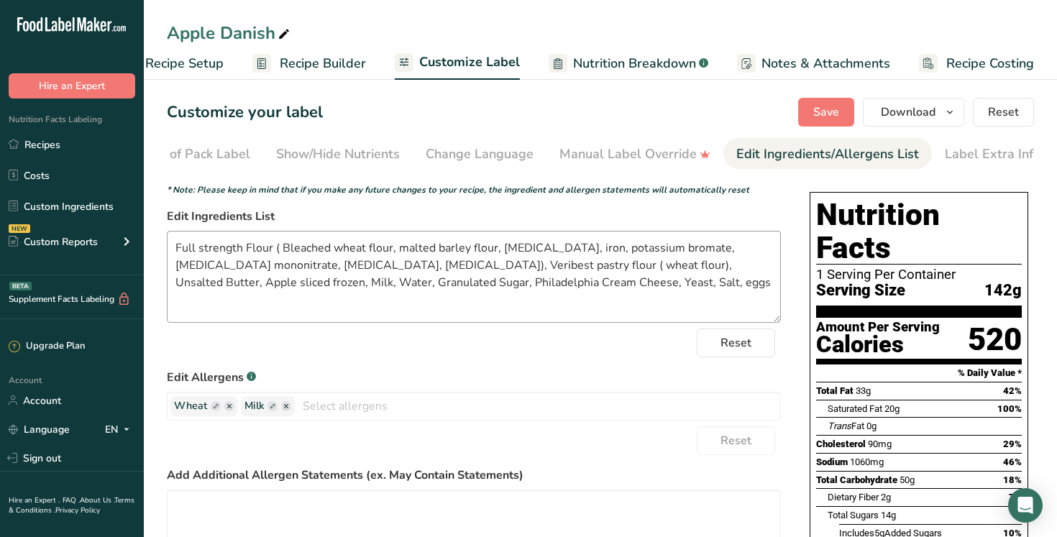
scroll to position [0, 195]
drag, startPoint x: 347, startPoint y: 270, endPoint x: 157, endPoint y: 234, distance: 194.0
click at [157, 234] on section "Customize your label Save Download Choose what to show on your downloaded label…" at bounding box center [600, 455] width 913 height 760
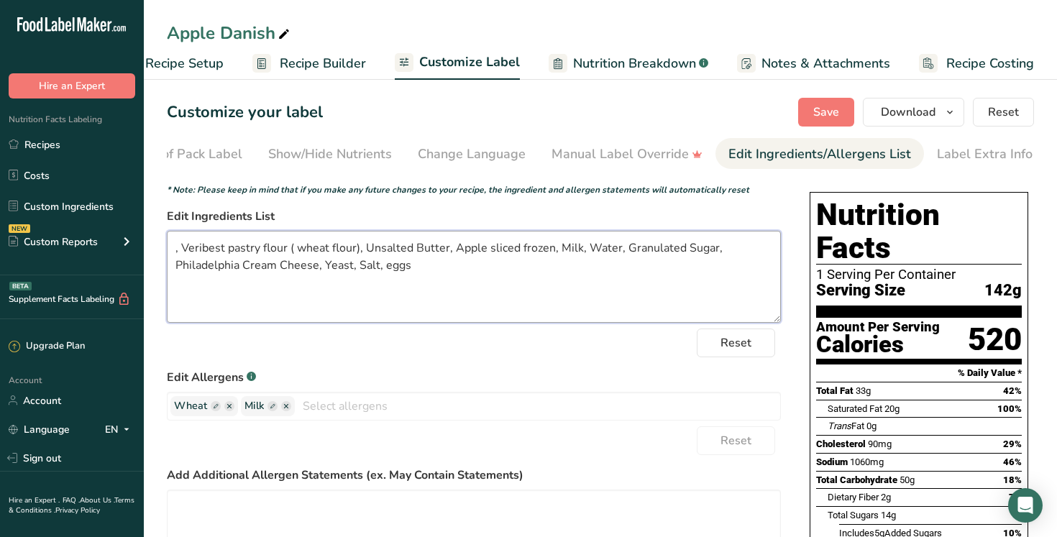
paste textarea "King Midas Special ( Wheat flour, [MEDICAL_DATA], reduced iron, [MEDICAL_DATA] …"
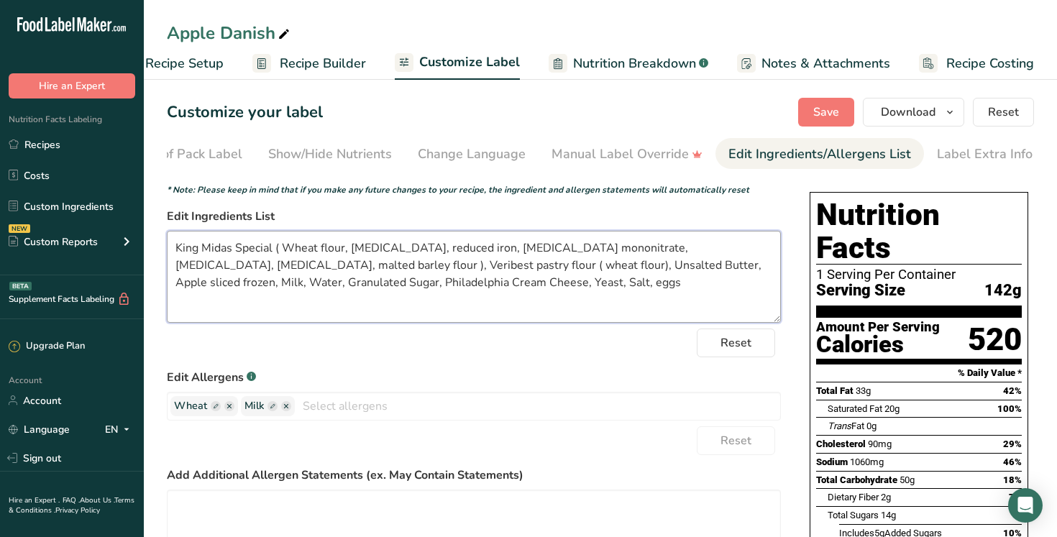
type textarea "King Midas Special ( Wheat flour, niacin, reduced iron, thiamine mononitrate, r…"
click at [821, 111] on span "Save" at bounding box center [826, 112] width 26 height 17
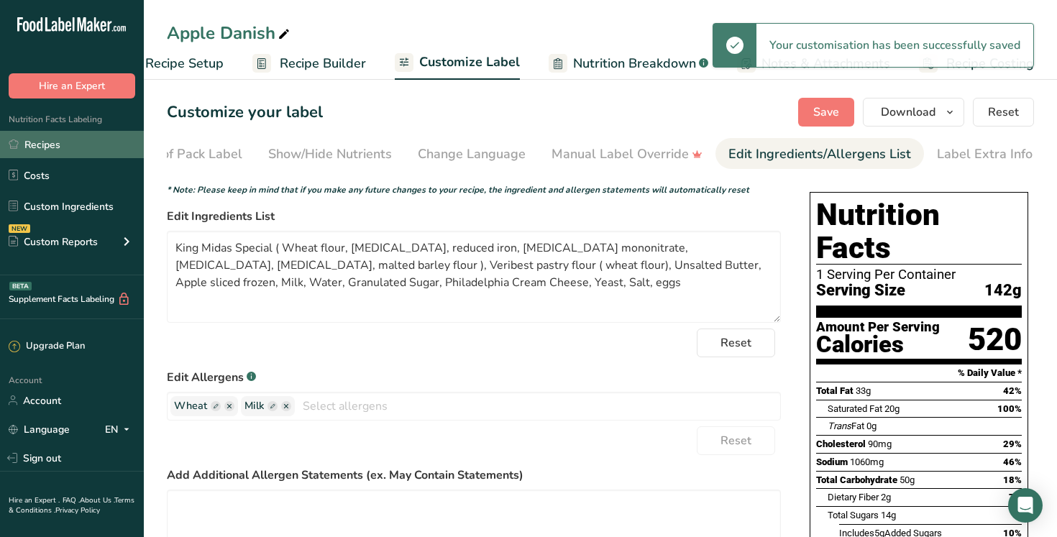
click at [92, 149] on link "Recipes" at bounding box center [72, 144] width 144 height 27
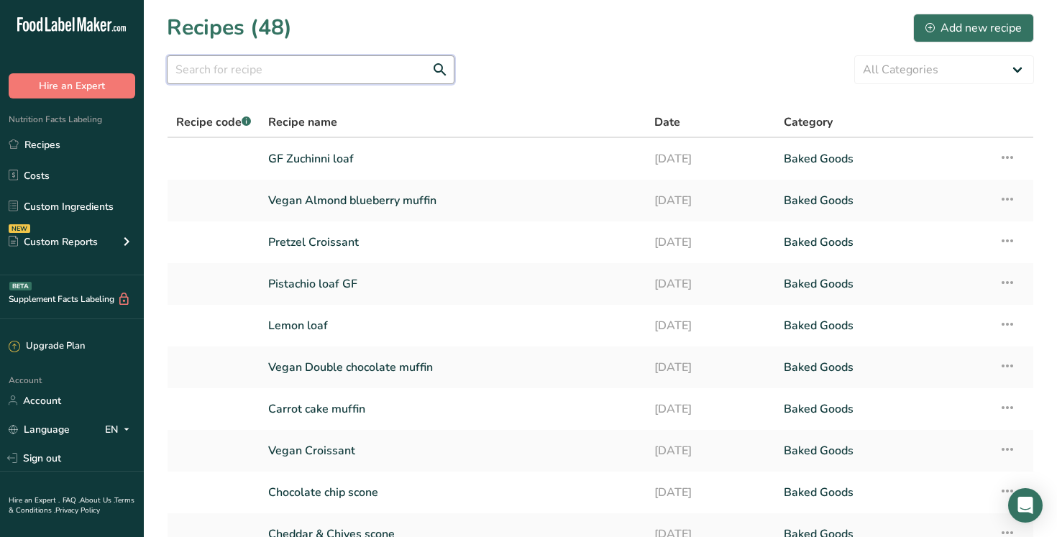
click at [290, 73] on input "text" at bounding box center [311, 69] width 288 height 29
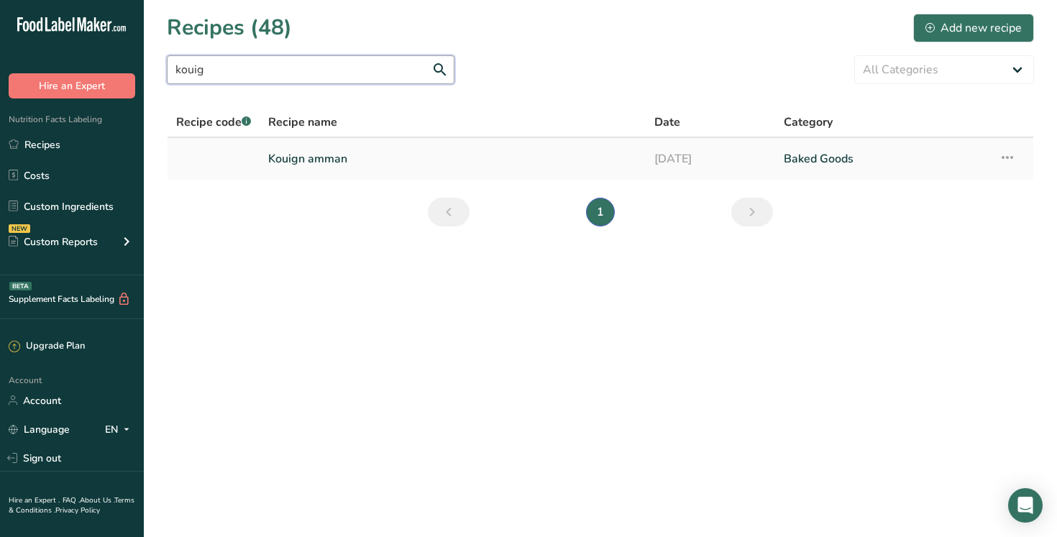
type input "kouig"
click at [331, 164] on link "Kouign amman" at bounding box center [452, 159] width 369 height 30
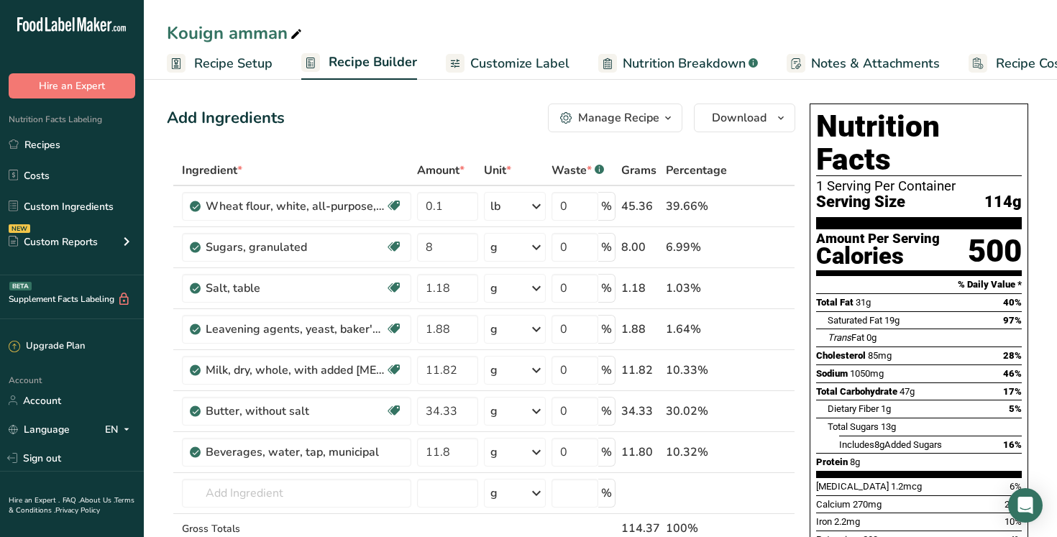
click at [525, 60] on span "Customize Label" at bounding box center [519, 63] width 99 height 19
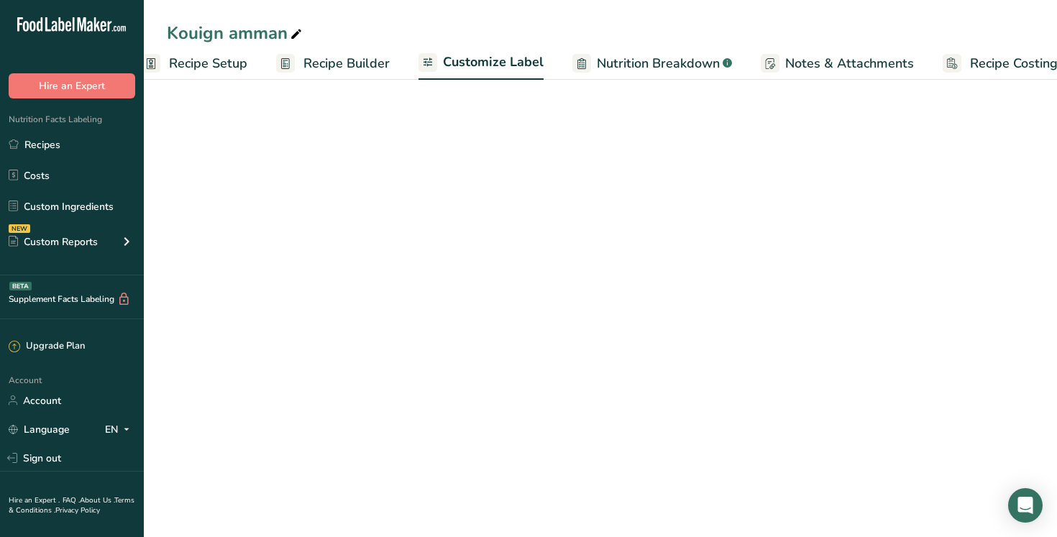
scroll to position [0, 49]
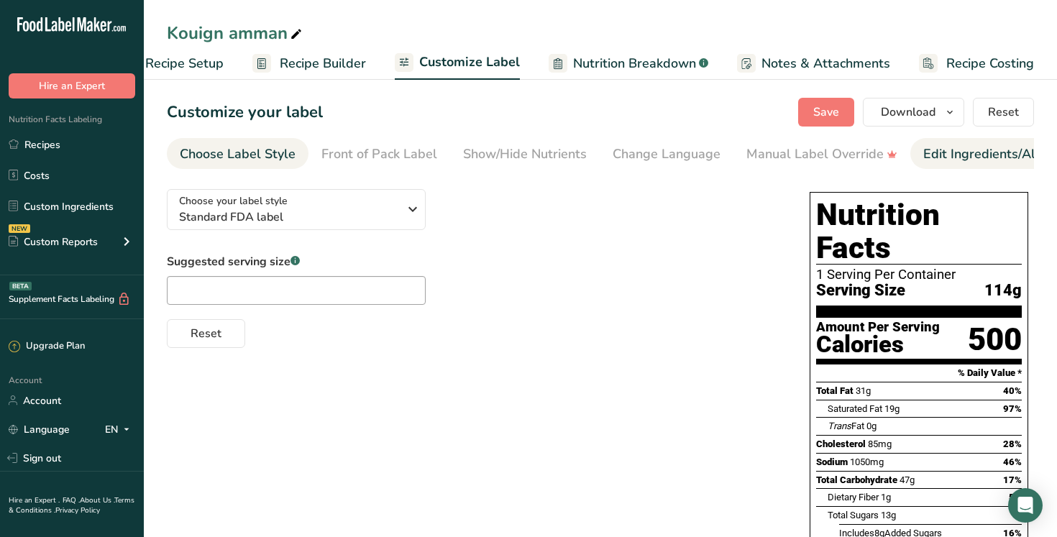
click at [983, 150] on div "Edit Ingredients/Allergens List" at bounding box center [1014, 153] width 183 height 19
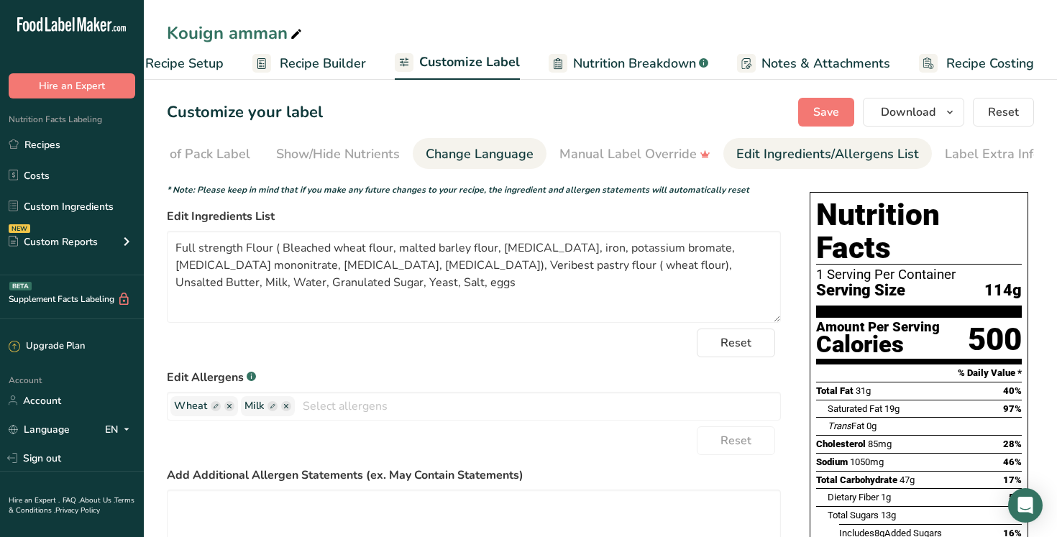
scroll to position [0, 195]
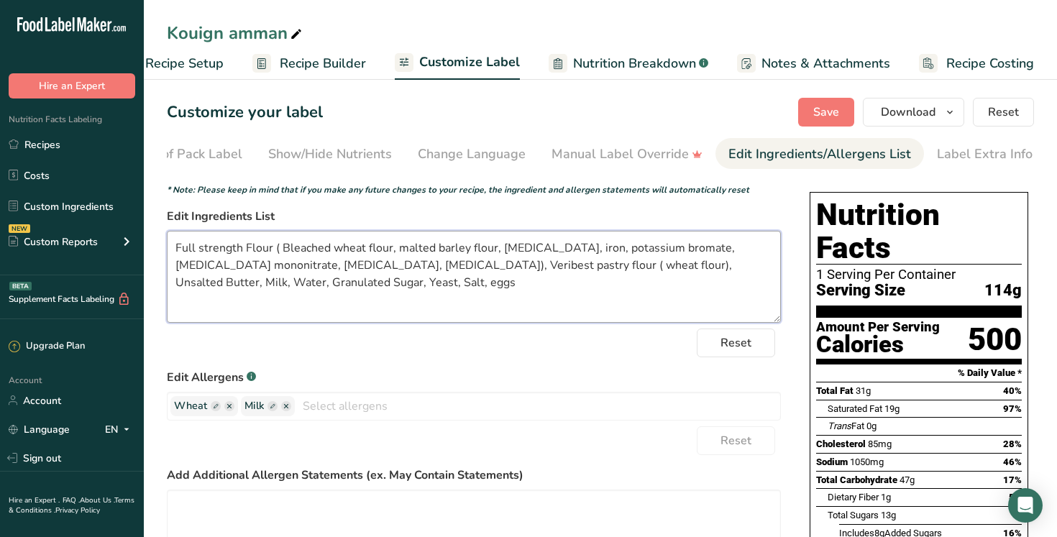
drag, startPoint x: 346, startPoint y: 270, endPoint x: 152, endPoint y: 238, distance: 196.7
click at [152, 238] on section "Customize your label Save Download Choose what to show on your downloaded label…" at bounding box center [600, 448] width 913 height 746
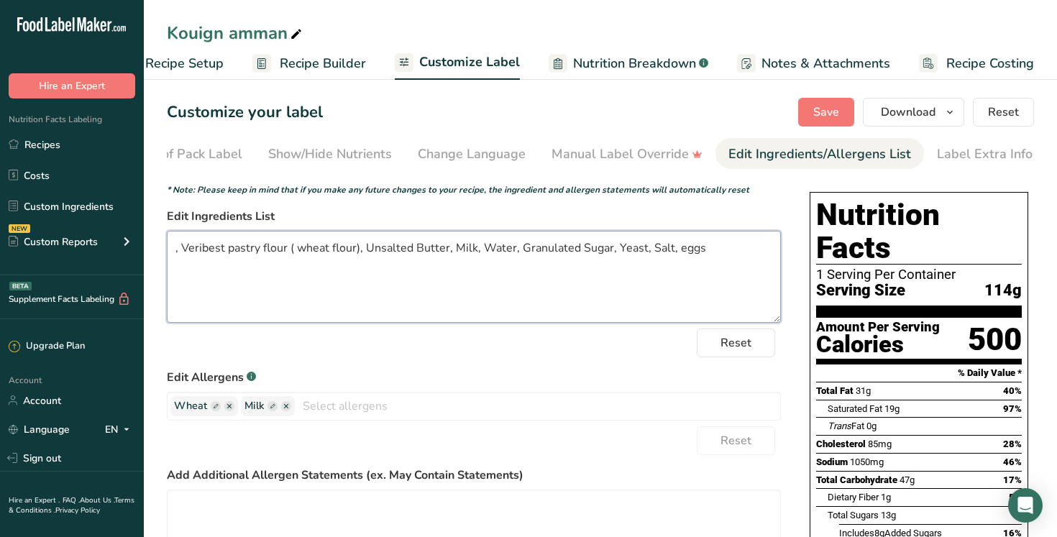
paste textarea "King Midas Special ( Wheat flour, [MEDICAL_DATA], reduced iron, [MEDICAL_DATA] …"
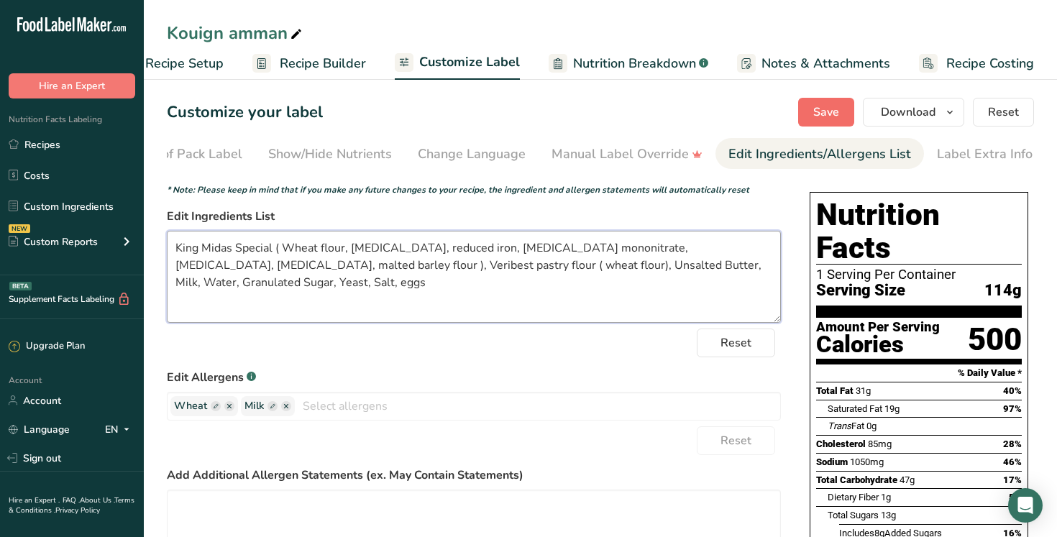
type textarea "King Midas Special ( Wheat flour, niacin, reduced iron, thiamine mononitrate, r…"
click at [836, 118] on span "Save" at bounding box center [826, 112] width 26 height 17
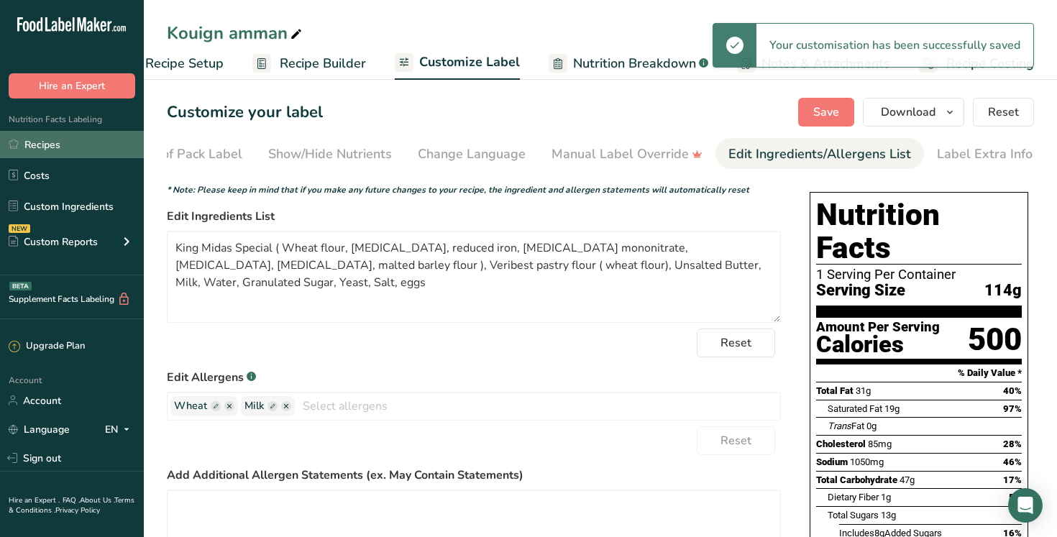
click at [103, 147] on link "Recipes" at bounding box center [72, 144] width 144 height 27
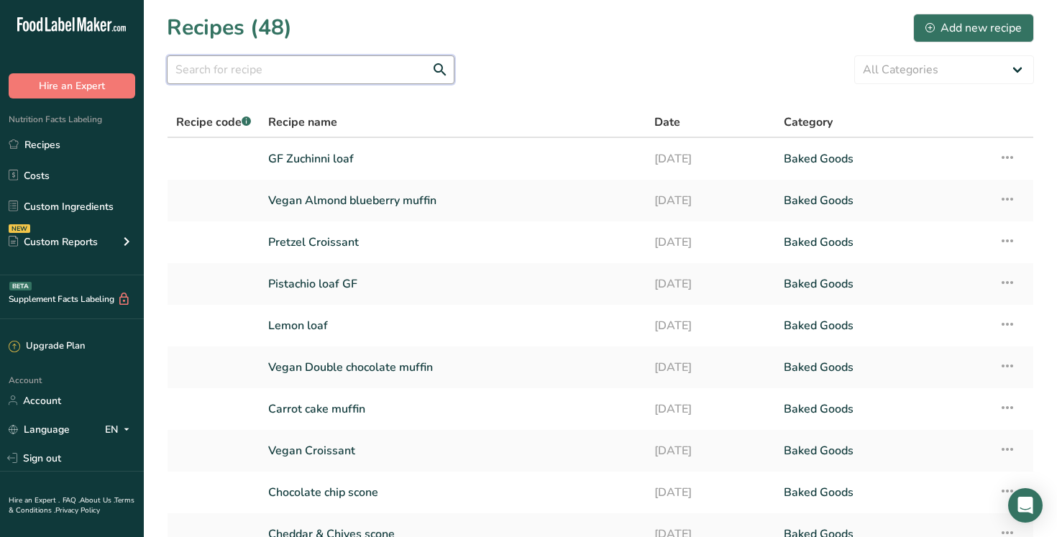
click at [212, 68] on input "text" at bounding box center [311, 69] width 288 height 29
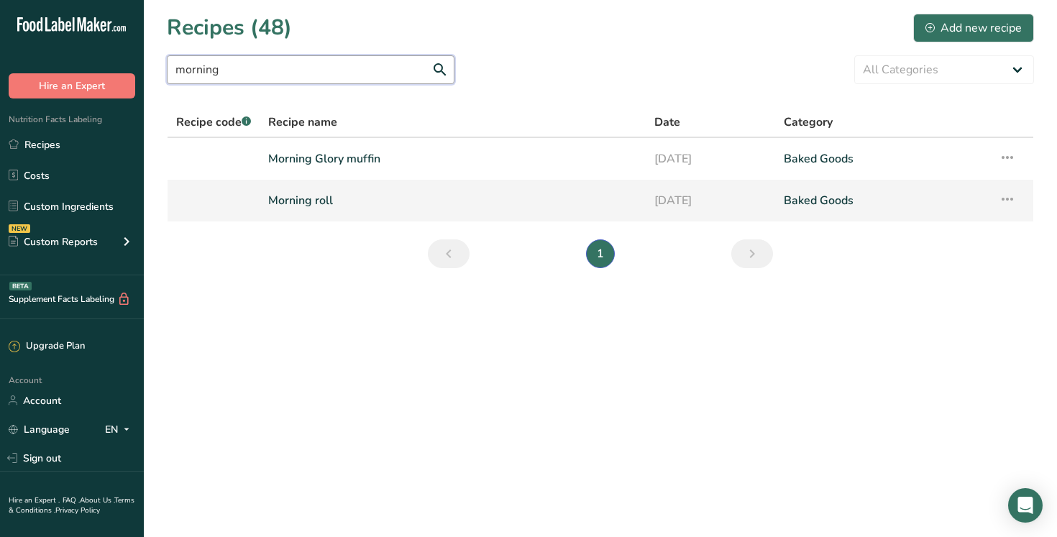
type input "morning"
click at [329, 201] on link "Morning roll" at bounding box center [452, 200] width 369 height 30
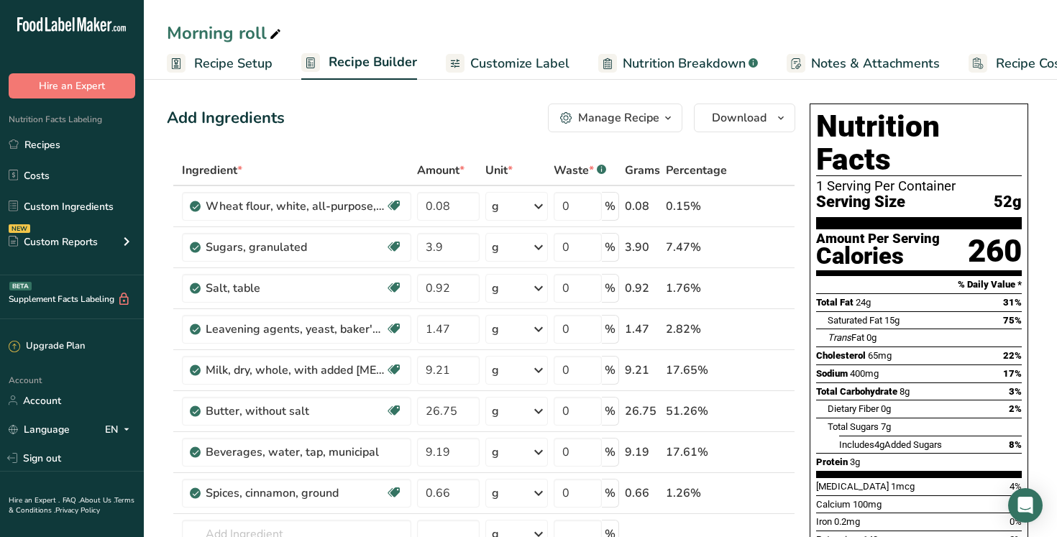
click at [511, 65] on span "Customize Label" at bounding box center [519, 63] width 99 height 19
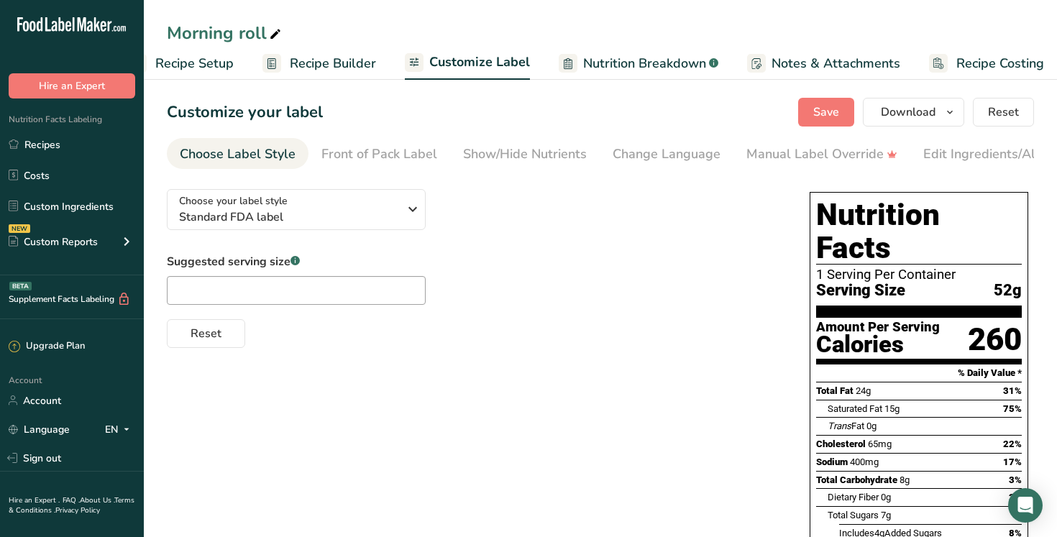
scroll to position [0, 49]
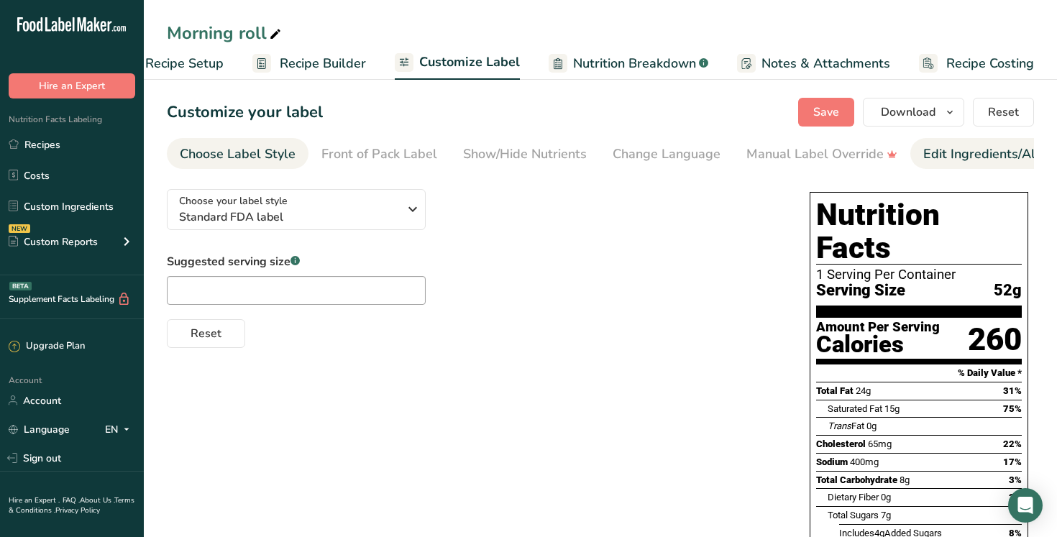
click at [990, 155] on div "Edit Ingredients/Allergens List" at bounding box center [1014, 153] width 183 height 19
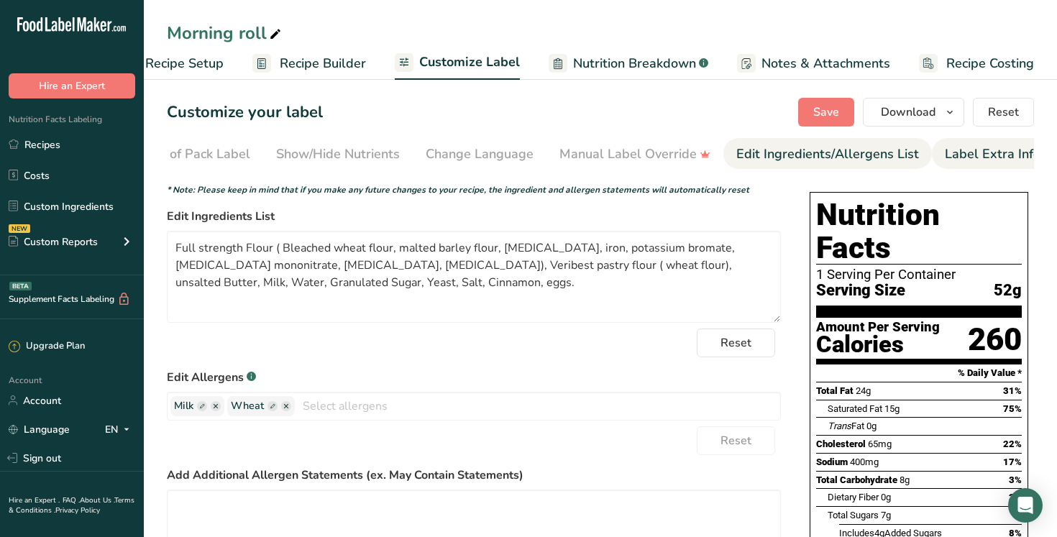
scroll to position [0, 195]
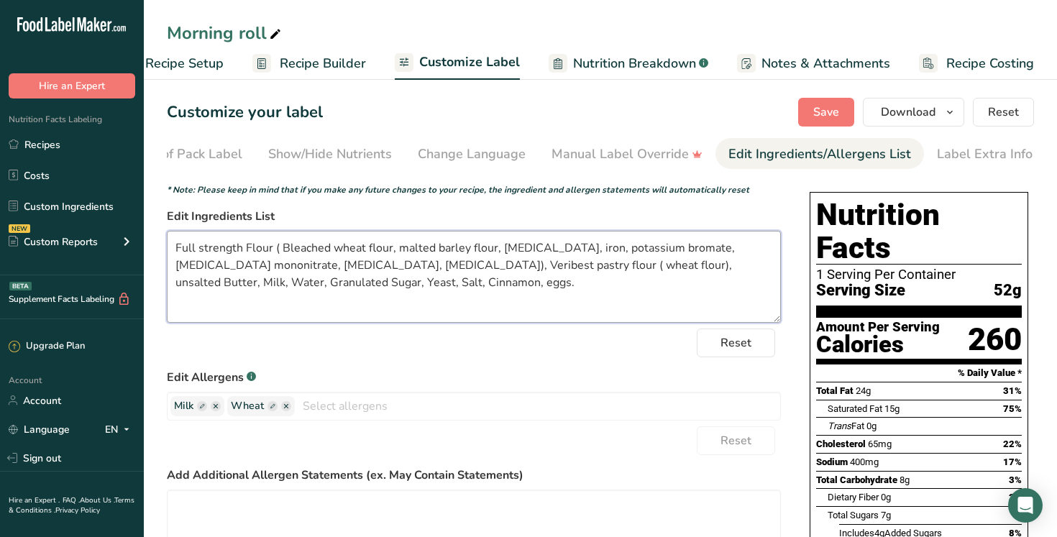
drag, startPoint x: 347, startPoint y: 268, endPoint x: 157, endPoint y: 231, distance: 193.3
click at [157, 231] on section "Customize your label Save Download Choose what to show on your downloaded label…" at bounding box center [600, 448] width 913 height 746
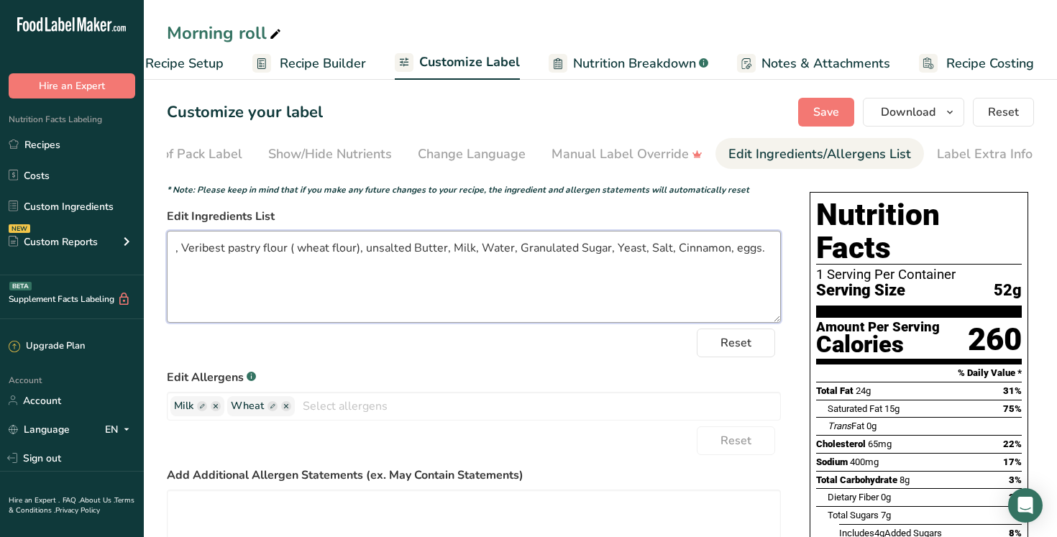
paste textarea "King Midas Special ( Wheat flour, [MEDICAL_DATA], reduced iron, [MEDICAL_DATA] …"
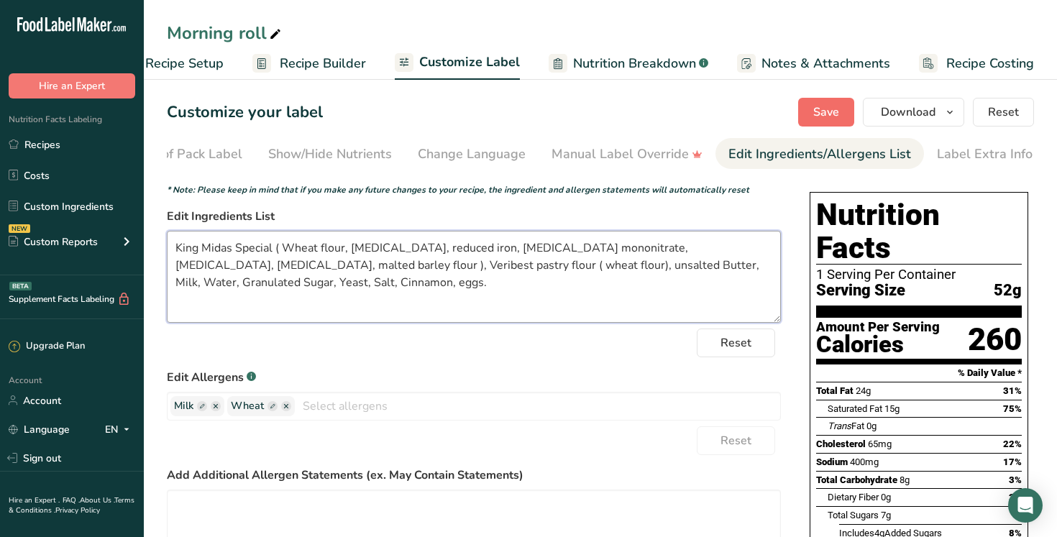
type textarea "King Midas Special ( Wheat flour, niacin, reduced iron, thiamine mononitrate, r…"
click at [838, 113] on span "Save" at bounding box center [826, 112] width 26 height 17
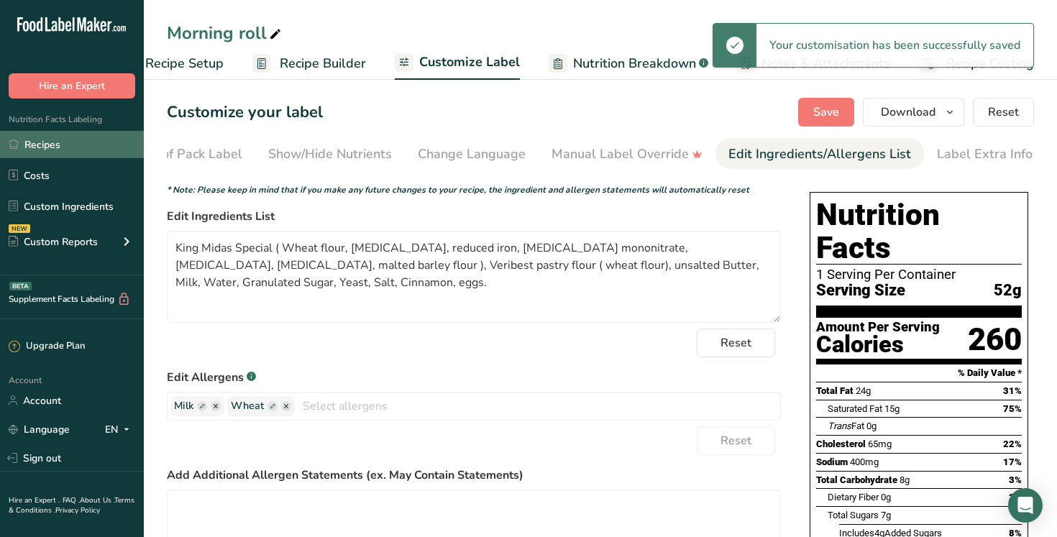
click at [111, 143] on link "Recipes" at bounding box center [72, 144] width 144 height 27
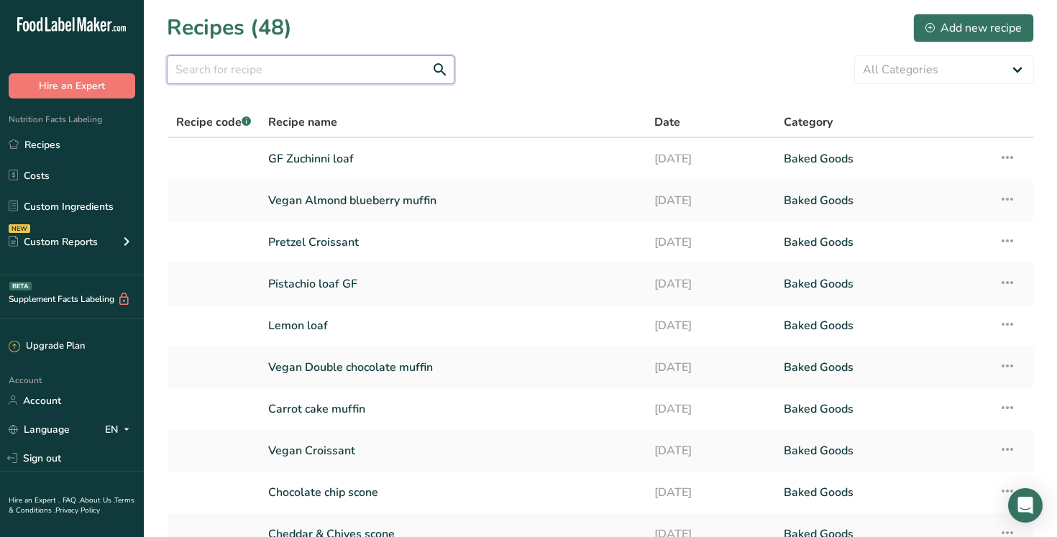
click at [257, 72] on input "text" at bounding box center [311, 69] width 288 height 29
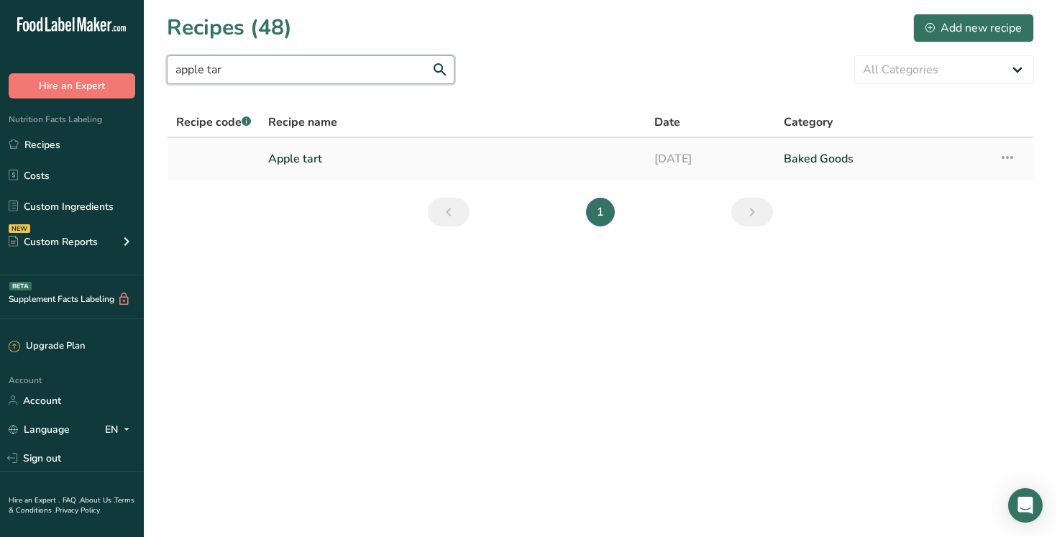
type input "apple tar"
click at [331, 161] on link "Apple tart" at bounding box center [452, 159] width 369 height 30
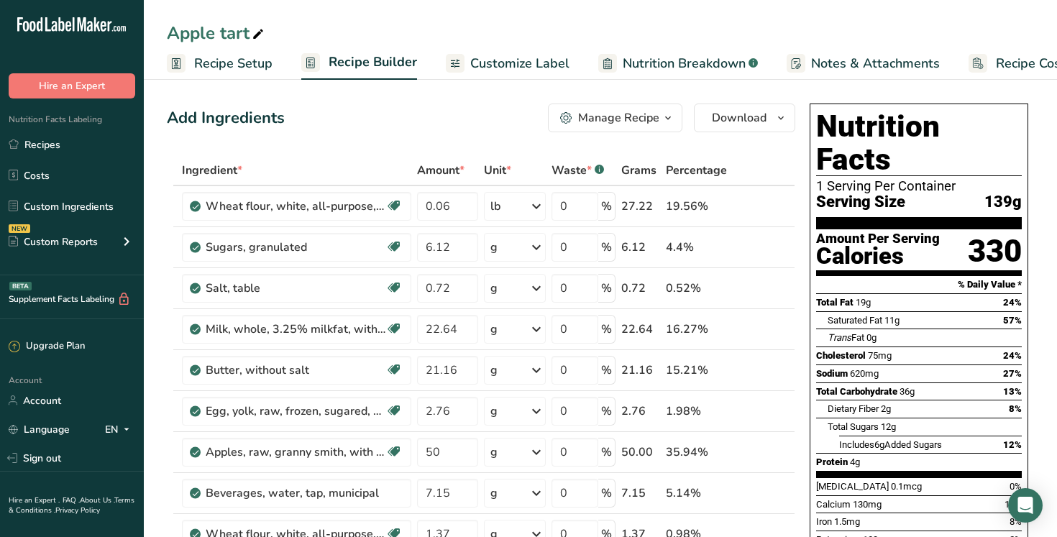
click at [515, 59] on span "Customize Label" at bounding box center [519, 63] width 99 height 19
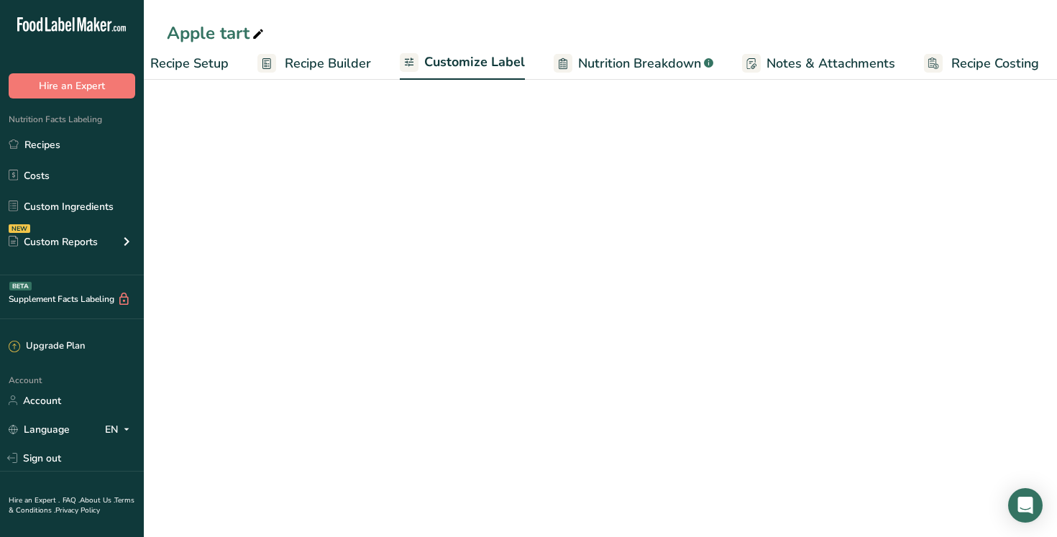
scroll to position [0, 49]
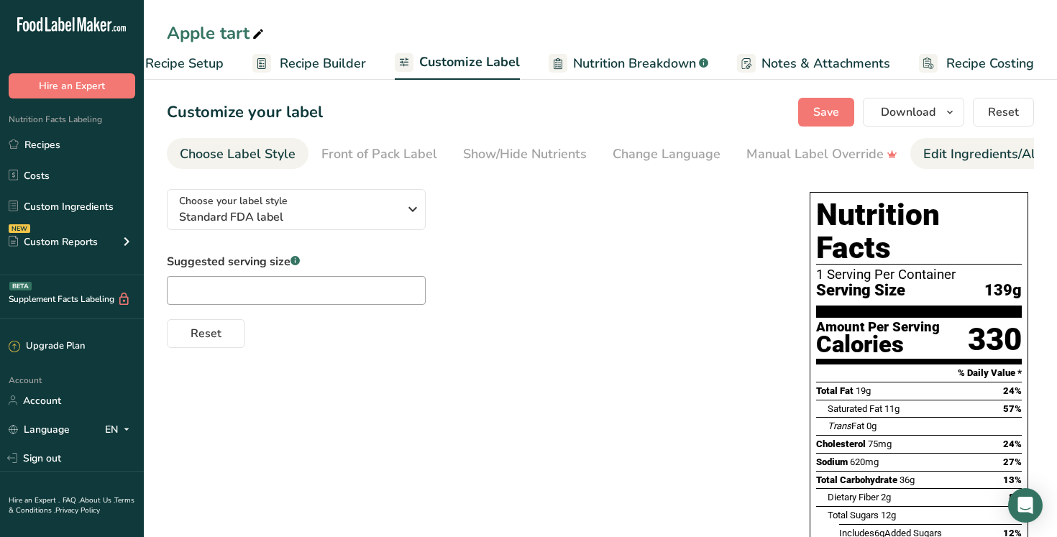
click at [978, 159] on div "Edit Ingredients/Allergens List" at bounding box center [1014, 153] width 183 height 19
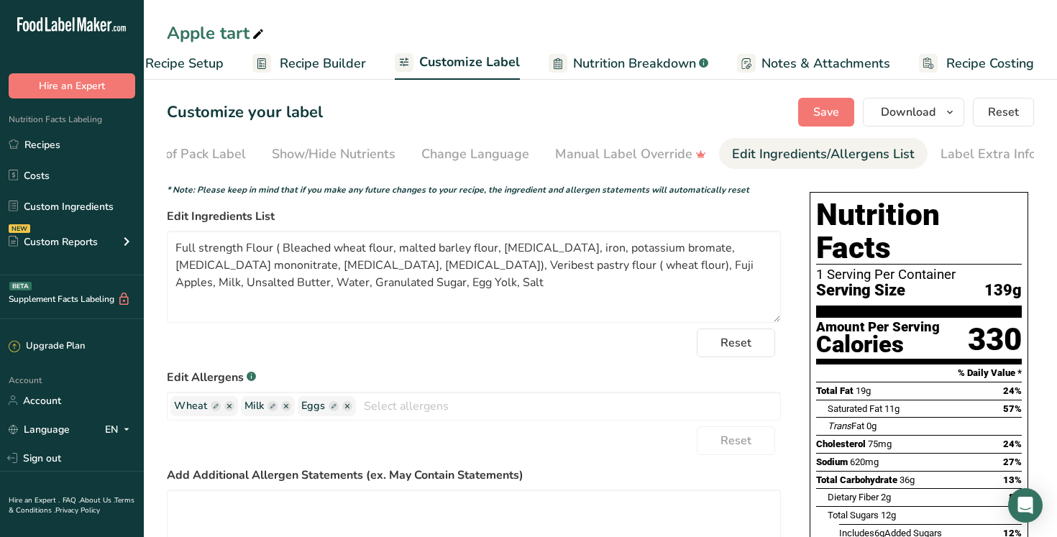
scroll to position [0, 195]
drag, startPoint x: 345, startPoint y: 269, endPoint x: 145, endPoint y: 235, distance: 202.7
click at [145, 235] on section "Customize your label Save Download Choose what to show on your downloaded label…" at bounding box center [600, 448] width 913 height 746
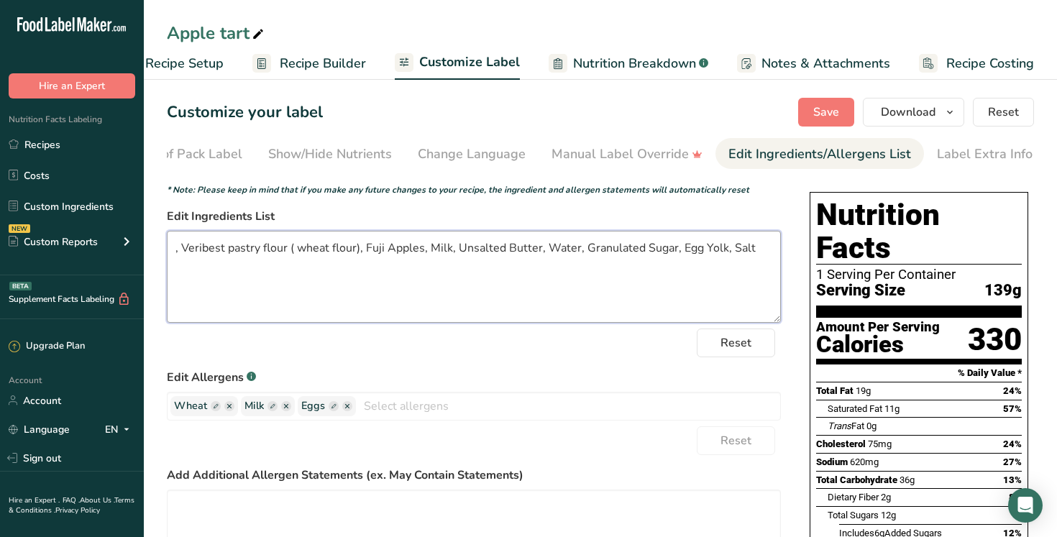
paste textarea "King Midas Special ( Wheat flour, [MEDICAL_DATA], reduced iron, [MEDICAL_DATA] …"
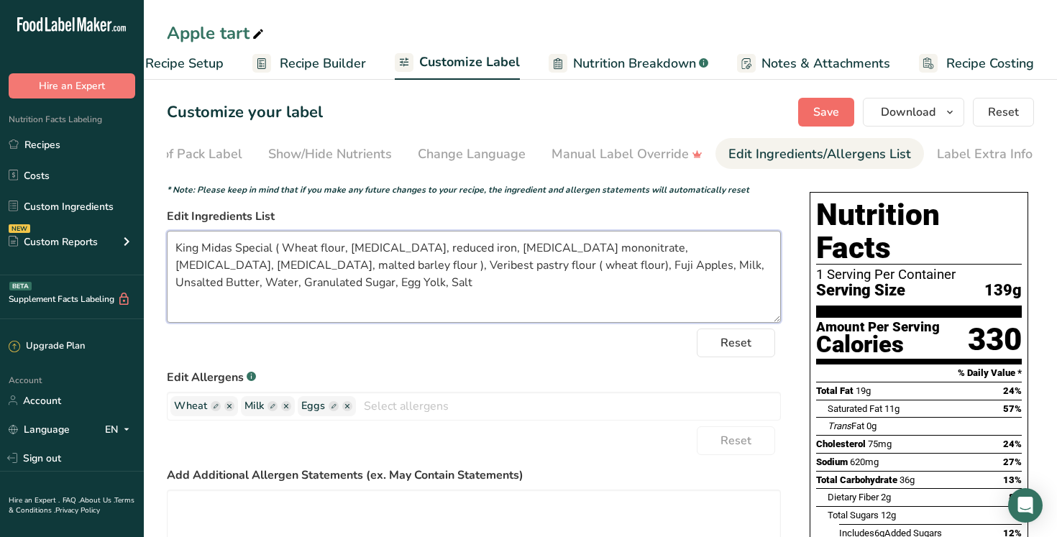
type textarea "King Midas Special ( Wheat flour, niacin, reduced iron, thiamine mononitrate, r…"
click at [821, 107] on span "Save" at bounding box center [826, 112] width 26 height 17
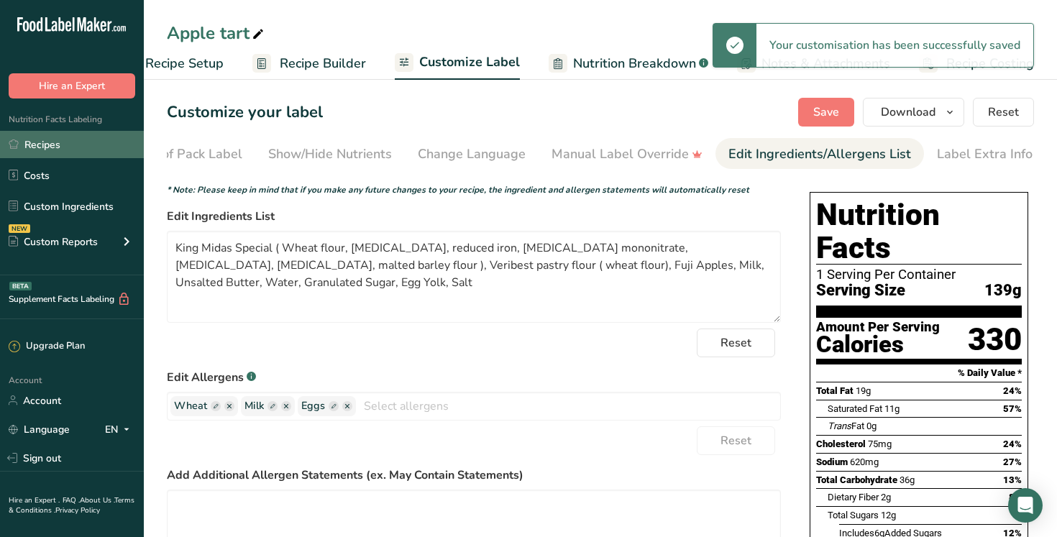
click at [78, 145] on link "Recipes" at bounding box center [72, 144] width 144 height 27
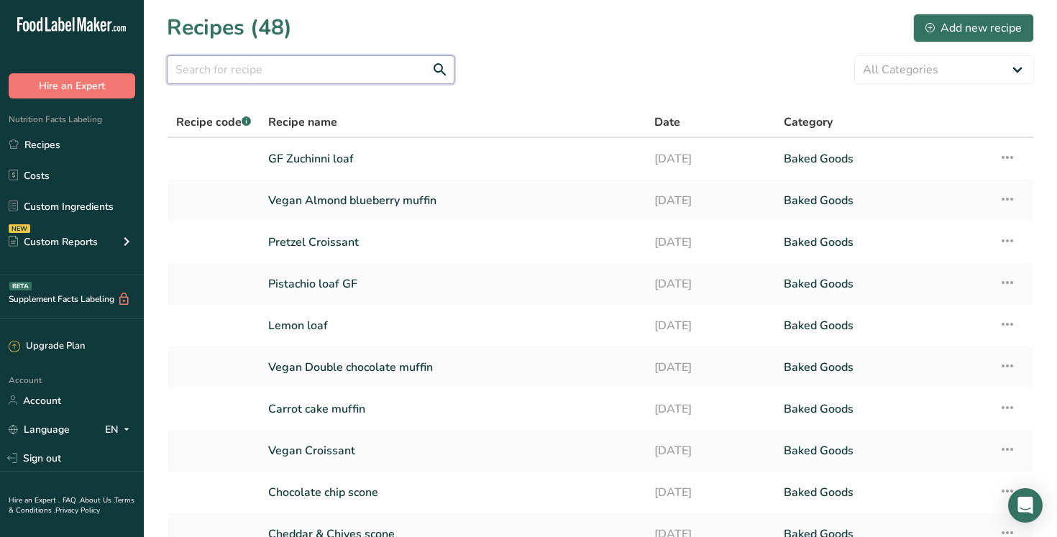
click at [211, 72] on input "text" at bounding box center [311, 69] width 288 height 29
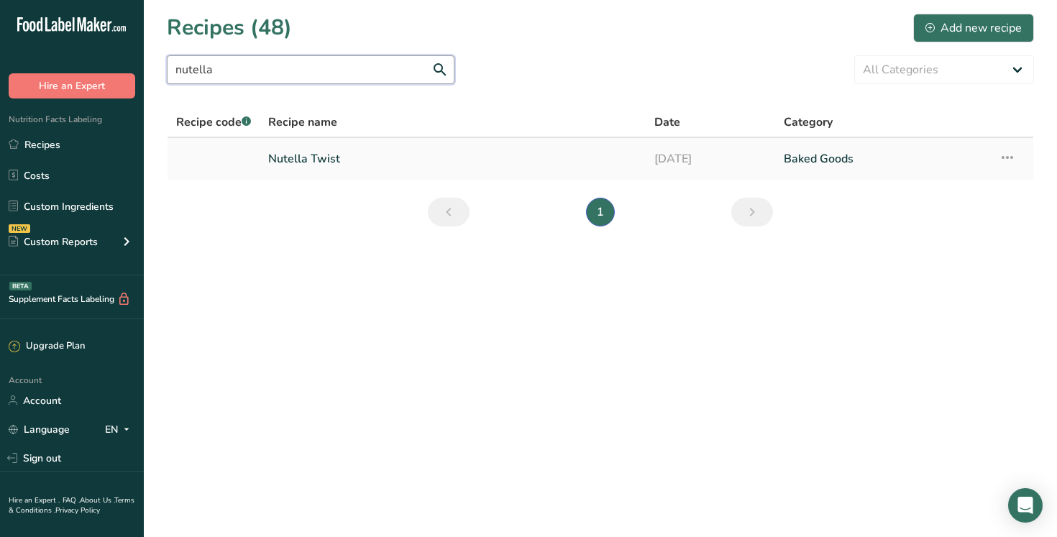
type input "nutella"
click at [339, 160] on link "Nutella Twist" at bounding box center [452, 159] width 369 height 30
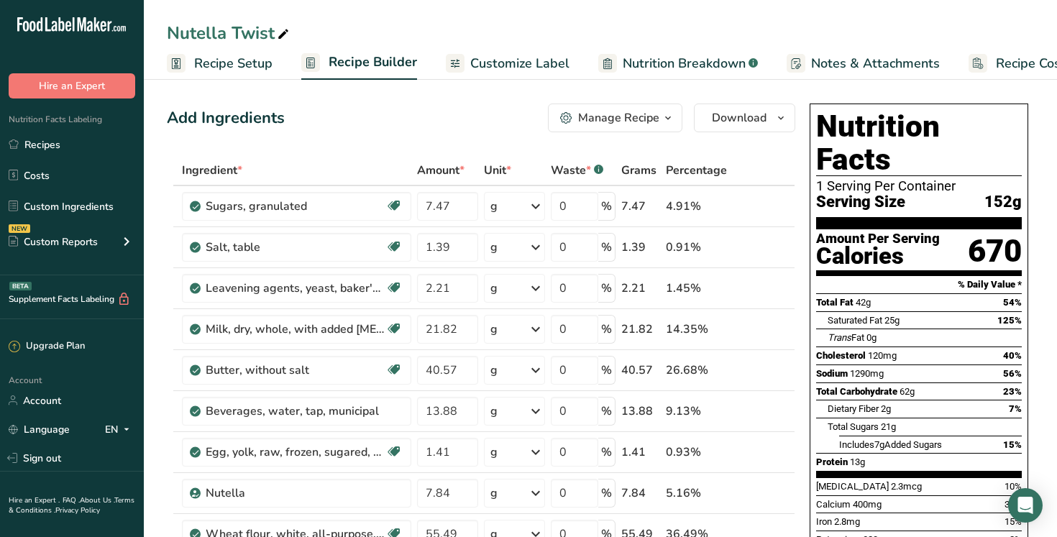
click at [510, 68] on span "Customize Label" at bounding box center [519, 63] width 99 height 19
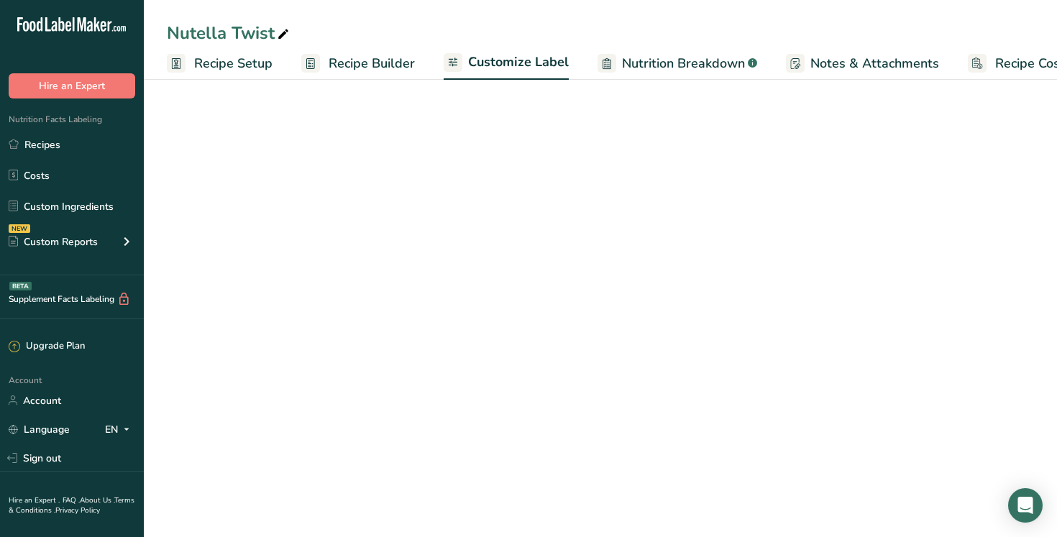
scroll to position [0, 49]
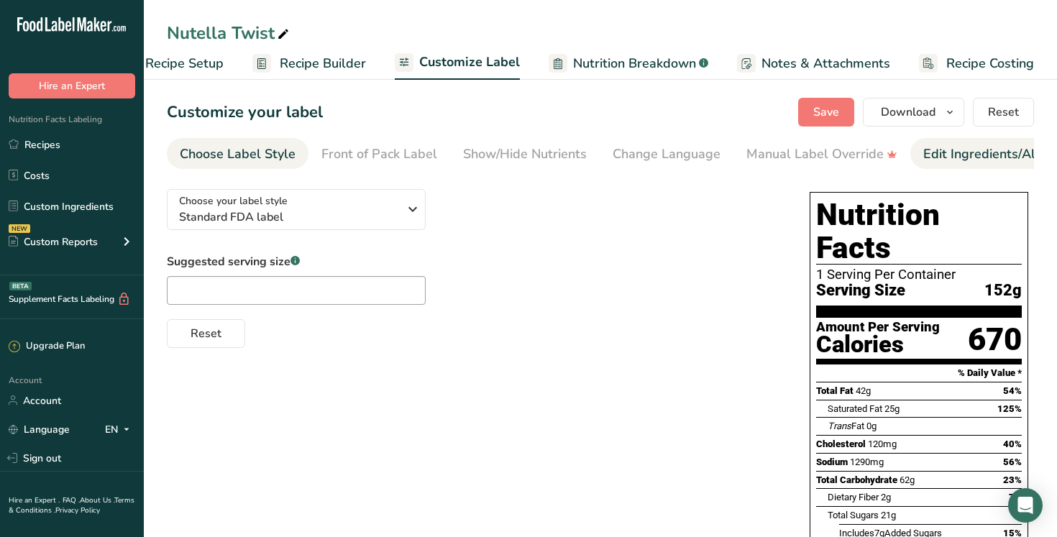
click at [981, 155] on div "Edit Ingredients/Allergens List" at bounding box center [1014, 153] width 183 height 19
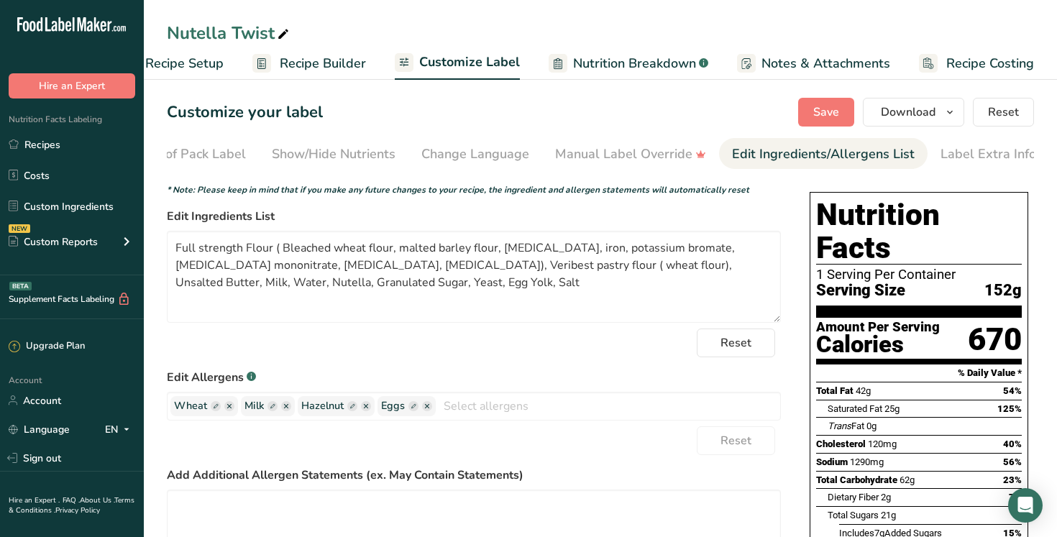
scroll to position [0, 195]
drag, startPoint x: 346, startPoint y: 270, endPoint x: 163, endPoint y: 239, distance: 185.9
click at [163, 239] on section "Customize your label Save Download Choose what to show on your downloaded label…" at bounding box center [600, 448] width 913 height 746
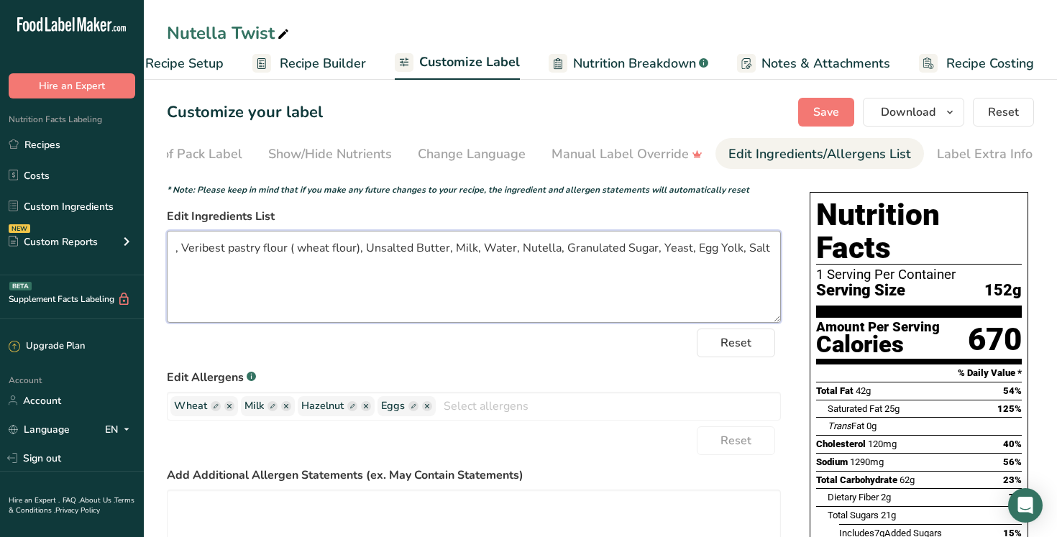
paste textarea "King Midas Special ( Wheat flour, [MEDICAL_DATA], reduced iron, [MEDICAL_DATA] …"
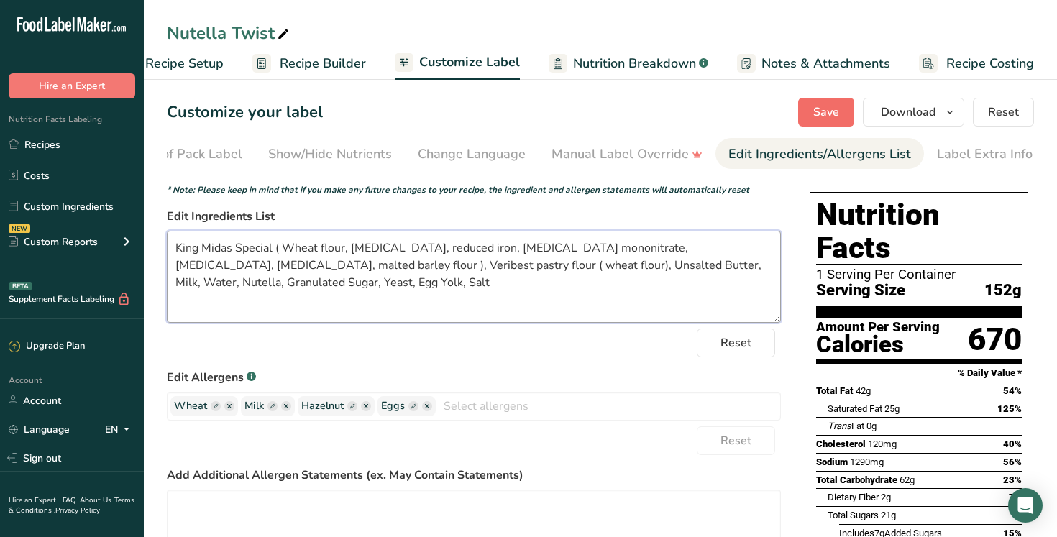
type textarea "King Midas Special ( Wheat flour, niacin, reduced iron, thiamine mononitrate, r…"
click at [820, 115] on span "Save" at bounding box center [826, 112] width 26 height 17
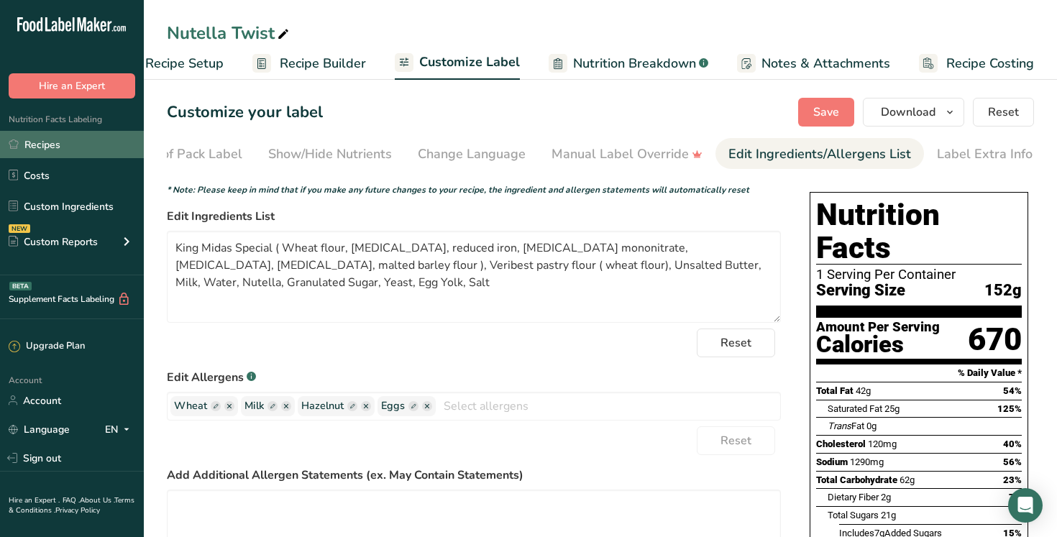
click at [63, 147] on link "Recipes" at bounding box center [72, 144] width 144 height 27
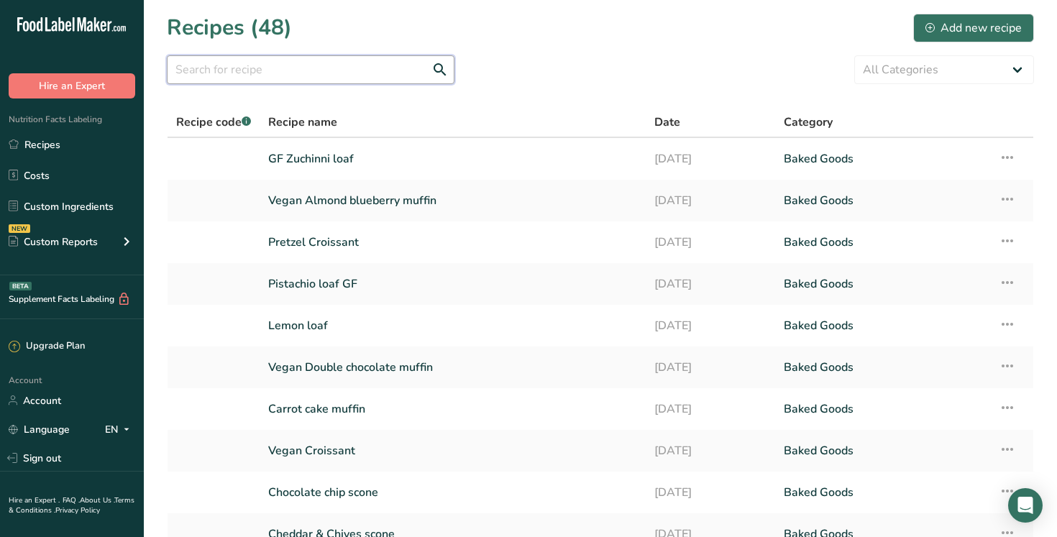
click at [314, 78] on input "text" at bounding box center [311, 69] width 288 height 29
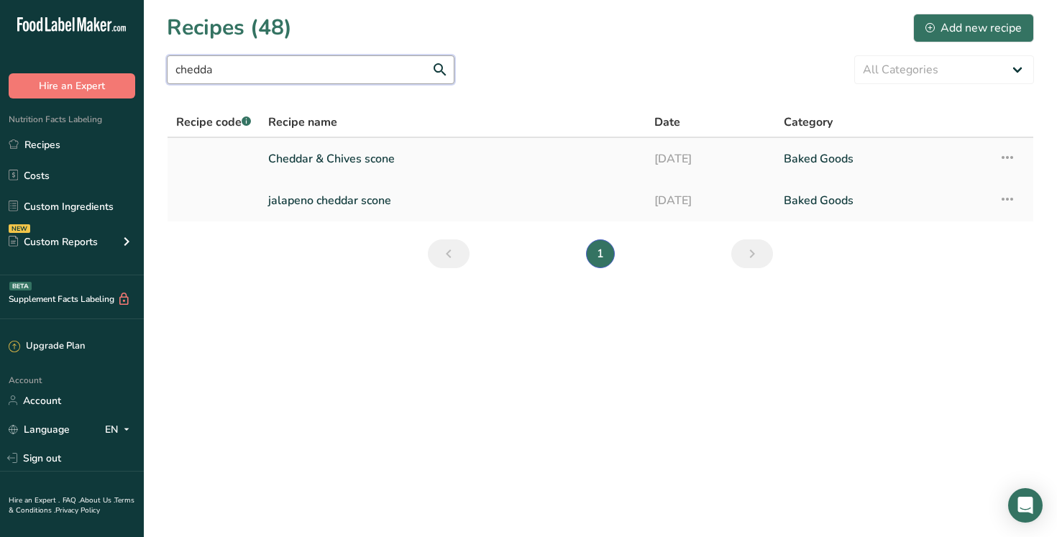
type input "chedda"
click at [374, 157] on link "Cheddar & Chives scone" at bounding box center [452, 159] width 369 height 30
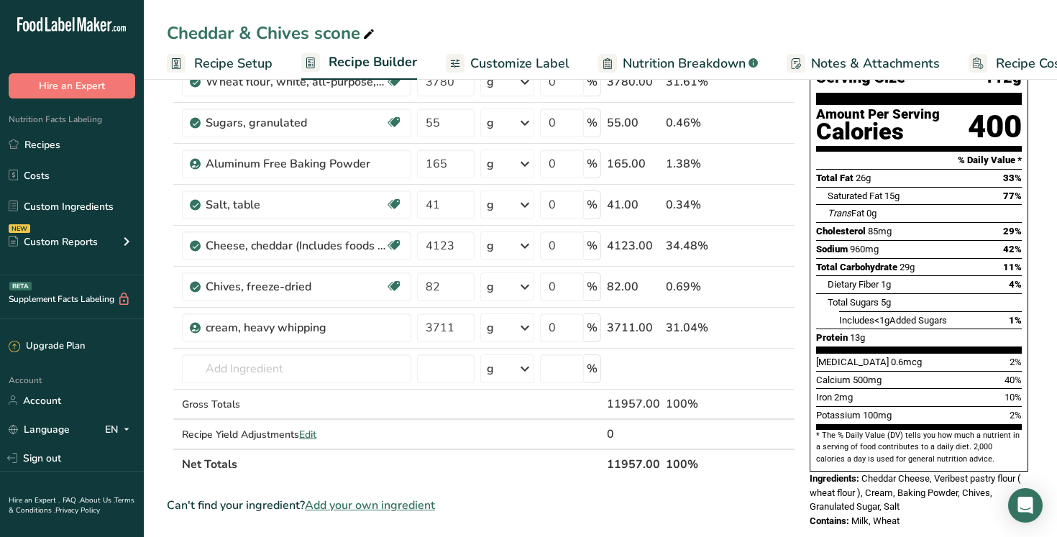
scroll to position [140, 0]
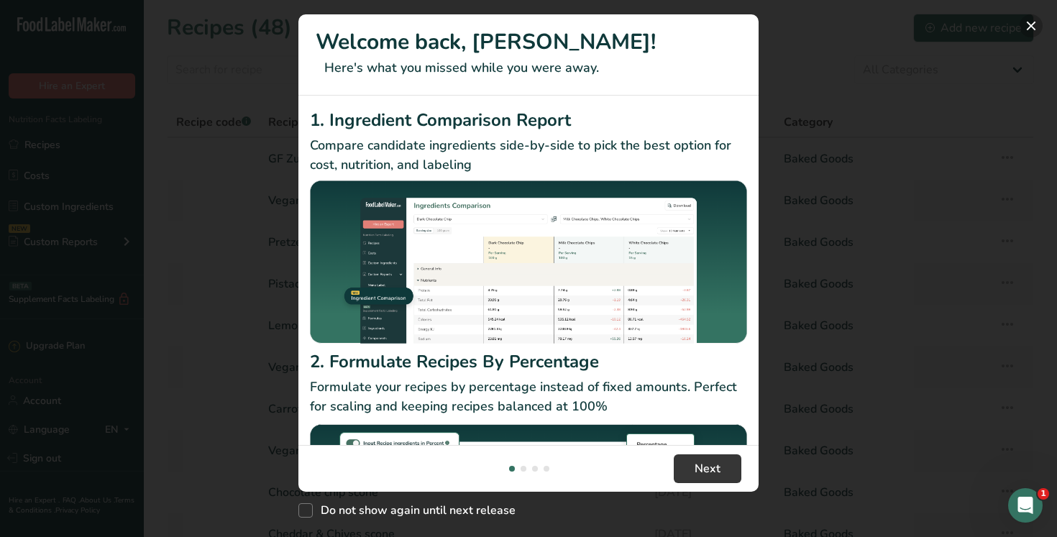
click at [1029, 22] on button "New Features" at bounding box center [1030, 25] width 23 height 23
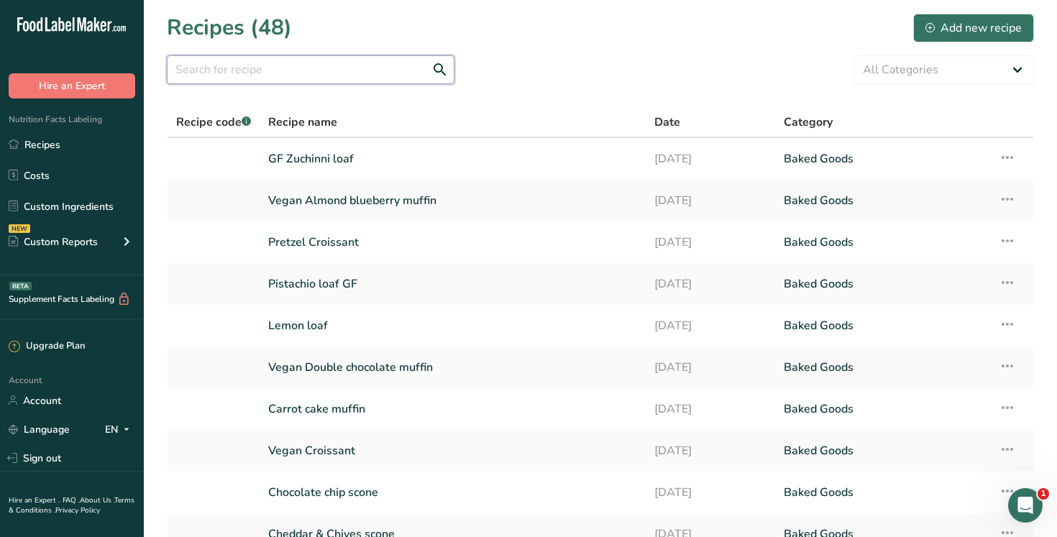
click at [249, 75] on input "text" at bounding box center [311, 69] width 288 height 29
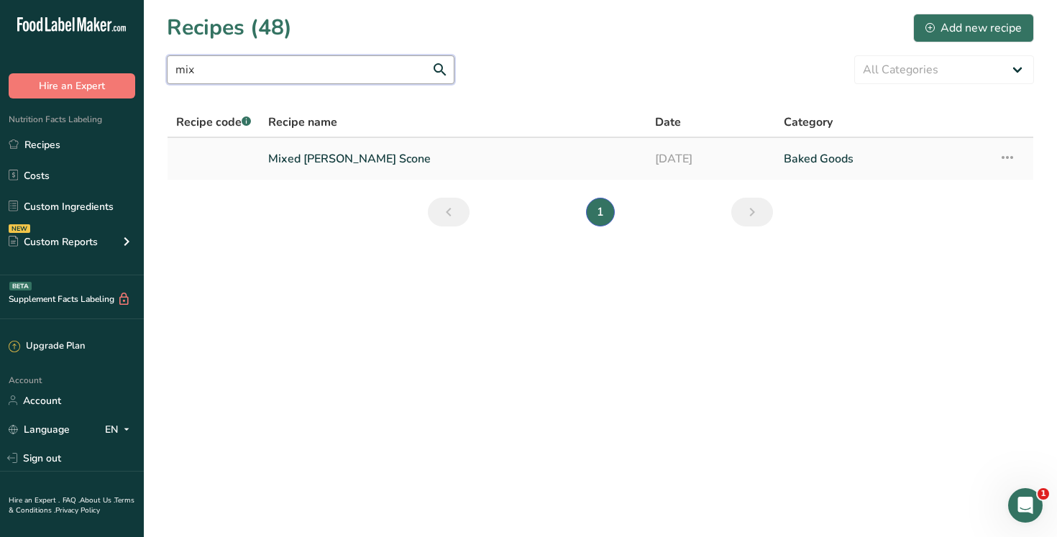
type input "mix"
click at [347, 159] on link "Mixed [PERSON_NAME] Scone" at bounding box center [452, 159] width 369 height 30
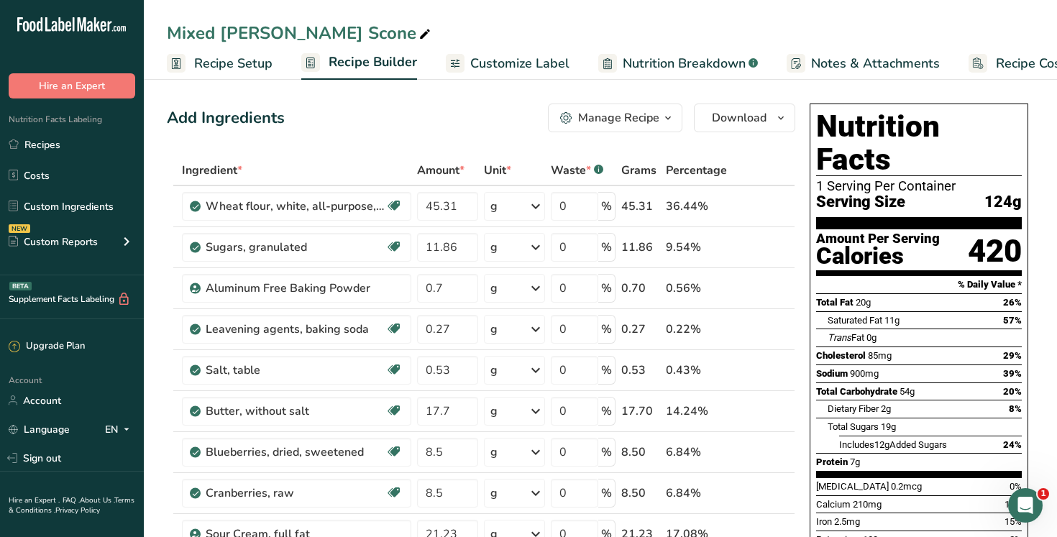
click at [529, 68] on span "Customize Label" at bounding box center [519, 63] width 99 height 19
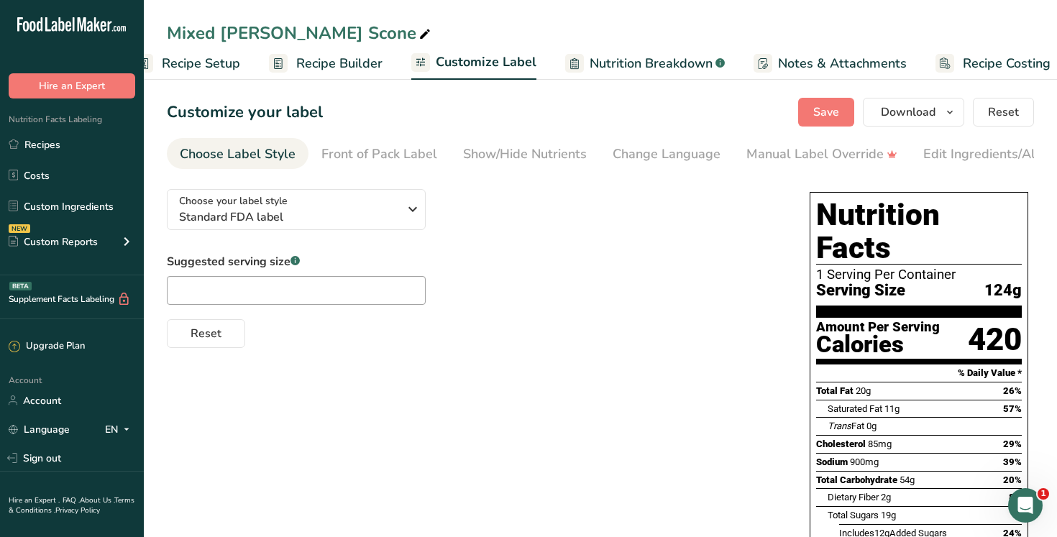
scroll to position [0, 49]
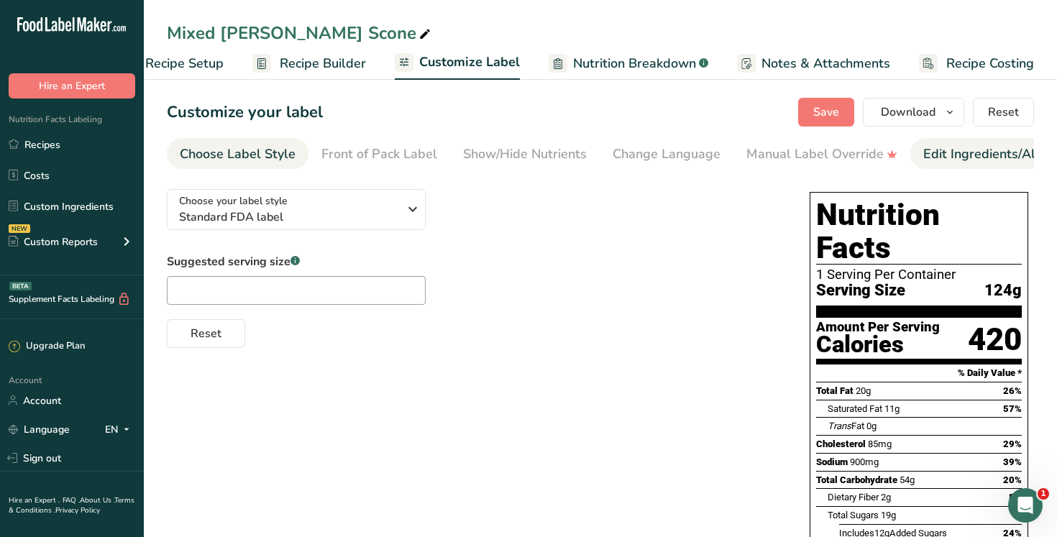
click at [1004, 152] on div "Edit Ingredients/Allergens List" at bounding box center [1014, 153] width 183 height 19
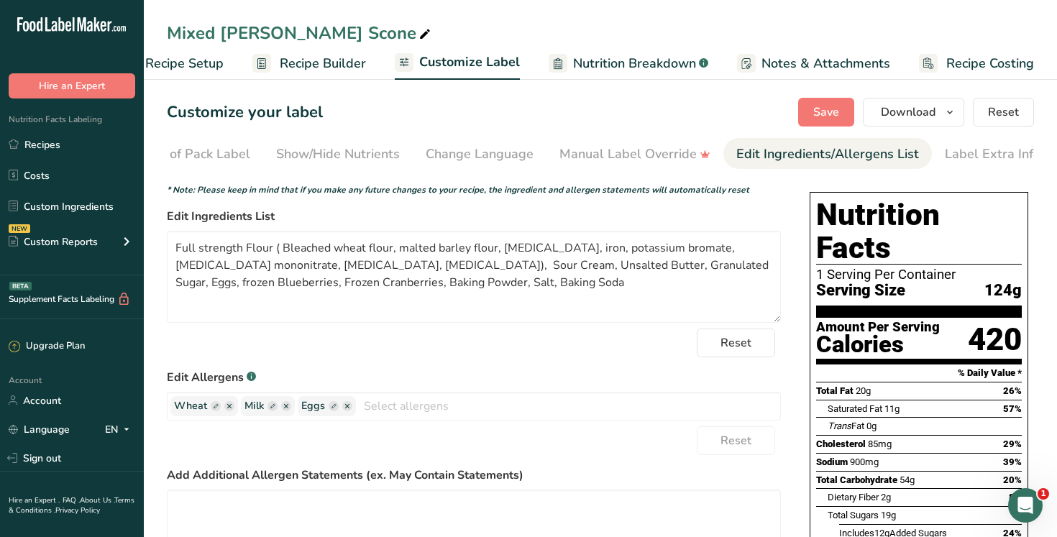
scroll to position [0, 195]
drag, startPoint x: 346, startPoint y: 268, endPoint x: 158, endPoint y: 239, distance: 189.8
click at [158, 239] on section "Customize your label Save Download Choose what to show on your downloaded label…" at bounding box center [600, 455] width 913 height 760
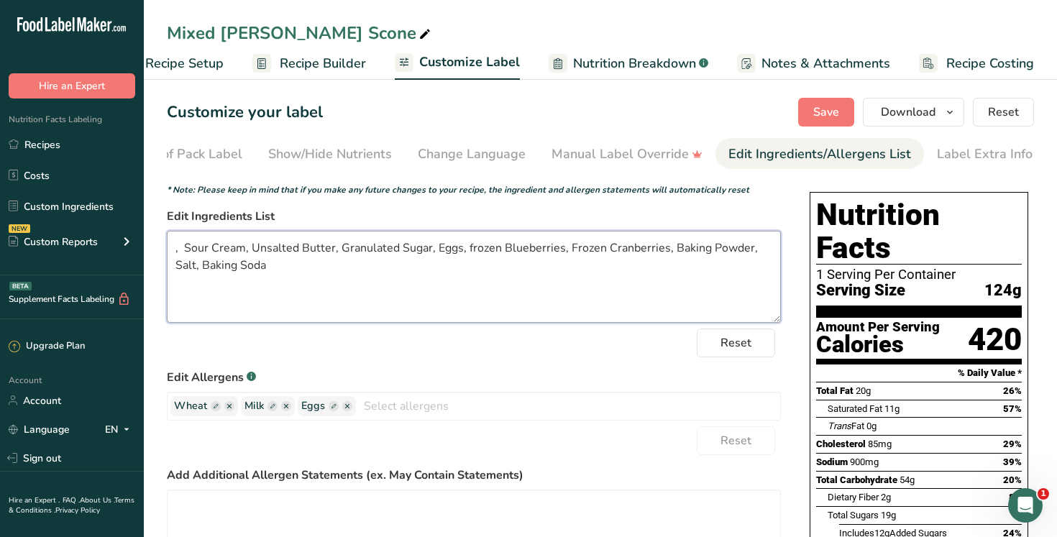
paste textarea "King Midas Special ( Wheat flour, [MEDICAL_DATA], reduced iron, [MEDICAL_DATA] …"
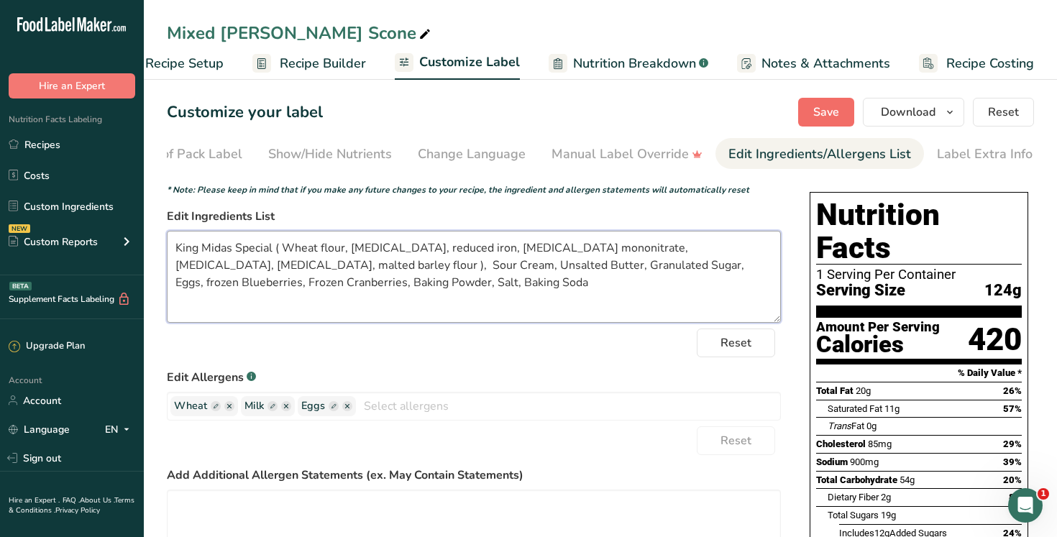
type textarea "King Midas Special ( Wheat flour, [MEDICAL_DATA], reduced iron, [MEDICAL_DATA] …"
click at [823, 114] on span "Save" at bounding box center [826, 112] width 26 height 17
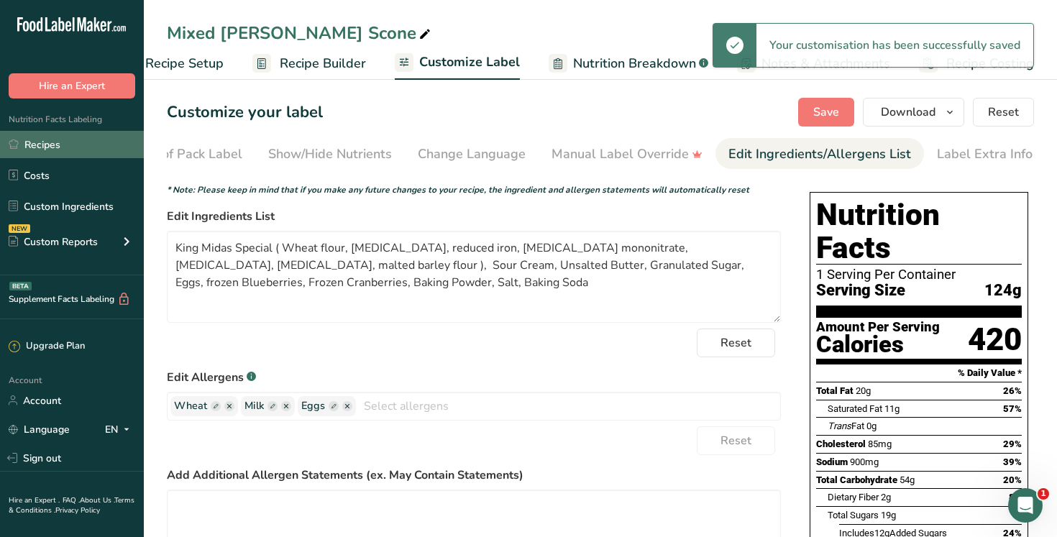
click at [91, 140] on link "Recipes" at bounding box center [72, 144] width 144 height 27
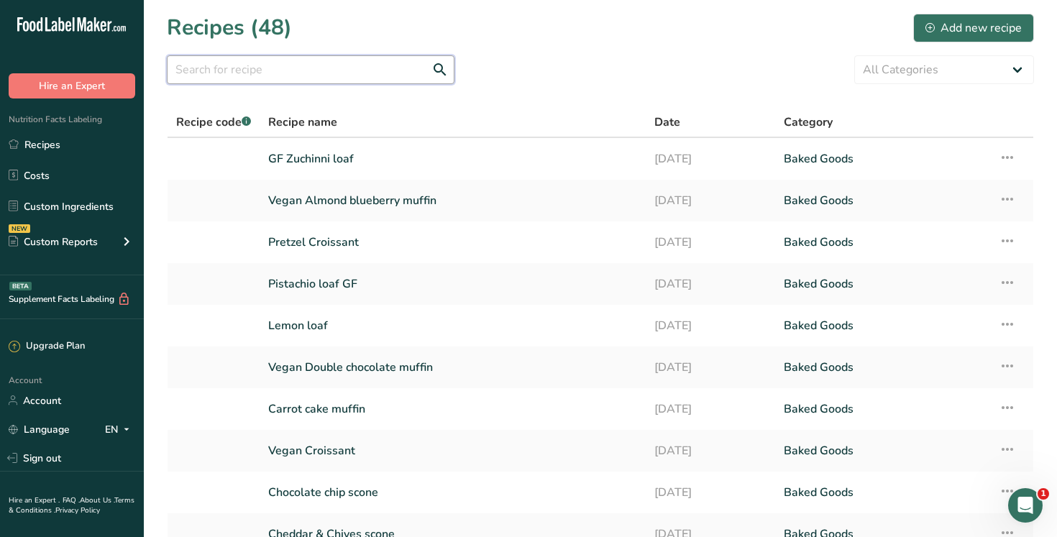
click at [295, 78] on input "text" at bounding box center [311, 69] width 288 height 29
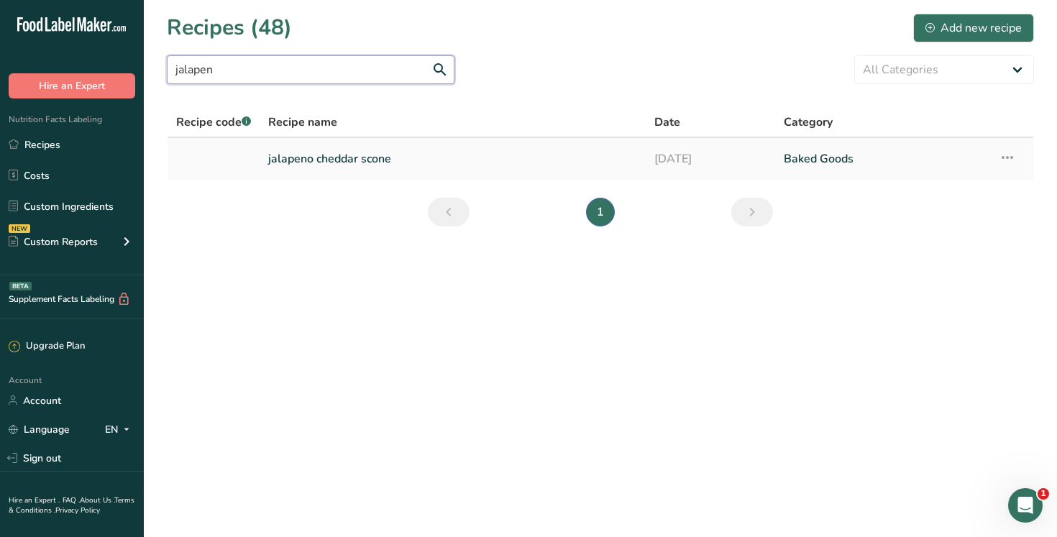
type input "jalapen"
click at [357, 162] on link "jalapeno cheddar scone" at bounding box center [452, 159] width 369 height 30
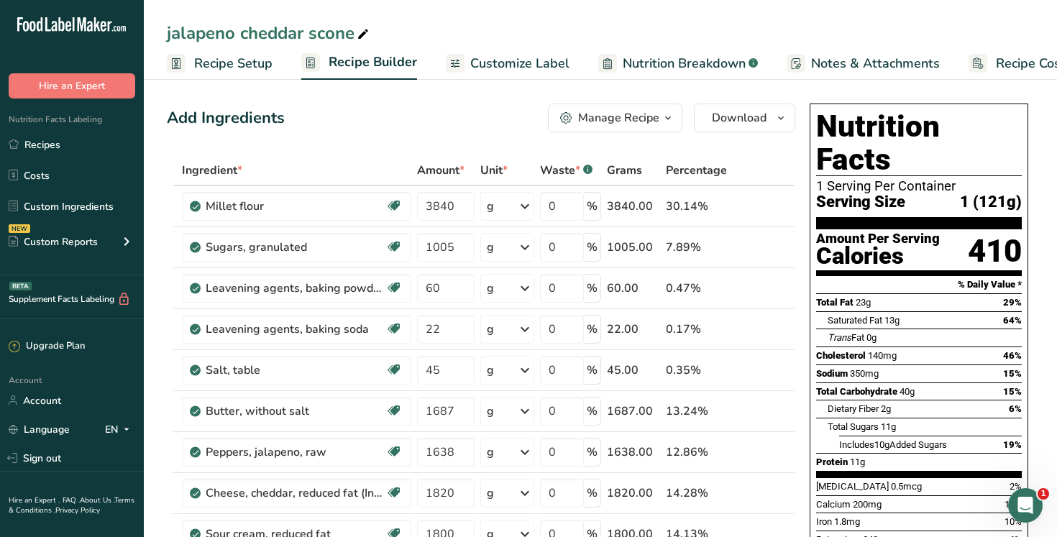
click at [535, 62] on span "Customize Label" at bounding box center [519, 63] width 99 height 19
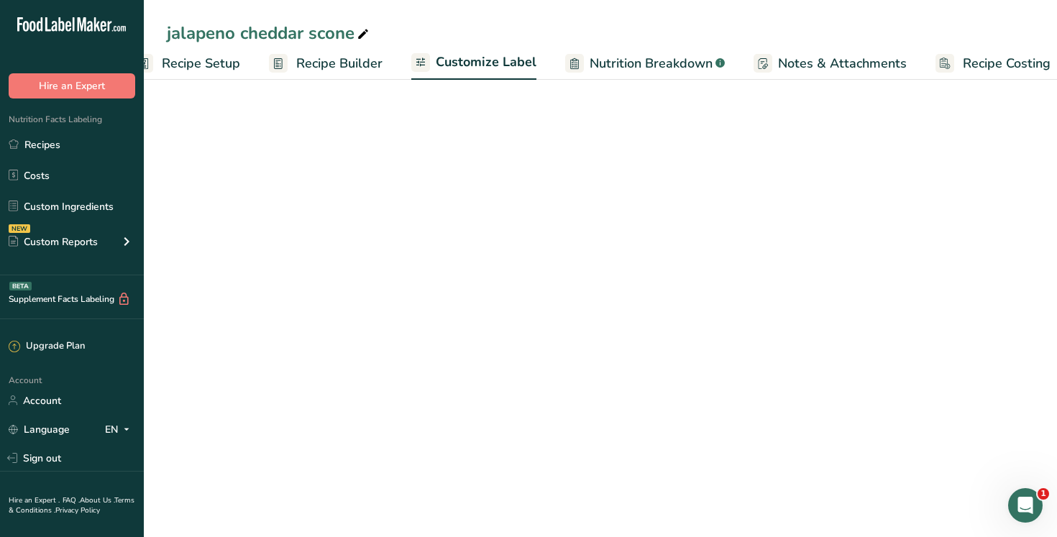
scroll to position [0, 49]
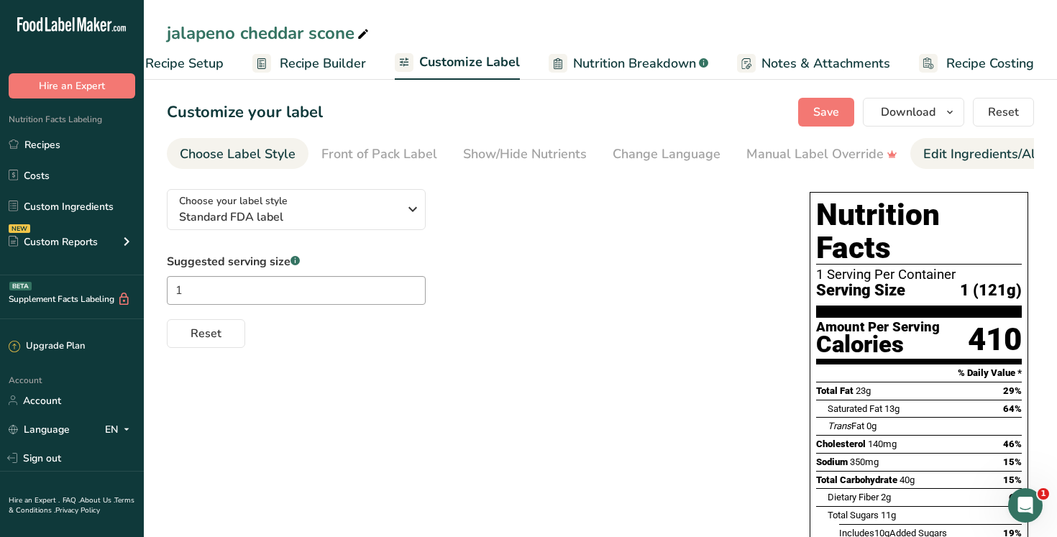
click at [991, 158] on div "Edit Ingredients/Allergens List" at bounding box center [1014, 153] width 183 height 19
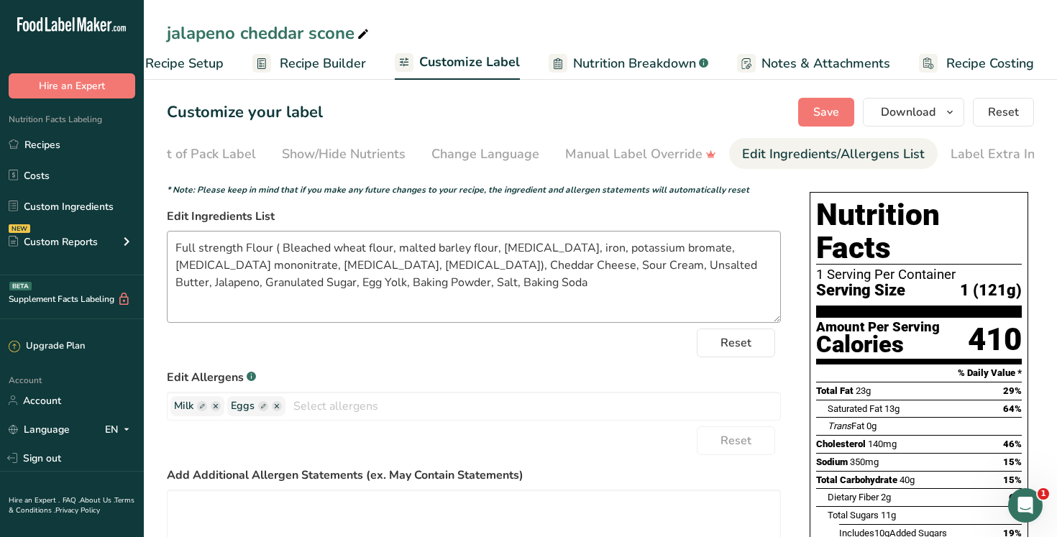
scroll to position [0, 195]
drag, startPoint x: 345, startPoint y: 268, endPoint x: 165, endPoint y: 242, distance: 182.4
click at [165, 242] on section "Customize your label Save Download Choose what to show on your downloaded label…" at bounding box center [600, 455] width 913 height 760
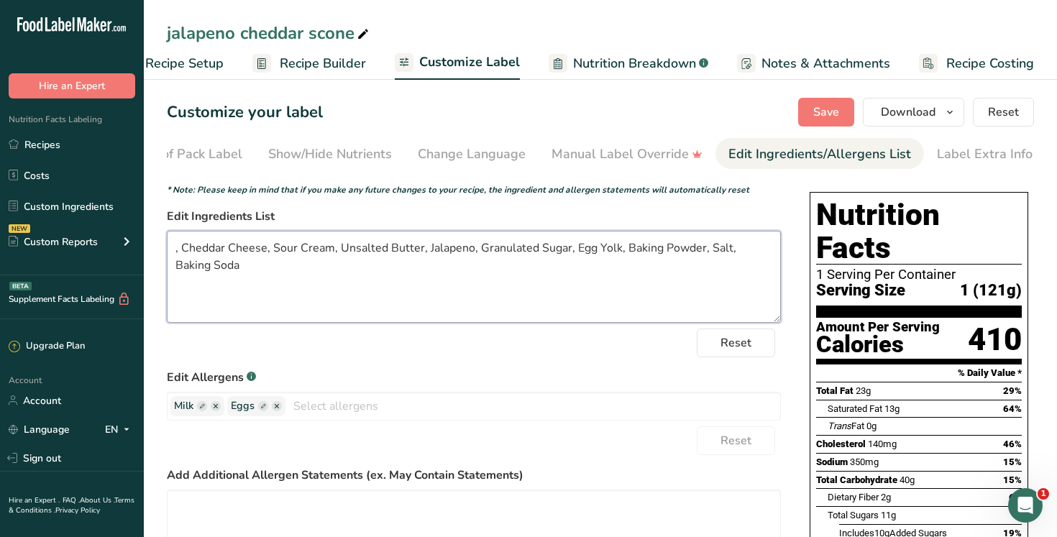
paste textarea "King Midas Special ( Wheat flour, [MEDICAL_DATA], reduced iron, [MEDICAL_DATA] …"
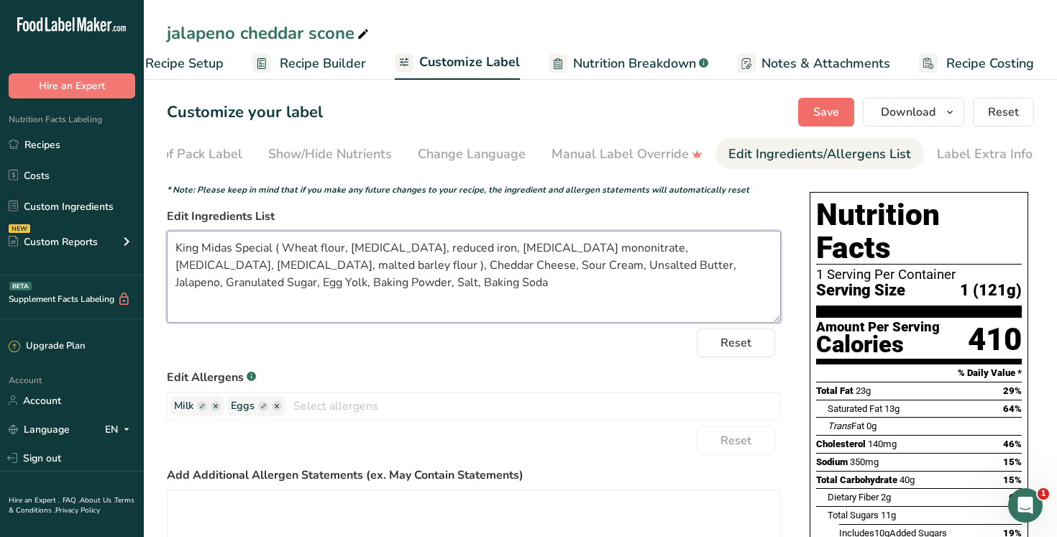
type textarea "King Midas Special ( Wheat flour, [MEDICAL_DATA], reduced iron, [MEDICAL_DATA] …"
click at [807, 114] on button "Save" at bounding box center [826, 112] width 56 height 29
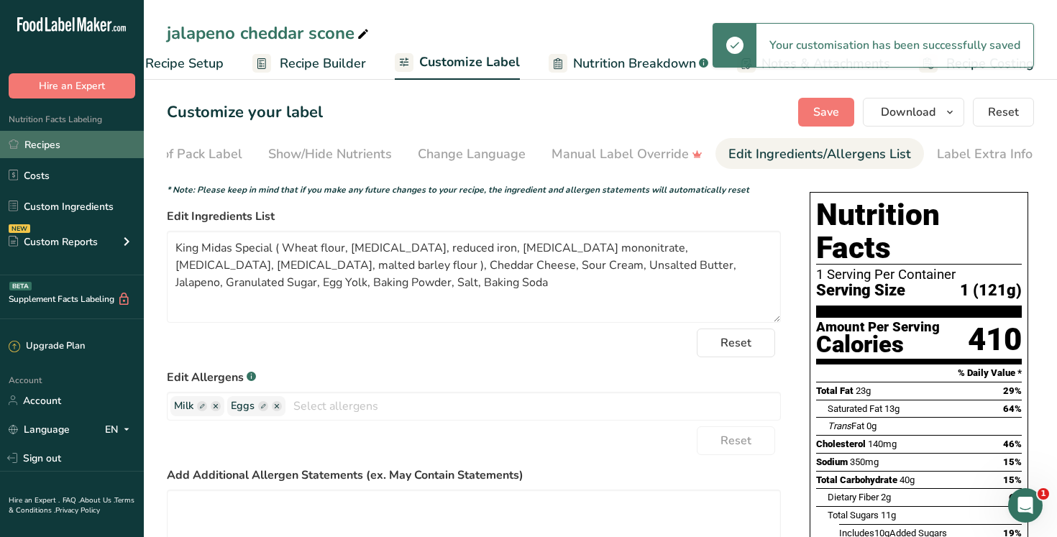
click at [73, 147] on link "Recipes" at bounding box center [72, 144] width 144 height 27
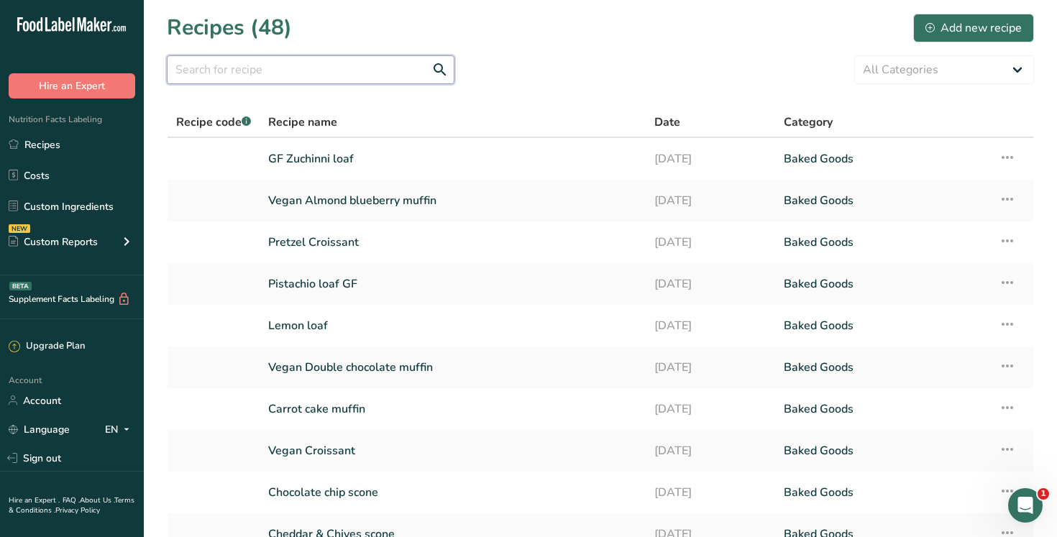
click at [208, 70] on input "text" at bounding box center [311, 69] width 288 height 29
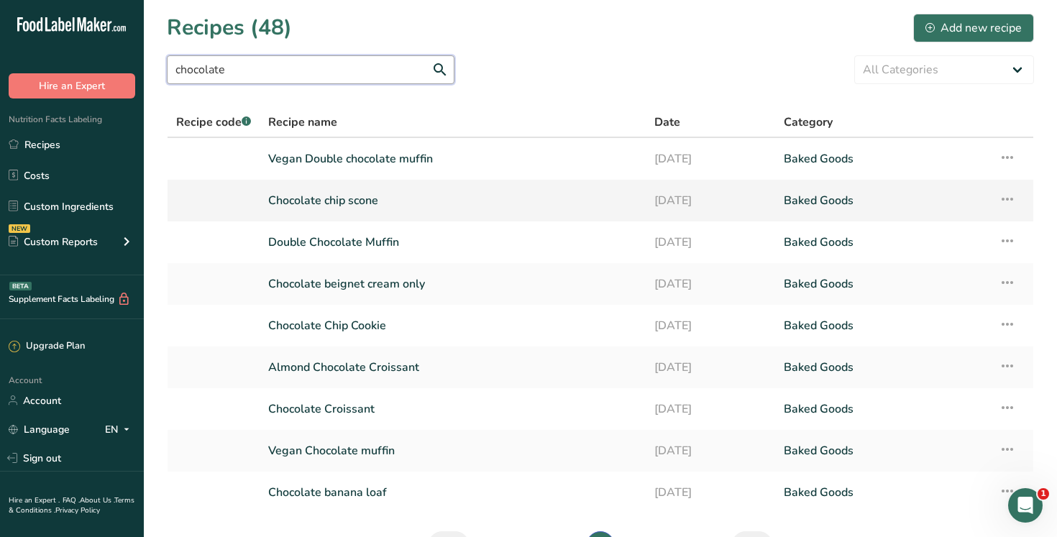
type input "chocolate"
click at [367, 199] on link "Chocolate chip scone" at bounding box center [452, 200] width 369 height 30
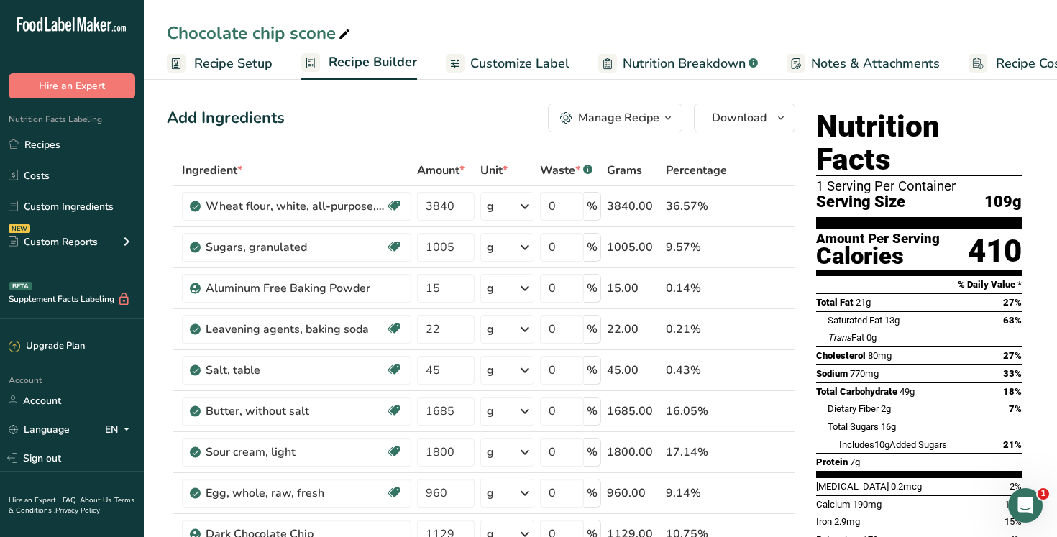
click at [489, 62] on span "Customize Label" at bounding box center [519, 63] width 99 height 19
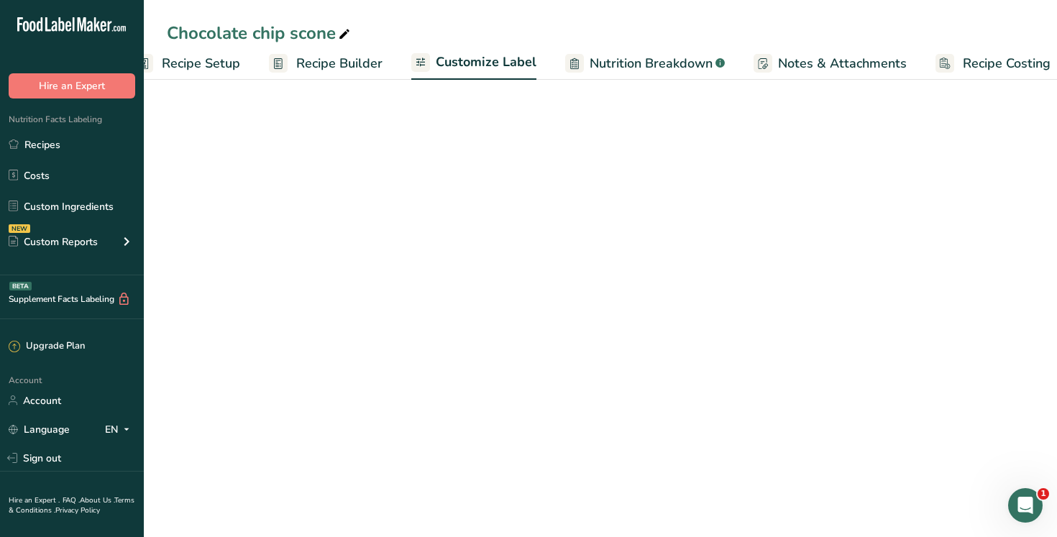
scroll to position [0, 49]
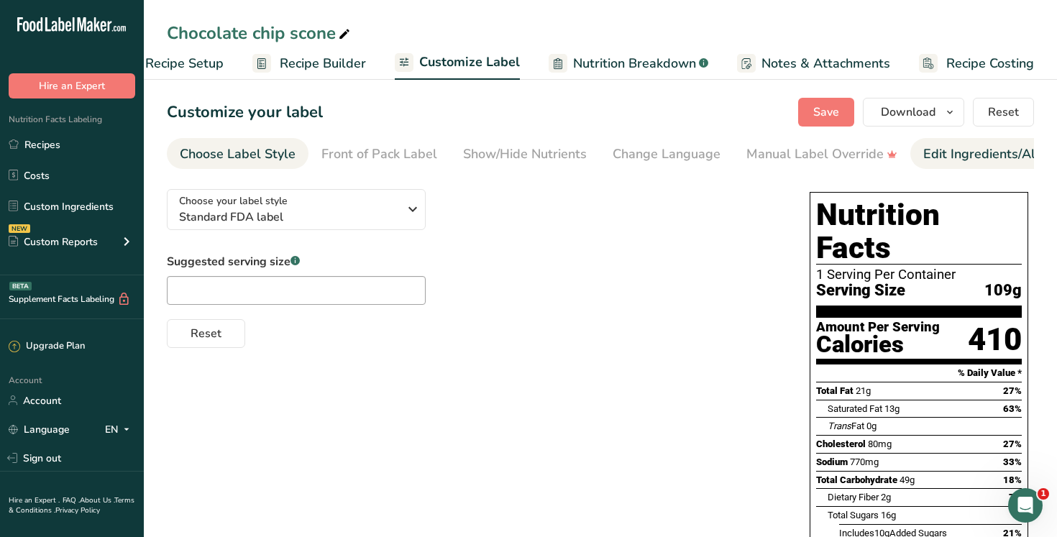
click at [970, 160] on div "Edit Ingredients/Allergens List" at bounding box center [1014, 153] width 183 height 19
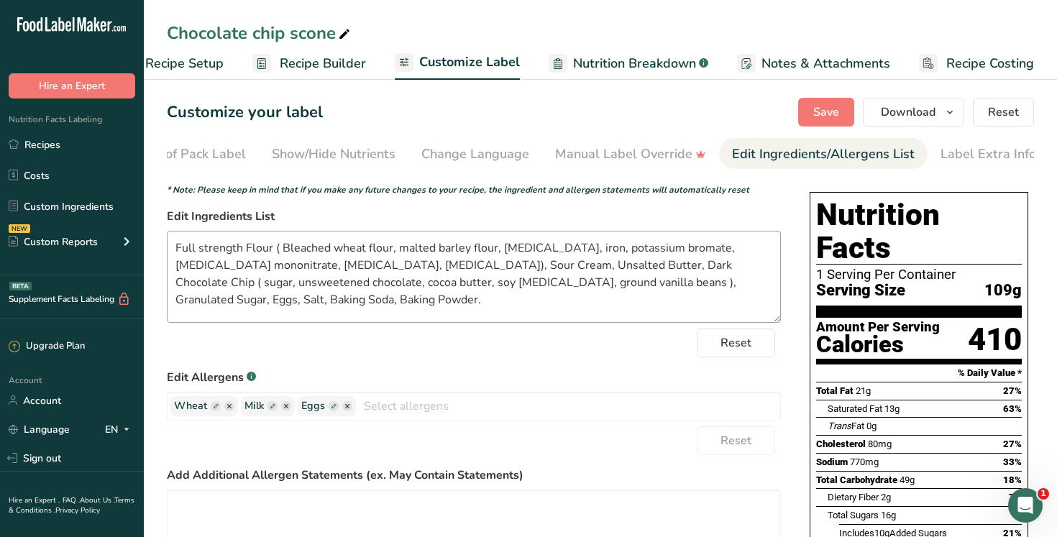
scroll to position [0, 195]
drag, startPoint x: 346, startPoint y: 268, endPoint x: 130, endPoint y: 234, distance: 219.0
click at [130, 234] on div ".a-20{fill:#fff;} Hire an Expert Nutrition Facts Labeling Recipes Costs Custom …" at bounding box center [528, 424] width 1057 height 849
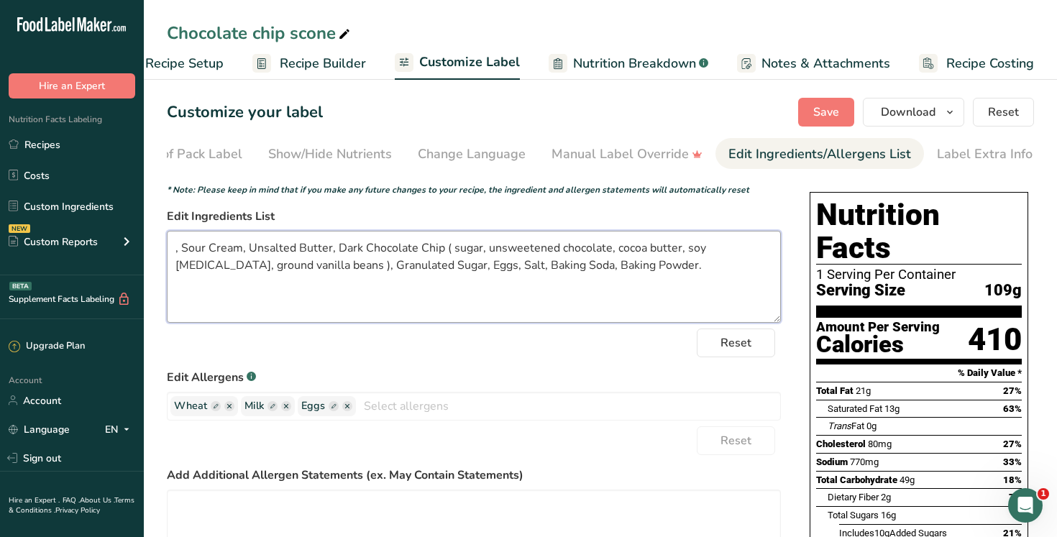
paste textarea "King Midas Special ( Wheat flour, [MEDICAL_DATA], reduced iron, [MEDICAL_DATA] …"
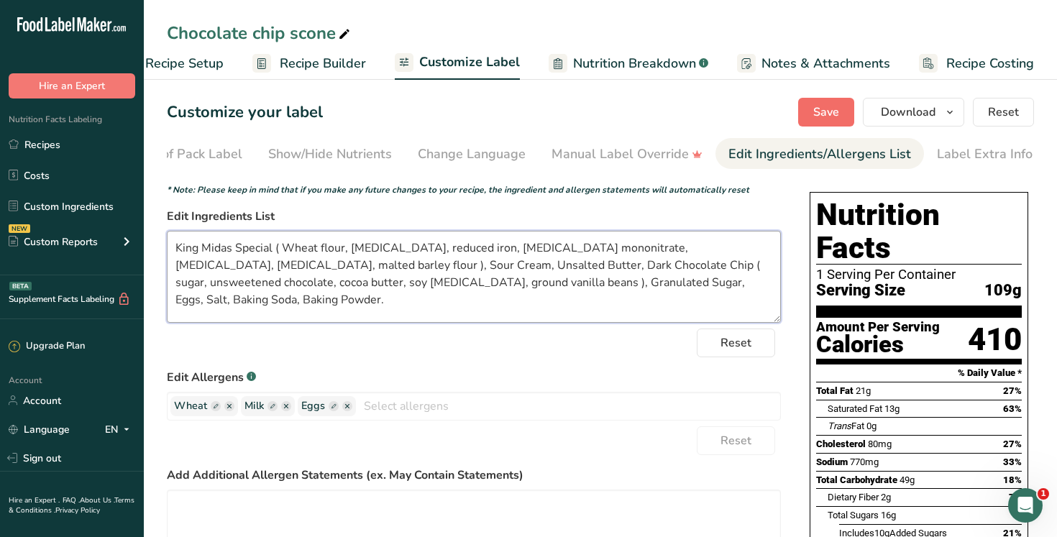
type textarea "King Midas Special ( Wheat flour, [MEDICAL_DATA], reduced iron, [MEDICAL_DATA] …"
click at [843, 111] on button "Save" at bounding box center [826, 112] width 56 height 29
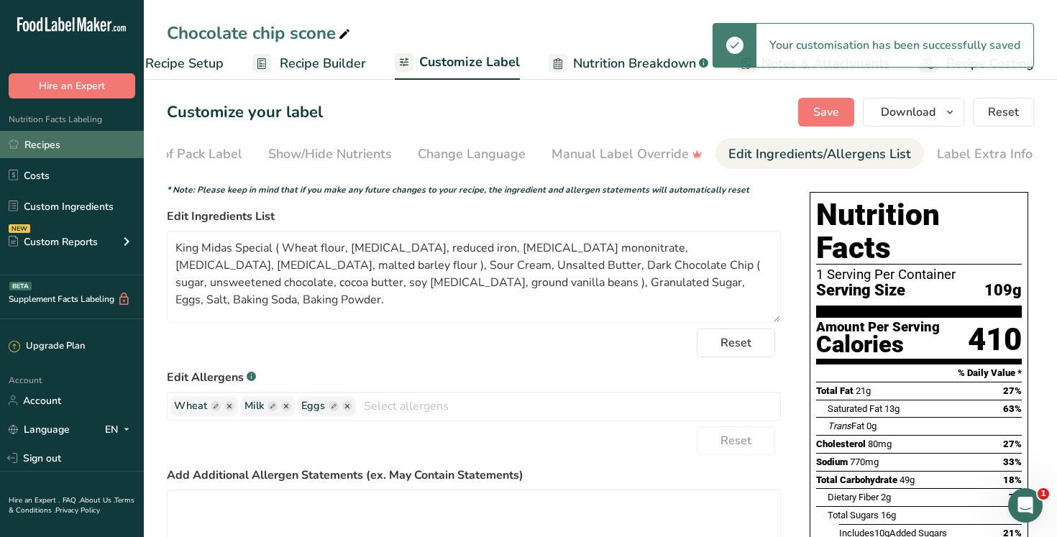
click at [78, 144] on link "Recipes" at bounding box center [72, 144] width 144 height 27
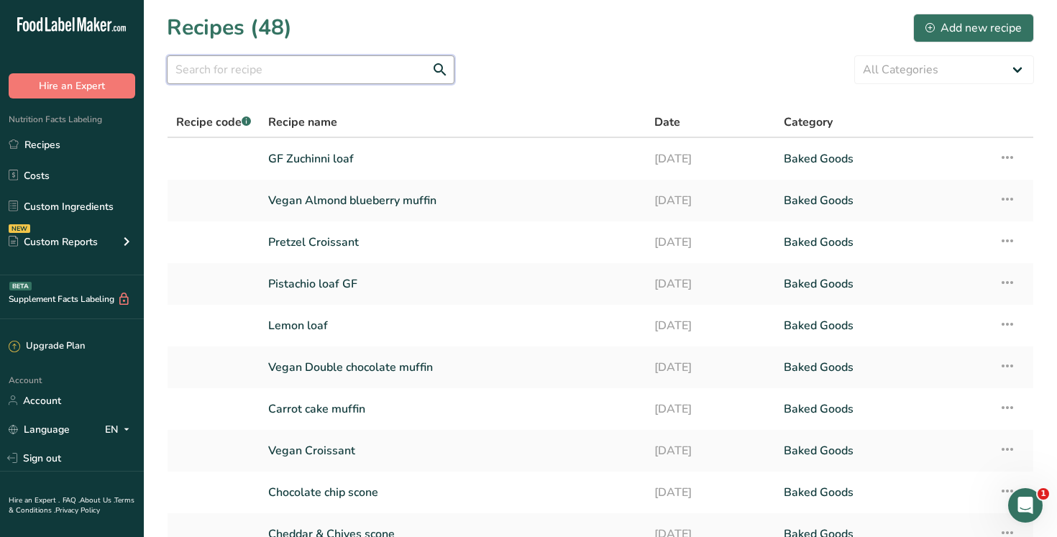
click at [203, 75] on input "text" at bounding box center [311, 69] width 288 height 29
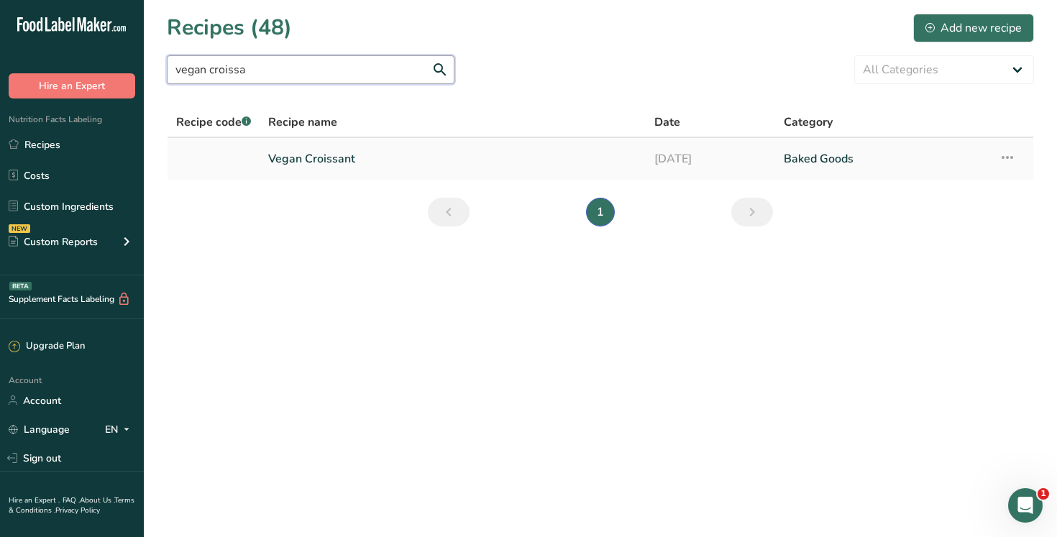
type input "vegan croissa"
click at [337, 162] on link "Vegan Croissant" at bounding box center [452, 159] width 369 height 30
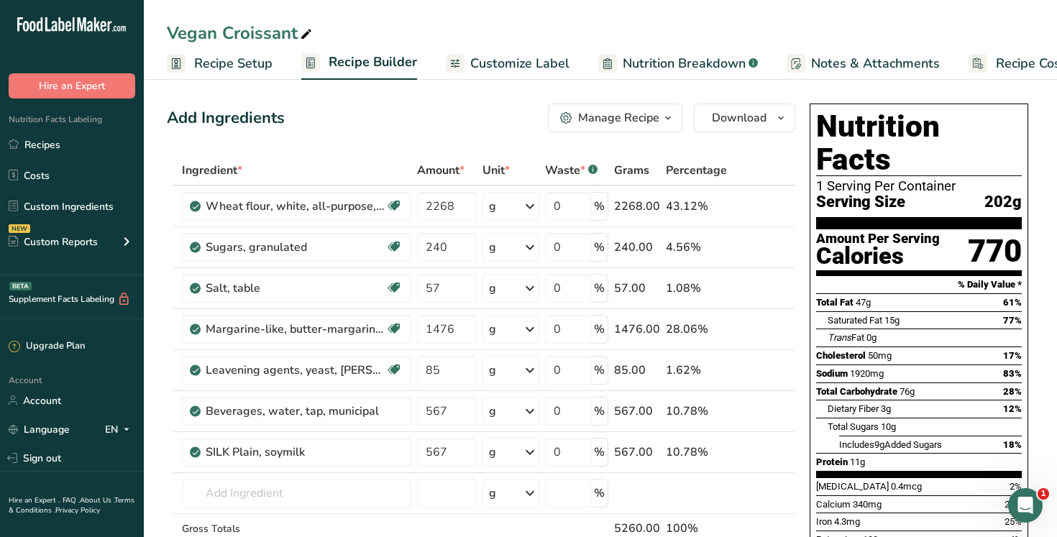
click at [515, 66] on span "Customize Label" at bounding box center [519, 63] width 99 height 19
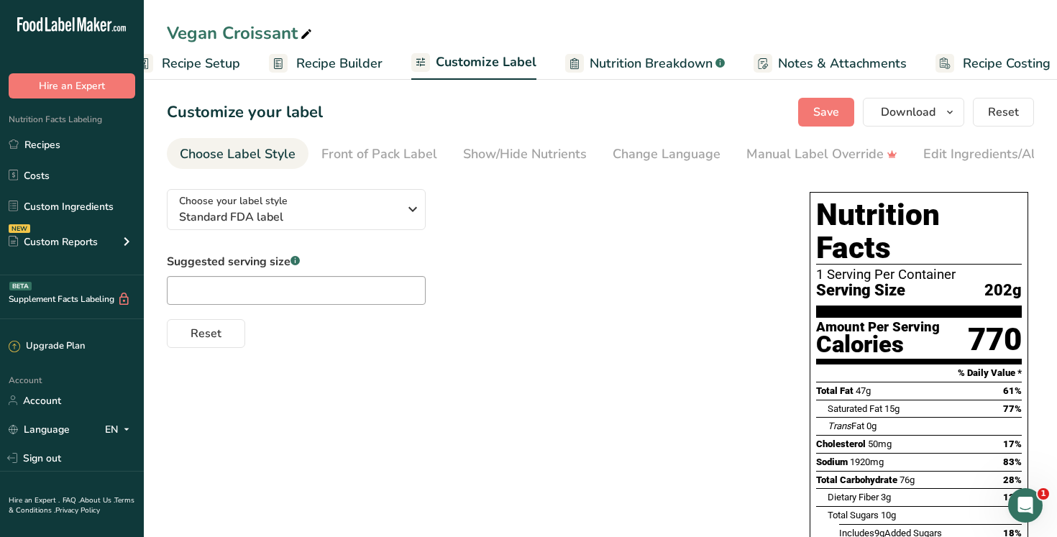
scroll to position [0, 49]
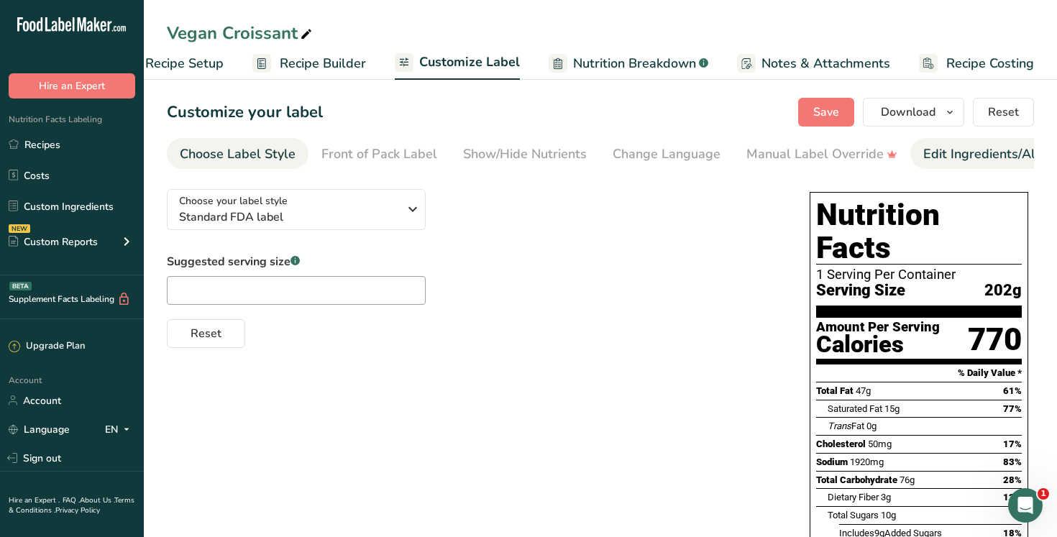
click at [946, 160] on div "Edit Ingredients/Allergens List" at bounding box center [1014, 153] width 183 height 19
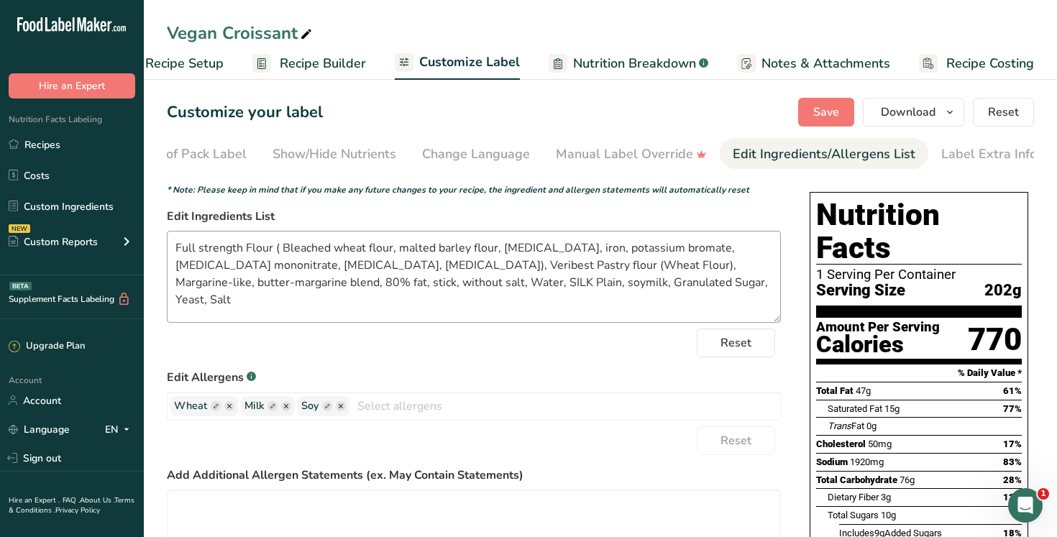
scroll to position [0, 195]
drag, startPoint x: 347, startPoint y: 267, endPoint x: 149, endPoint y: 236, distance: 200.9
click at [149, 236] on section "Customize your label Save Download Choose what to show on your downloaded label…" at bounding box center [600, 455] width 913 height 760
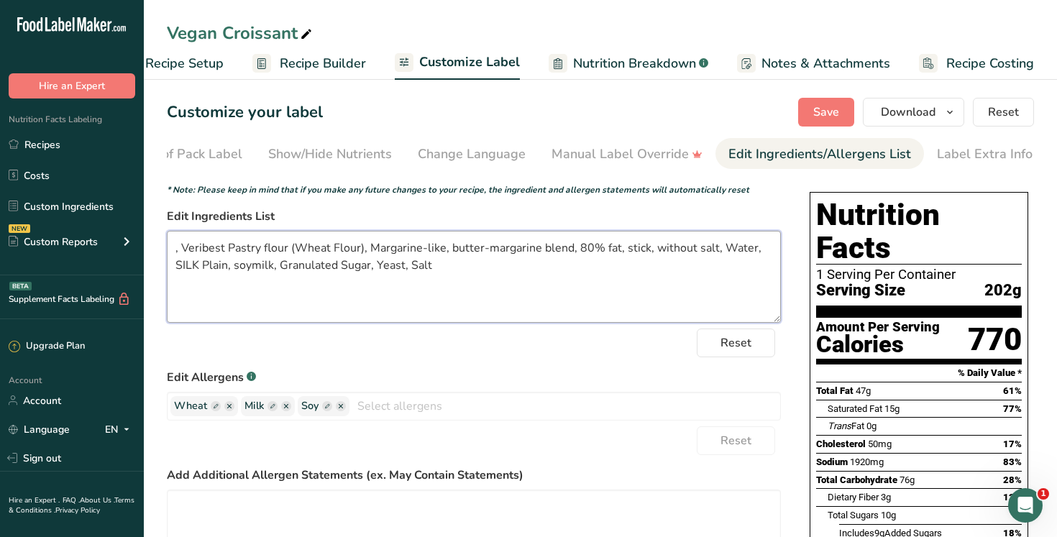
paste textarea "[URL][DOMAIN_NAME]"
paste textarea "King Midas Special ( Wheat flour, [MEDICAL_DATA], reduced iron, [MEDICAL_DATA] …"
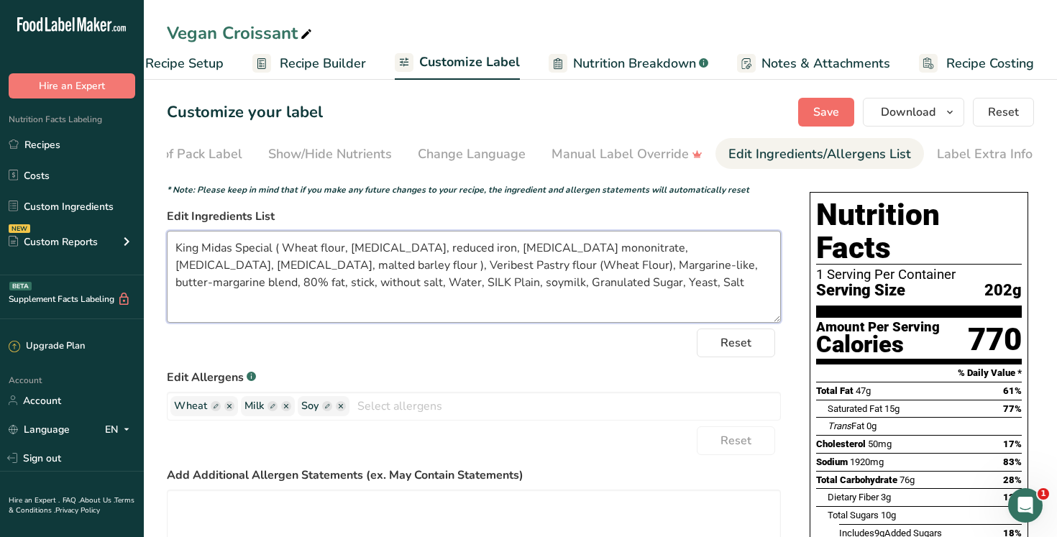
type textarea "King Midas Special ( Wheat flour, [MEDICAL_DATA], reduced iron, [MEDICAL_DATA] …"
click at [819, 105] on span "Save" at bounding box center [826, 112] width 26 height 17
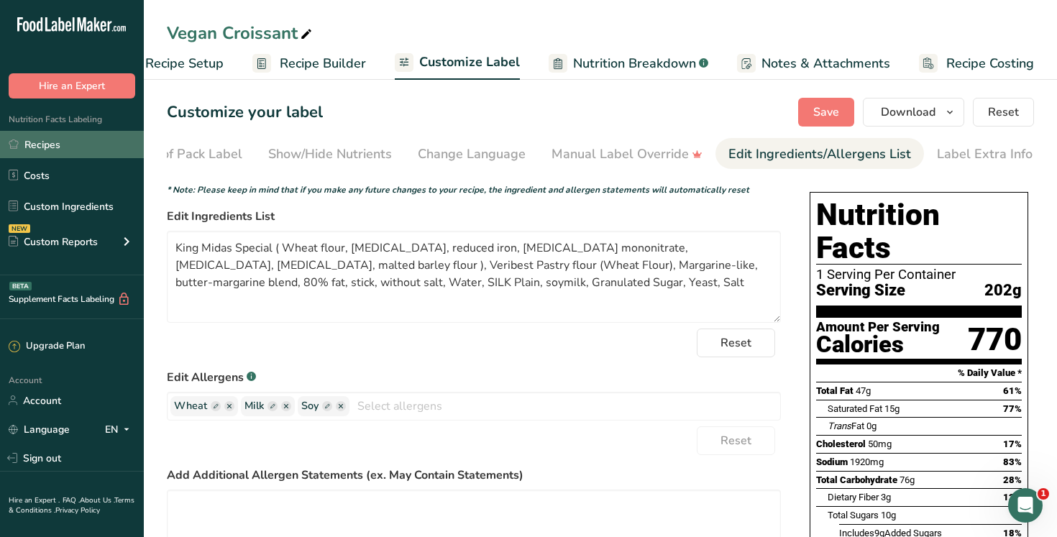
click at [89, 151] on link "Recipes" at bounding box center [72, 144] width 144 height 27
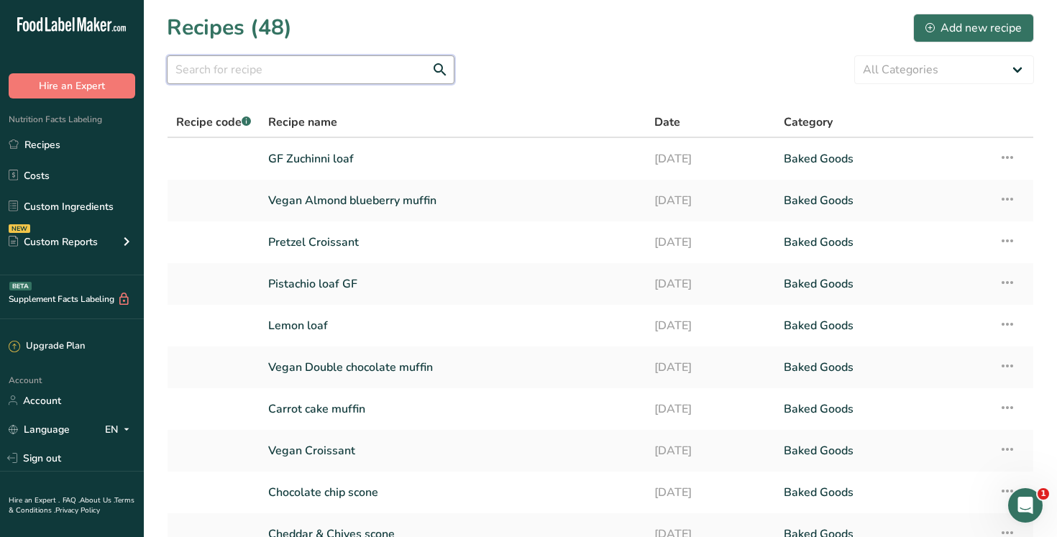
click at [237, 75] on input "text" at bounding box center [311, 69] width 288 height 29
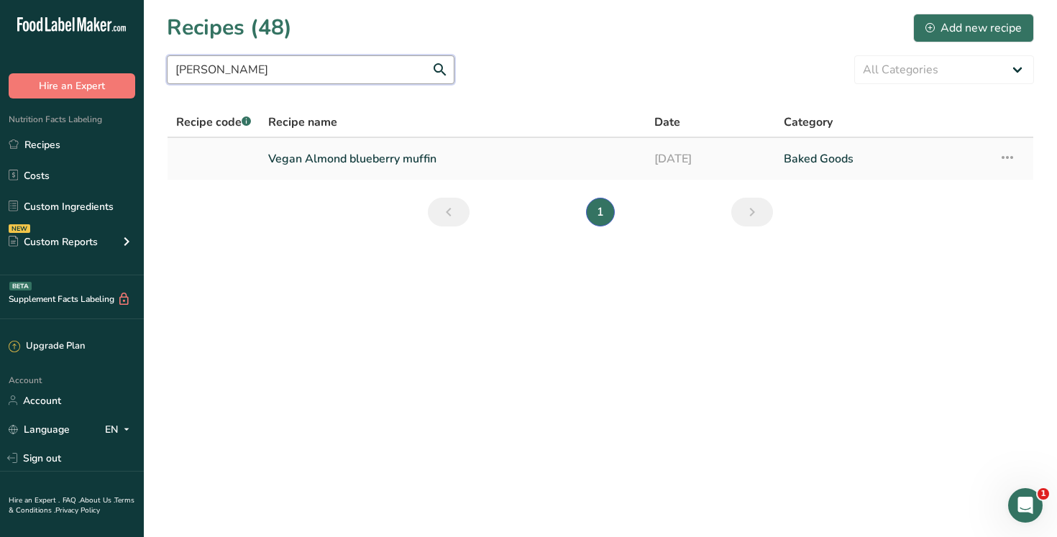
type input "[PERSON_NAME]"
click at [367, 157] on link "Vegan Almond blueberry muffin" at bounding box center [452, 159] width 369 height 30
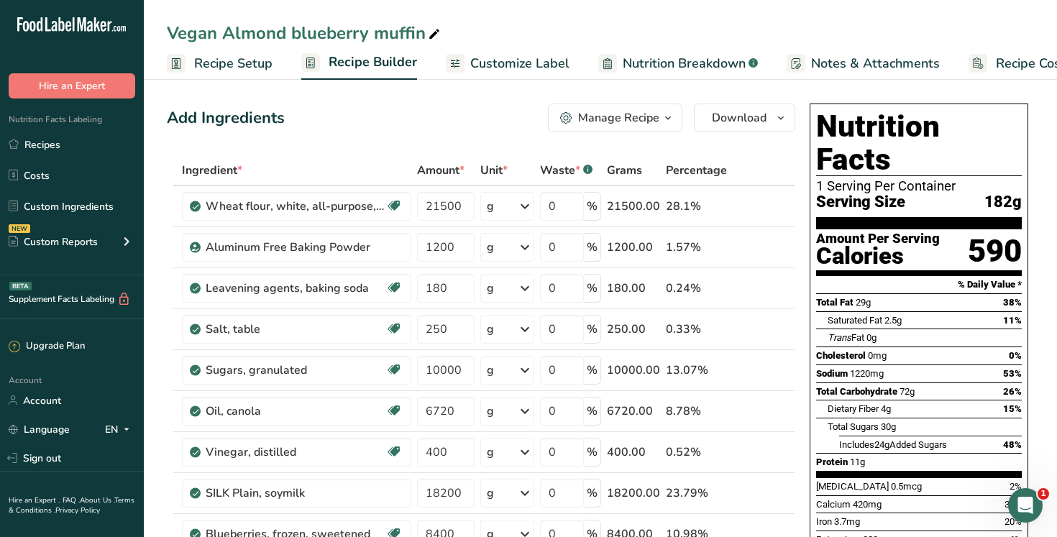
click at [529, 58] on span "Customize Label" at bounding box center [519, 63] width 99 height 19
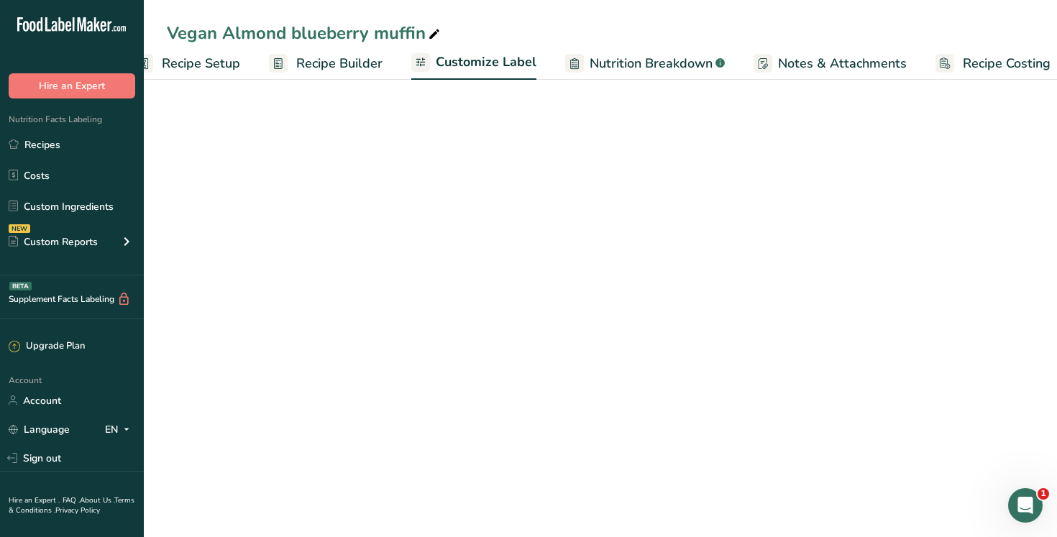
scroll to position [0, 49]
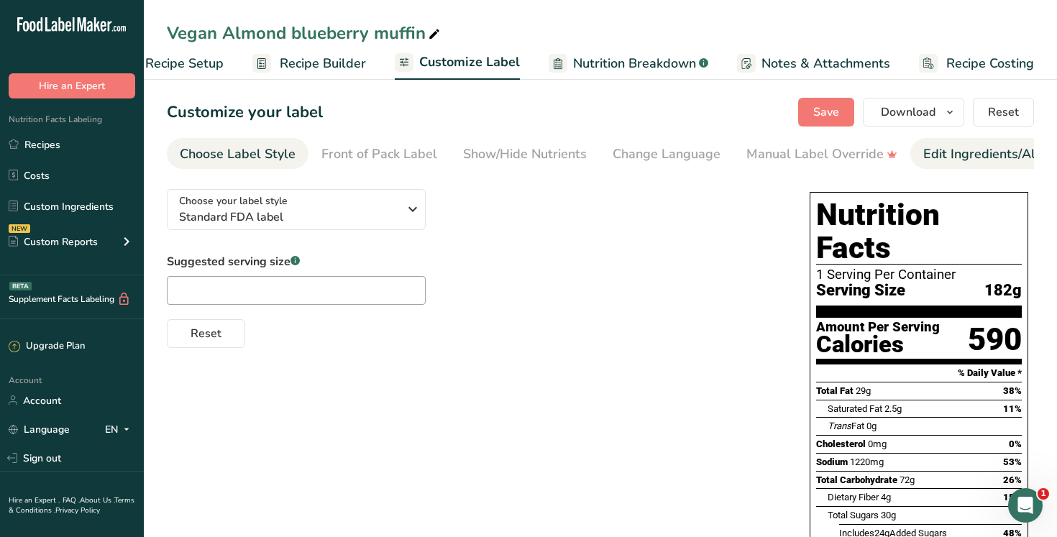
click at [990, 155] on div "Edit Ingredients/Allergens List" at bounding box center [1014, 153] width 183 height 19
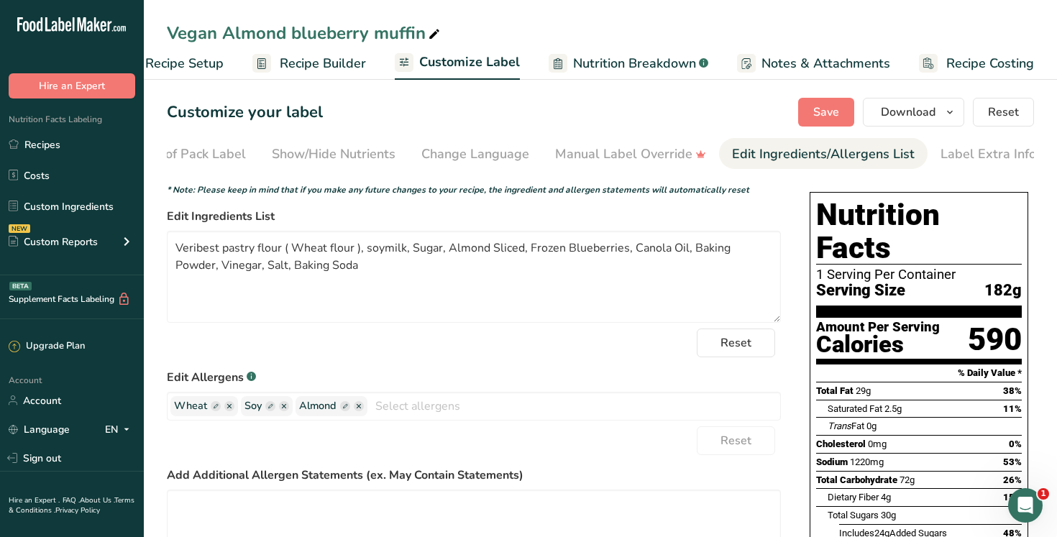
scroll to position [0, 195]
click at [826, 119] on span "Save" at bounding box center [826, 112] width 26 height 17
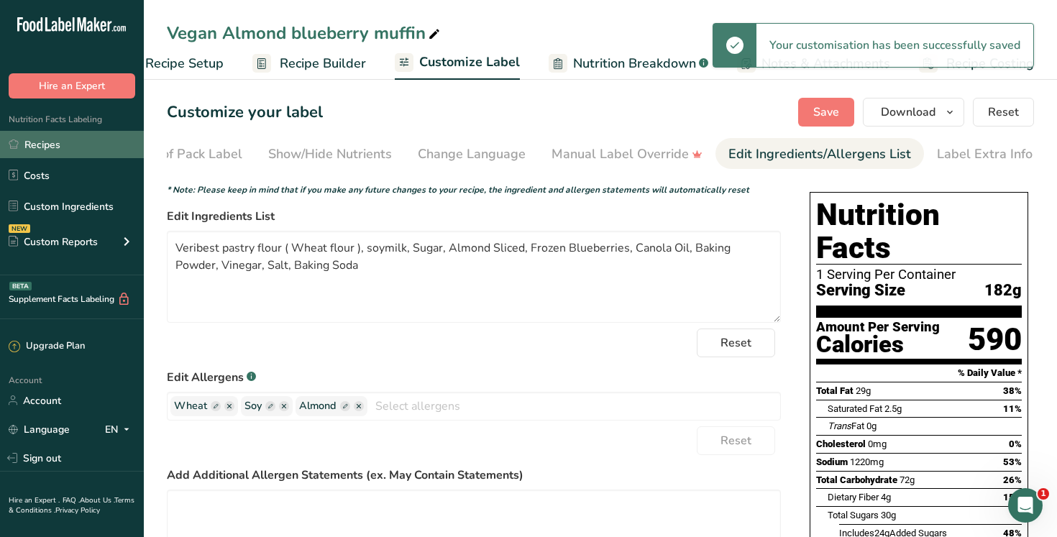
click at [77, 151] on link "Recipes" at bounding box center [72, 144] width 144 height 27
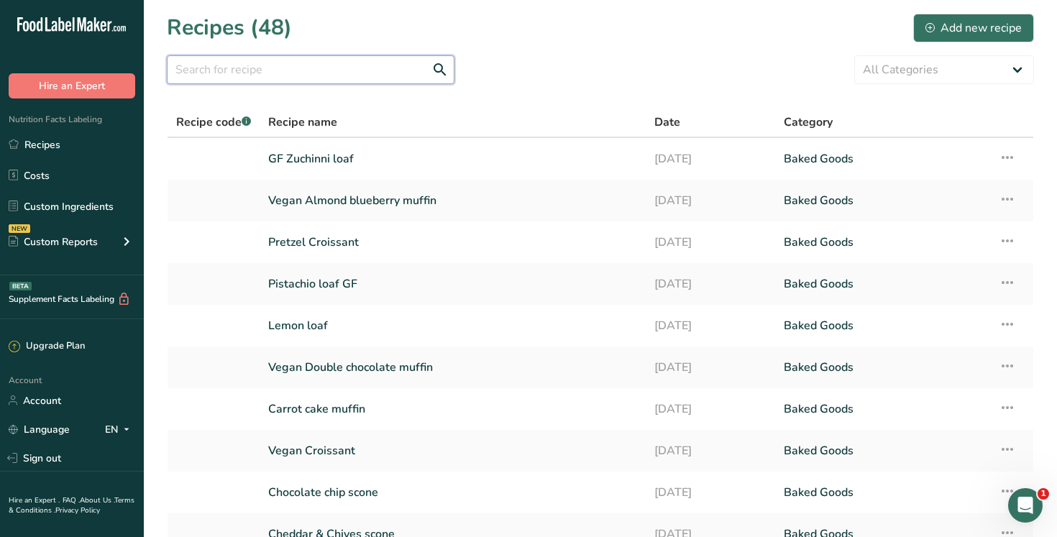
click at [318, 68] on input "text" at bounding box center [311, 69] width 288 height 29
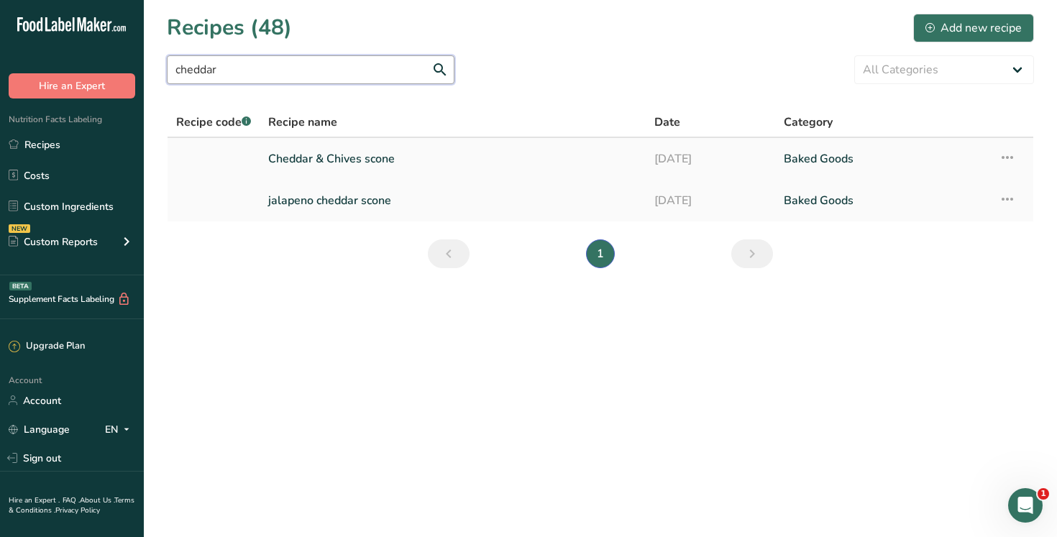
type input "cheddar"
click at [321, 163] on link "Cheddar & Chives scone" at bounding box center [452, 159] width 369 height 30
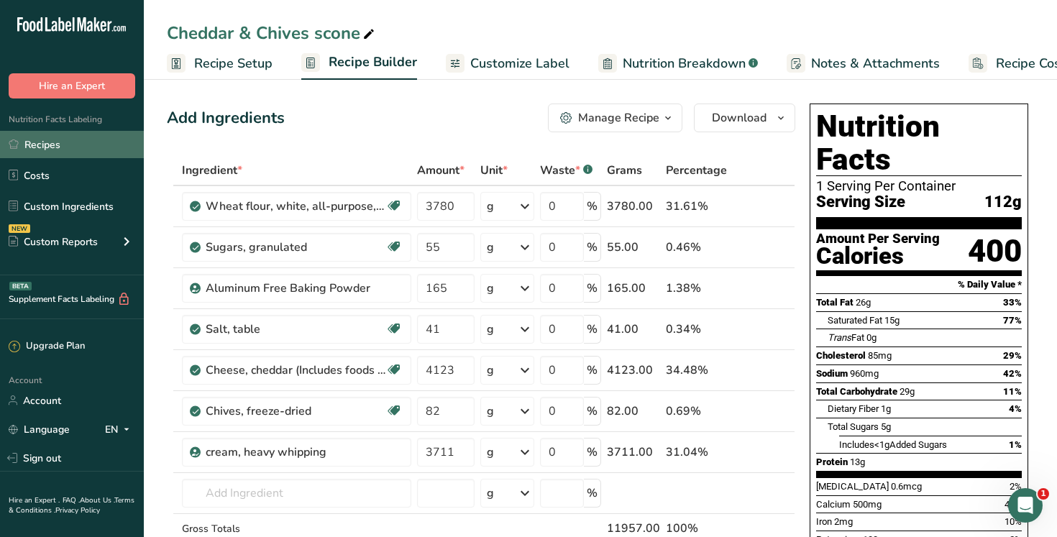
click at [86, 142] on link "Recipes" at bounding box center [72, 144] width 144 height 27
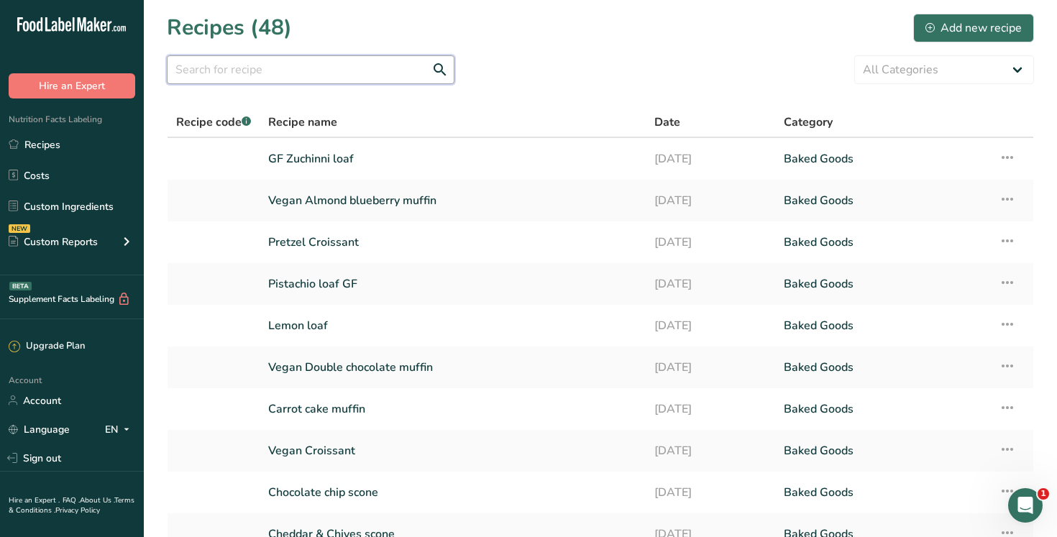
click at [269, 63] on input "text" at bounding box center [311, 69] width 288 height 29
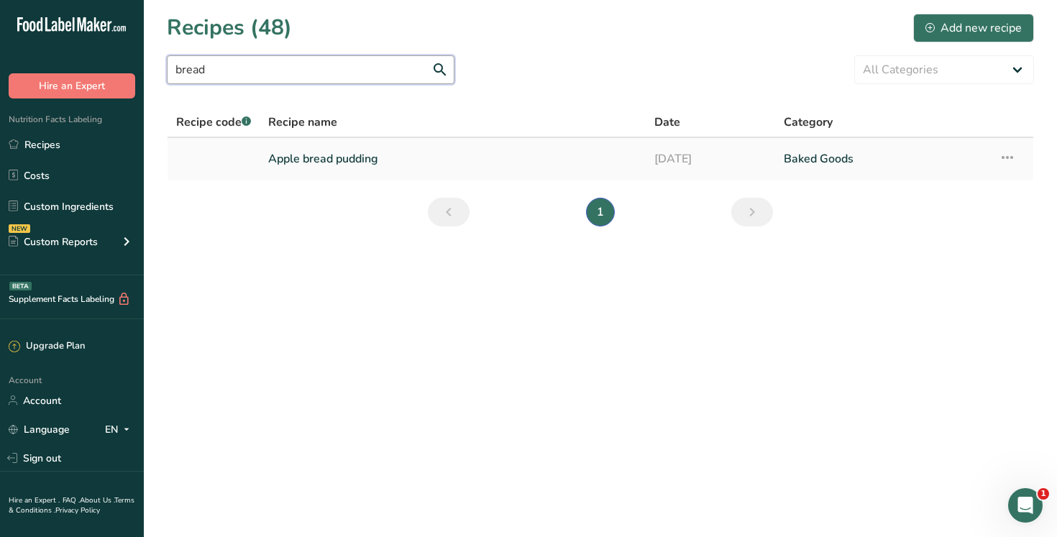
type input "bread"
click at [346, 161] on link "Apple bread pudding" at bounding box center [452, 159] width 369 height 30
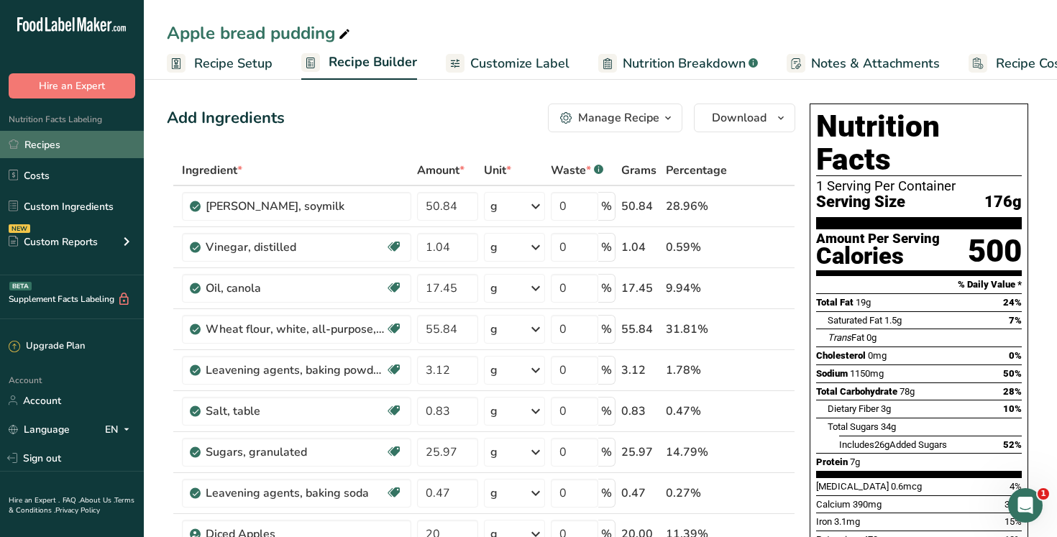
click at [94, 140] on link "Recipes" at bounding box center [72, 144] width 144 height 27
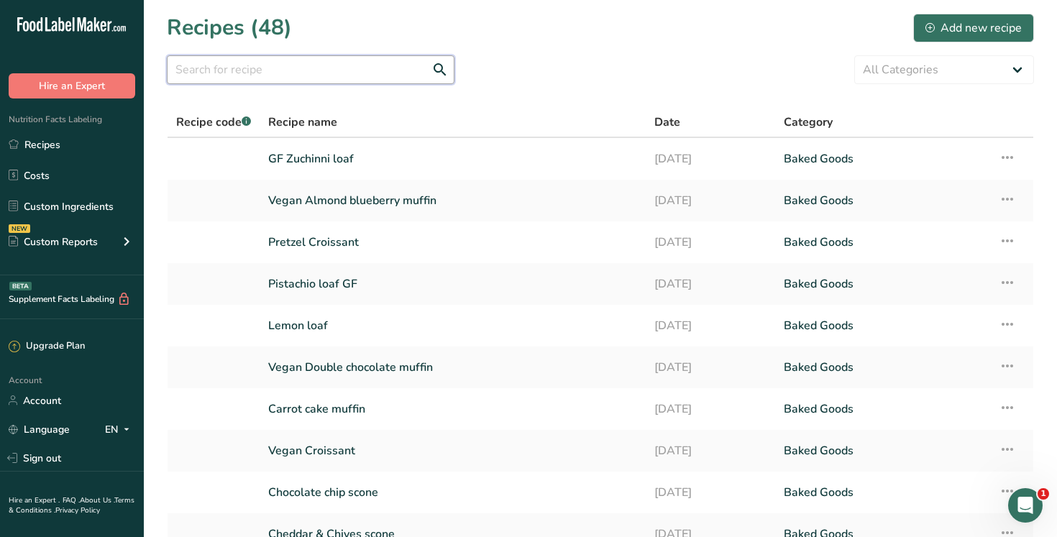
click at [261, 73] on input "text" at bounding box center [311, 69] width 288 height 29
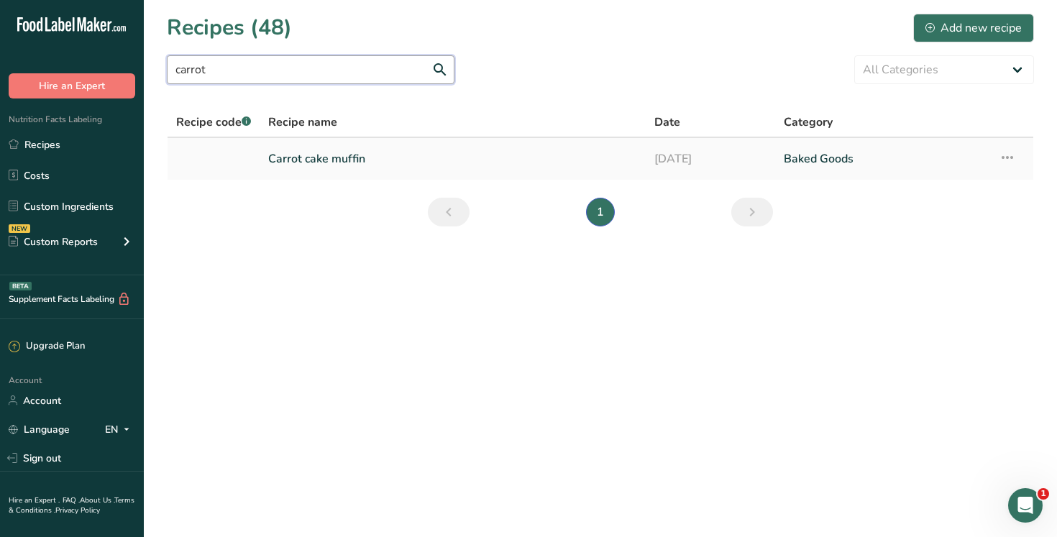
type input "carrot"
click at [351, 161] on link "Carrot cake muffin" at bounding box center [452, 159] width 369 height 30
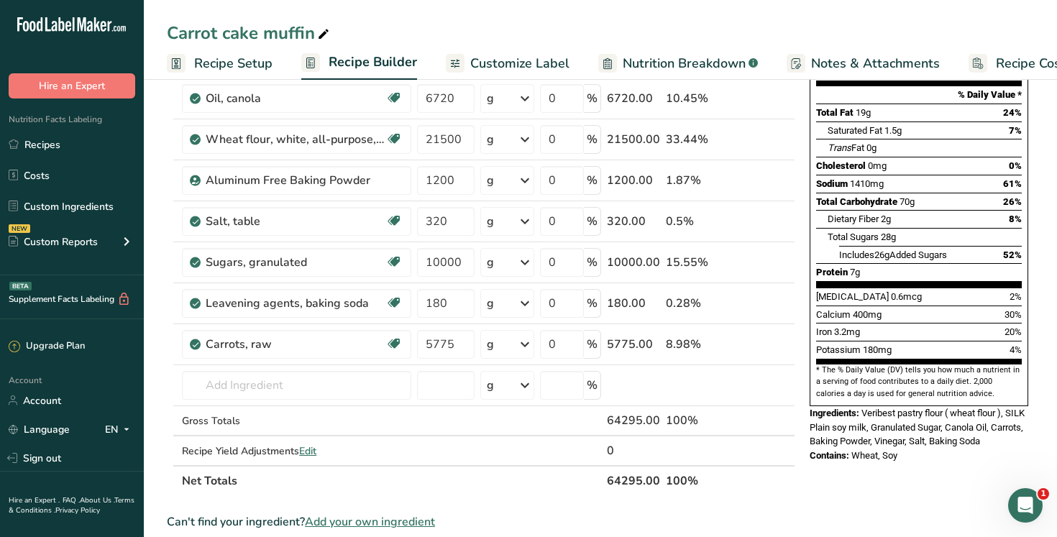
scroll to position [222, 0]
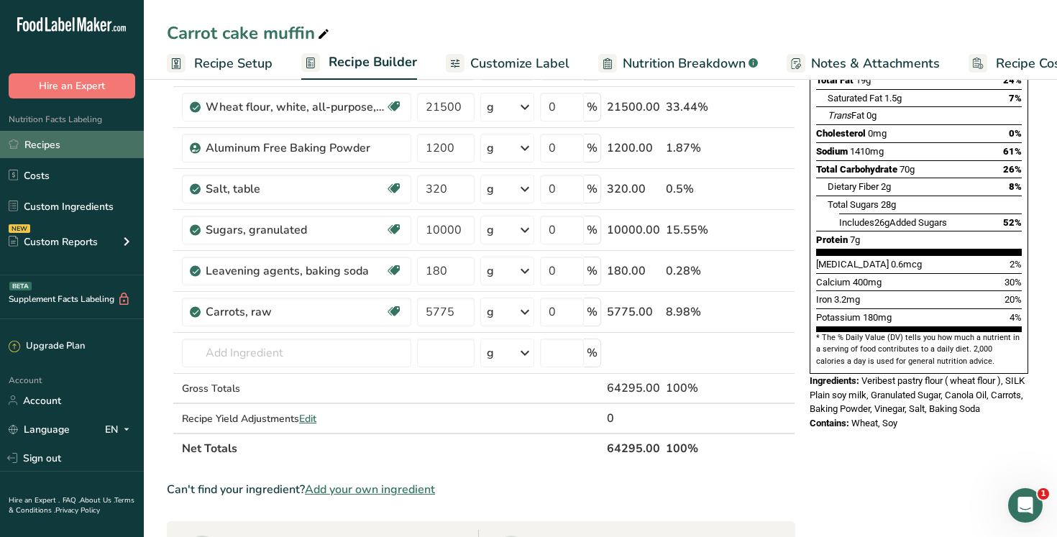
click at [87, 150] on link "Recipes" at bounding box center [72, 144] width 144 height 27
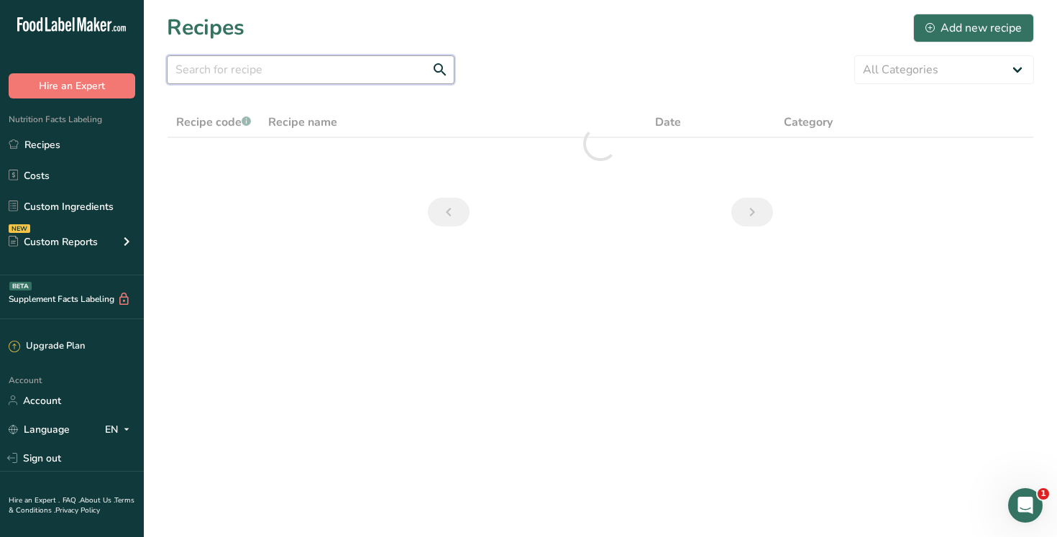
click at [275, 70] on input "text" at bounding box center [311, 69] width 288 height 29
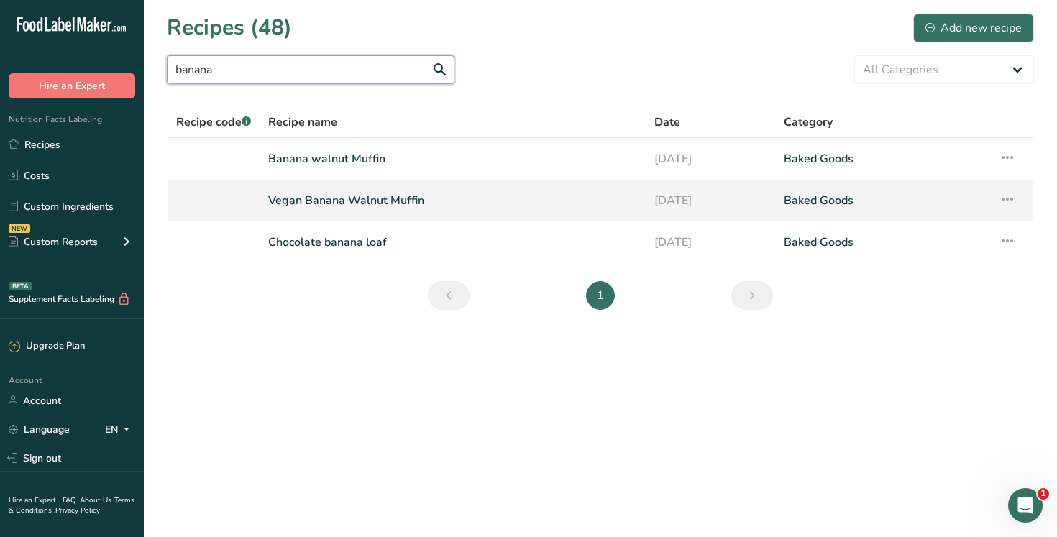
type input "banana"
click at [365, 211] on link "Vegan Banana Walnut Muffin" at bounding box center [452, 200] width 369 height 30
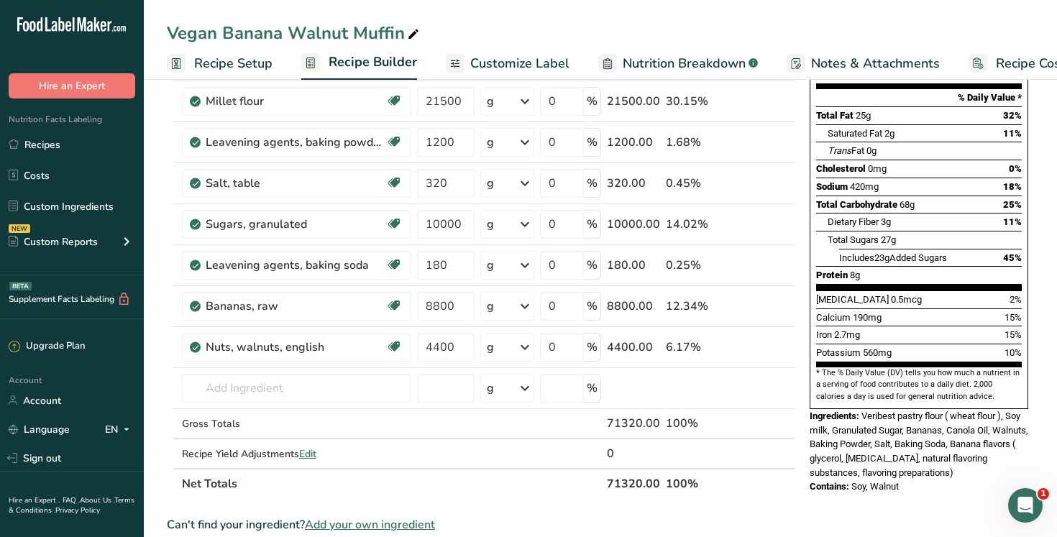
scroll to position [197, 0]
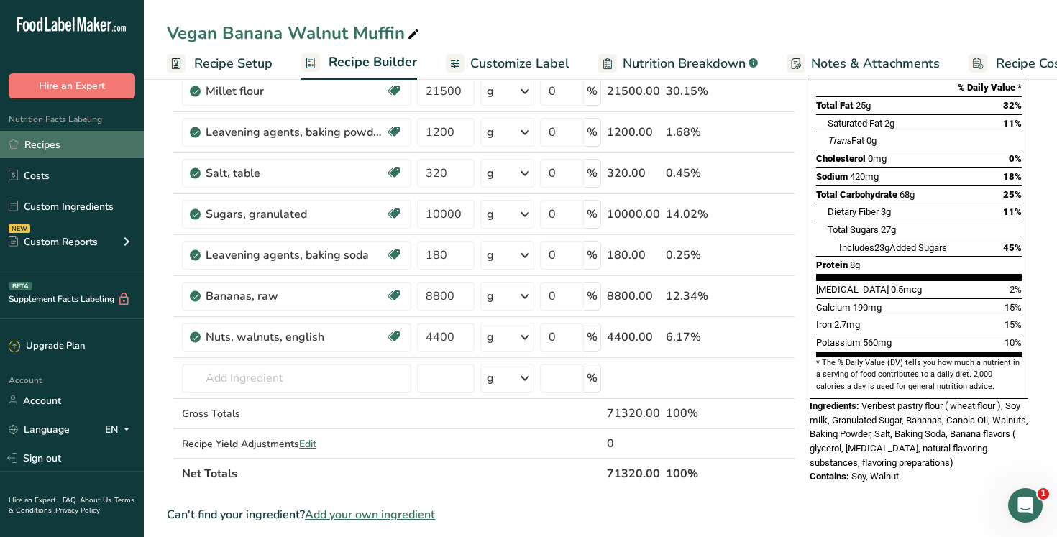
click at [90, 142] on link "Recipes" at bounding box center [72, 144] width 144 height 27
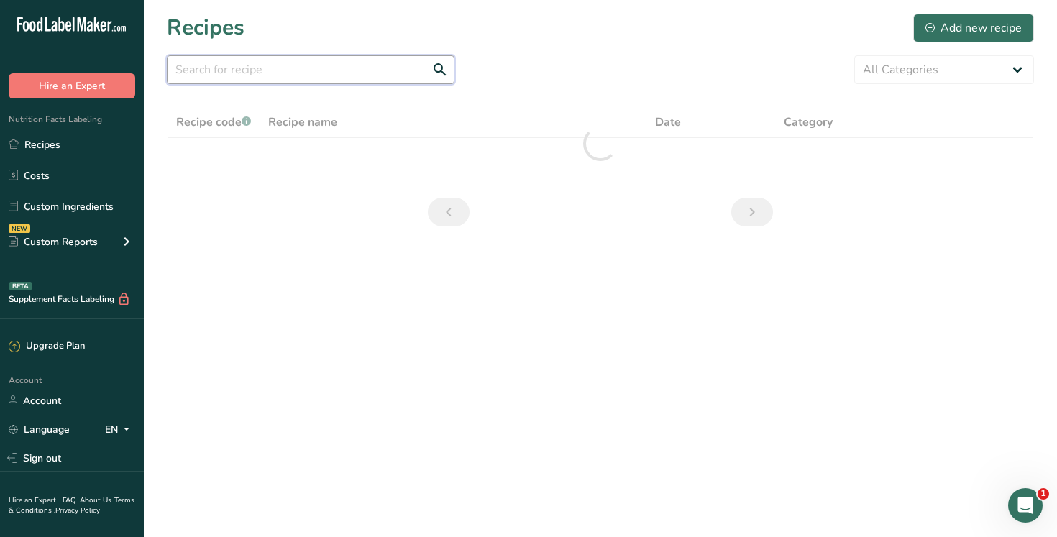
click at [295, 77] on input "text" at bounding box center [311, 69] width 288 height 29
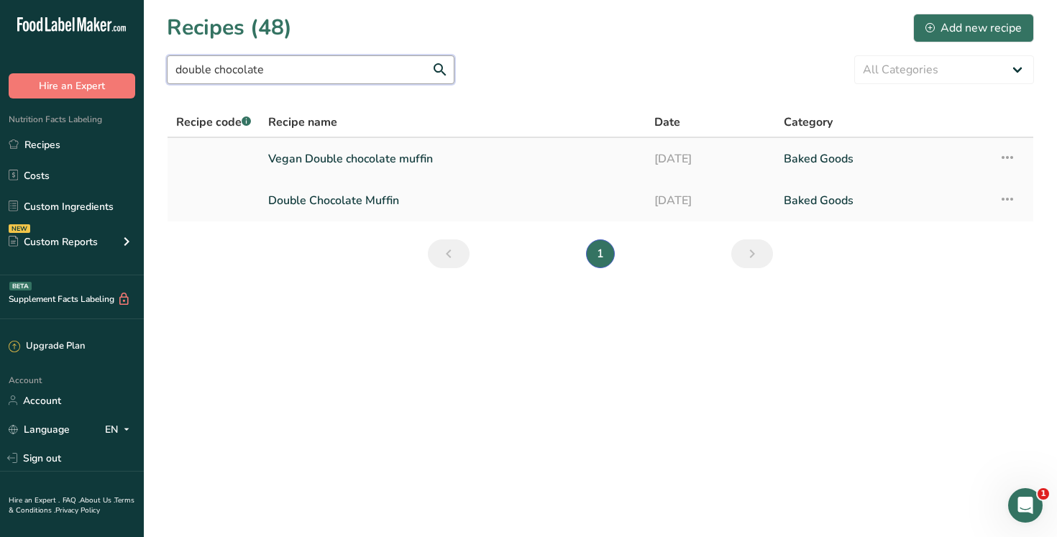
type input "double chocolate"
click at [376, 160] on link "Vegan Double chocolate muffin" at bounding box center [452, 159] width 369 height 30
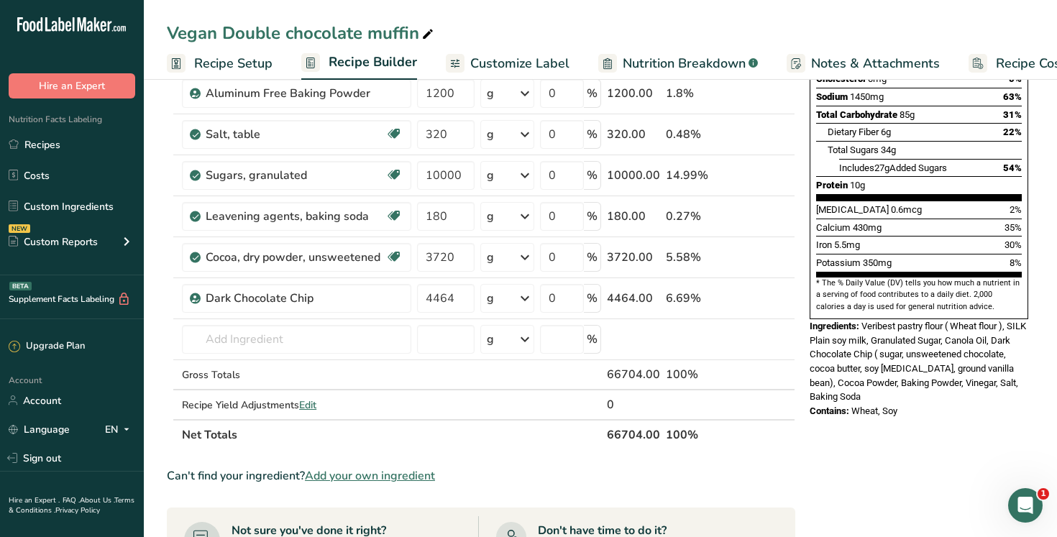
scroll to position [287, 0]
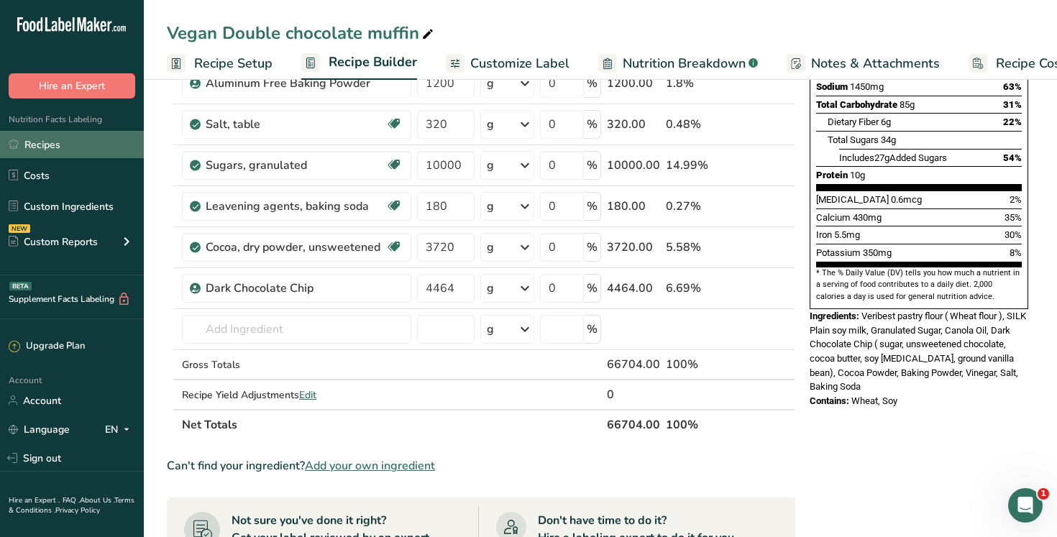
click at [68, 142] on link "Recipes" at bounding box center [72, 144] width 144 height 27
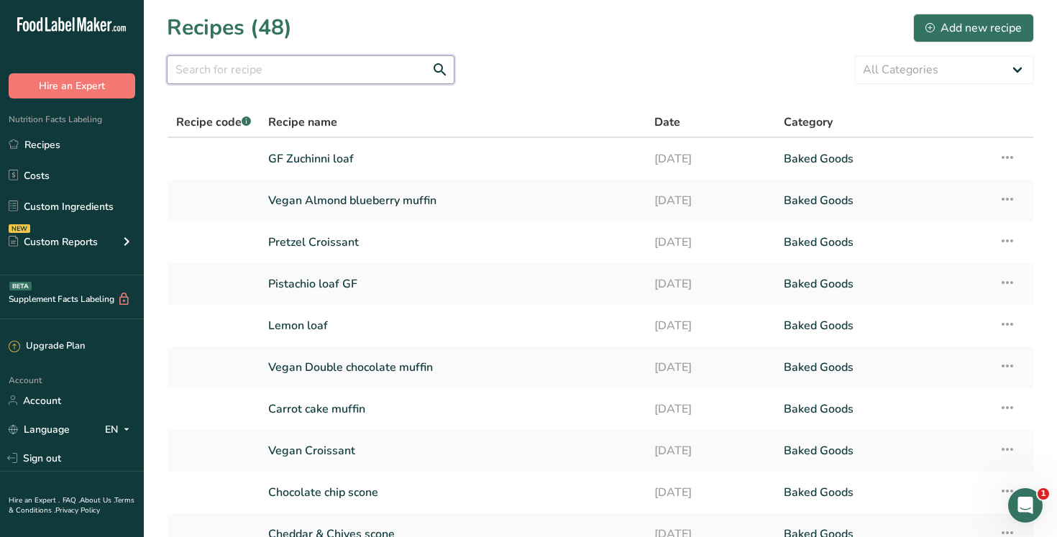
click at [210, 70] on input "text" at bounding box center [311, 69] width 288 height 29
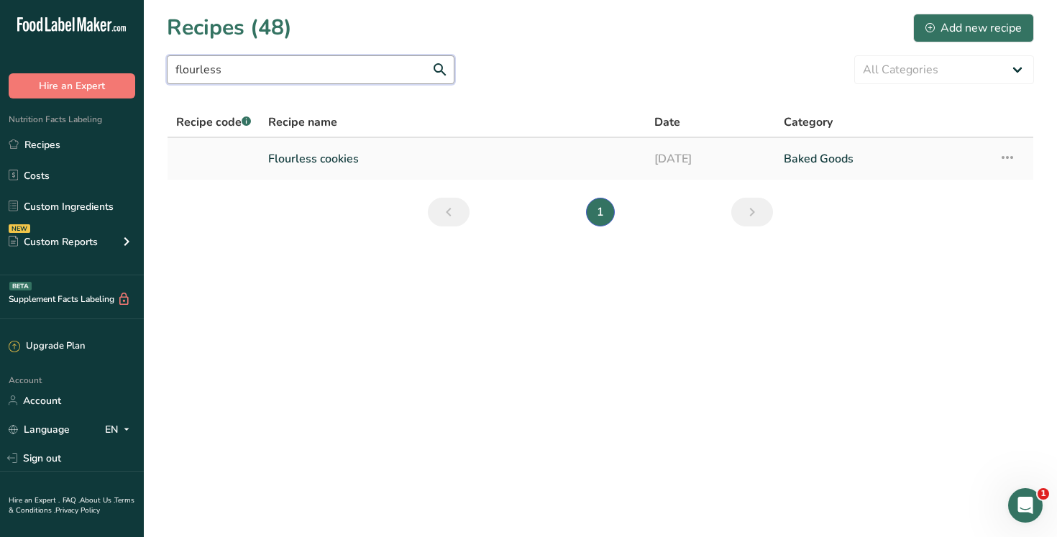
type input "flourless"
click at [349, 161] on link "Flourless cookies" at bounding box center [452, 159] width 369 height 30
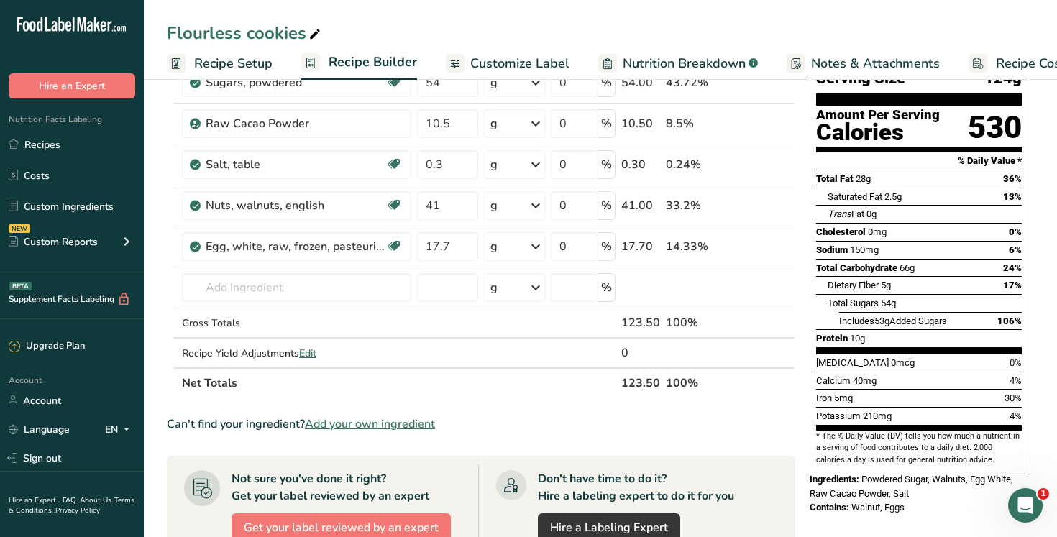
scroll to position [125, 0]
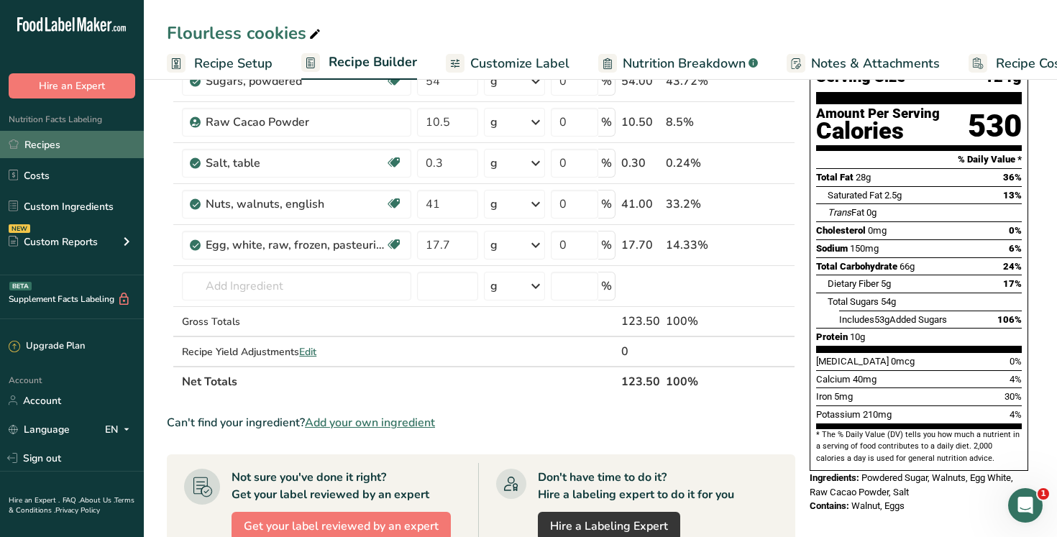
click at [89, 150] on link "Recipes" at bounding box center [72, 144] width 144 height 27
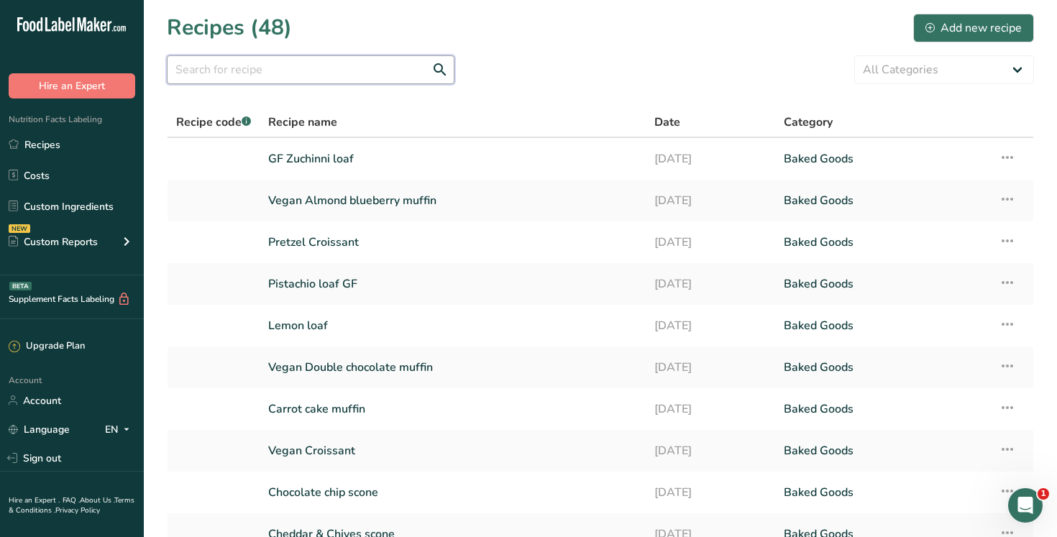
click at [234, 67] on input "text" at bounding box center [311, 69] width 288 height 29
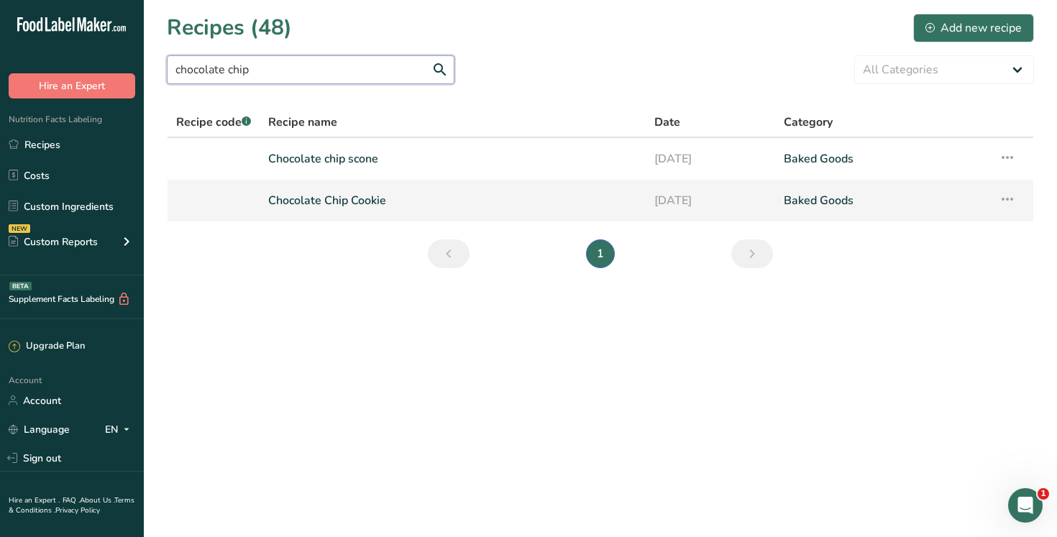
type input "chocolate chip"
click at [336, 200] on link "Chocolate Chip Cookie" at bounding box center [452, 200] width 369 height 30
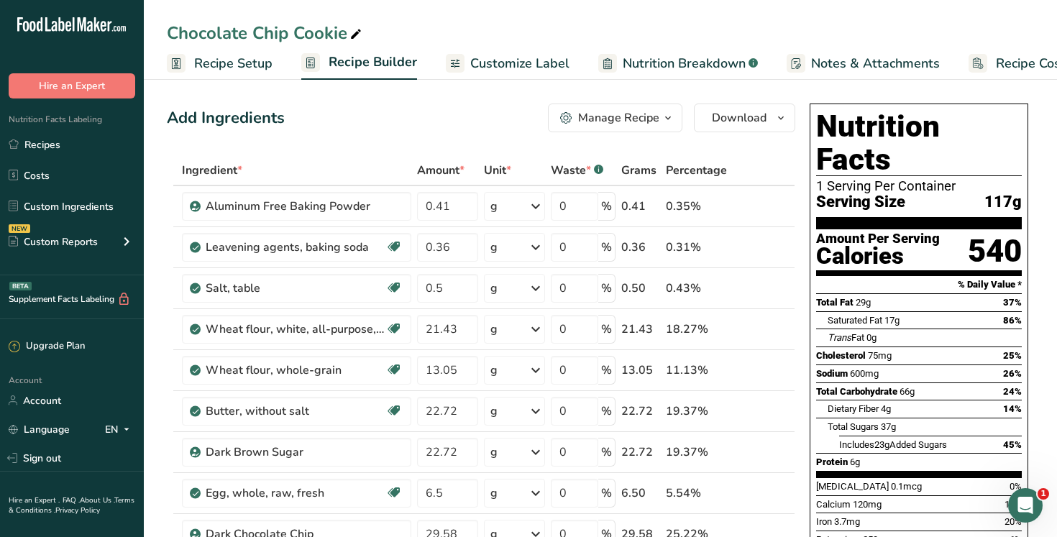
click at [515, 67] on span "Customize Label" at bounding box center [519, 63] width 99 height 19
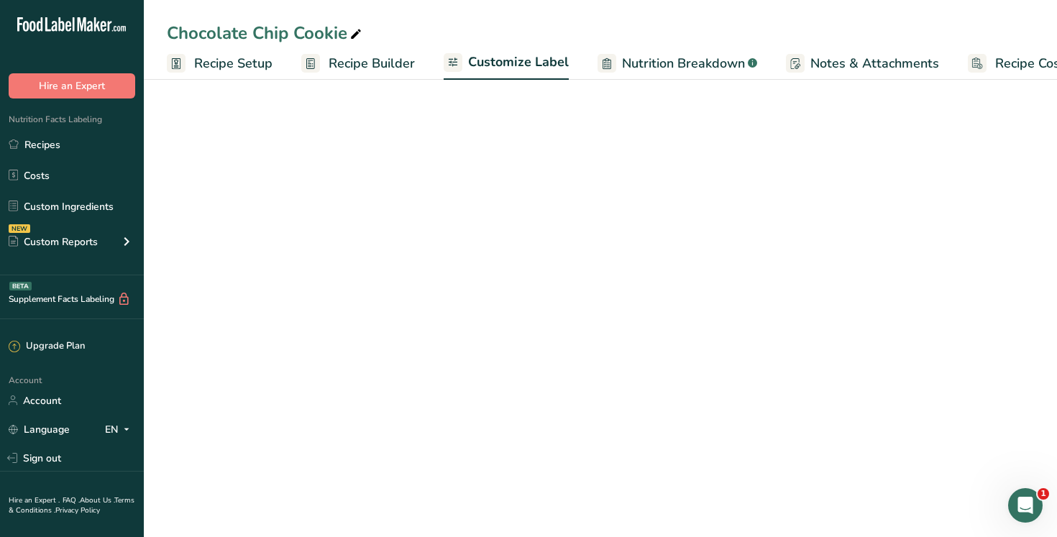
scroll to position [0, 49]
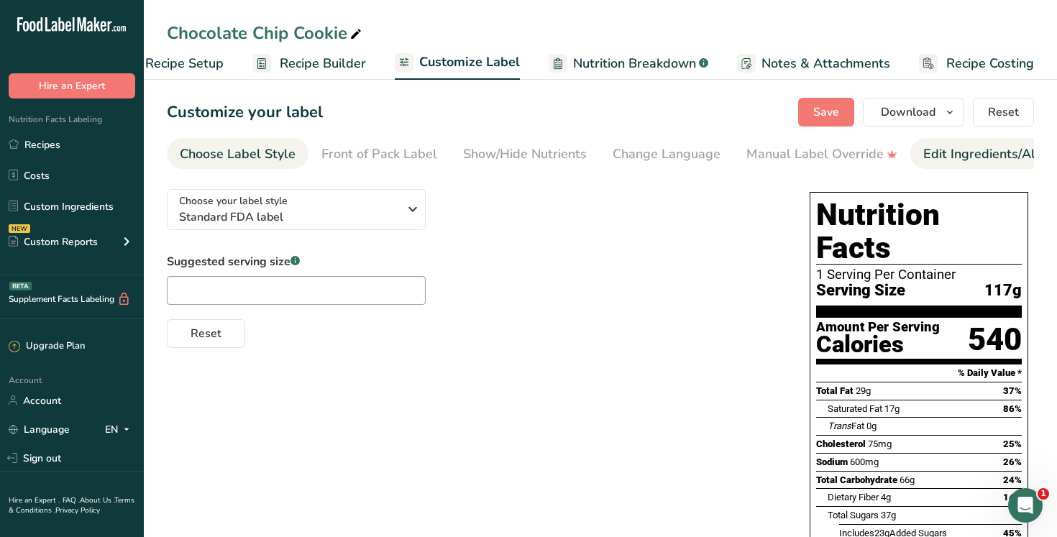
click at [955, 165] on link "Edit Ingredients/Allergens List" at bounding box center [1014, 154] width 183 height 32
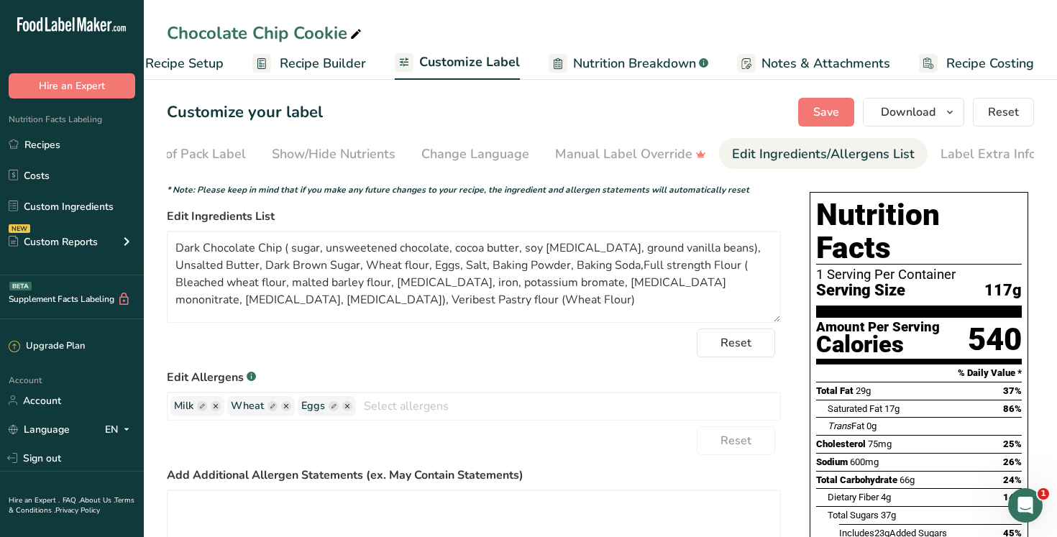
scroll to position [0, 195]
drag, startPoint x: 722, startPoint y: 287, endPoint x: 592, endPoint y: 266, distance: 131.8
click at [592, 266] on textarea "Dark Chocolate Chip ( sugar, unsweetened chocolate, cocoa butter, soy [MEDICAL_…" at bounding box center [474, 277] width 614 height 92
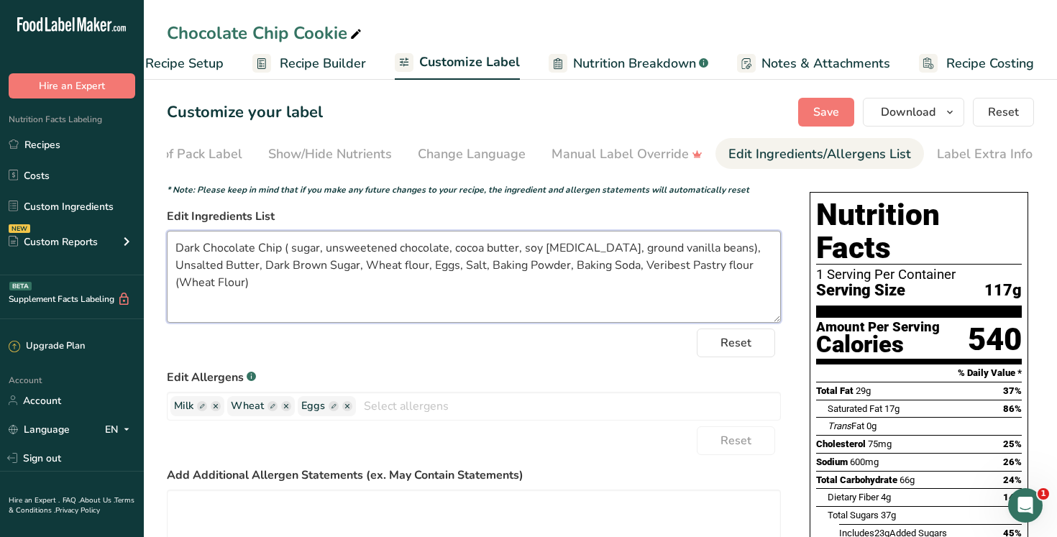
click at [175, 246] on textarea "Dark Chocolate Chip ( sugar, unsweetened chocolate, cocoa butter, soy [MEDICAL_…" at bounding box center [474, 277] width 614 height 92
click at [175, 248] on textarea "Dark Chocolate Chip ( sugar, unsweetened chocolate, cocoa butter, soy [MEDICAL_…" at bounding box center [474, 277] width 614 height 92
paste textarea "King Midas Special ( Wheat flour, [MEDICAL_DATA], reduced iron, [MEDICAL_DATA] …"
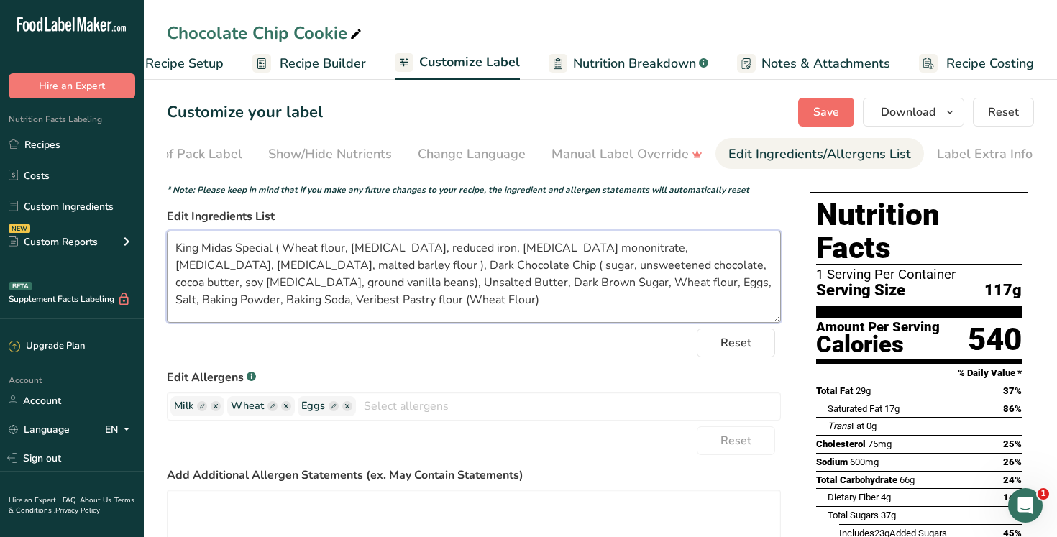
type textarea "King Midas Special ( Wheat flour, [MEDICAL_DATA], reduced iron, [MEDICAL_DATA] …"
click at [829, 111] on span "Save" at bounding box center [826, 112] width 26 height 17
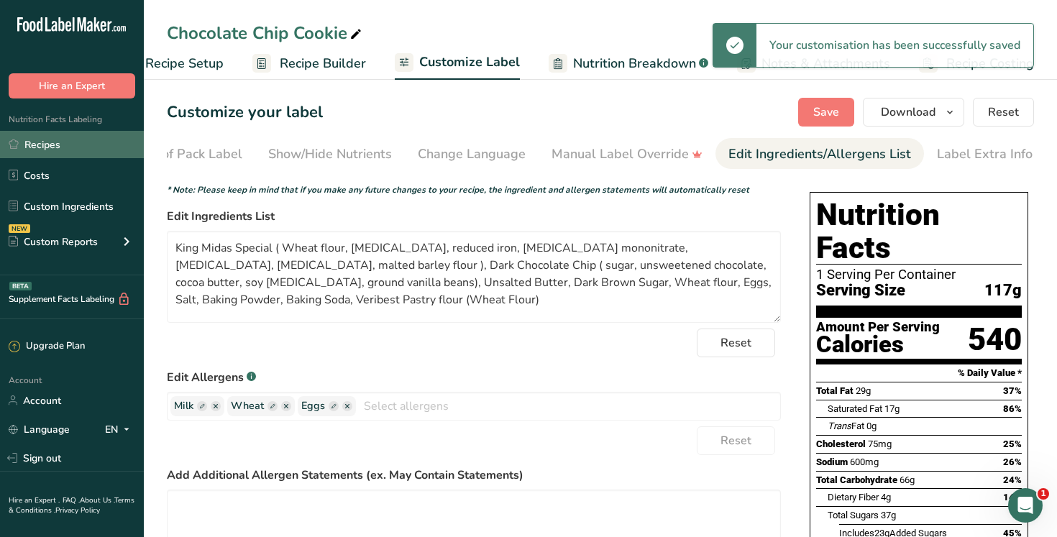
click at [88, 149] on link "Recipes" at bounding box center [72, 144] width 144 height 27
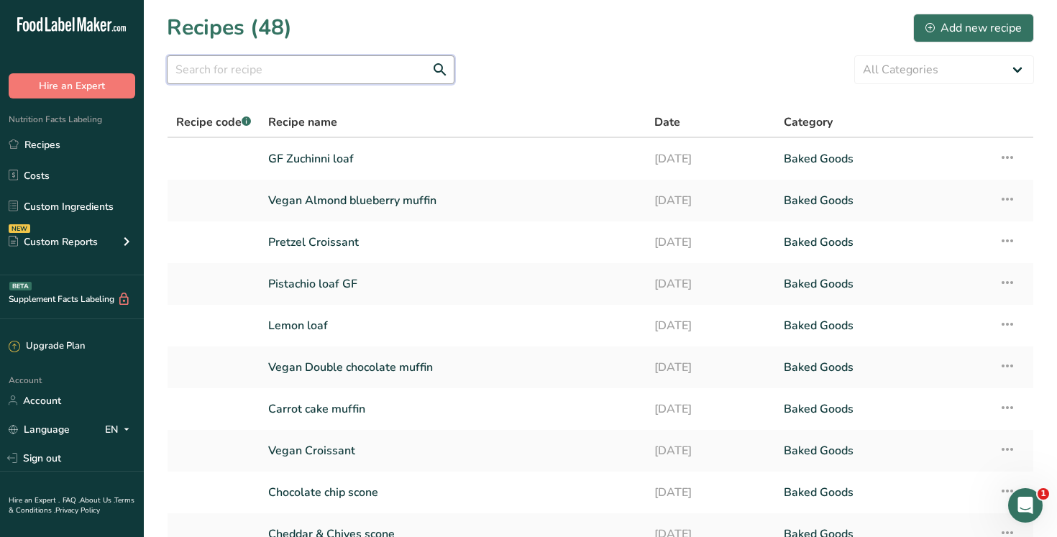
click at [199, 76] on input "text" at bounding box center [311, 69] width 288 height 29
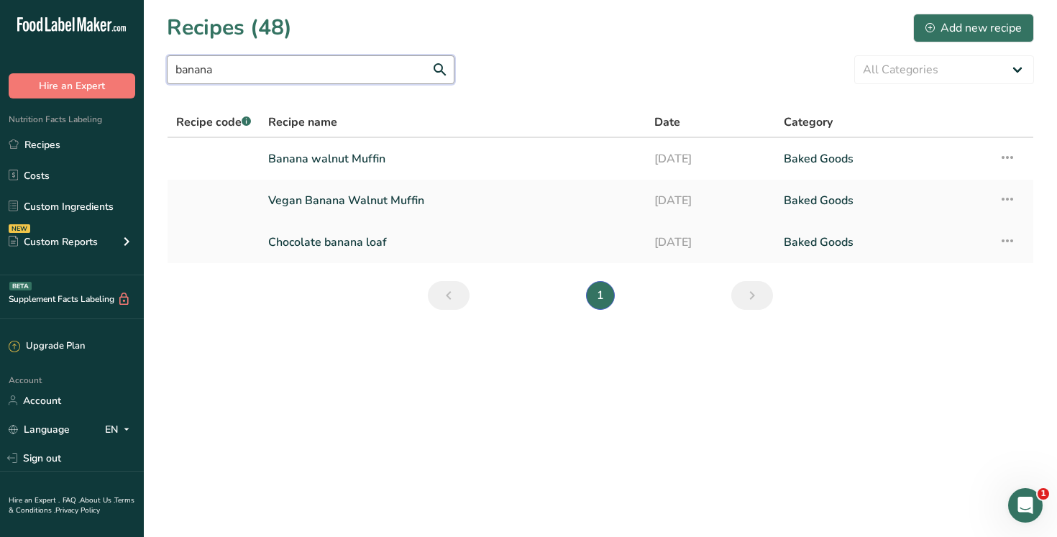
type input "banana"
click at [353, 241] on link "Chocolate banana loaf" at bounding box center [452, 242] width 369 height 30
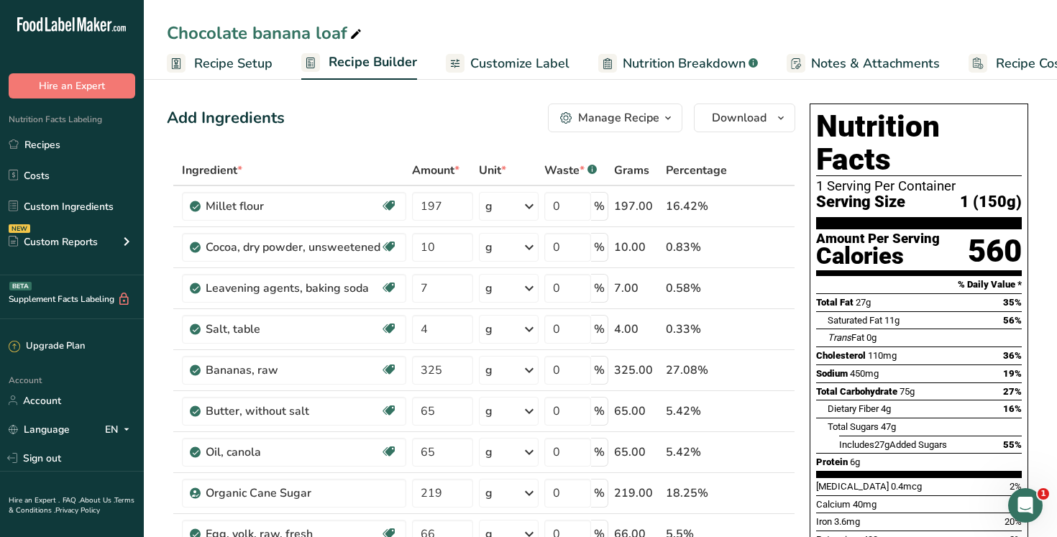
click at [518, 68] on span "Customize Label" at bounding box center [519, 63] width 99 height 19
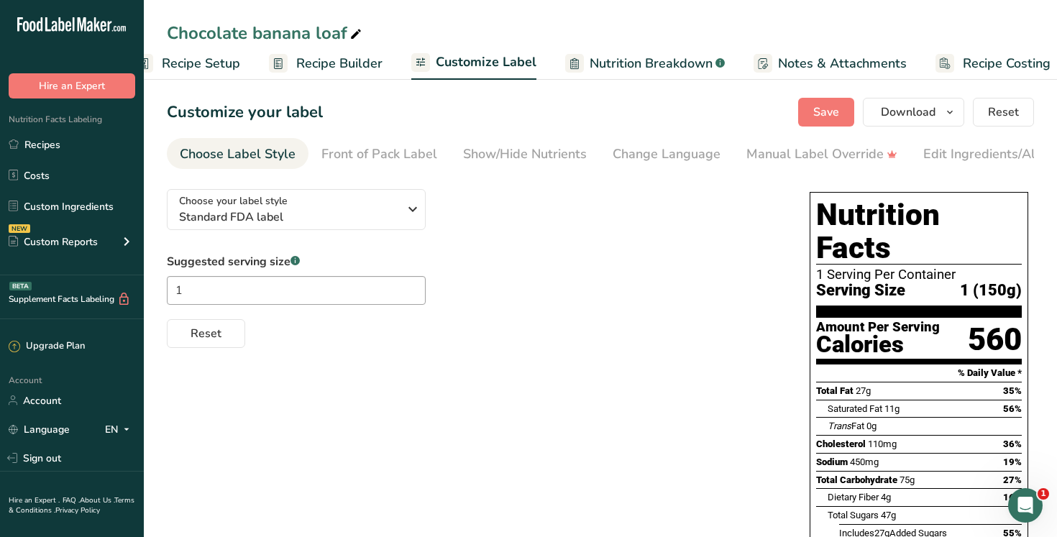
scroll to position [0, 49]
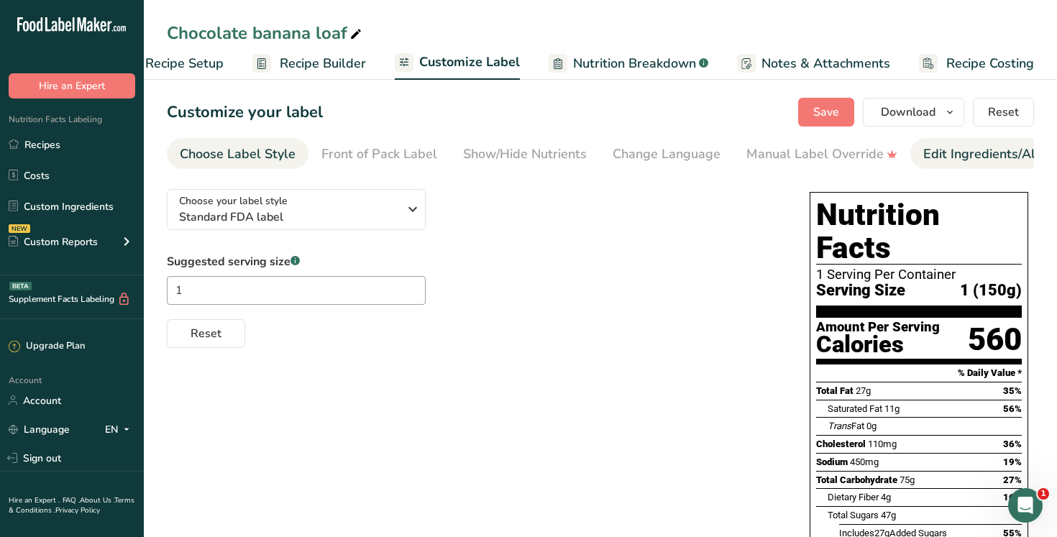
click at [977, 157] on div "Edit Ingredients/Allergens List" at bounding box center [1014, 153] width 183 height 19
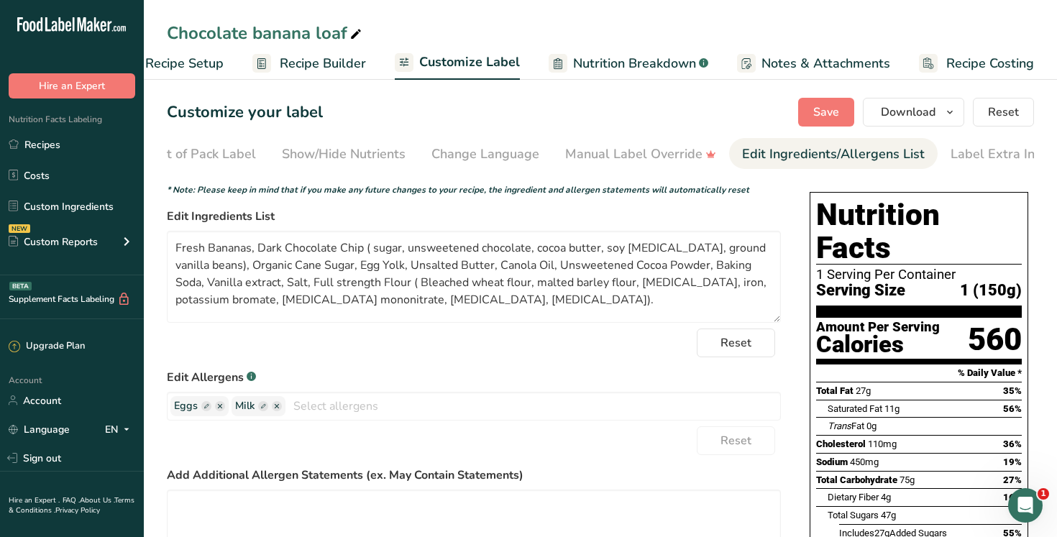
scroll to position [0, 195]
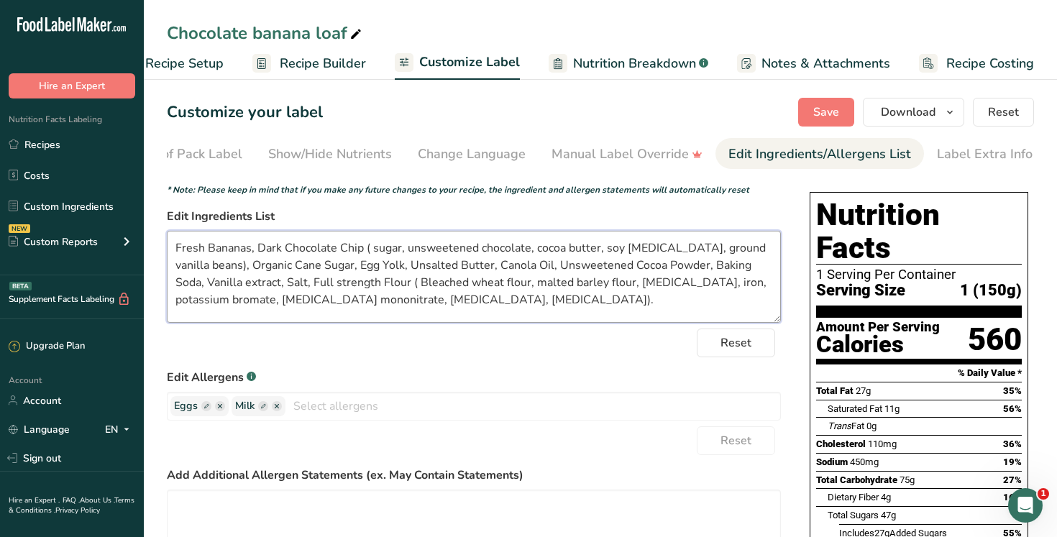
drag, startPoint x: 405, startPoint y: 305, endPoint x: 283, endPoint y: 285, distance: 123.7
click at [283, 285] on textarea "Fresh Bananas, Dark Chocolate Chip ( sugar, unsweetened chocolate, cocoa butter…" at bounding box center [474, 277] width 614 height 92
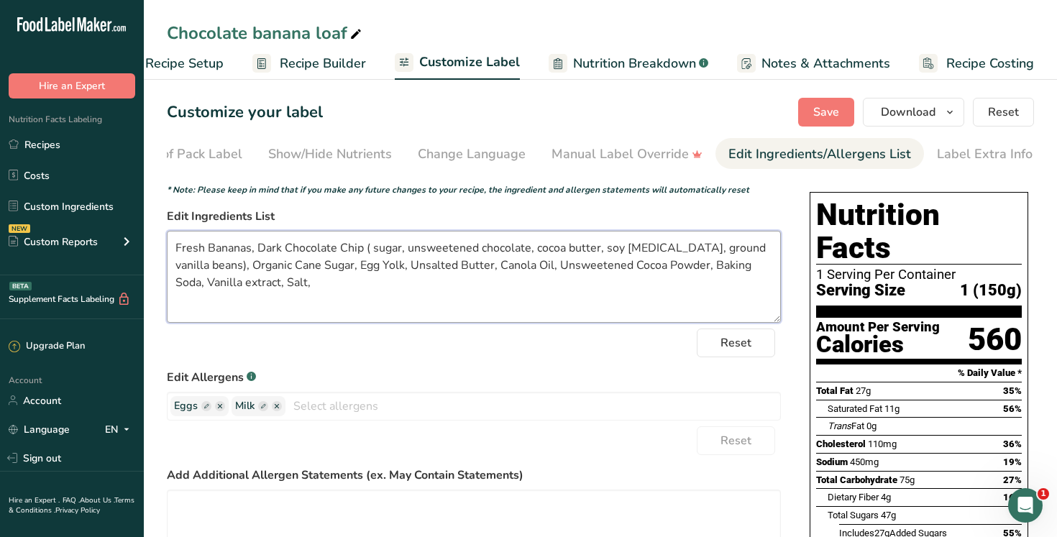
paste textarea "King Midas Special ( Wheat flour, [MEDICAL_DATA], reduced iron, [MEDICAL_DATA] …"
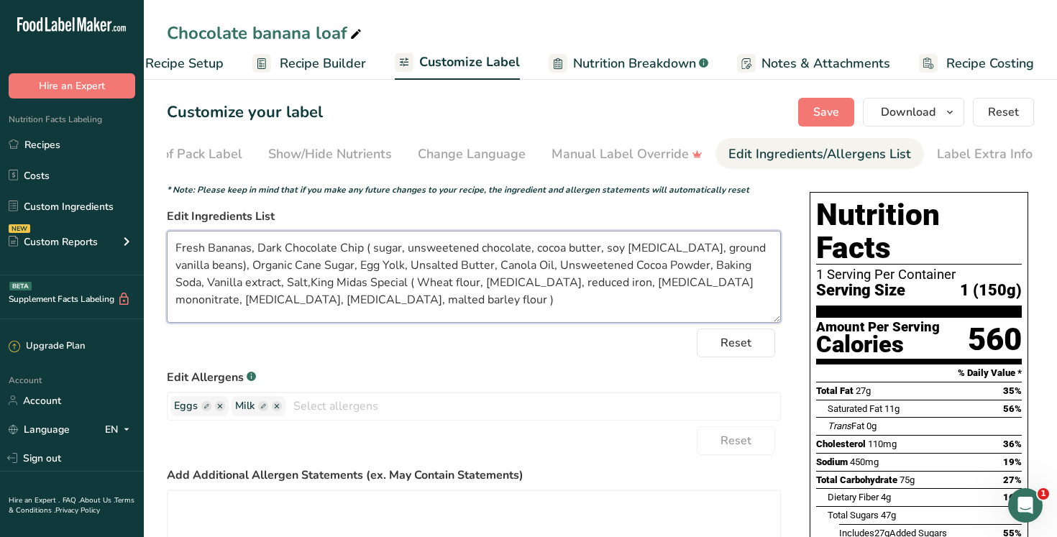
click at [278, 283] on textarea "Fresh Bananas, Dark Chocolate Chip ( sugar, unsweetened chocolate, cocoa butter…" at bounding box center [474, 277] width 614 height 92
type textarea "Fresh Bananas, Dark Chocolate Chip ( sugar, unsweetened chocolate, cocoa butter…"
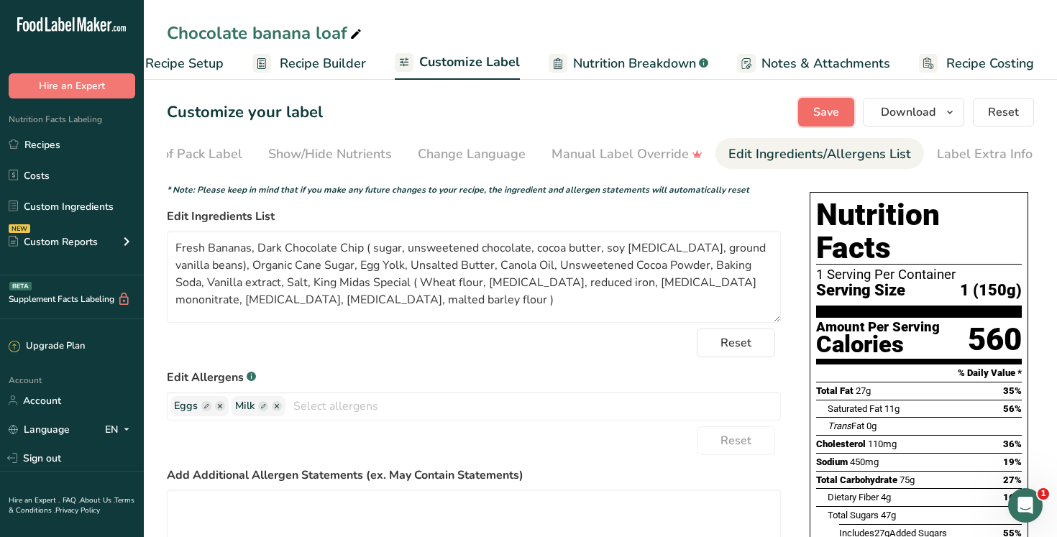
click at [821, 114] on span "Save" at bounding box center [826, 112] width 26 height 17
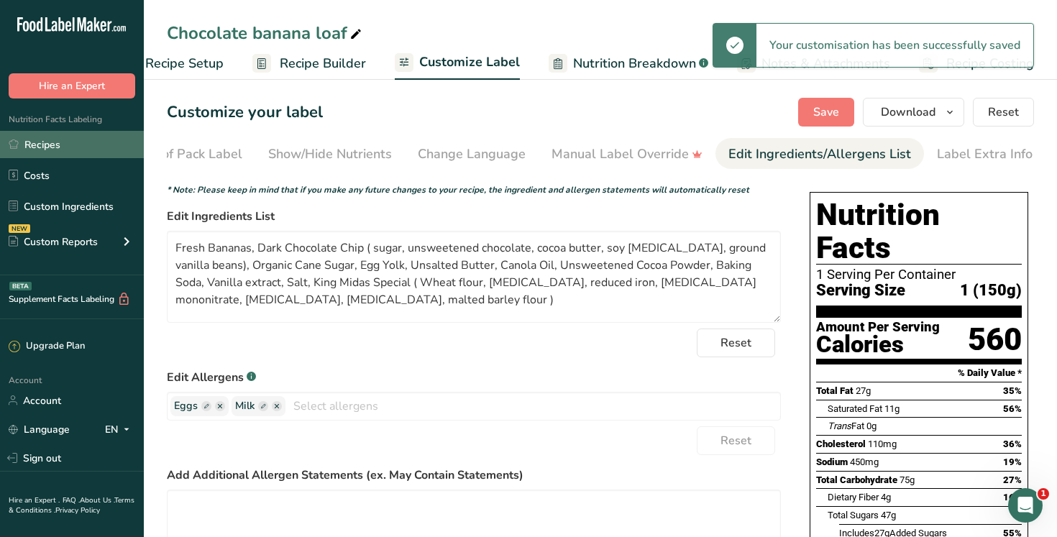
click at [81, 150] on link "Recipes" at bounding box center [72, 144] width 144 height 27
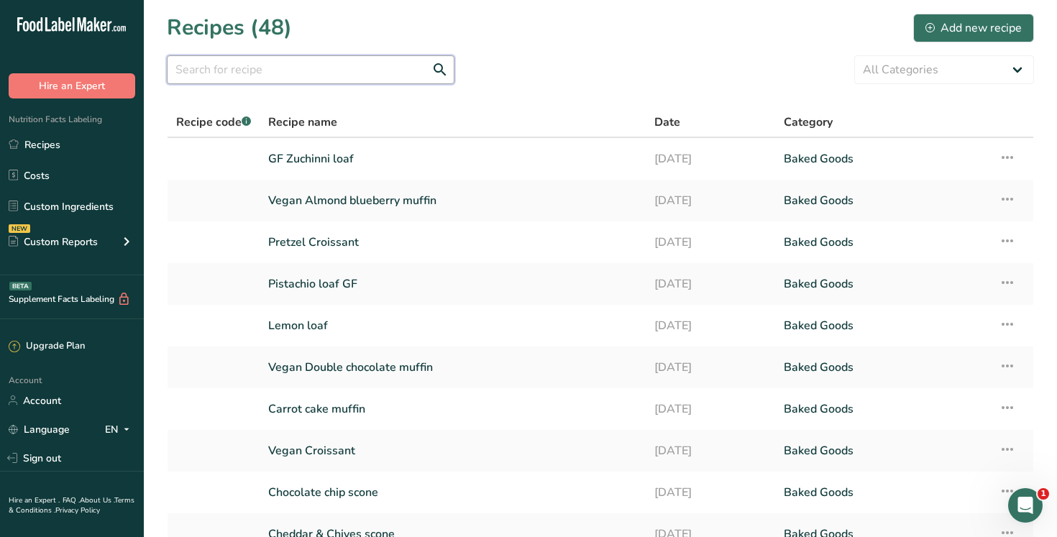
click at [221, 78] on input "text" at bounding box center [311, 69] width 288 height 29
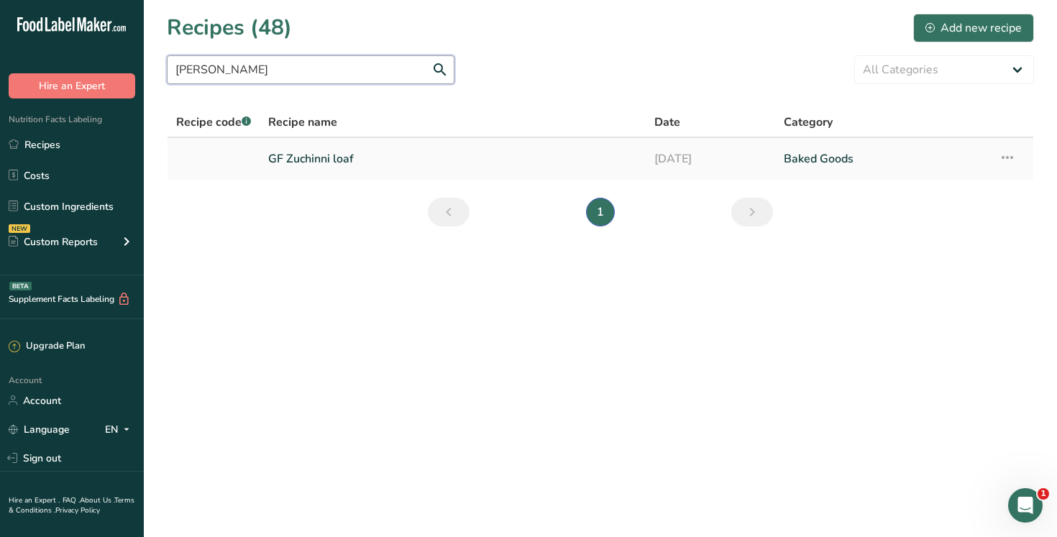
type input "[PERSON_NAME]"
click at [331, 162] on link "GF Zuchinni loaf" at bounding box center [452, 159] width 369 height 30
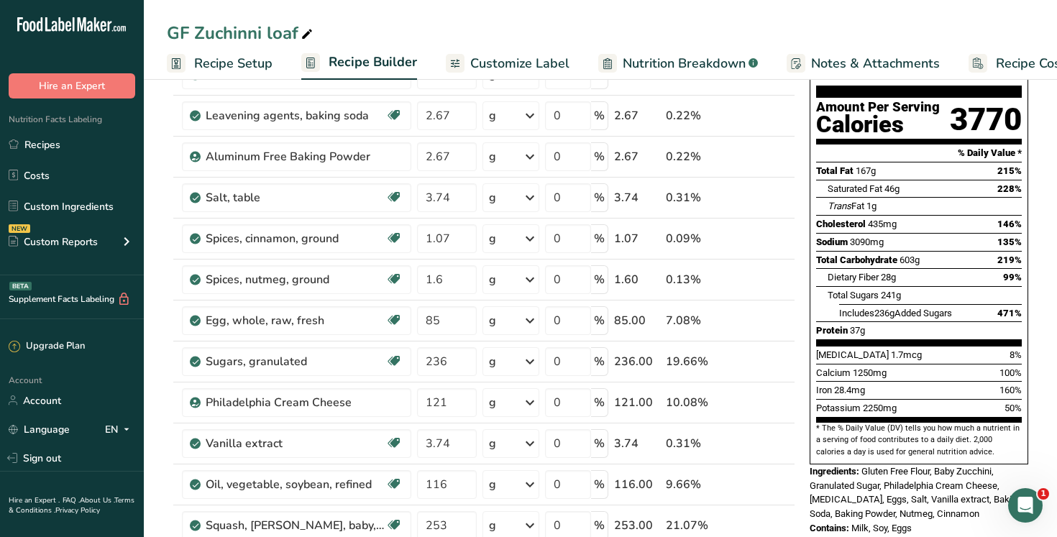
scroll to position [134, 0]
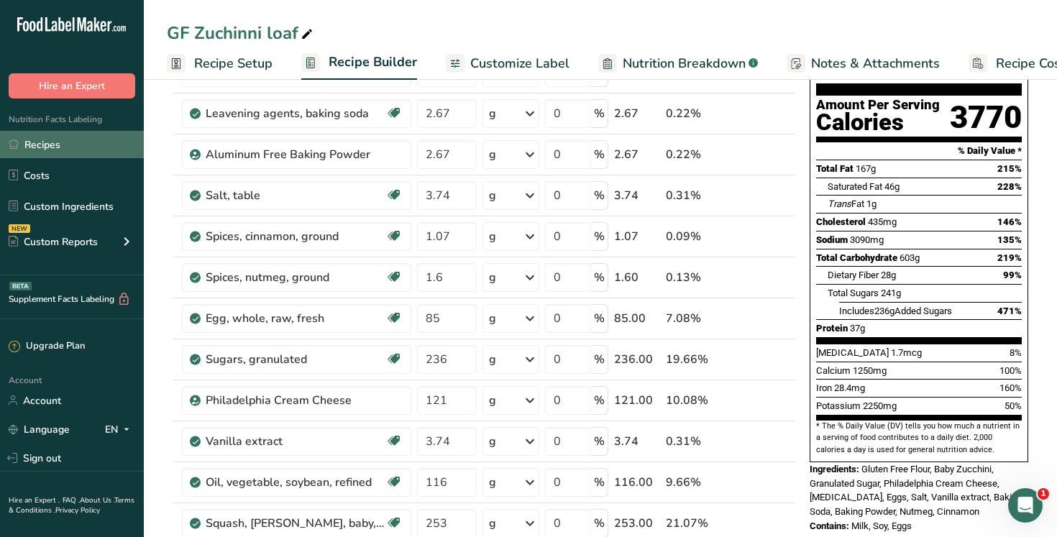
click at [86, 137] on link "Recipes" at bounding box center [72, 144] width 144 height 27
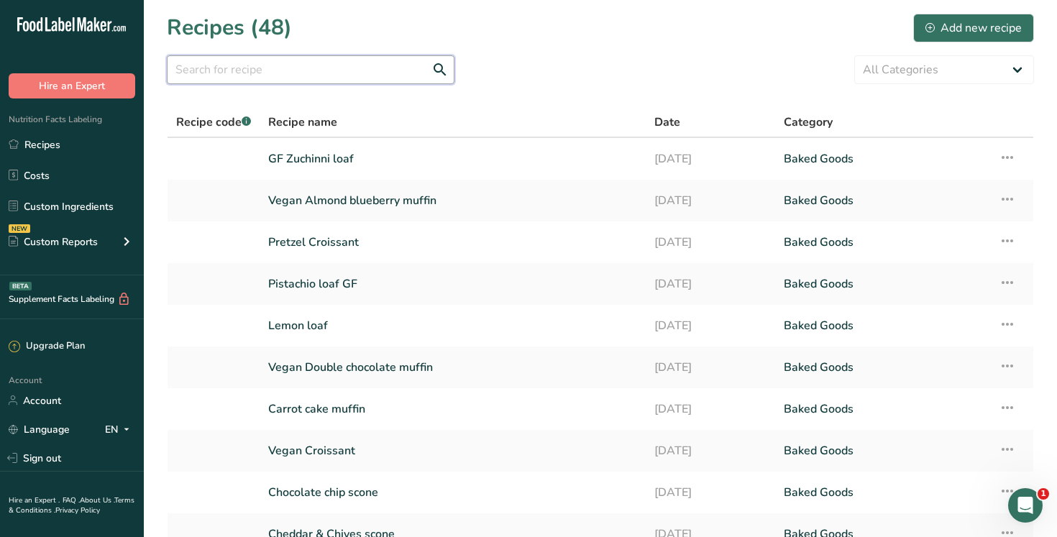
click at [212, 75] on input "text" at bounding box center [311, 69] width 288 height 29
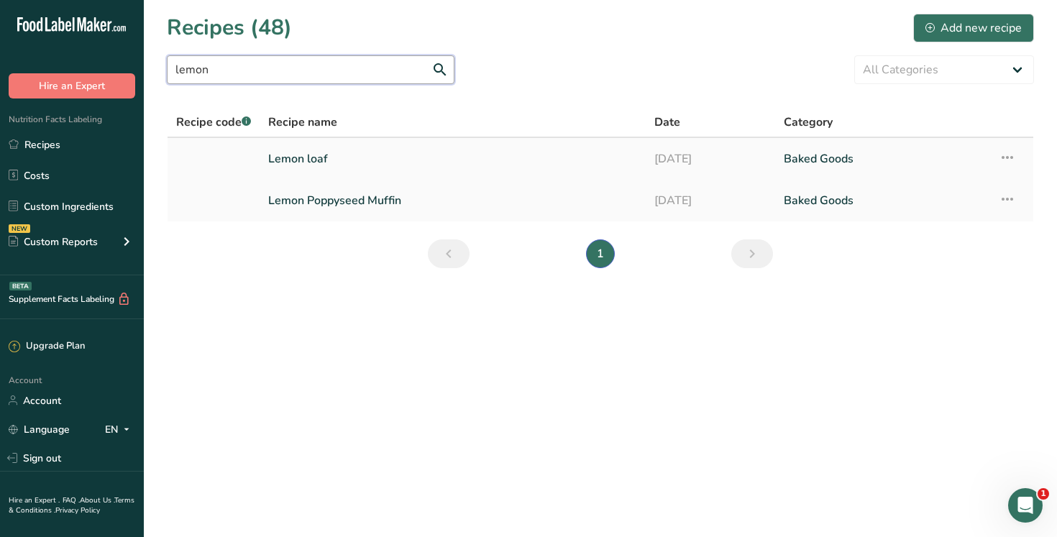
type input "lemon"
click at [309, 162] on link "Lemon loaf" at bounding box center [452, 159] width 369 height 30
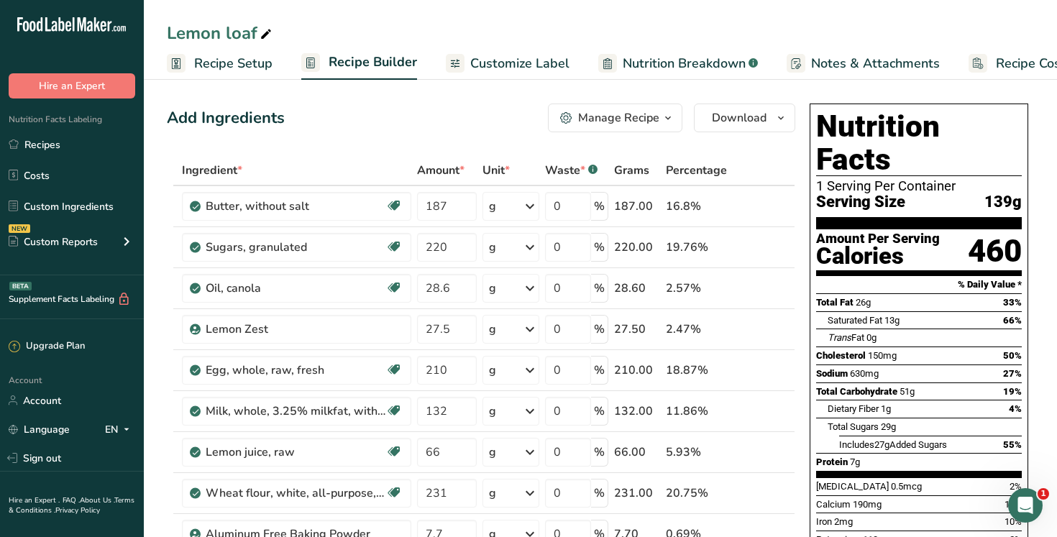
click at [524, 62] on span "Customize Label" at bounding box center [519, 63] width 99 height 19
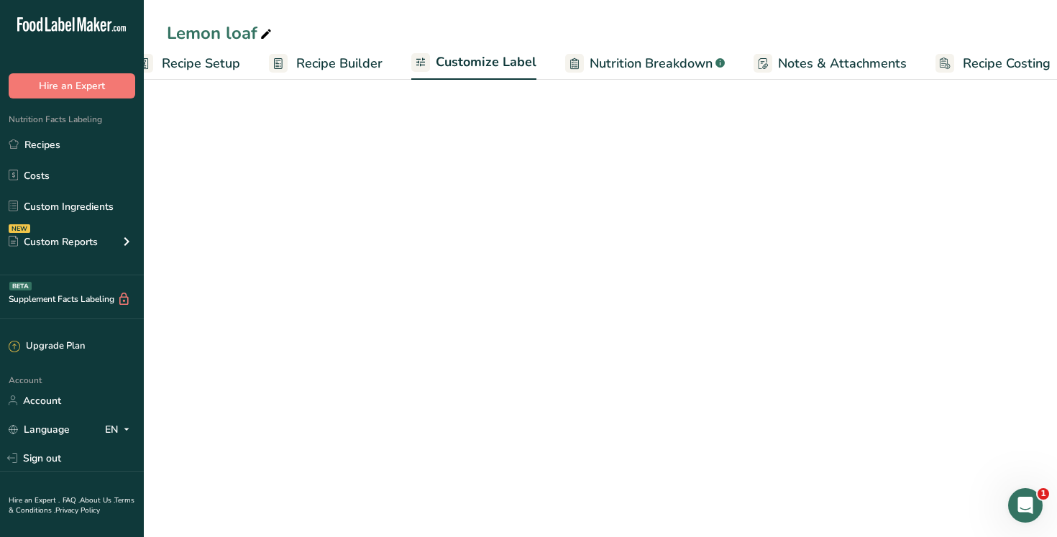
scroll to position [0, 49]
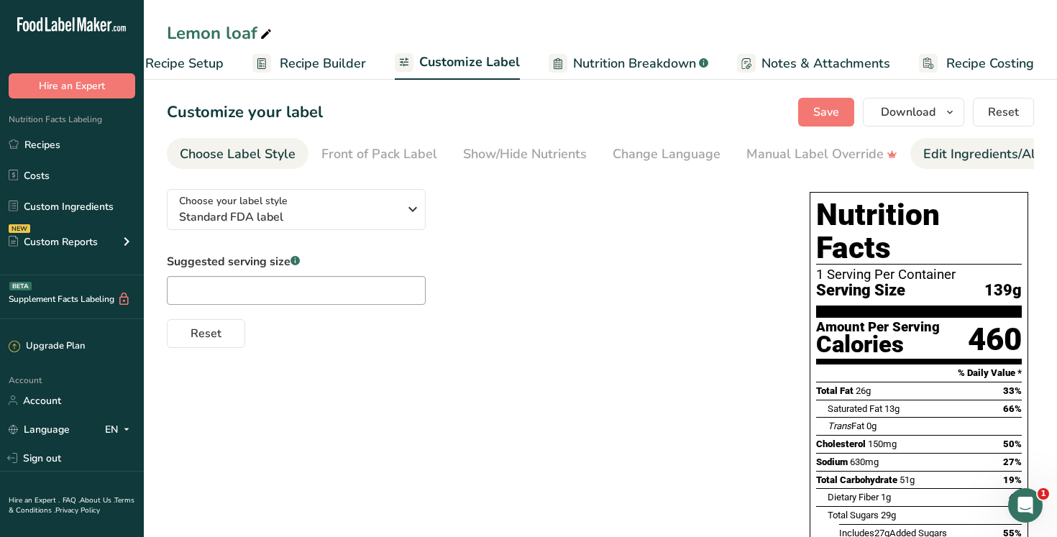
click at [941, 156] on div "Edit Ingredients/Allergens List" at bounding box center [1014, 153] width 183 height 19
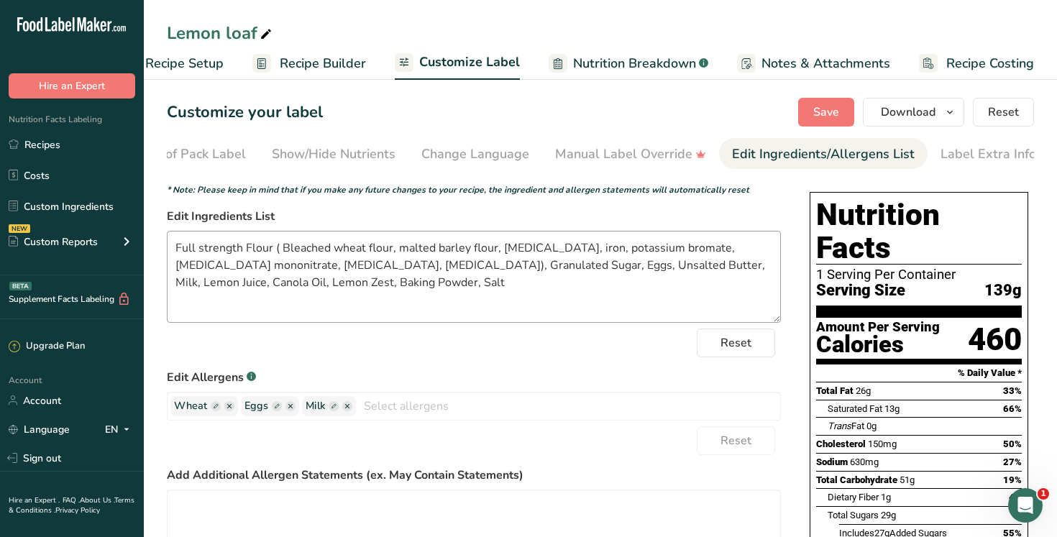
scroll to position [0, 195]
drag, startPoint x: 346, startPoint y: 270, endPoint x: 160, endPoint y: 247, distance: 188.3
click at [160, 247] on section "Customize your label Save Download Choose what to show on your downloaded label…" at bounding box center [600, 448] width 913 height 746
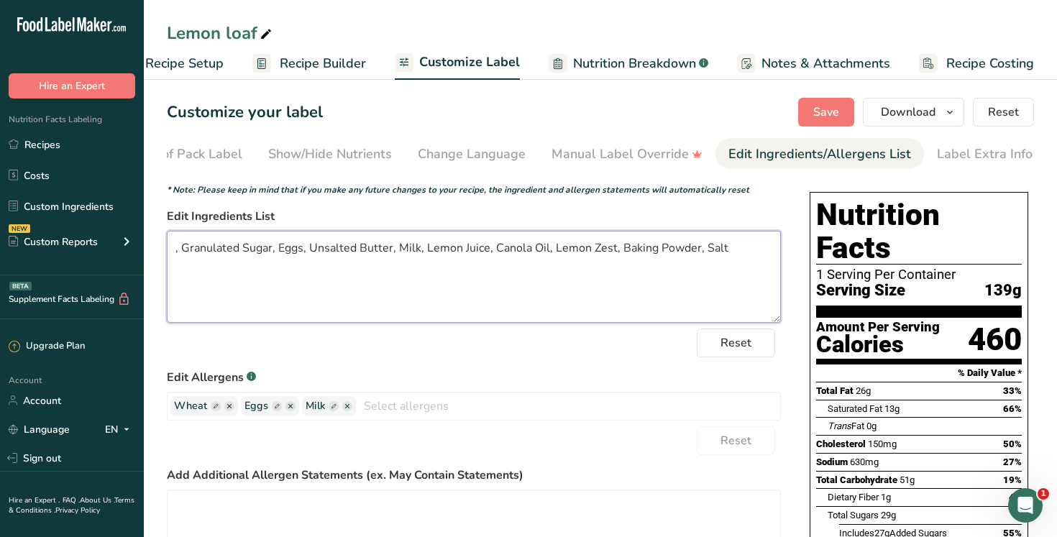
paste textarea "King Midas Special ( Wheat flour, [MEDICAL_DATA], reduced iron, [MEDICAL_DATA] …"
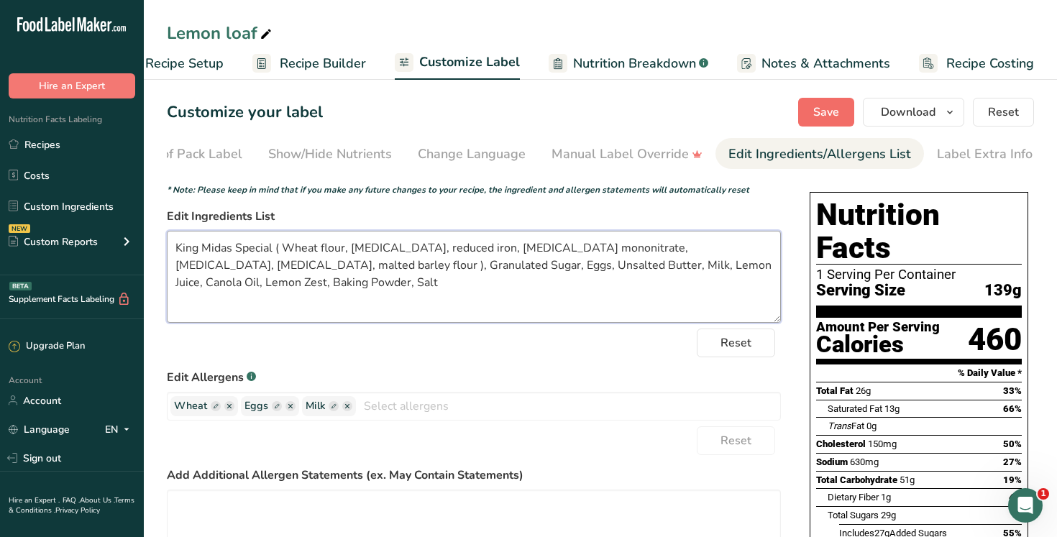
type textarea "King Midas Special ( Wheat flour, [MEDICAL_DATA], reduced iron, [MEDICAL_DATA] …"
click at [847, 101] on button "Save" at bounding box center [826, 112] width 56 height 29
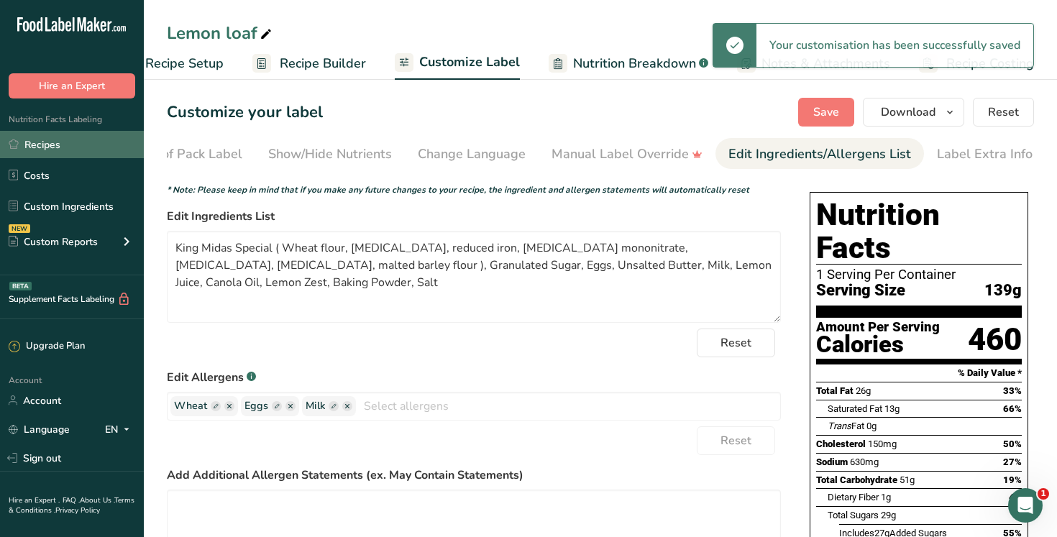
click at [87, 152] on link "Recipes" at bounding box center [72, 144] width 144 height 27
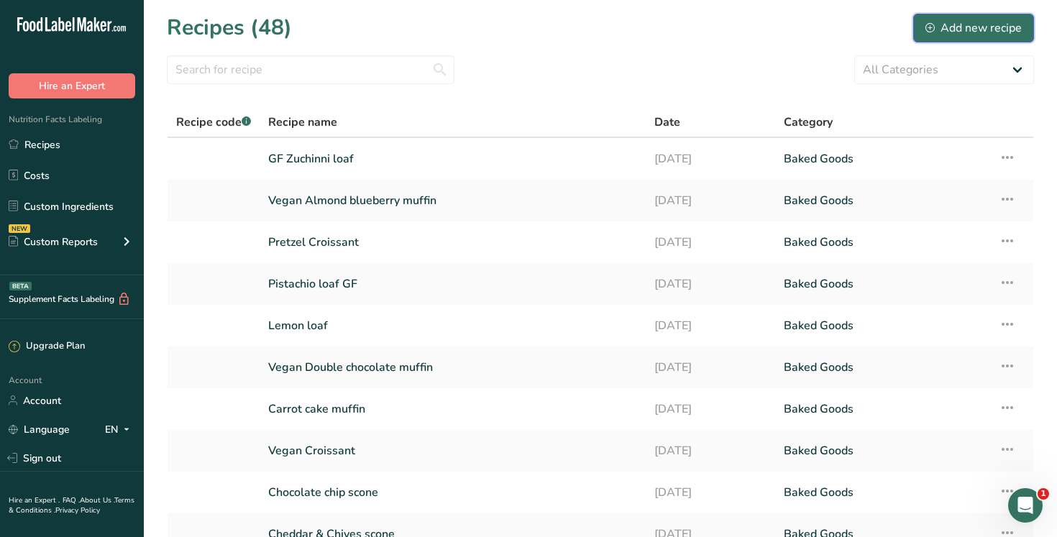
click at [964, 31] on div "Add new recipe" at bounding box center [973, 27] width 96 height 17
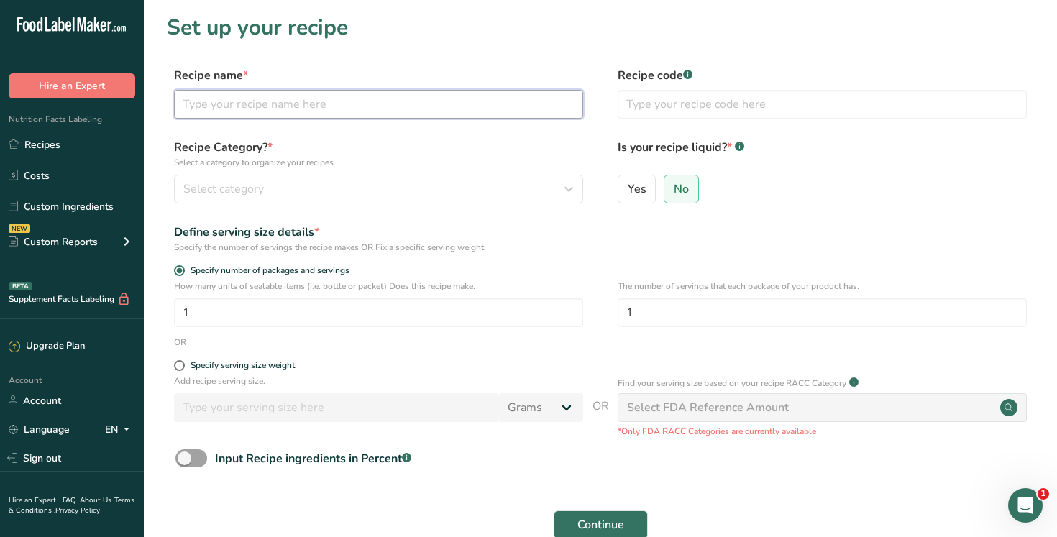
click at [294, 100] on input "text" at bounding box center [378, 104] width 409 height 29
type input "P"
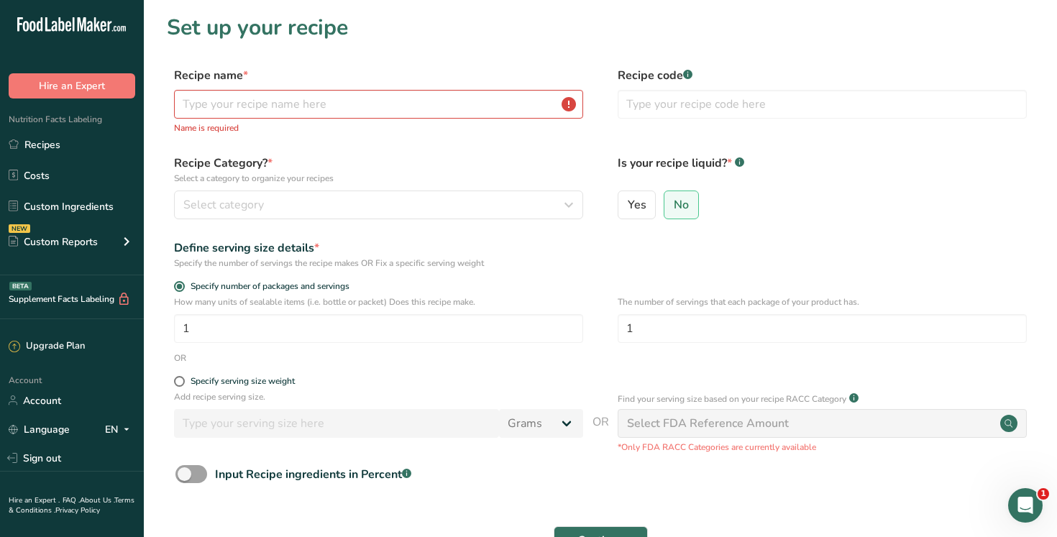
click at [525, 53] on section "Set up your recipe Recipe name * Name is required Recipe code .a-a{fill:#347362…" at bounding box center [600, 307] width 913 height 615
